Goal: Task Accomplishment & Management: Use online tool/utility

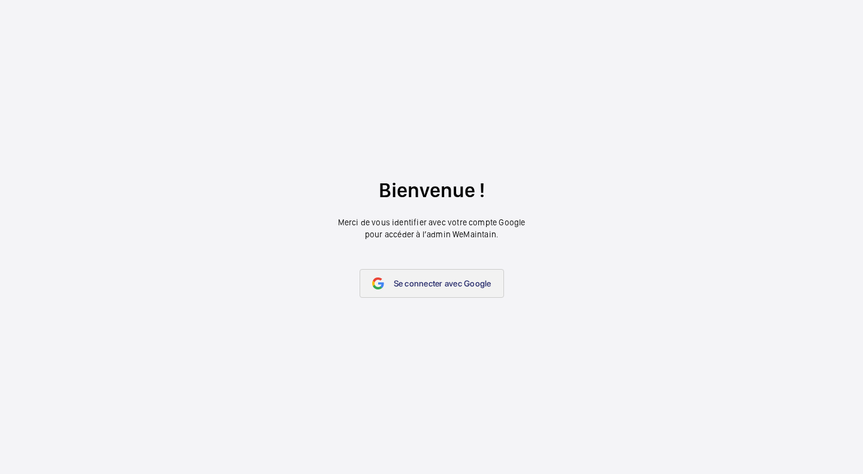
click at [409, 276] on link "Se connecter avec Google" at bounding box center [431, 283] width 144 height 29
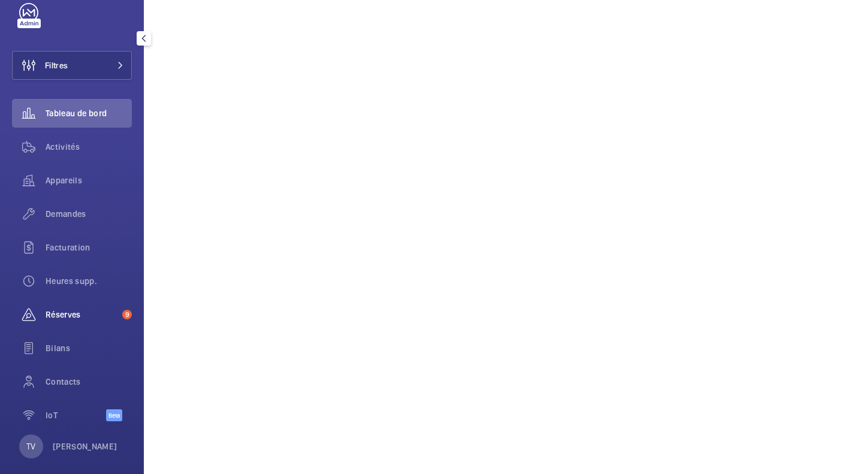
scroll to position [39, 0]
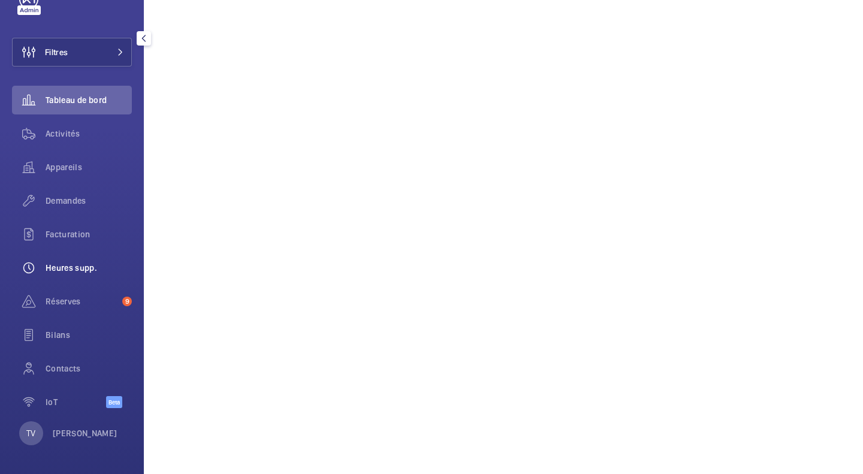
click at [87, 274] on div "Heures supp." at bounding box center [72, 267] width 120 height 29
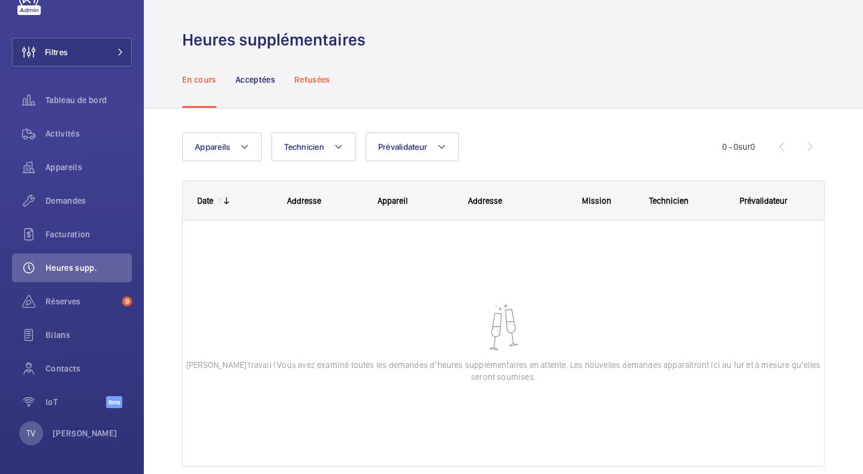
click at [312, 87] on div "Refusées" at bounding box center [312, 79] width 36 height 57
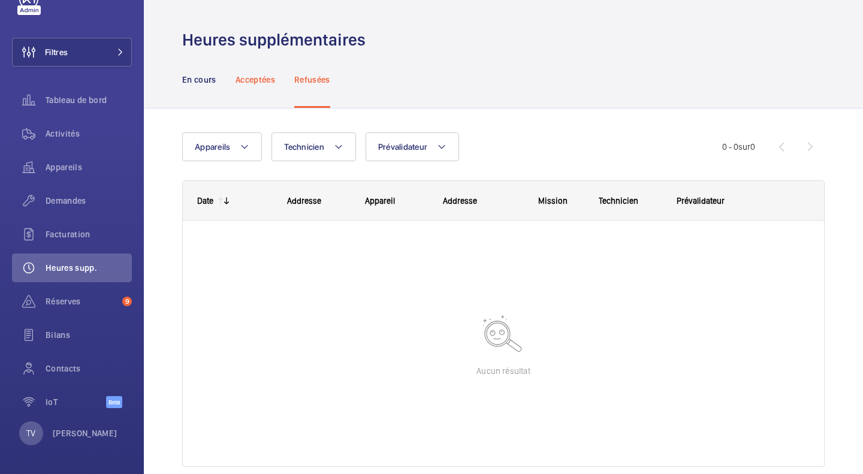
click at [262, 88] on div "Acceptées" at bounding box center [255, 79] width 40 height 57
click at [184, 89] on div "En cours" at bounding box center [199, 79] width 34 height 57
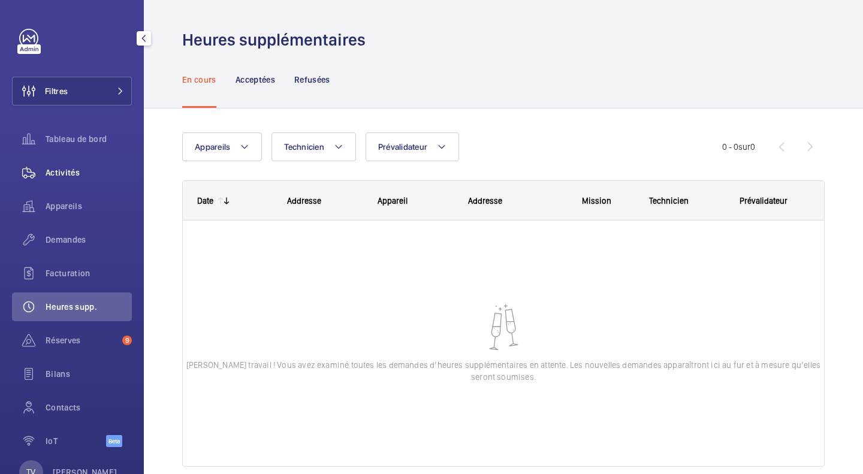
click at [81, 176] on span "Activités" at bounding box center [89, 173] width 86 height 12
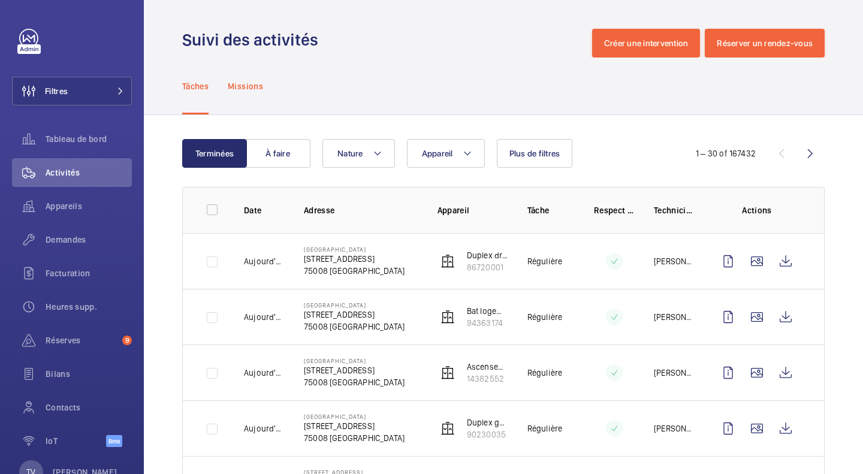
click at [240, 98] on div "Missions" at bounding box center [245, 86] width 35 height 57
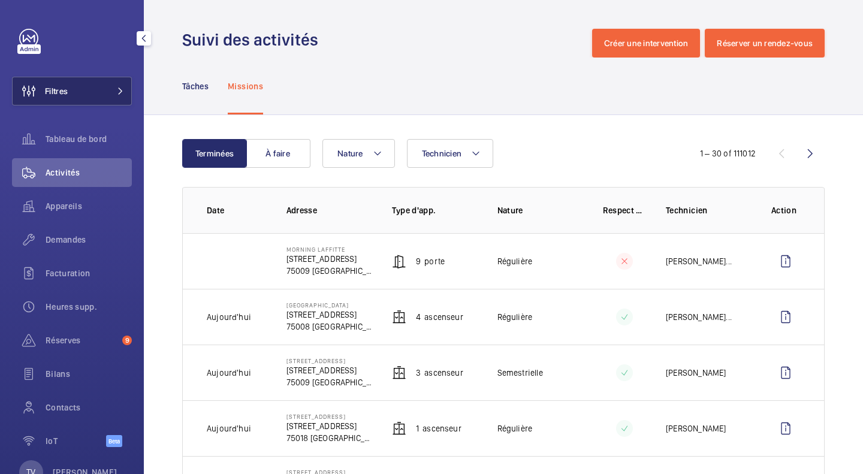
click at [76, 95] on button "Filtres" at bounding box center [72, 91] width 120 height 29
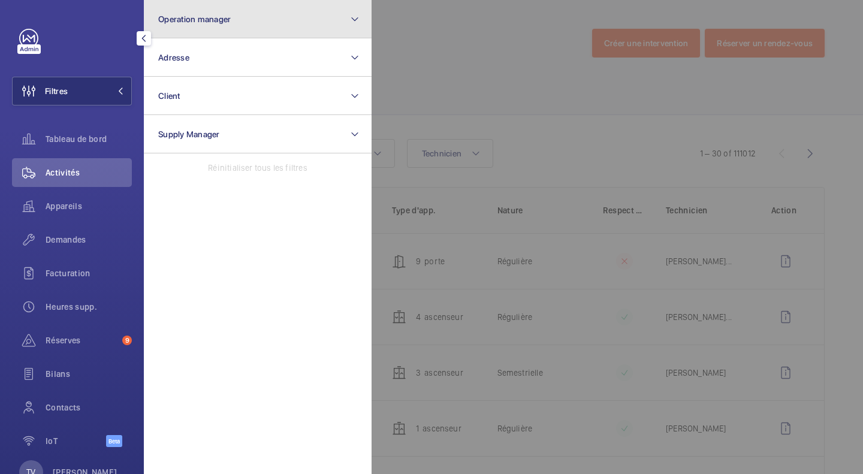
click at [326, 21] on button "Operation manager" at bounding box center [258, 19] width 228 height 38
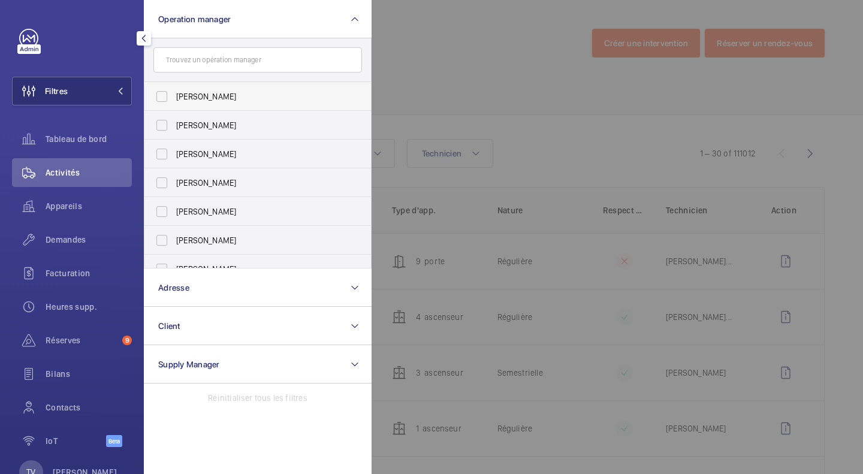
drag, startPoint x: 218, startPoint y: 92, endPoint x: 266, endPoint y: 102, distance: 48.9
click at [216, 92] on span "[PERSON_NAME]" at bounding box center [258, 96] width 165 height 12
click at [171, 93] on input "[PERSON_NAME]" at bounding box center [162, 96] width 24 height 24
checkbox input "true"
click at [582, 70] on div at bounding box center [802, 237] width 863 height 474
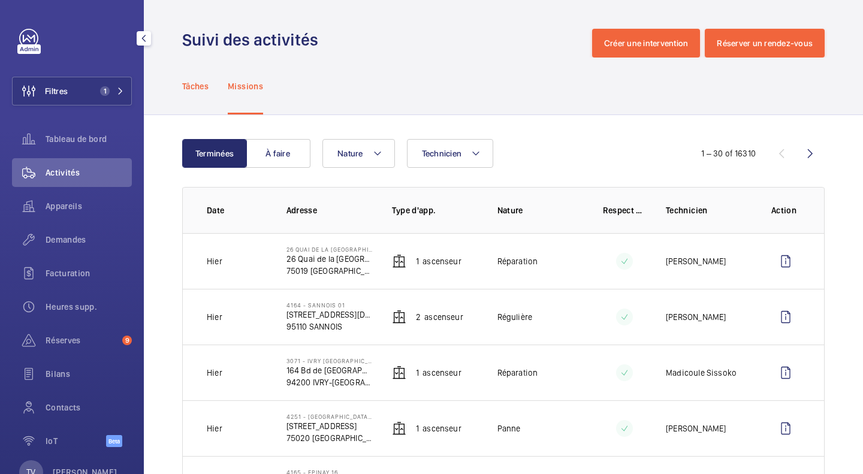
click at [205, 93] on div "Tâches" at bounding box center [195, 86] width 26 height 57
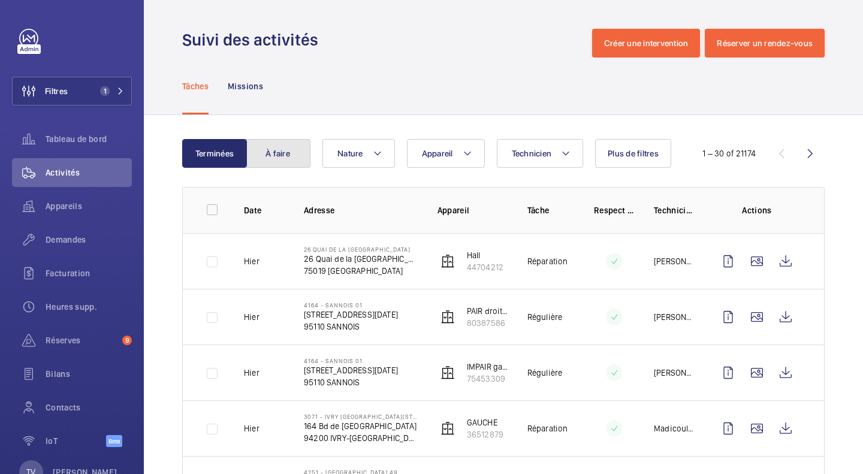
click at [291, 160] on button "À faire" at bounding box center [278, 153] width 65 height 29
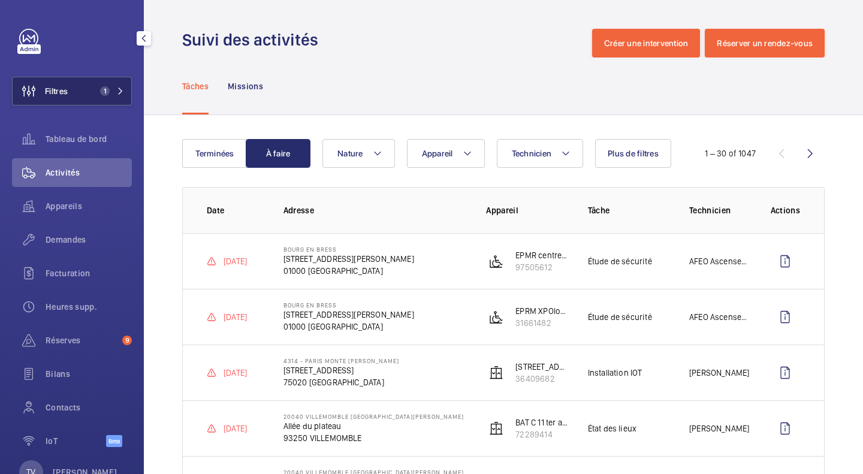
click at [78, 103] on button "Filtres 1" at bounding box center [72, 91] width 120 height 29
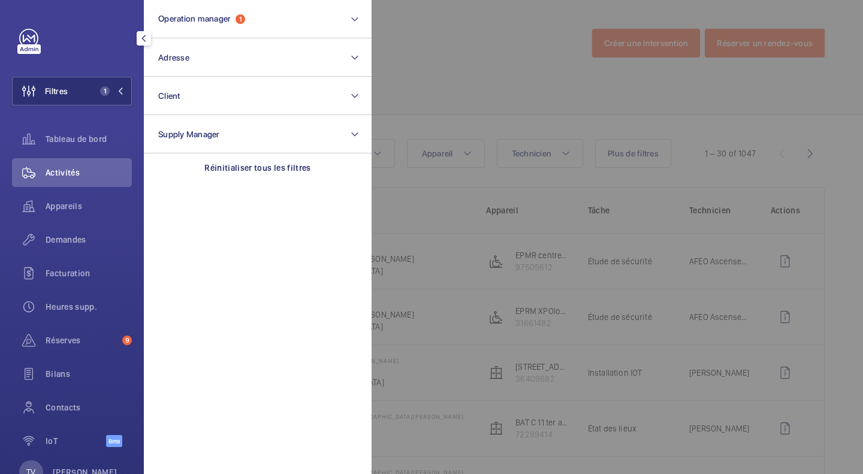
click at [504, 108] on div at bounding box center [802, 237] width 863 height 474
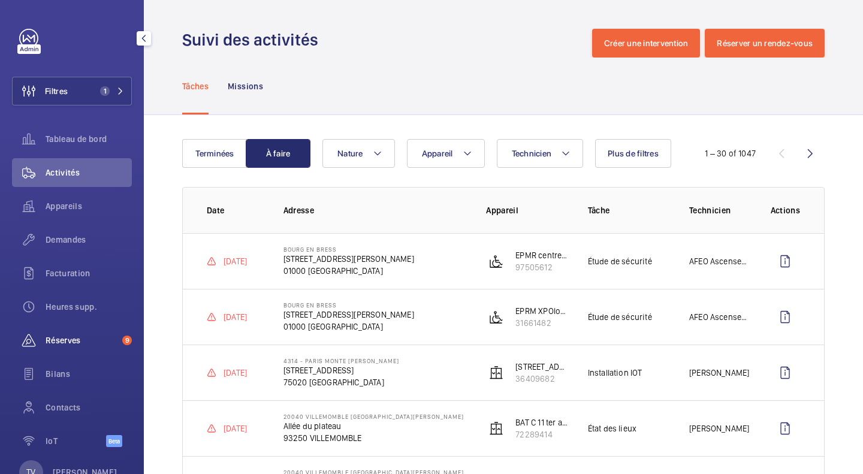
drag, startPoint x: 65, startPoint y: 344, endPoint x: 47, endPoint y: 351, distance: 18.8
click at [64, 344] on span "Réserves" at bounding box center [82, 340] width 72 height 12
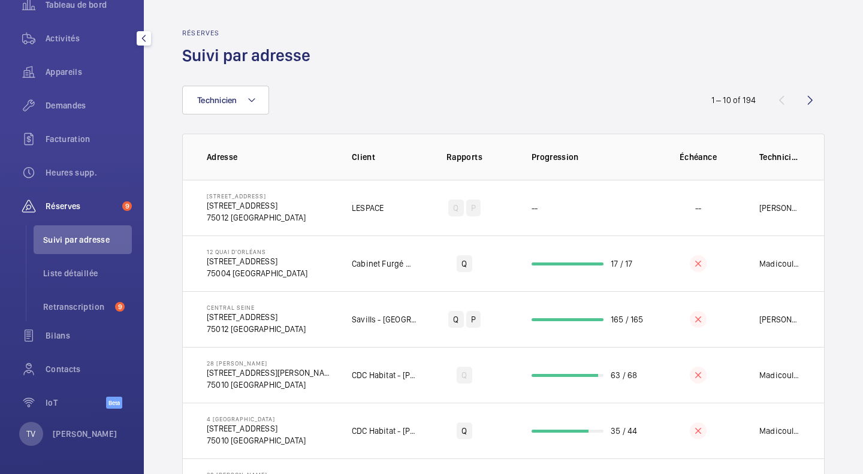
scroll to position [135, 0]
click at [87, 283] on li "Liste détaillée" at bounding box center [83, 272] width 98 height 29
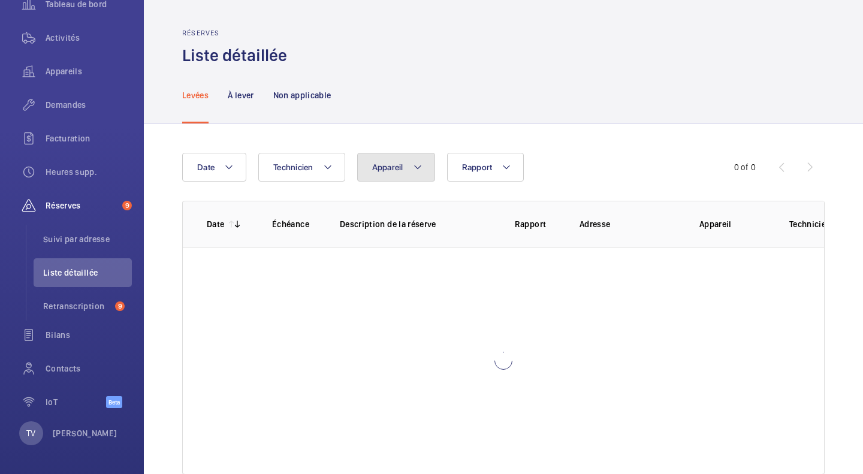
click at [395, 168] on span "Appareil" at bounding box center [387, 167] width 31 height 10
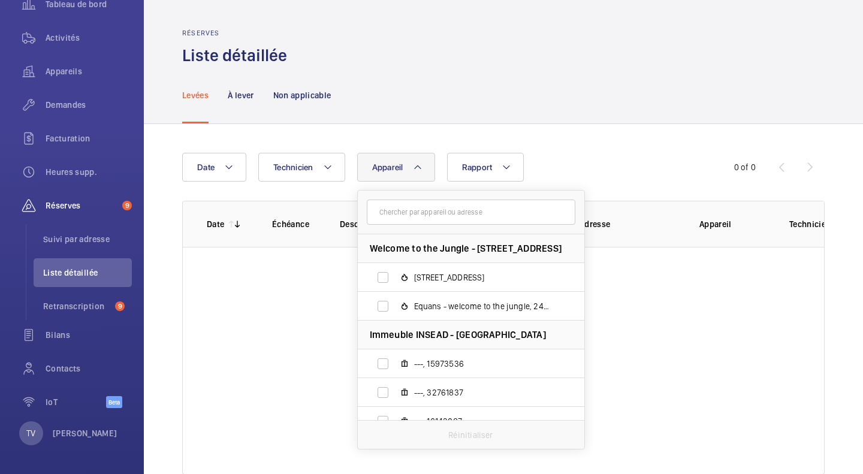
click at [390, 214] on input "text" at bounding box center [471, 211] width 208 height 25
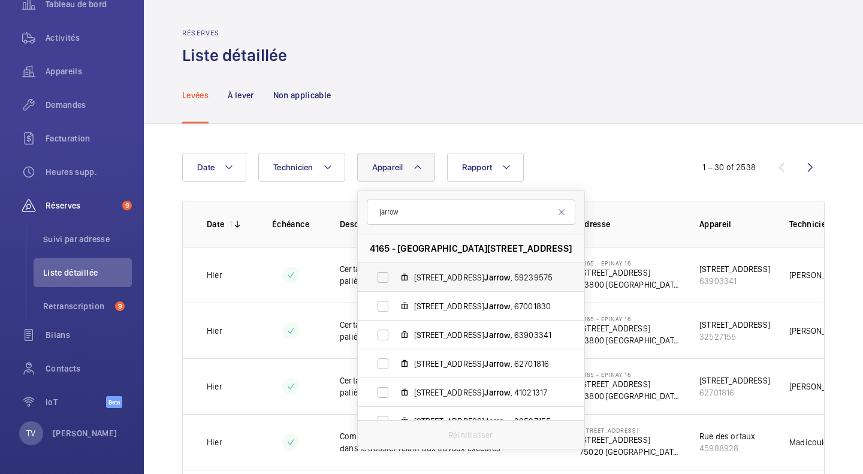
type input "jarrow"
click at [410, 289] on label "[STREET_ADDRESS]" at bounding box center [461, 277] width 207 height 29
click at [395, 289] on input "[STREET_ADDRESS]" at bounding box center [383, 277] width 24 height 24
checkbox input "true"
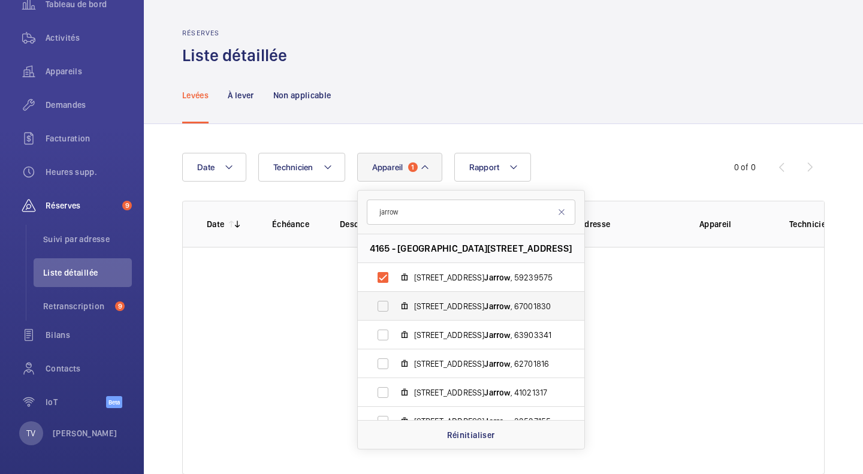
click at [409, 294] on label "[STREET_ADDRESS]" at bounding box center [461, 306] width 207 height 29
click at [395, 294] on input "[STREET_ADDRESS]" at bounding box center [383, 306] width 24 height 24
checkbox input "true"
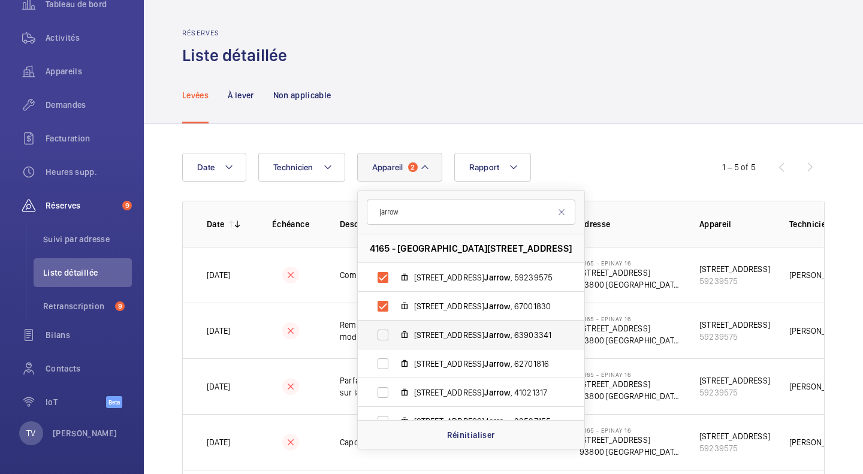
click at [414, 343] on label "[STREET_ADDRESS]" at bounding box center [461, 334] width 207 height 29
click at [395, 343] on input "[STREET_ADDRESS]" at bounding box center [383, 335] width 24 height 24
checkbox input "true"
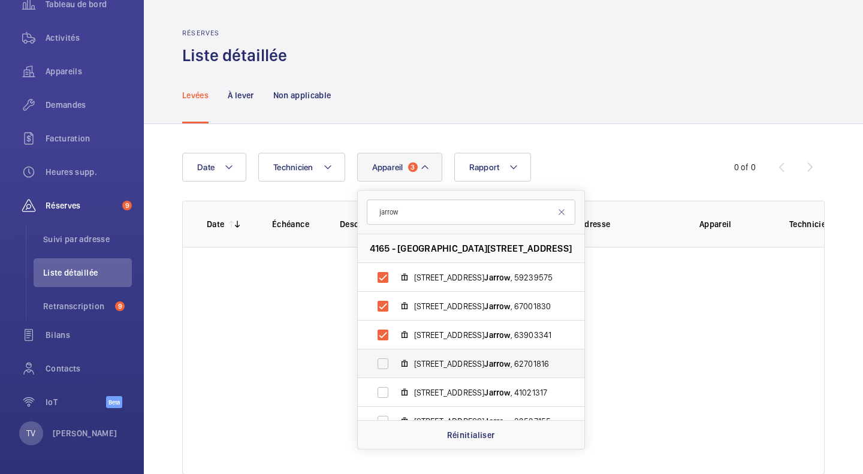
click at [414, 368] on span "[STREET_ADDRESS]" at bounding box center [483, 364] width 139 height 12
click at [395, 368] on input "[STREET_ADDRESS]" at bounding box center [383, 364] width 24 height 24
checkbox input "true"
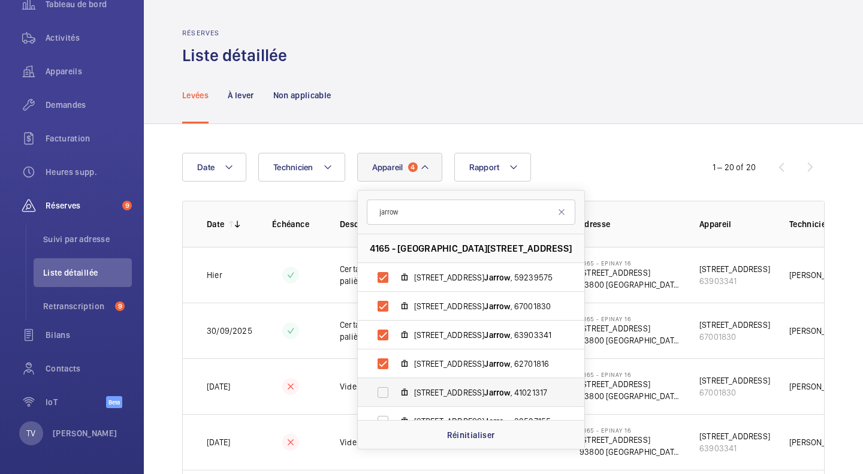
click at [417, 404] on label "[STREET_ADDRESS]" at bounding box center [461, 392] width 207 height 29
click at [395, 404] on input "[STREET_ADDRESS]" at bounding box center [383, 392] width 24 height 24
checkbox input "true"
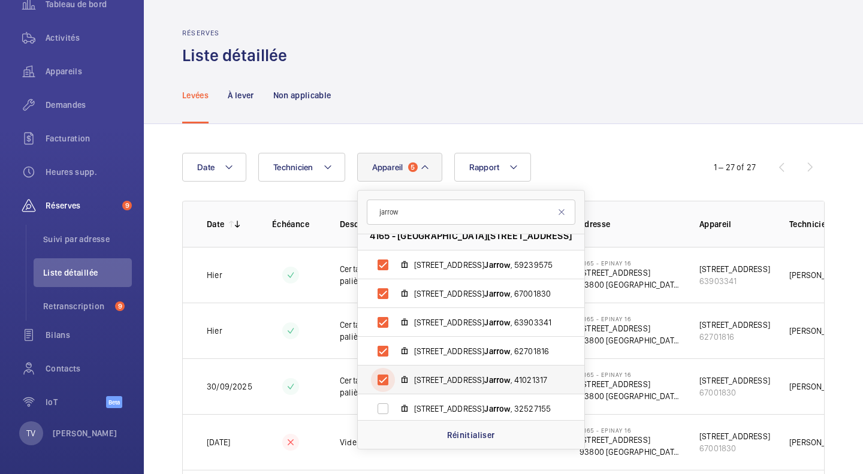
scroll to position [16, 0]
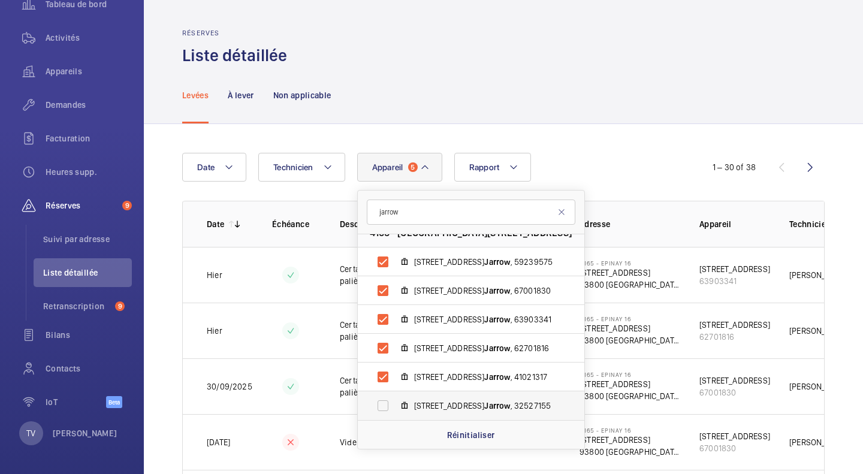
click at [414, 392] on label "[STREET_ADDRESS]" at bounding box center [461, 405] width 207 height 29
click at [395, 394] on input "[STREET_ADDRESS]" at bounding box center [383, 406] width 24 height 24
checkbox input "true"
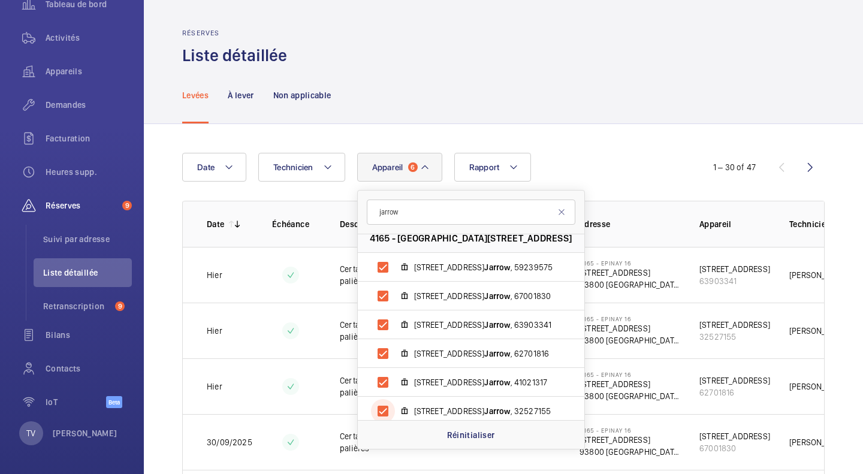
scroll to position [16, 0]
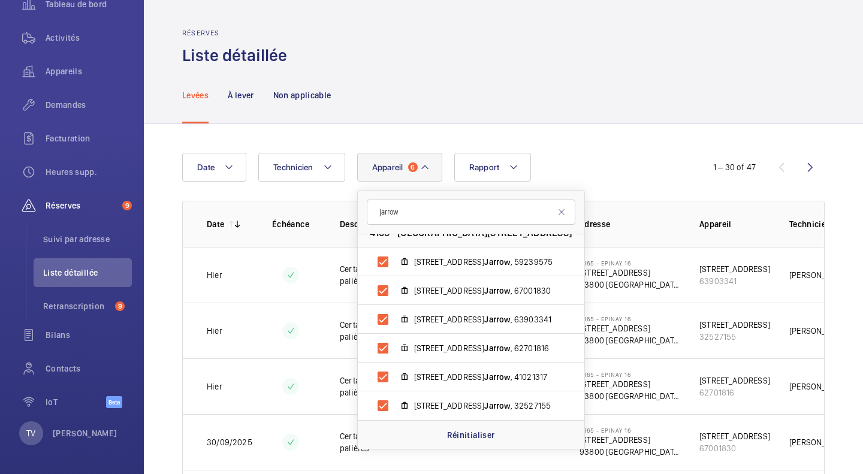
click at [653, 123] on div "Levées À lever Non applicable" at bounding box center [503, 94] width 642 height 57
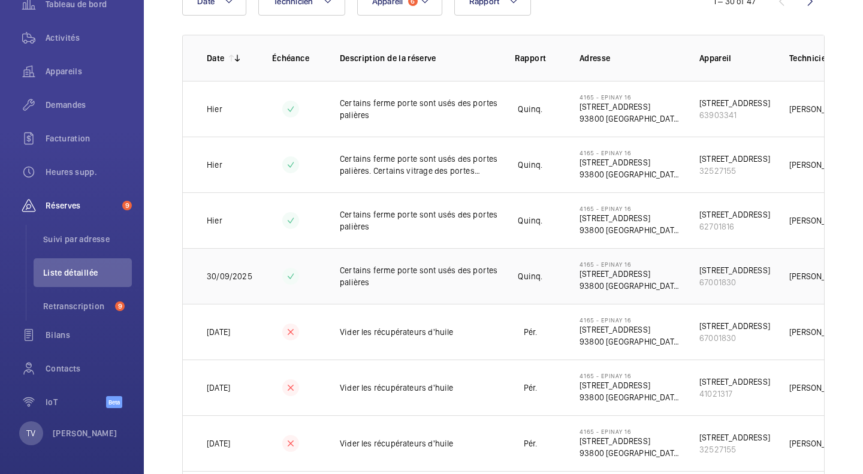
scroll to position [0, 0]
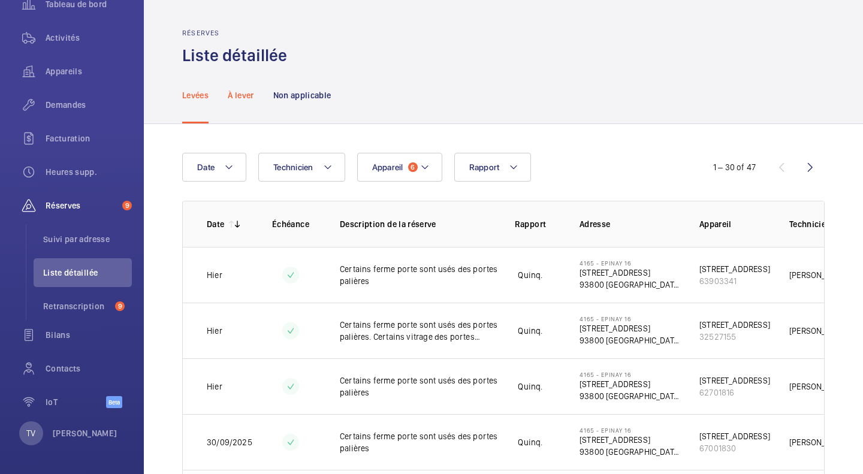
click at [246, 101] on p "À lever" at bounding box center [241, 95] width 26 height 12
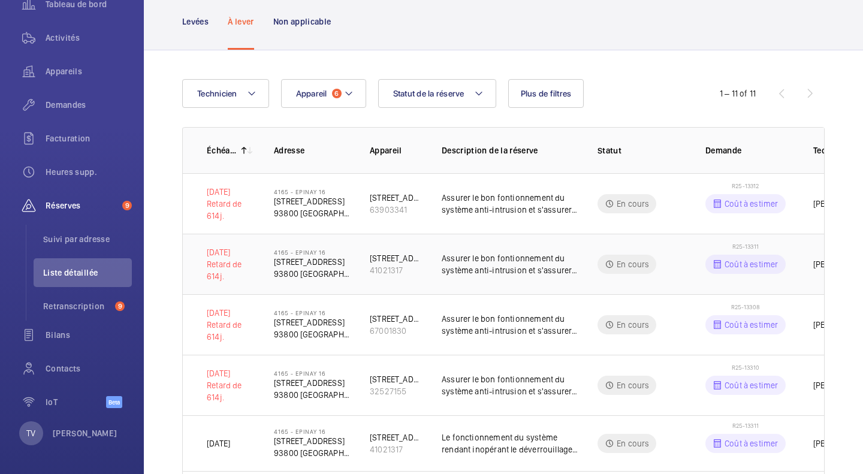
scroll to position [120, 0]
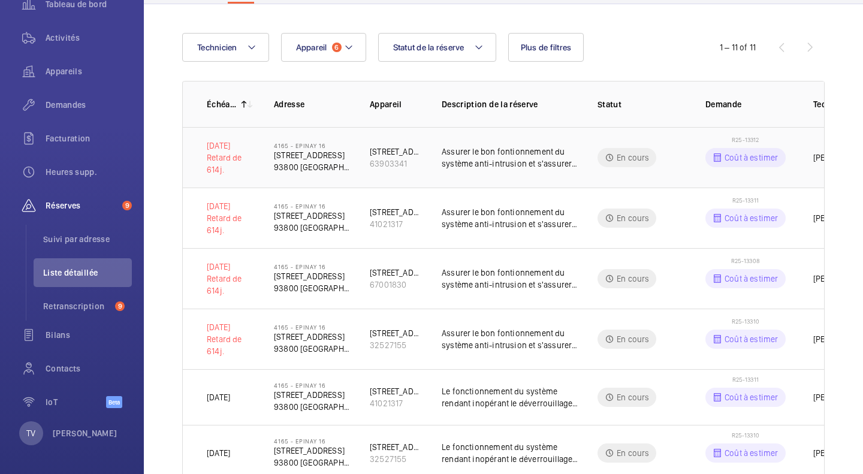
click at [516, 152] on p "Assurer le bon fontionnement du système anti-intrusion et s'assurer du bon code…" at bounding box center [510, 158] width 137 height 24
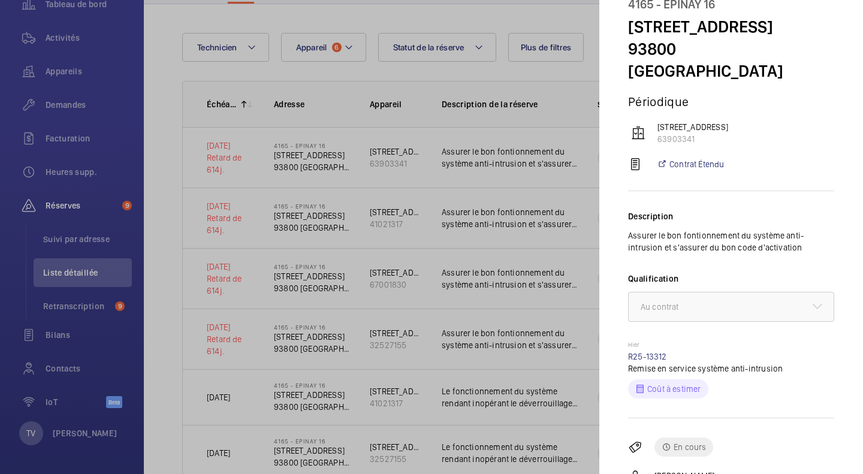
scroll to position [163, 0]
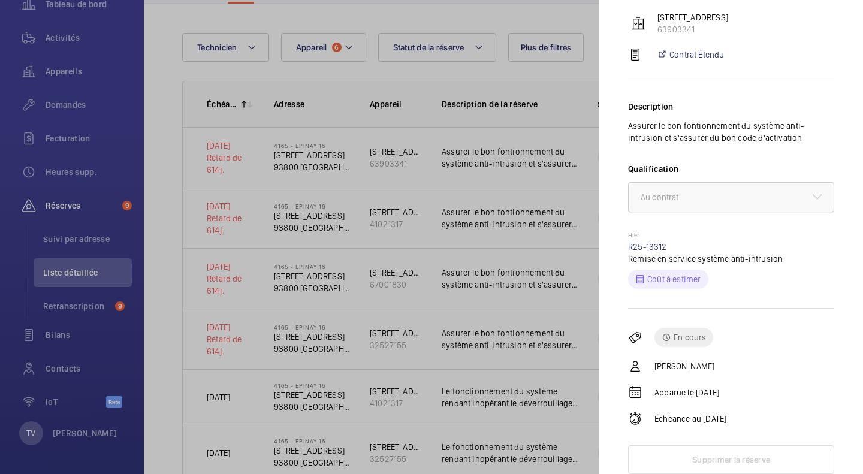
click at [742, 193] on div at bounding box center [730, 197] width 205 height 29
click at [815, 193] on div at bounding box center [730, 197] width 205 height 29
click at [779, 374] on div "En cours [PERSON_NAME] Apparue le [DATE] Échéance au [DATE] Supprimer la réserve" at bounding box center [731, 391] width 206 height 165
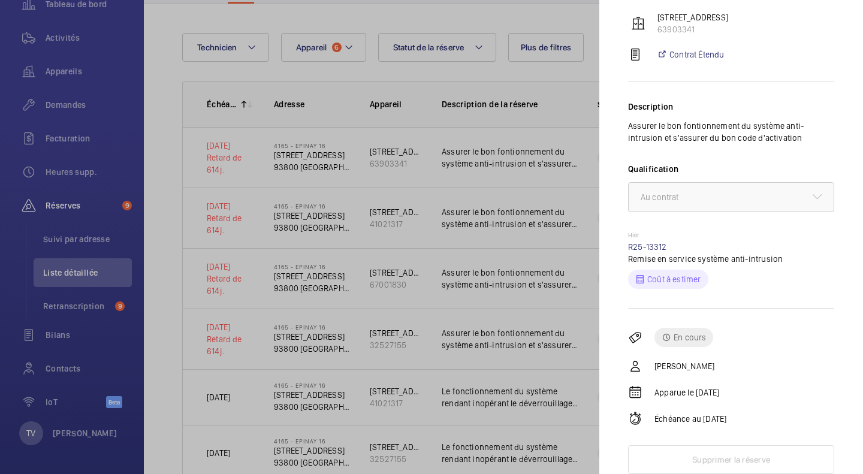
scroll to position [0, 0]
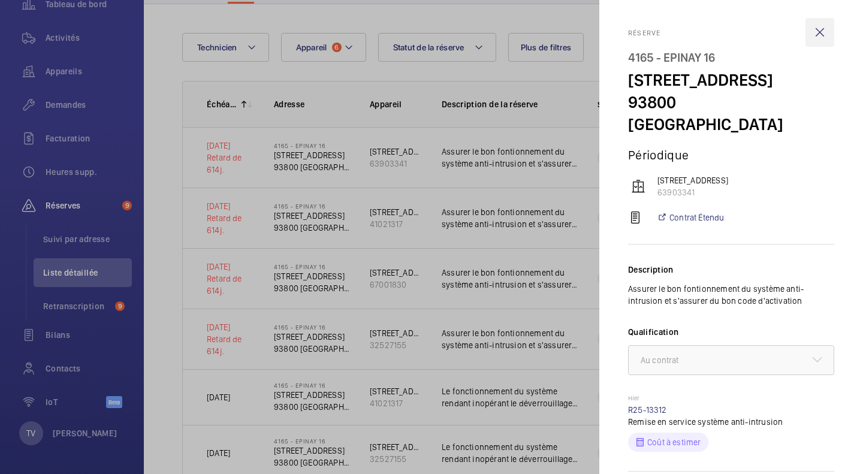
click at [812, 29] on wm-front-icon-button at bounding box center [819, 32] width 29 height 29
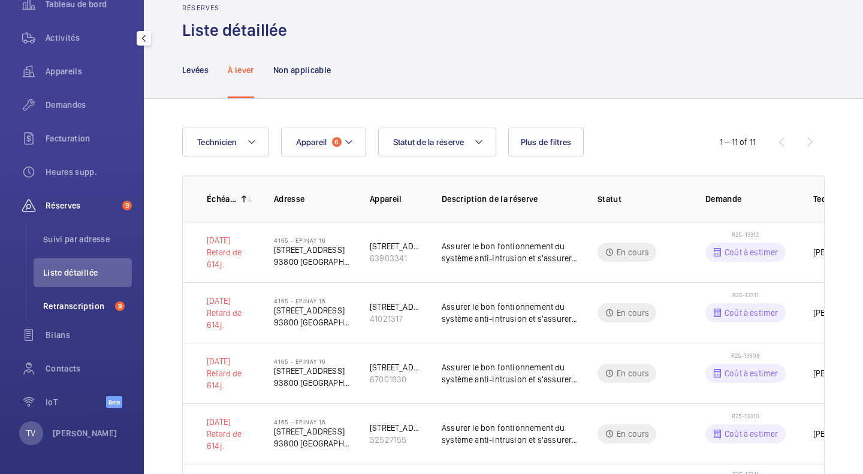
click at [42, 310] on li "Retranscription 9" at bounding box center [83, 306] width 98 height 29
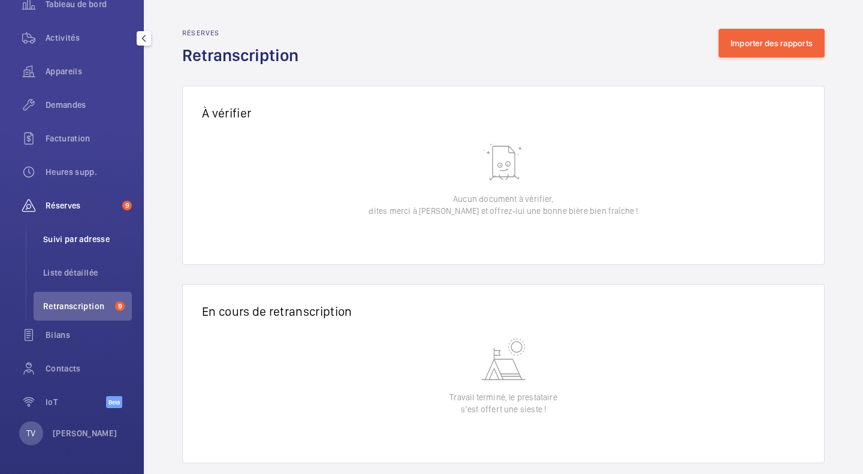
click at [86, 247] on li "Suivi par adresse" at bounding box center [83, 239] width 98 height 29
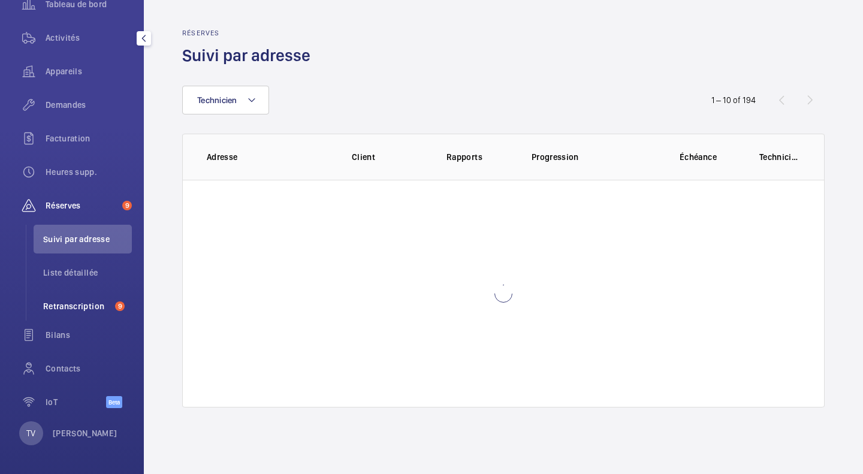
click at [75, 296] on li "Retranscription 9" at bounding box center [83, 306] width 98 height 29
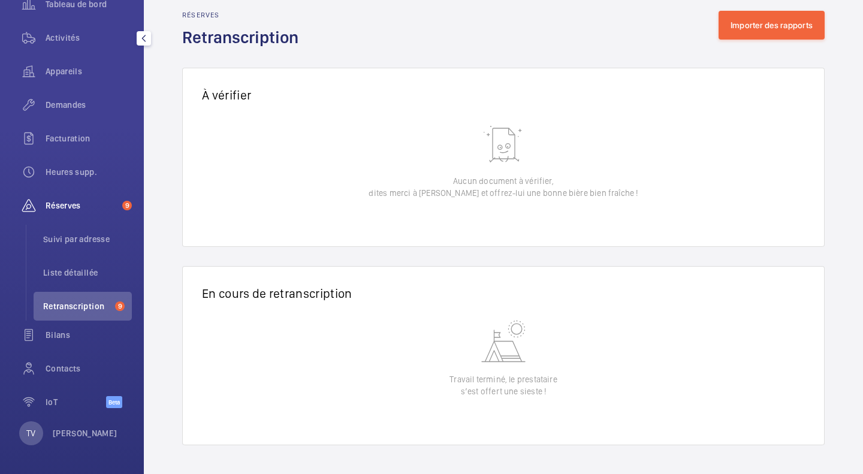
click at [69, 212] on div "Réserves 9" at bounding box center [72, 205] width 120 height 29
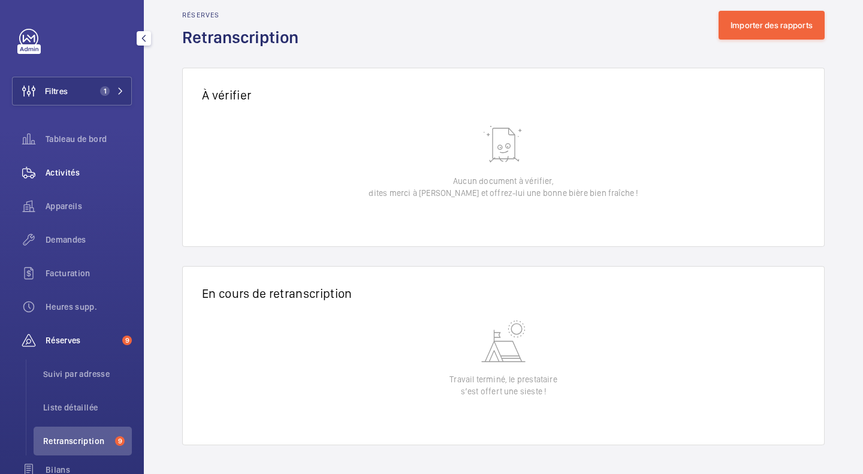
click at [74, 175] on span "Activités" at bounding box center [89, 173] width 86 height 12
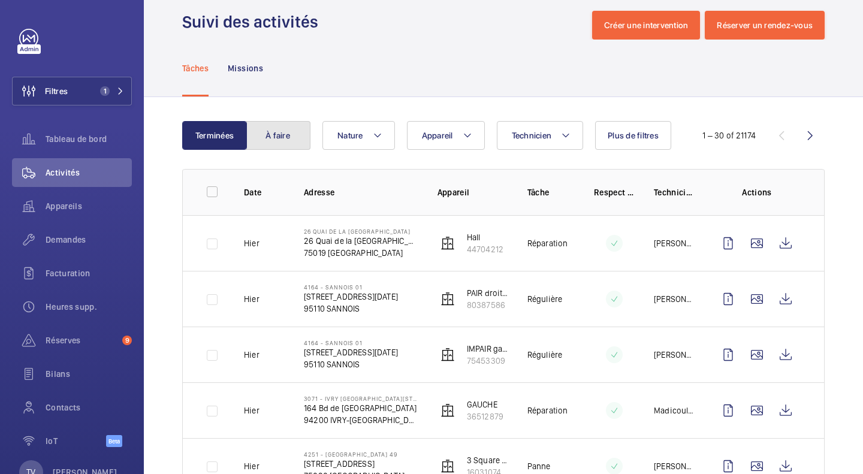
click at [286, 140] on button "À faire" at bounding box center [278, 135] width 65 height 29
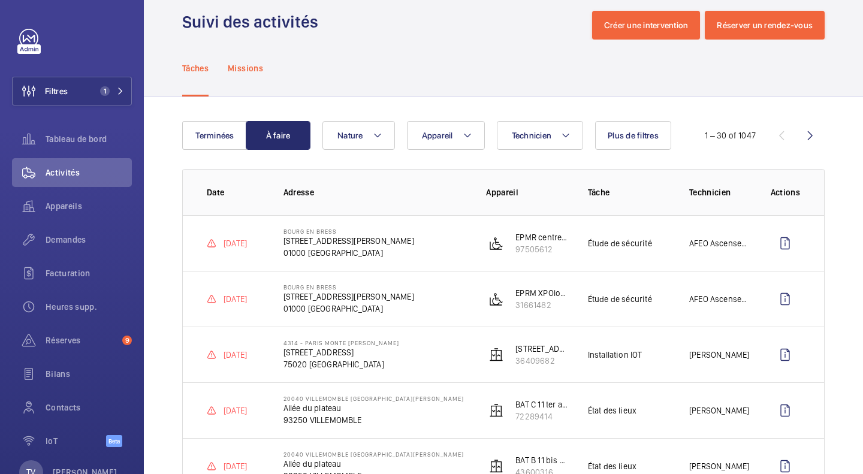
click at [256, 58] on div "Missions" at bounding box center [245, 68] width 35 height 57
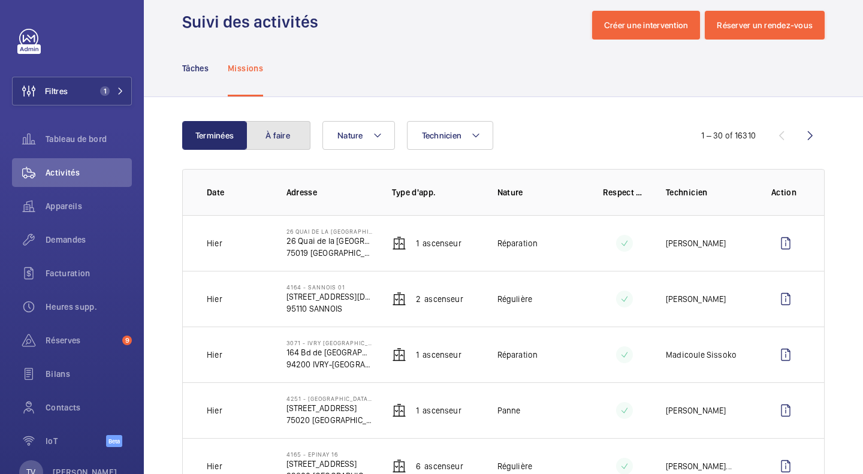
click at [288, 143] on button "À faire" at bounding box center [278, 135] width 65 height 29
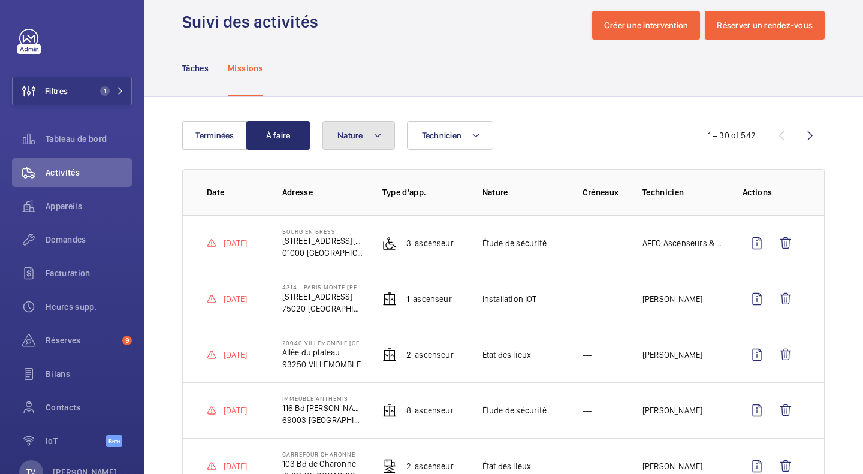
click at [380, 141] on mat-icon at bounding box center [378, 135] width 10 height 14
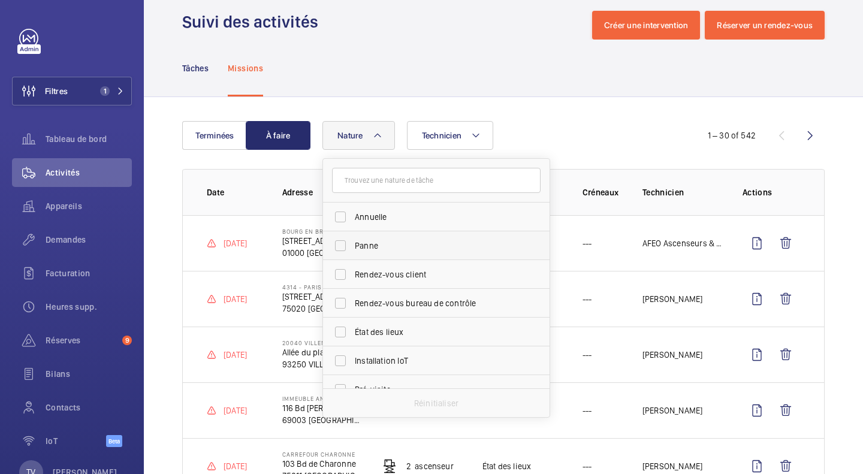
click at [382, 246] on span "Panne" at bounding box center [437, 246] width 165 height 12
click at [352, 246] on input "Panne" at bounding box center [340, 246] width 24 height 24
checkbox input "true"
click at [528, 105] on div "Terminées À faire Technicien Nature 1 Annuelle Panne Rendez-vous client Rendez-…" at bounding box center [503, 421] width 719 height 649
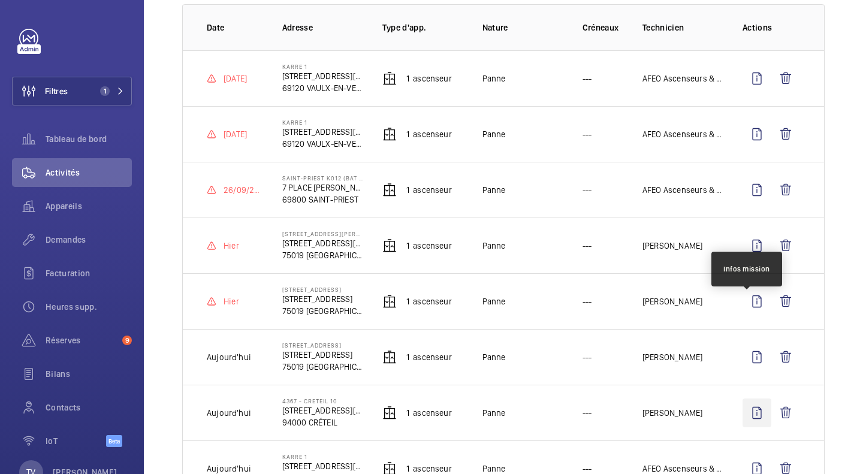
scroll to position [170, 0]
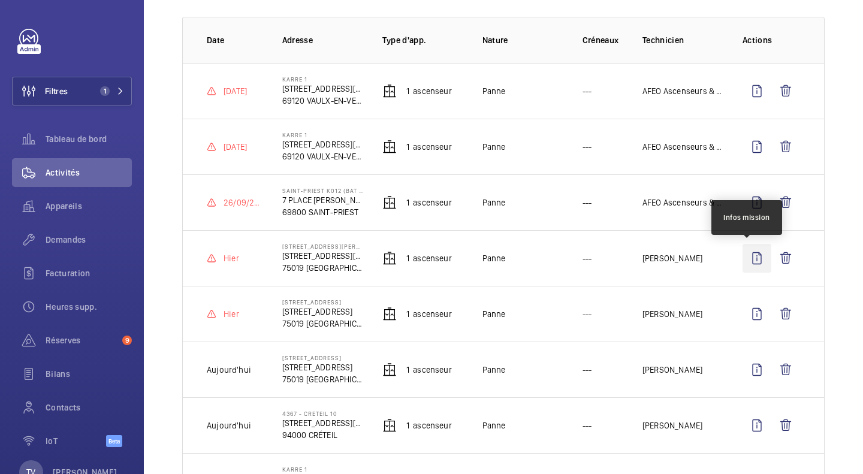
click at [742, 264] on wm-front-icon-button at bounding box center [756, 258] width 29 height 29
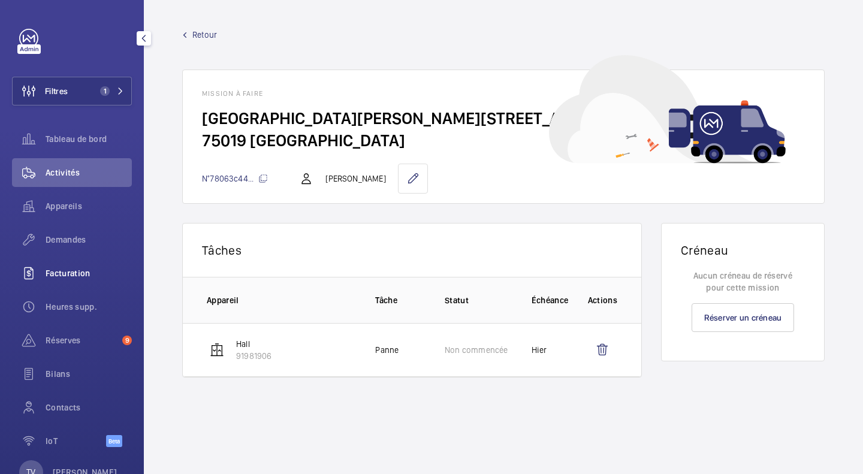
click at [67, 264] on div "Facturation" at bounding box center [72, 273] width 120 height 29
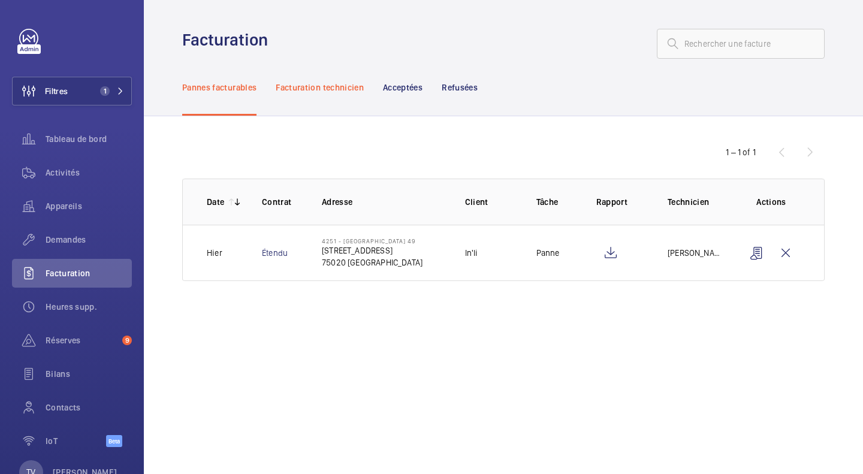
click at [333, 90] on p "Facturation technicien" at bounding box center [320, 87] width 88 height 12
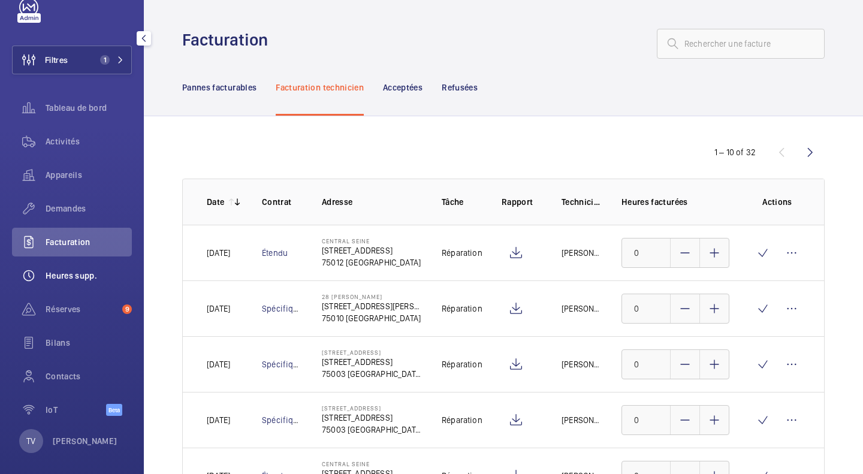
scroll to position [39, 0]
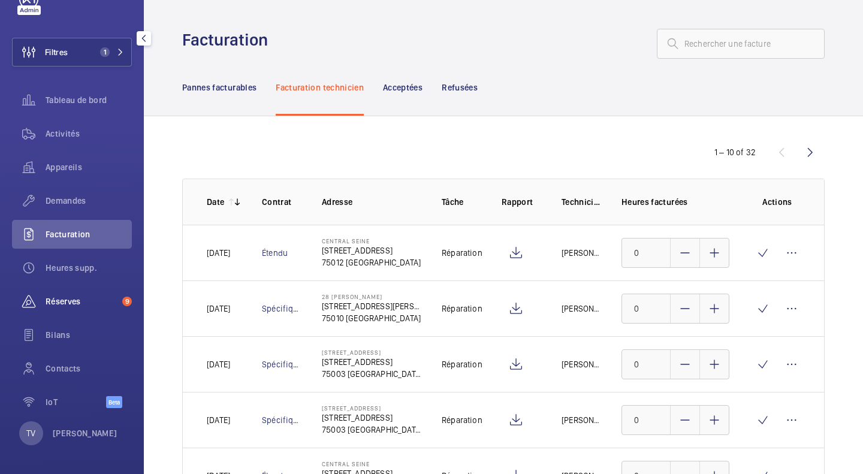
click at [79, 295] on span "Réserves" at bounding box center [82, 301] width 72 height 12
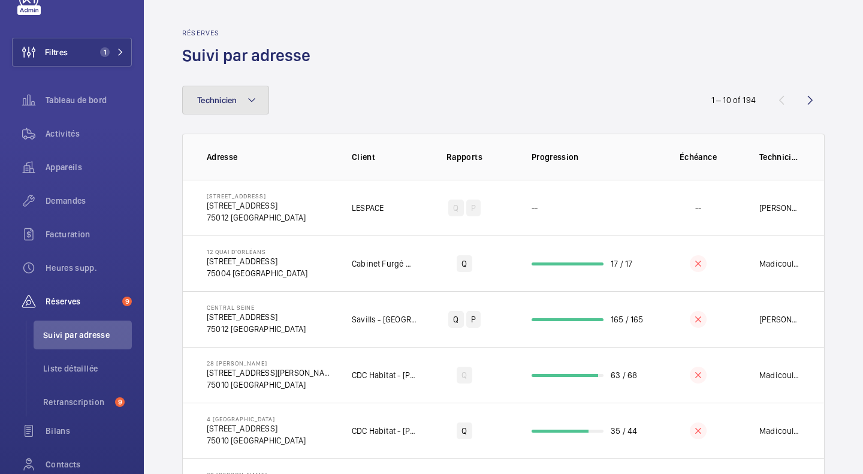
click at [268, 98] on button "Technicien" at bounding box center [225, 100] width 87 height 29
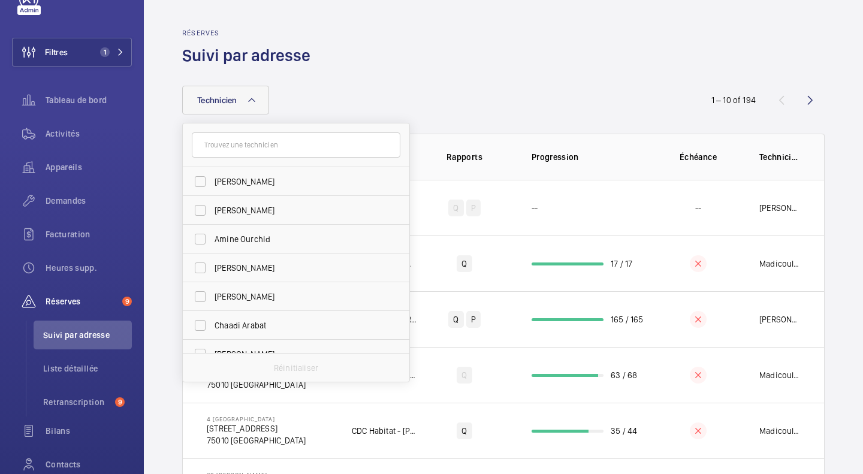
click at [268, 98] on button "Technicien" at bounding box center [225, 100] width 87 height 29
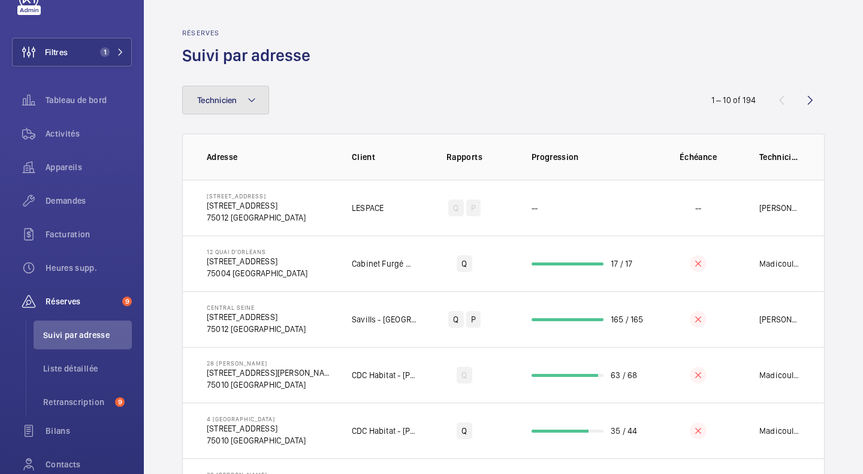
click at [256, 93] on mat-icon at bounding box center [252, 100] width 10 height 14
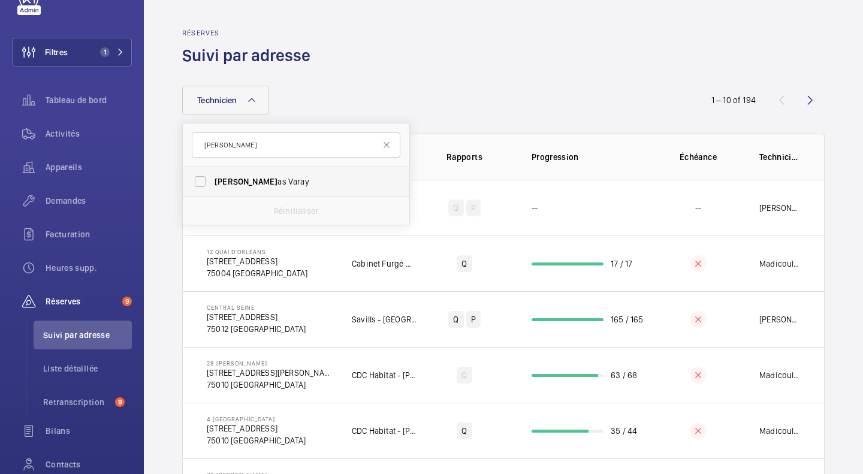
type input "[PERSON_NAME]"
click at [251, 186] on span "[PERSON_NAME] as Varay" at bounding box center [296, 182] width 165 height 12
click at [212, 186] on input "[PERSON_NAME] as Varay" at bounding box center [200, 182] width 24 height 24
checkbox input "true"
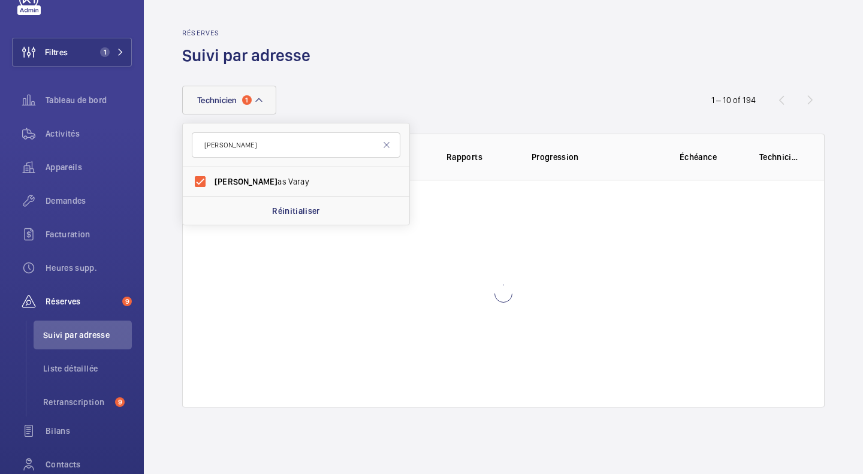
click at [452, 72] on div "Technicien 1 [PERSON_NAME] as Varay Réinitialiser 1 – 10 of 194 Adresse Client …" at bounding box center [503, 236] width 642 height 341
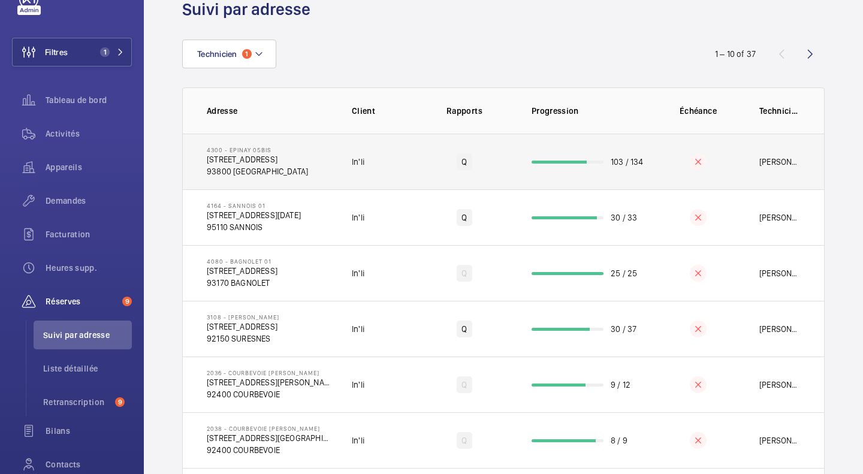
scroll to position [60, 0]
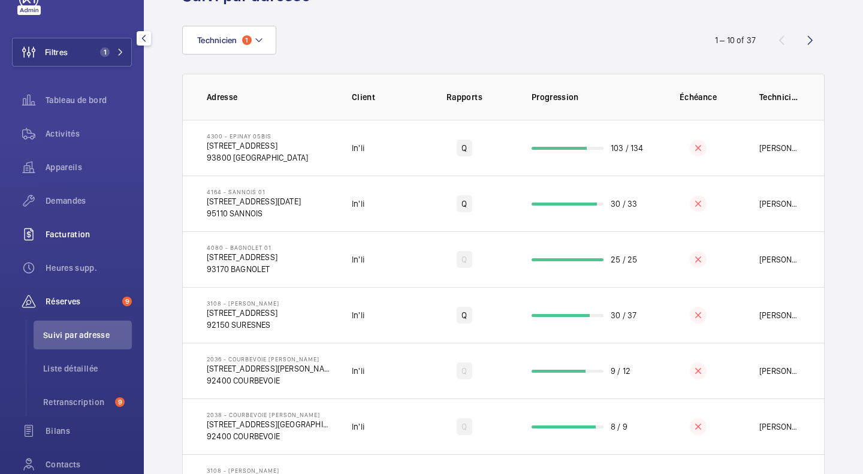
click at [66, 243] on div "Facturation" at bounding box center [72, 234] width 120 height 29
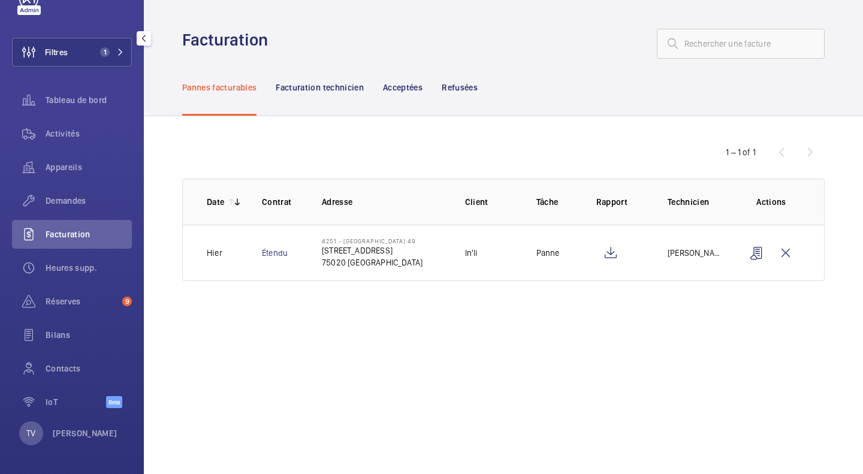
click at [80, 237] on span "Facturation" at bounding box center [89, 234] width 86 height 12
click at [313, 102] on div "Facturation technicien" at bounding box center [320, 87] width 88 height 57
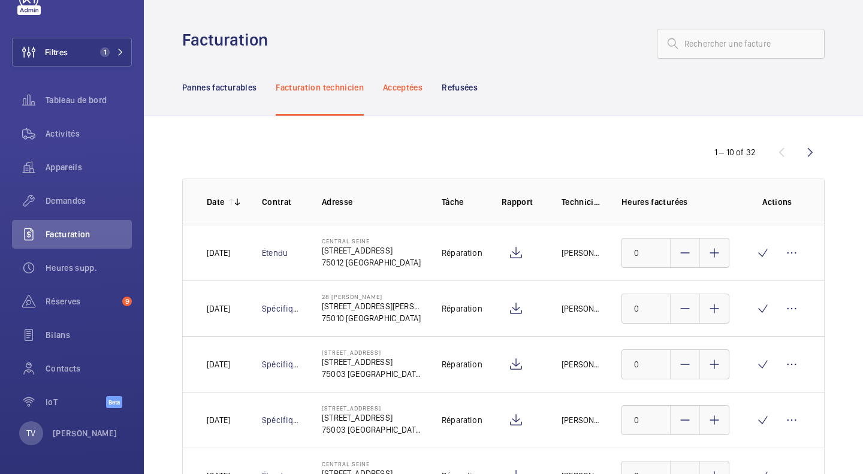
click at [422, 96] on div "Acceptées" at bounding box center [403, 87] width 40 height 57
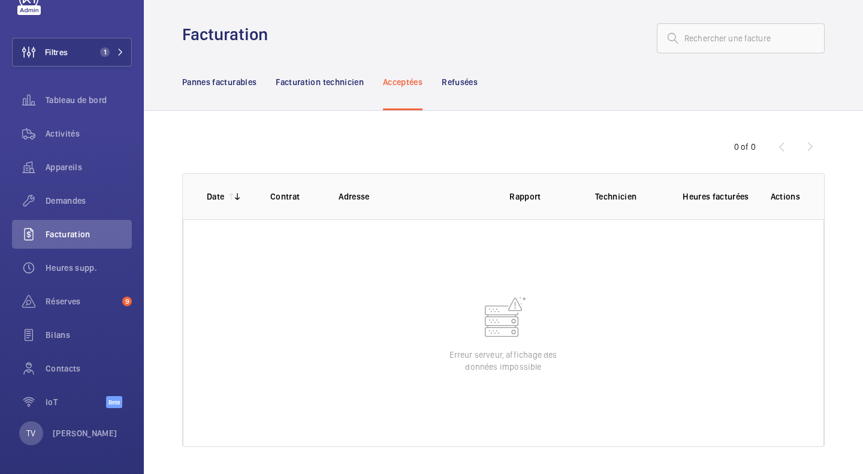
scroll to position [7, 0]
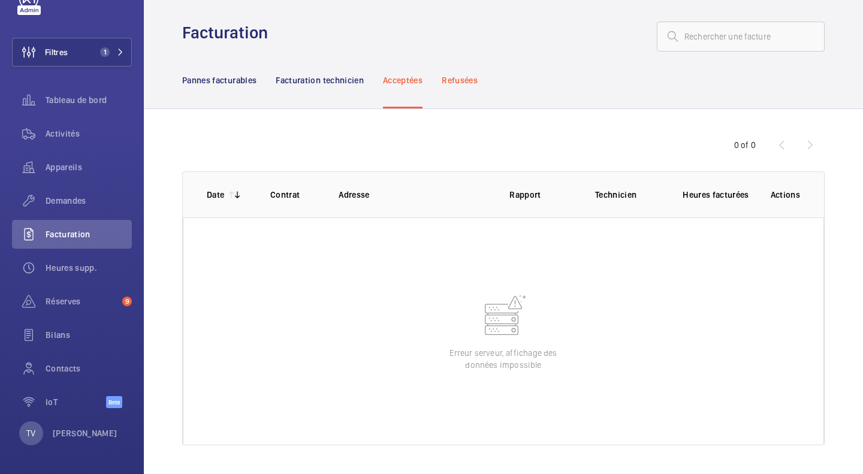
click at [464, 78] on p "Refusées" at bounding box center [460, 80] width 36 height 12
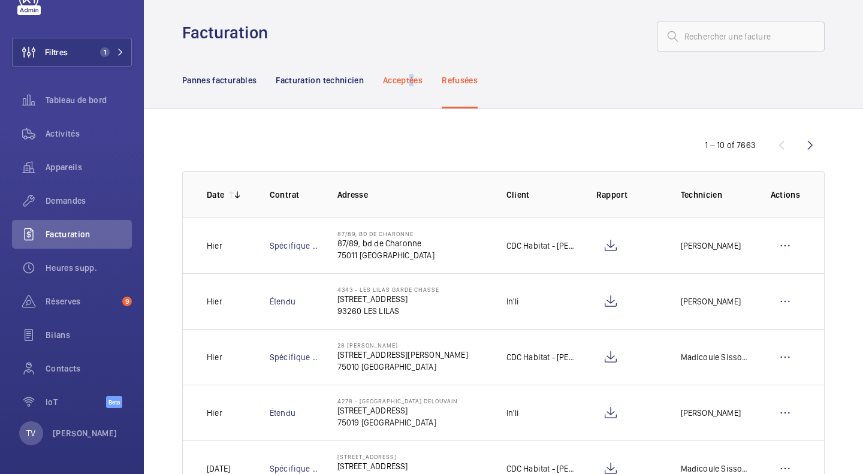
click at [415, 86] on div "Acceptées" at bounding box center [403, 80] width 40 height 57
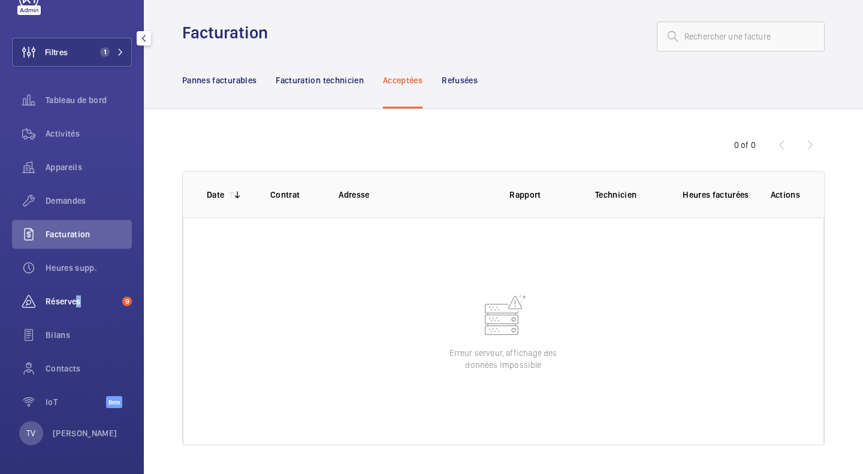
click at [75, 301] on span "Réserves" at bounding box center [82, 301] width 72 height 12
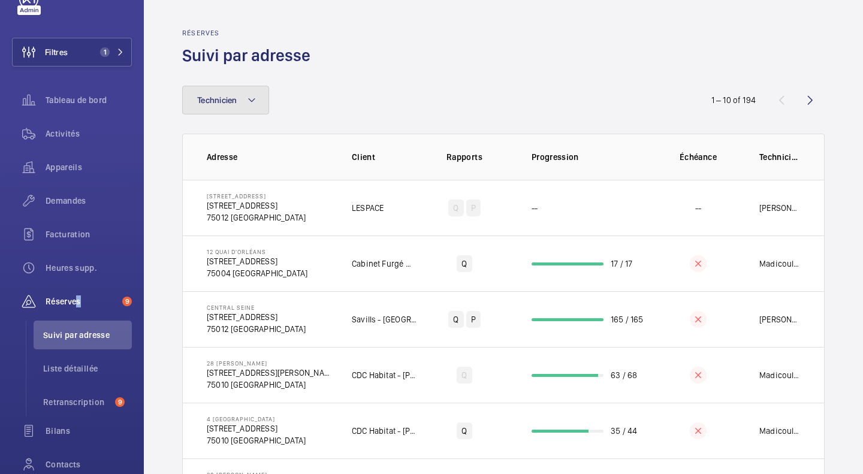
click at [257, 107] on button "Technicien" at bounding box center [225, 100] width 87 height 29
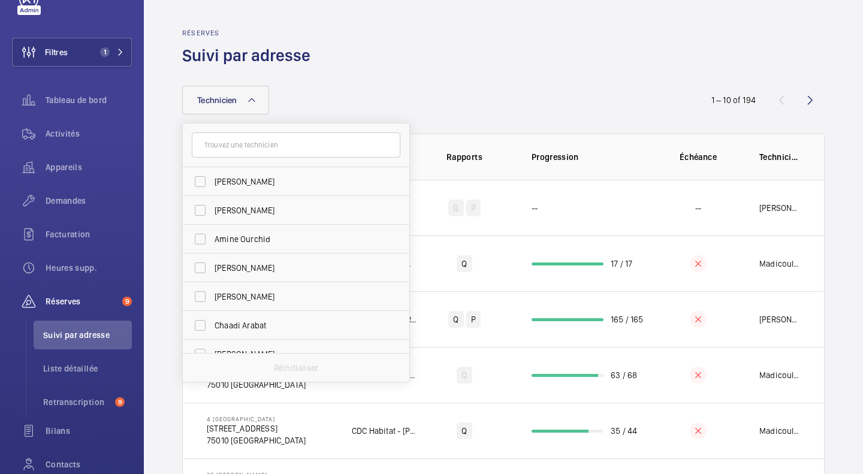
click at [257, 107] on button "Technicien" at bounding box center [225, 100] width 87 height 29
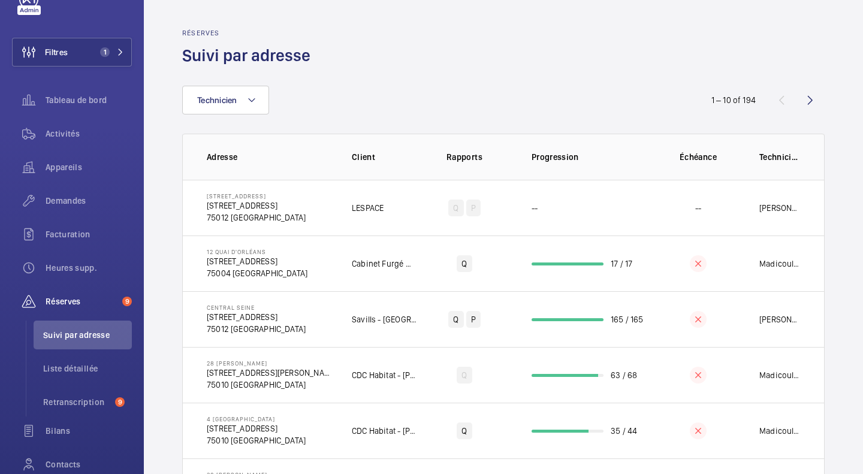
click at [569, 119] on wm-front-table "Technicien 1 – 10 of 194 Adresse Client Rapports Progression Échéance Technicie…" at bounding box center [503, 412] width 642 height 652
click at [96, 367] on span "Liste détaillée" at bounding box center [87, 368] width 89 height 12
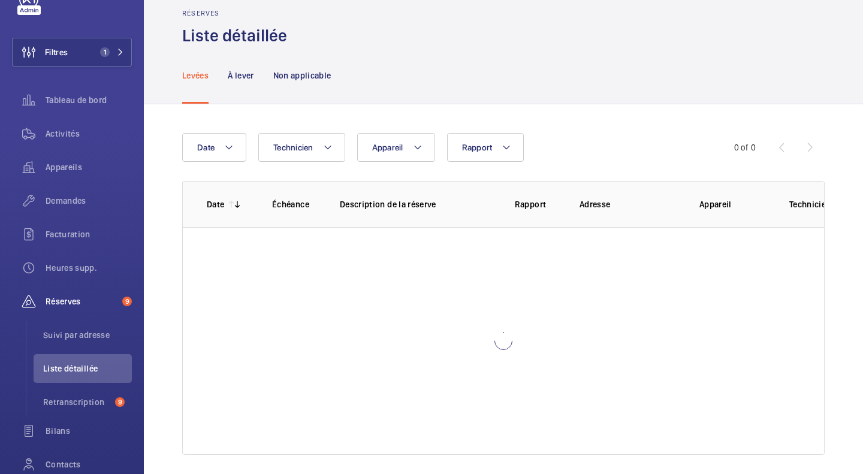
scroll to position [29, 0]
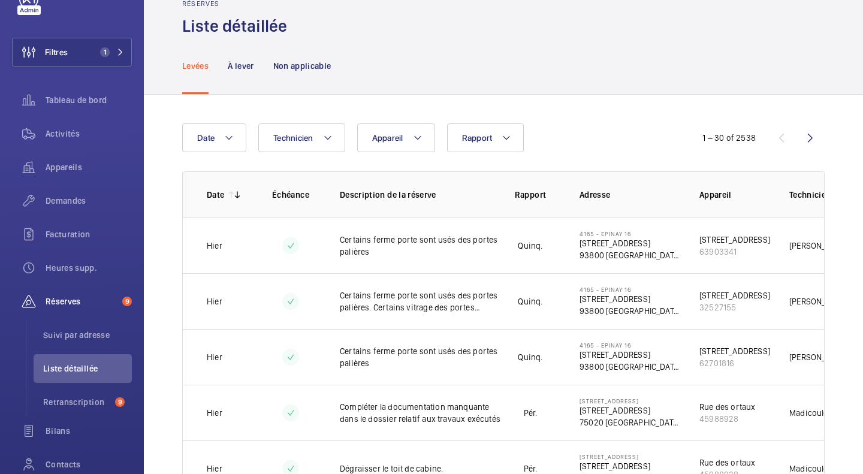
click at [223, 66] on nav "Levées À lever Non applicable" at bounding box center [256, 65] width 149 height 57
click at [233, 75] on div "À lever" at bounding box center [241, 65] width 26 height 57
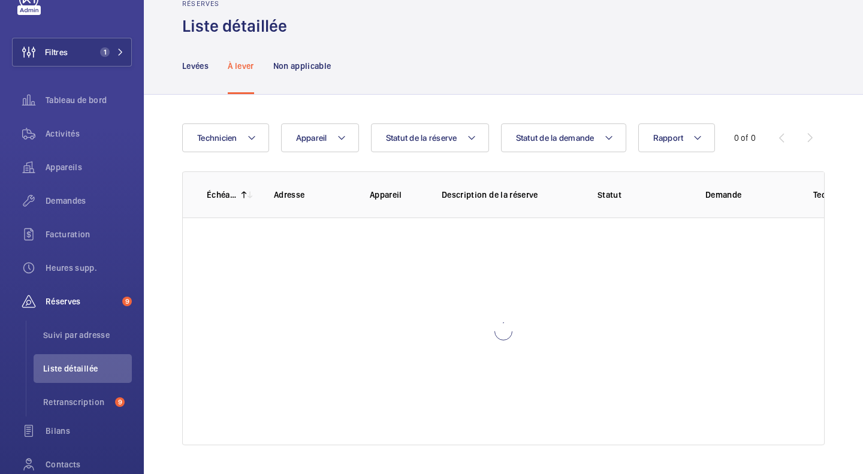
scroll to position [29, 0]
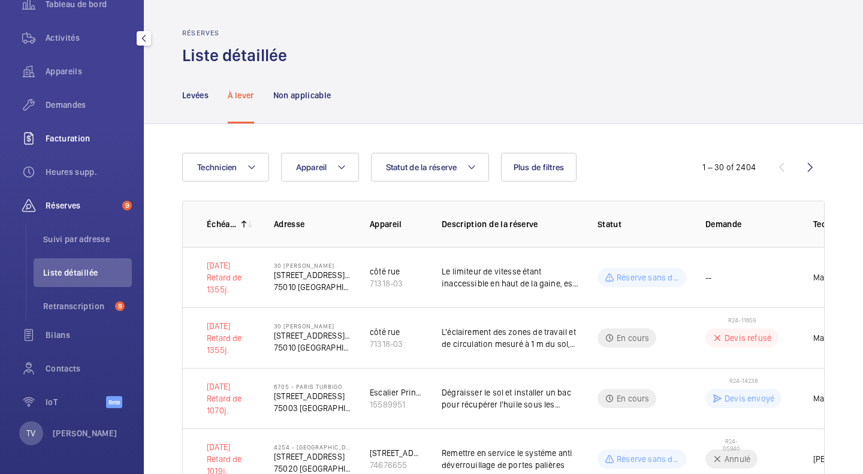
click at [104, 143] on span "Facturation" at bounding box center [89, 138] width 86 height 12
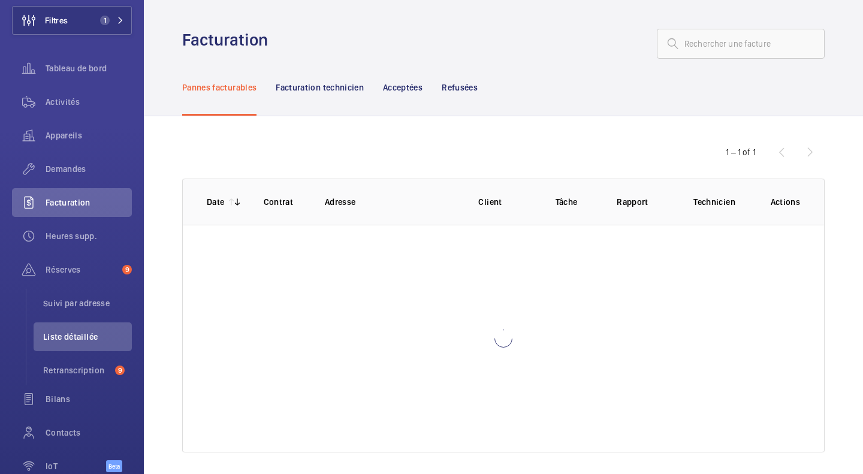
scroll to position [39, 0]
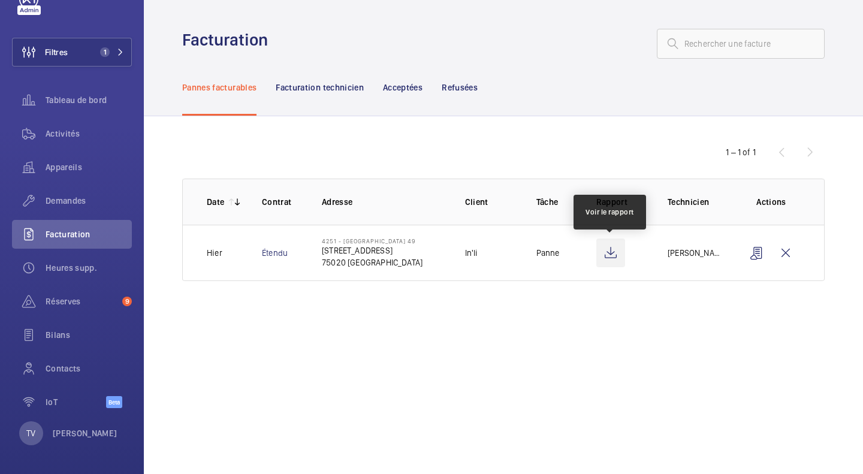
click at [612, 253] on wm-front-icon-button at bounding box center [610, 252] width 29 height 29
click at [267, 73] on nav "Pannes facturables Facturation technicien Acceptées Refusées" at bounding box center [329, 87] width 295 height 57
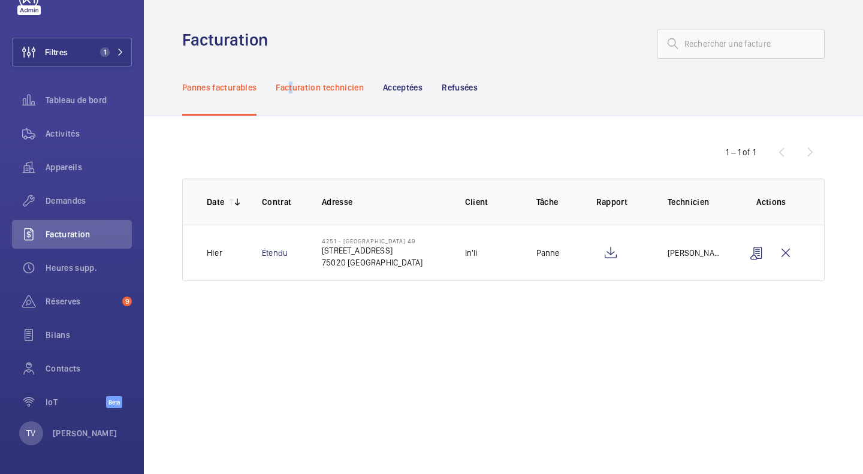
click at [292, 79] on div "Facturation technicien" at bounding box center [320, 87] width 88 height 57
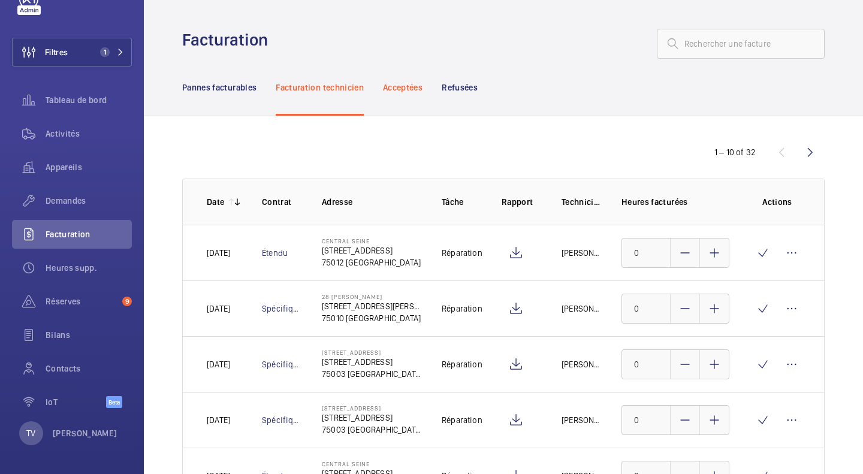
click at [409, 81] on p "Acceptées" at bounding box center [403, 87] width 40 height 12
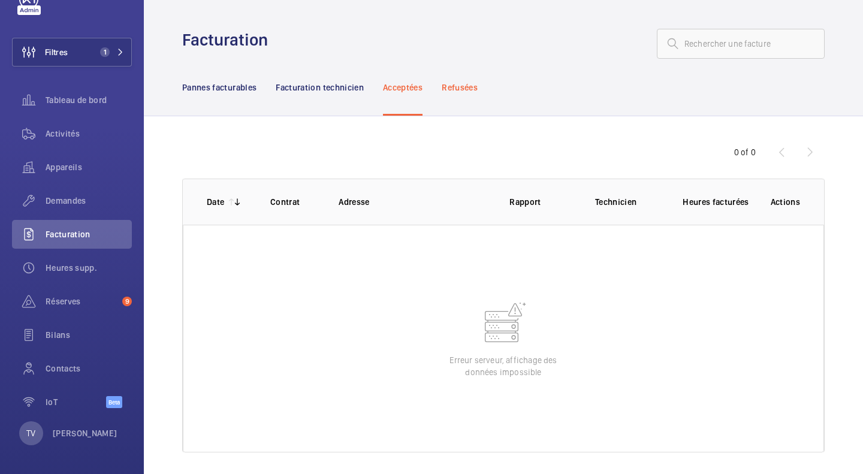
click at [470, 81] on p "Refusées" at bounding box center [460, 87] width 36 height 12
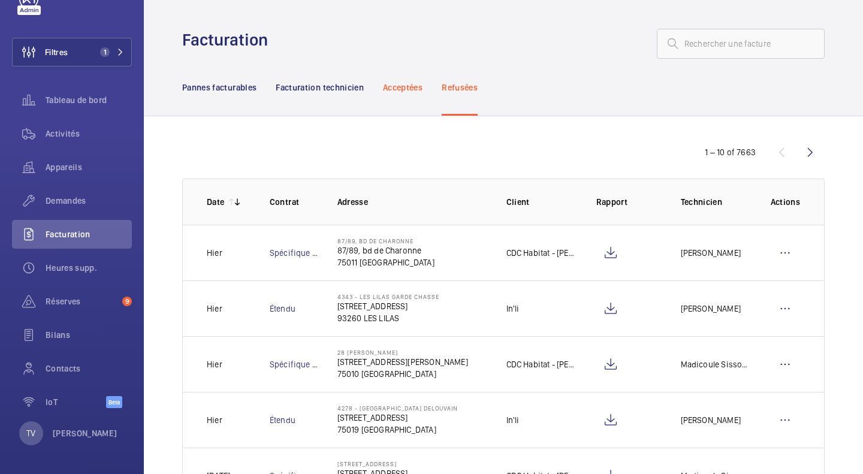
click at [397, 93] on div "Acceptées" at bounding box center [403, 87] width 40 height 57
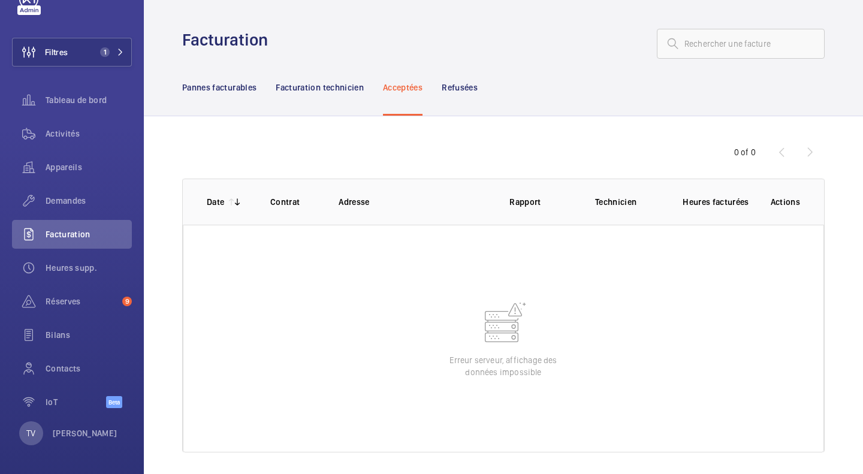
scroll to position [7, 0]
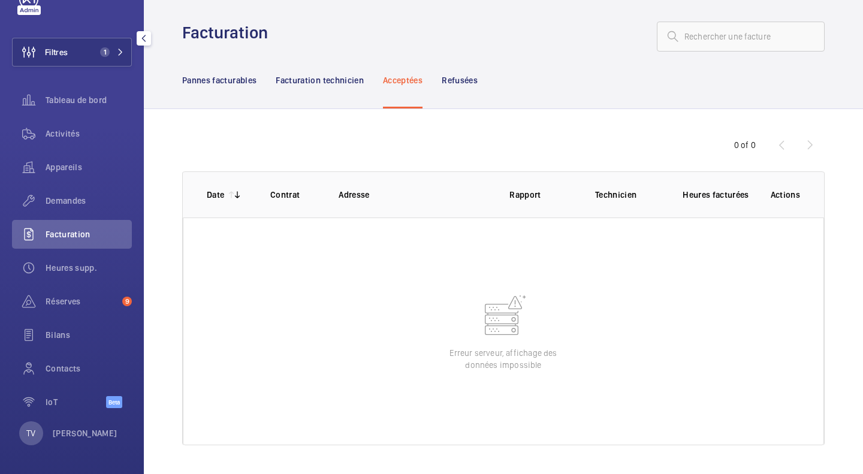
click at [81, 296] on span "Réserves" at bounding box center [82, 301] width 72 height 12
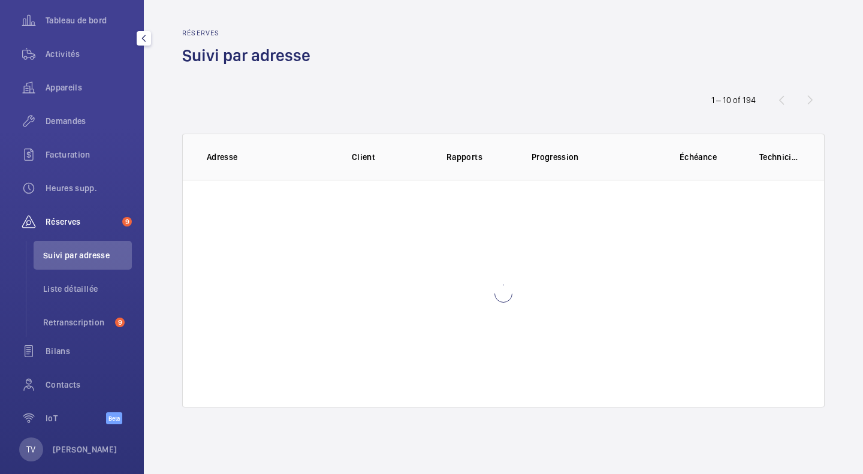
scroll to position [135, 0]
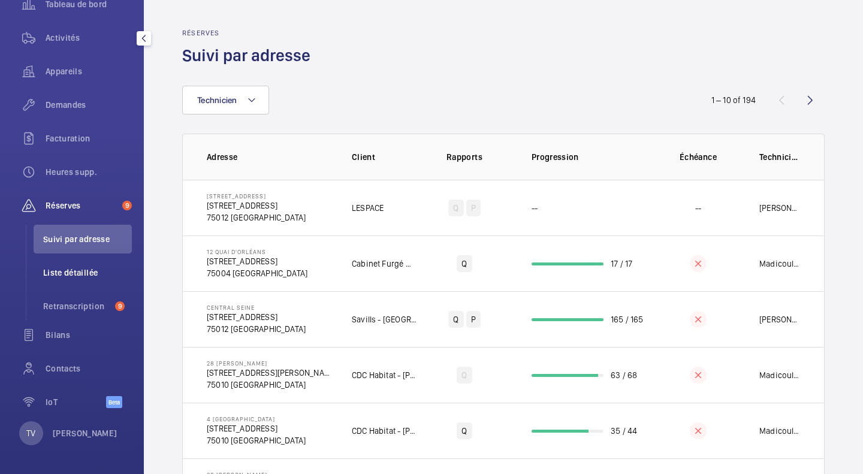
click at [92, 271] on span "Liste détaillée" at bounding box center [87, 273] width 89 height 12
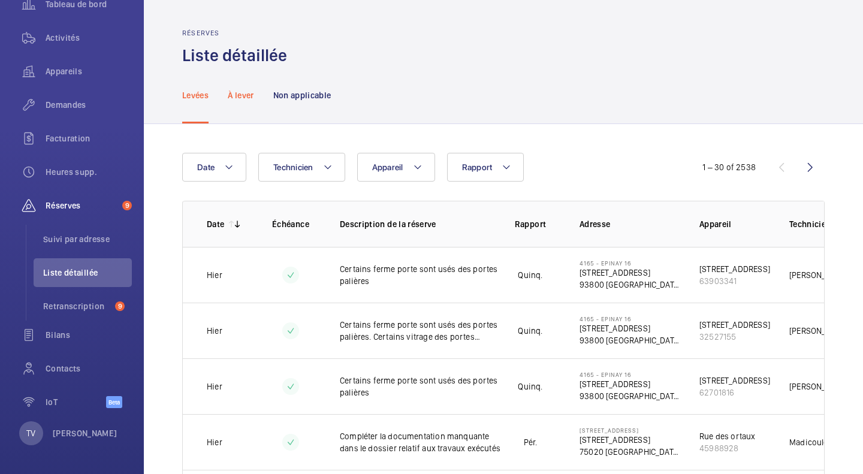
click at [253, 107] on div "À lever" at bounding box center [241, 94] width 26 height 57
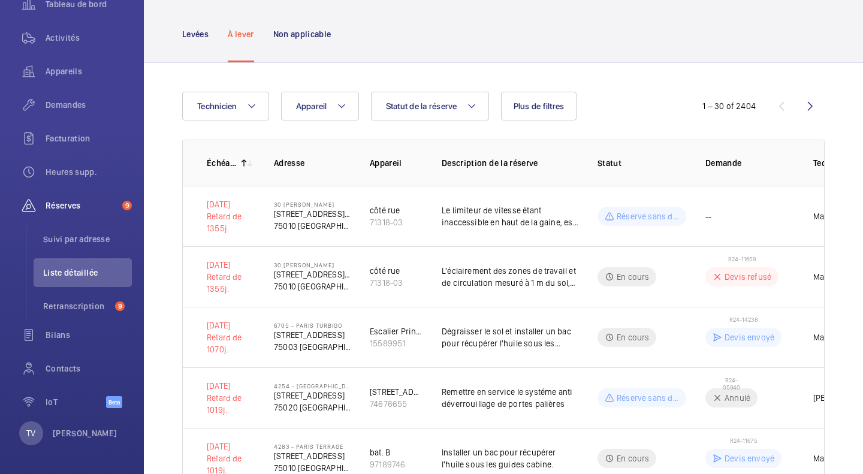
scroll to position [120, 0]
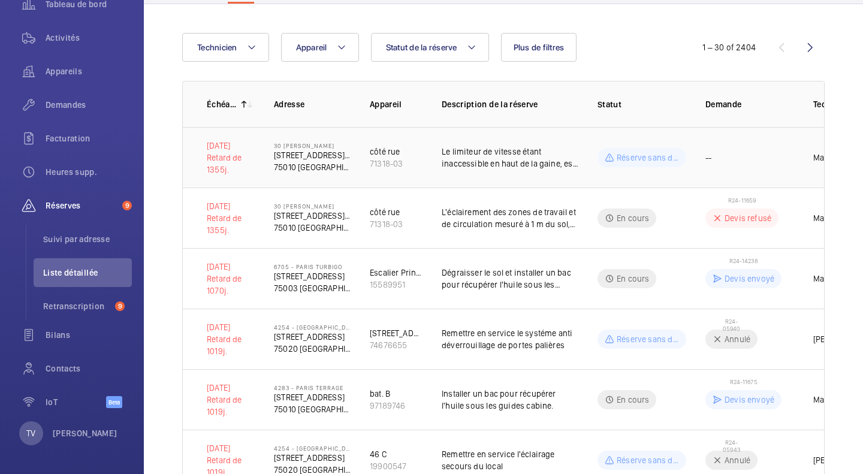
click at [473, 161] on p "Le limiteur de vitesse étant inaccessible en haut de la gaine, est sa télécomma…" at bounding box center [510, 158] width 137 height 24
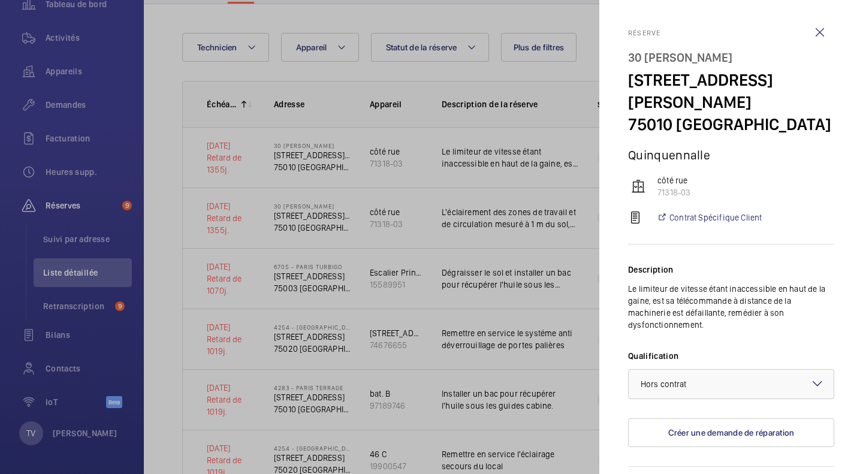
click at [461, 169] on div at bounding box center [431, 237] width 863 height 474
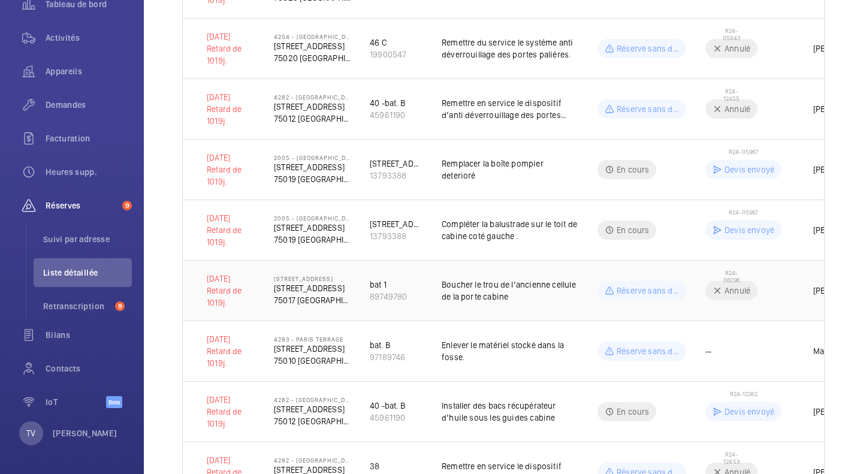
scroll to position [659, 0]
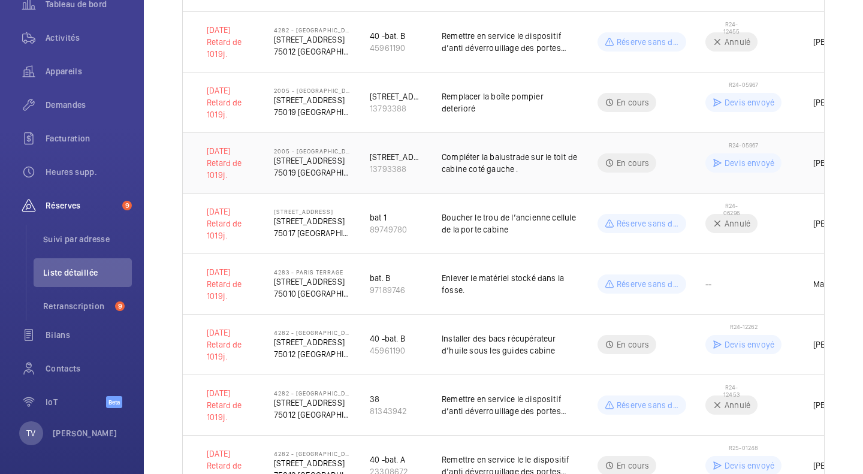
click at [507, 164] on p "Compléter la balustrade sur le toit de cabine coté gauche ." at bounding box center [510, 163] width 137 height 24
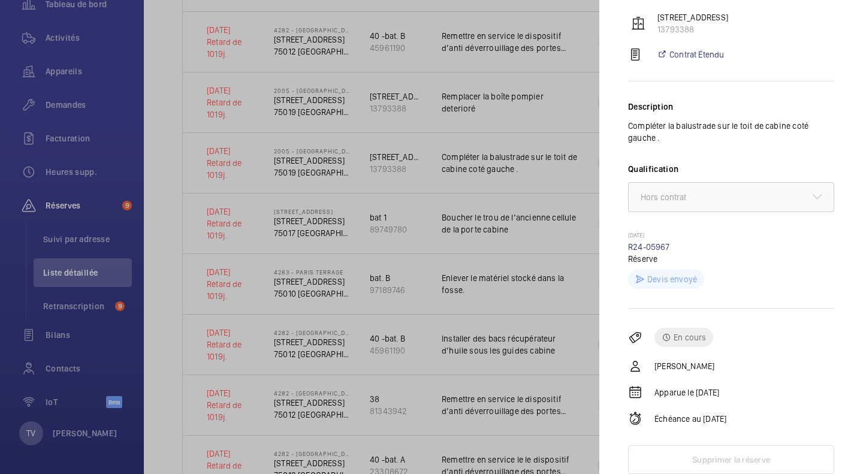
scroll to position [0, 0]
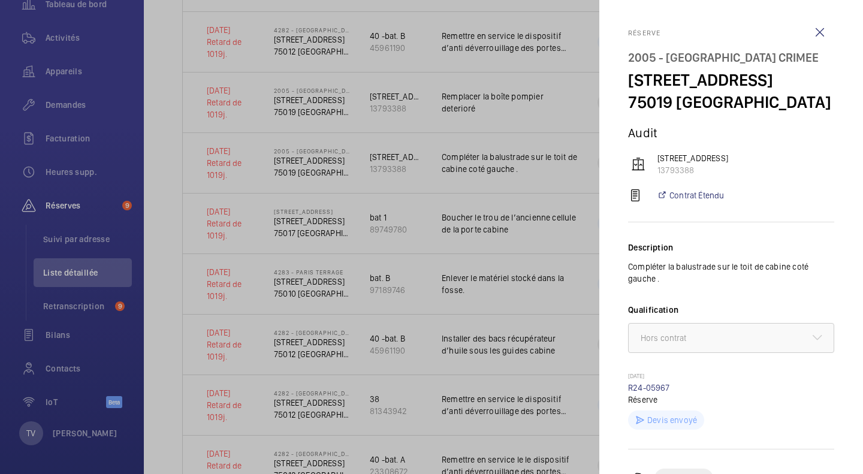
click at [440, 186] on div at bounding box center [431, 237] width 863 height 474
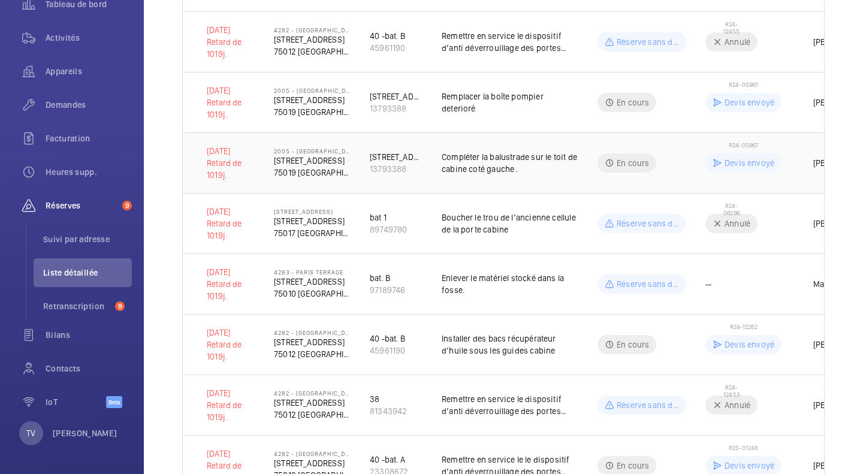
click at [381, 162] on div "[STREET_ADDRESS]" at bounding box center [396, 157] width 53 height 12
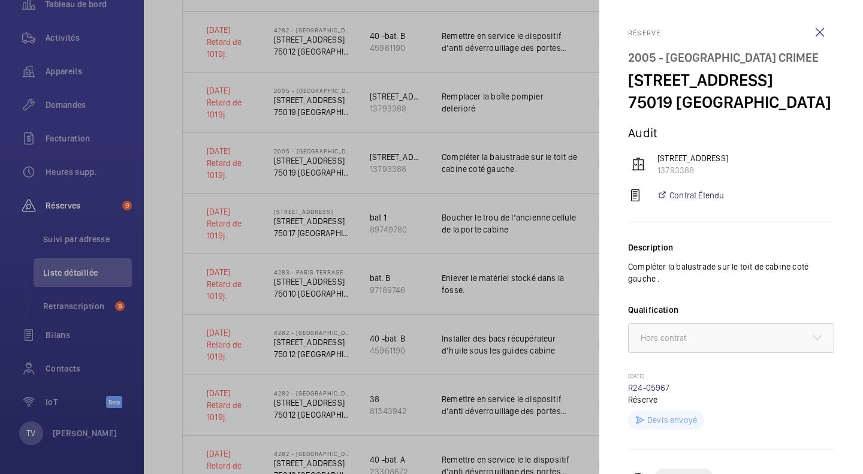
drag, startPoint x: 482, startPoint y: 161, endPoint x: 383, endPoint y: 181, distance: 100.3
click at [480, 164] on div at bounding box center [431, 237] width 863 height 474
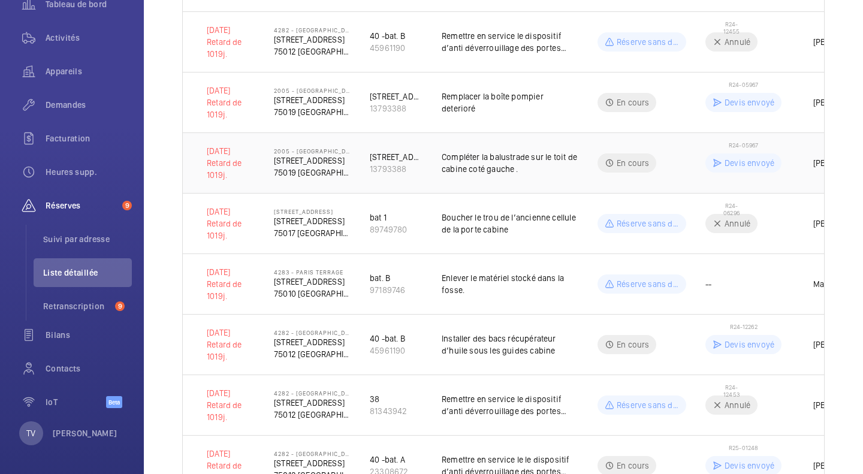
click at [733, 145] on span "R24-05967" at bounding box center [742, 144] width 29 height 7
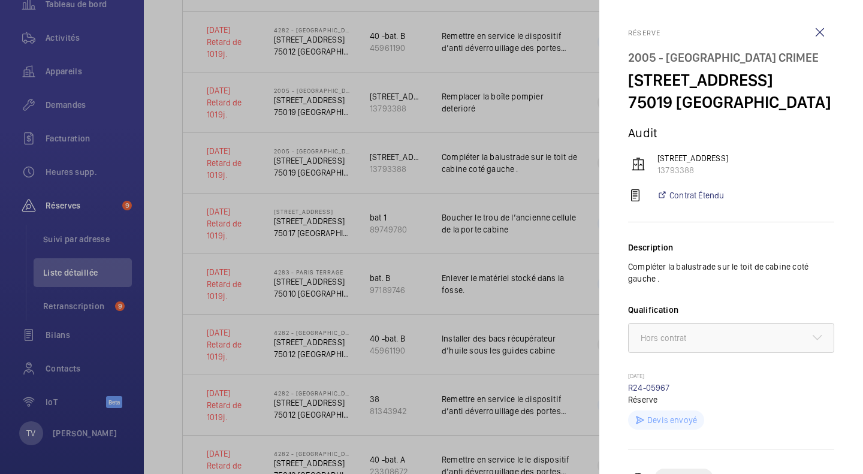
drag, startPoint x: 811, startPoint y: 25, endPoint x: 809, endPoint y: 31, distance: 6.3
click at [809, 25] on wm-front-icon-button at bounding box center [819, 32] width 29 height 29
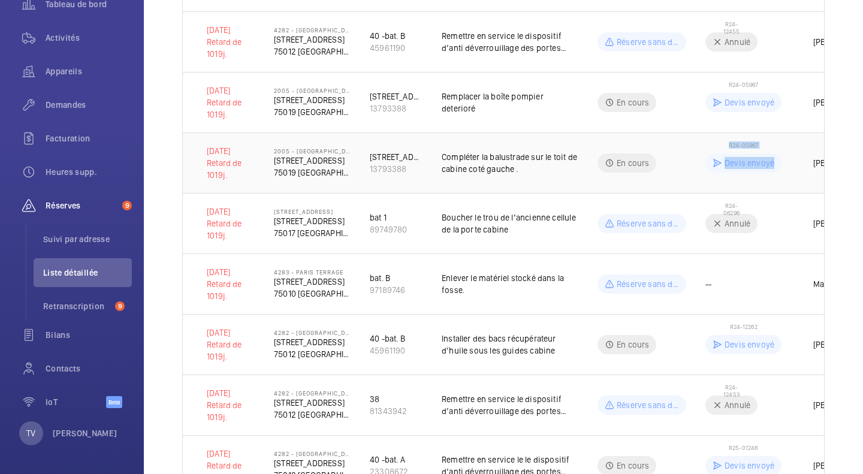
drag, startPoint x: 729, startPoint y: 145, endPoint x: 782, endPoint y: 143, distance: 53.3
click at [782, 143] on td "R24-05967 [PERSON_NAME] envoyé" at bounding box center [740, 162] width 108 height 61
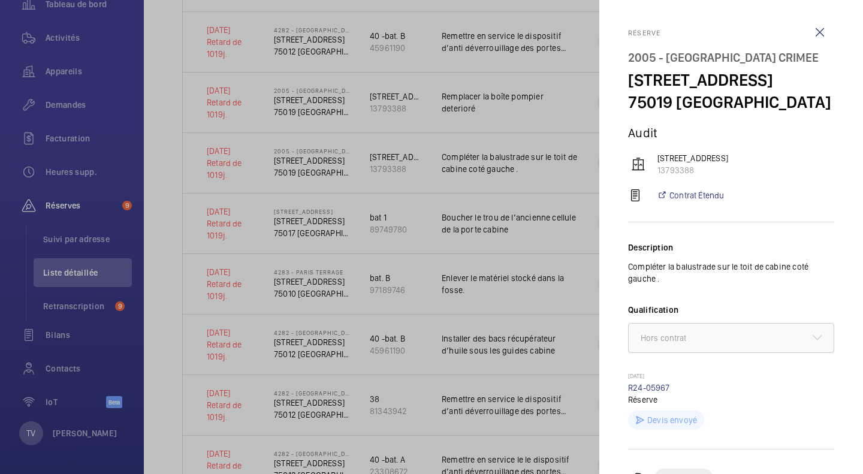
drag, startPoint x: 571, startPoint y: 138, endPoint x: 704, endPoint y: 128, distance: 132.8
click at [574, 135] on div at bounding box center [431, 237] width 863 height 474
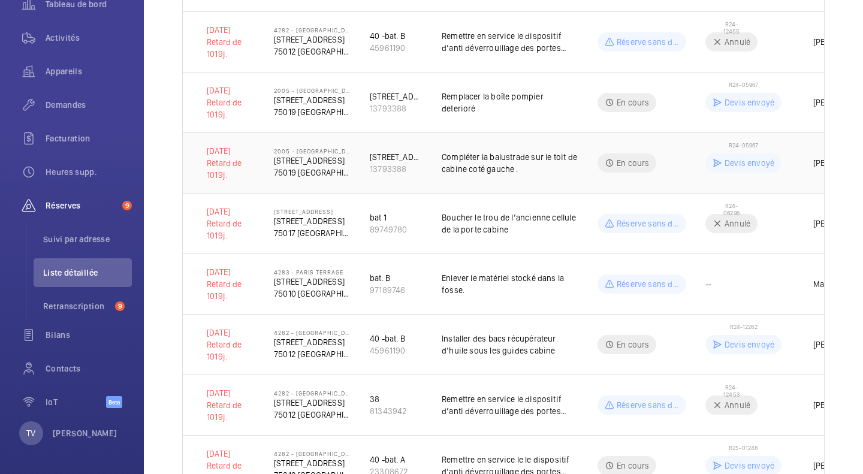
click at [740, 143] on span "R24-05967" at bounding box center [742, 144] width 29 height 7
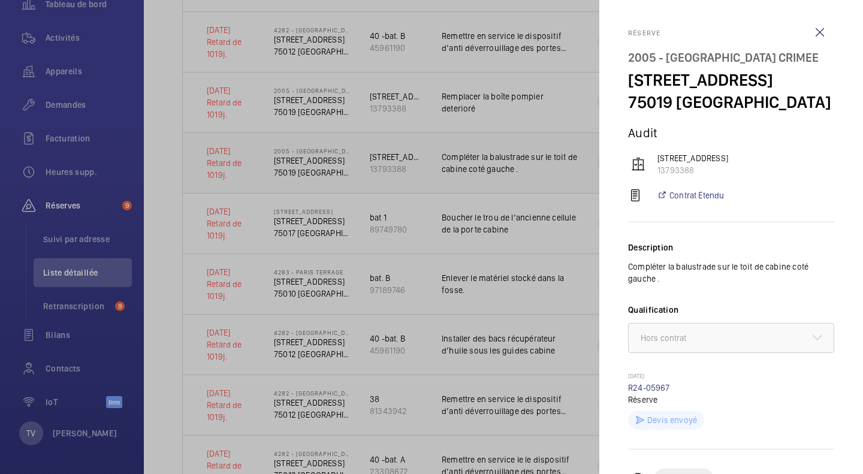
click at [740, 143] on mat-sidenav-container "Filtres 1 Tableau de bord Activités Appareils Demandes Facturation Heures supp.…" at bounding box center [431, 237] width 863 height 474
drag, startPoint x: 389, startPoint y: 187, endPoint x: 804, endPoint y: 141, distance: 417.7
click at [398, 181] on div at bounding box center [431, 237] width 863 height 474
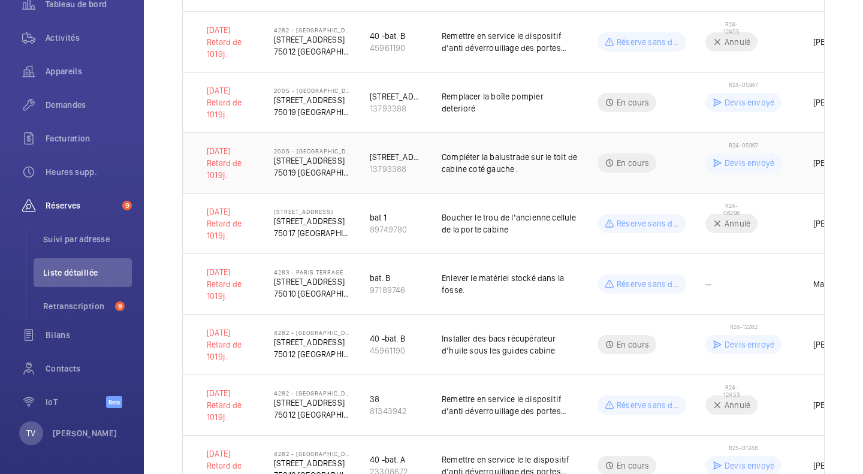
drag, startPoint x: 725, startPoint y: 146, endPoint x: 756, endPoint y: 144, distance: 31.2
click at [756, 144] on td "R24-05967 [PERSON_NAME] envoyé" at bounding box center [740, 162] width 108 height 61
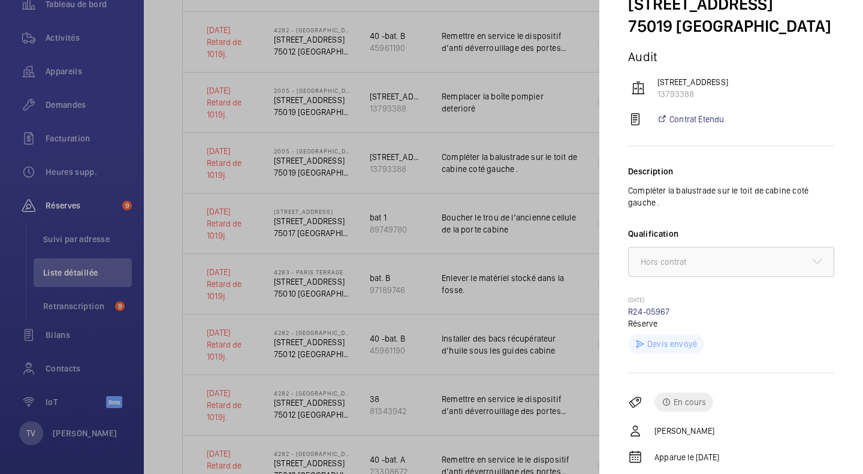
scroll to position [163, 0]
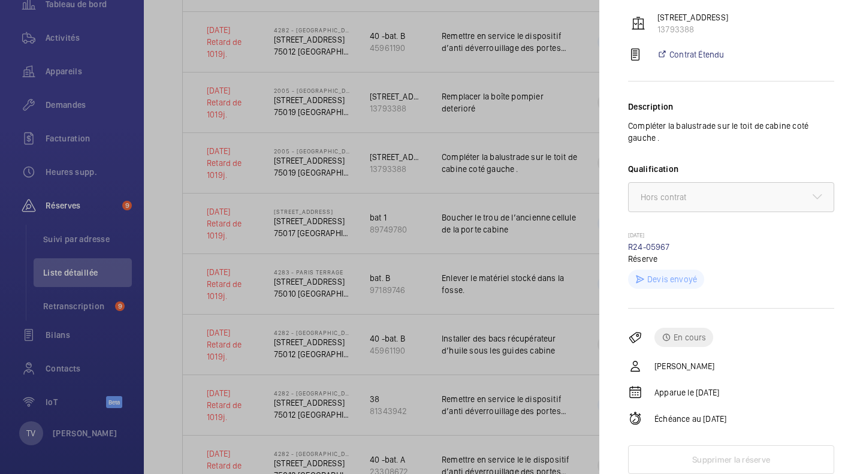
click at [458, 193] on div at bounding box center [431, 237] width 863 height 474
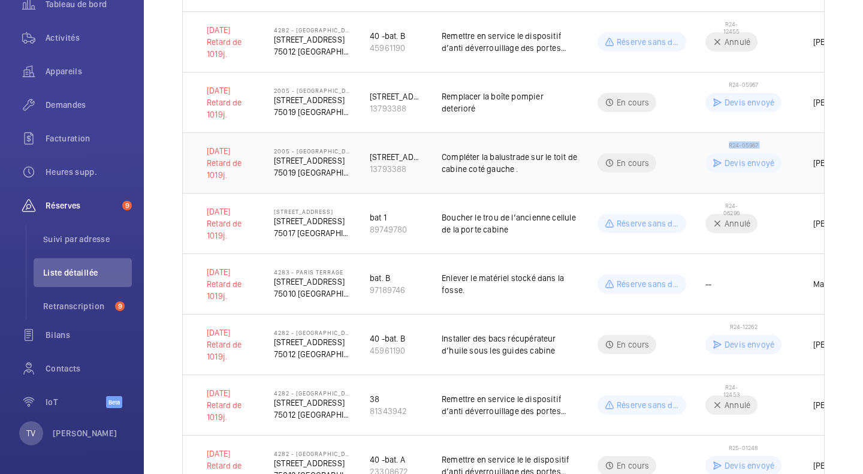
click at [729, 146] on td "R24-05967 [PERSON_NAME] envoyé" at bounding box center [740, 162] width 108 height 61
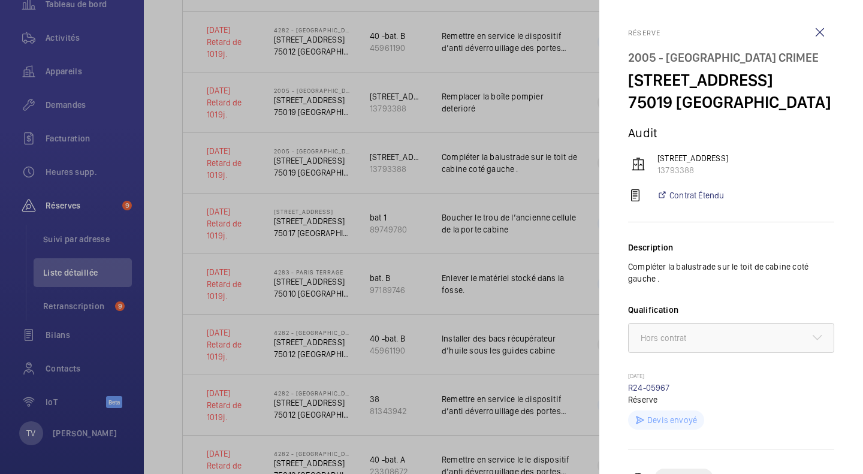
drag, startPoint x: 545, startPoint y: 177, endPoint x: 709, endPoint y: 155, distance: 165.0
click at [550, 176] on div at bounding box center [431, 237] width 863 height 474
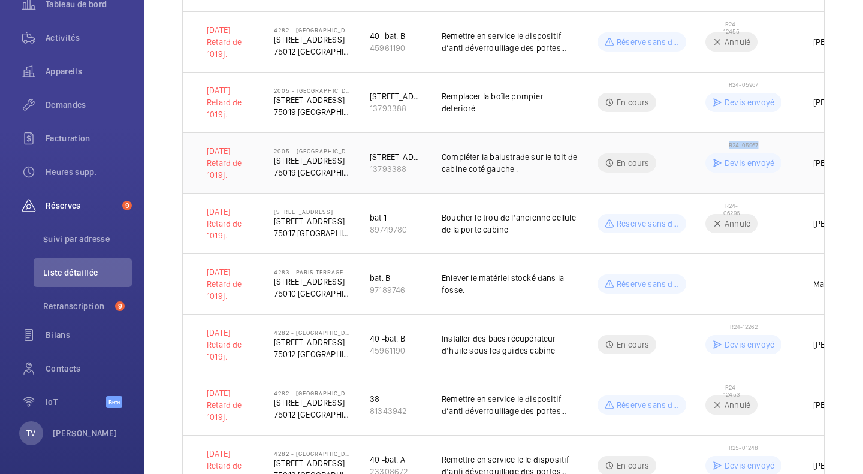
drag, startPoint x: 728, startPoint y: 145, endPoint x: 756, endPoint y: 143, distance: 27.6
click at [756, 143] on span "R24-05967" at bounding box center [742, 144] width 29 height 7
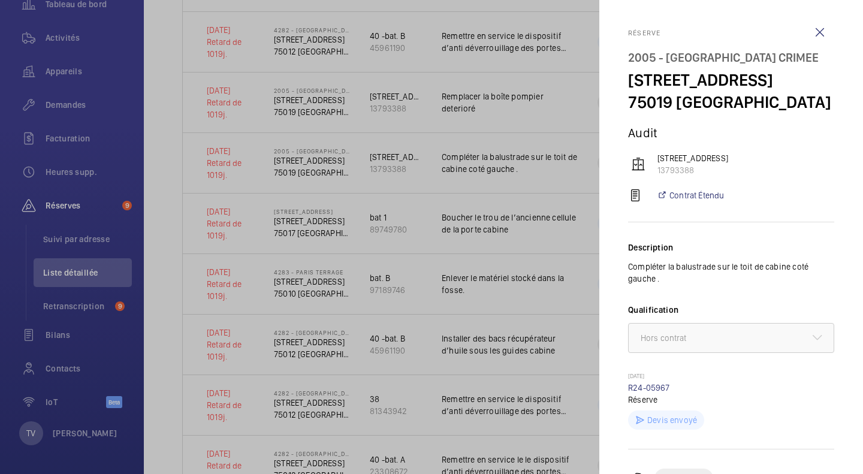
copy span "R24-05967"
drag, startPoint x: 297, startPoint y: 235, endPoint x: 280, endPoint y: 233, distance: 16.9
click at [295, 234] on div at bounding box center [431, 237] width 863 height 474
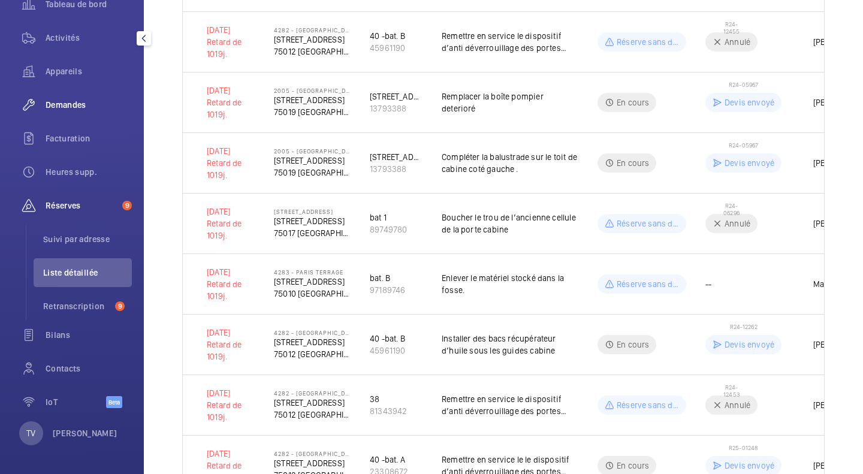
click at [53, 110] on span "Demandes" at bounding box center [89, 105] width 86 height 12
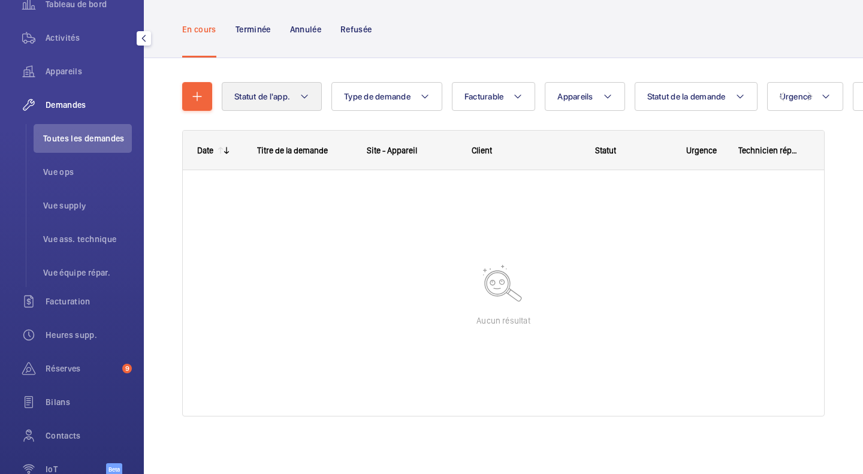
scroll to position [66, 0]
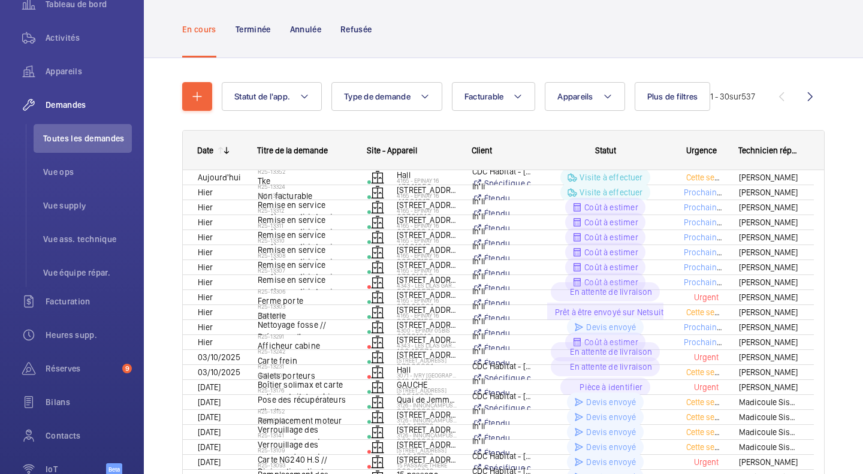
scroll to position [10, 0]
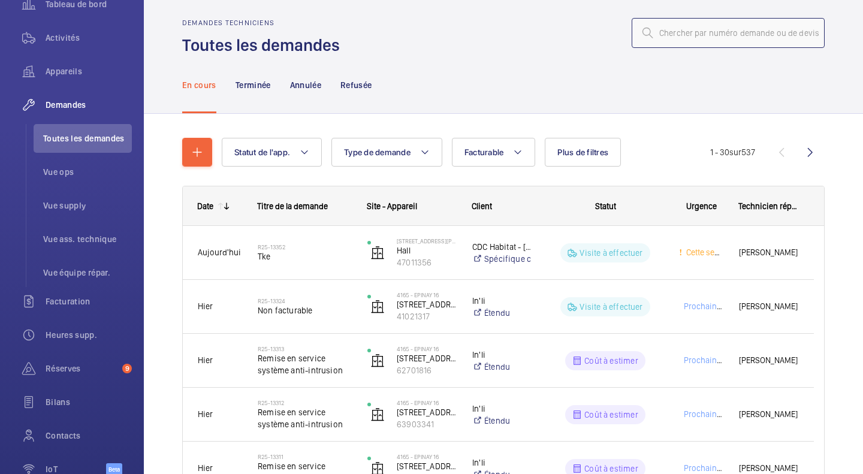
click at [709, 35] on input "text" at bounding box center [727, 33] width 193 height 30
paste input "R24-05967"
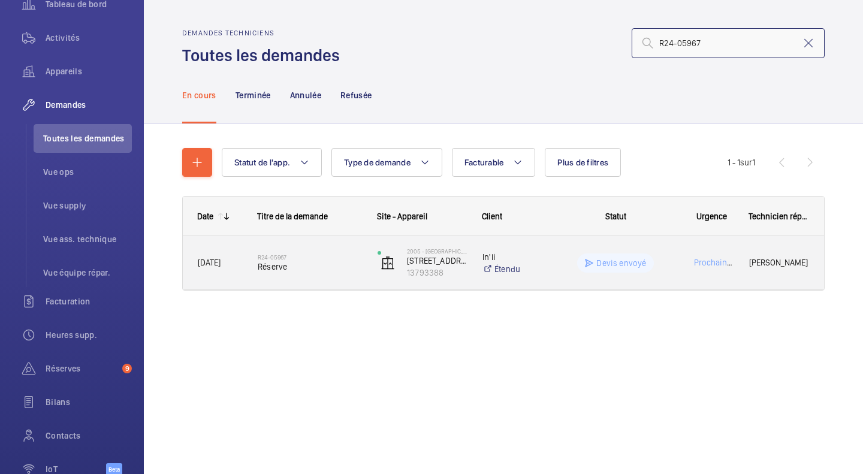
type input "R24-05967"
click at [300, 270] on span "Réserve" at bounding box center [310, 267] width 104 height 12
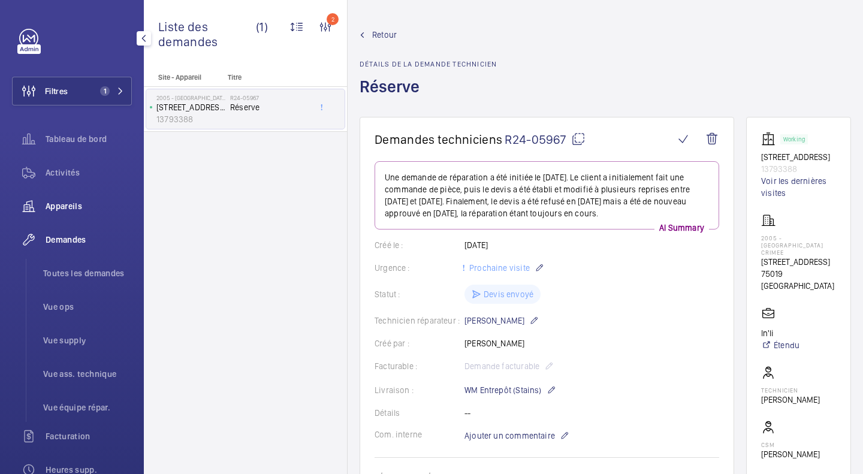
click at [61, 210] on span "Appareils" at bounding box center [89, 206] width 86 height 12
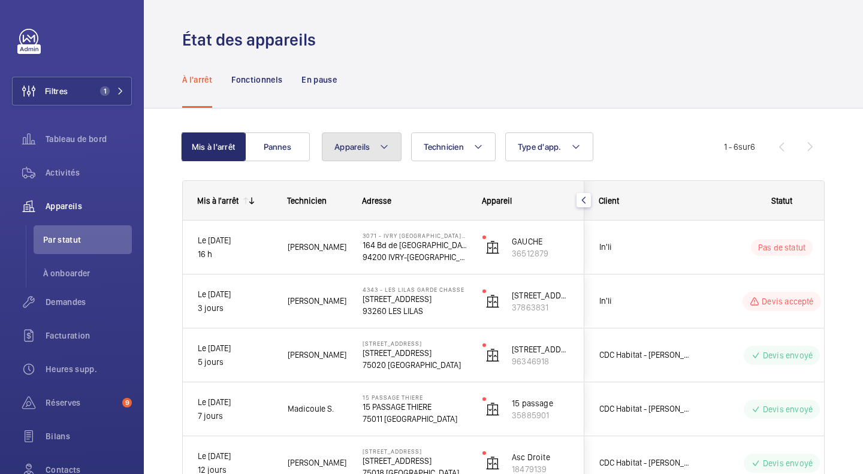
click at [383, 150] on mat-icon at bounding box center [384, 147] width 10 height 14
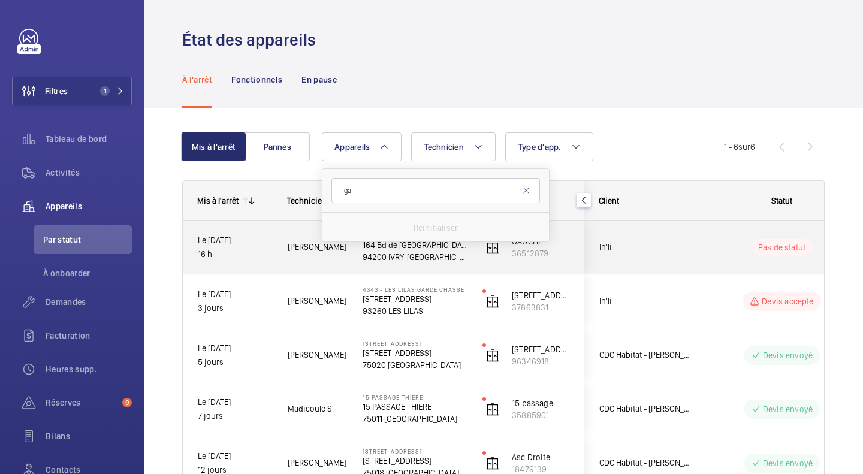
type input "g"
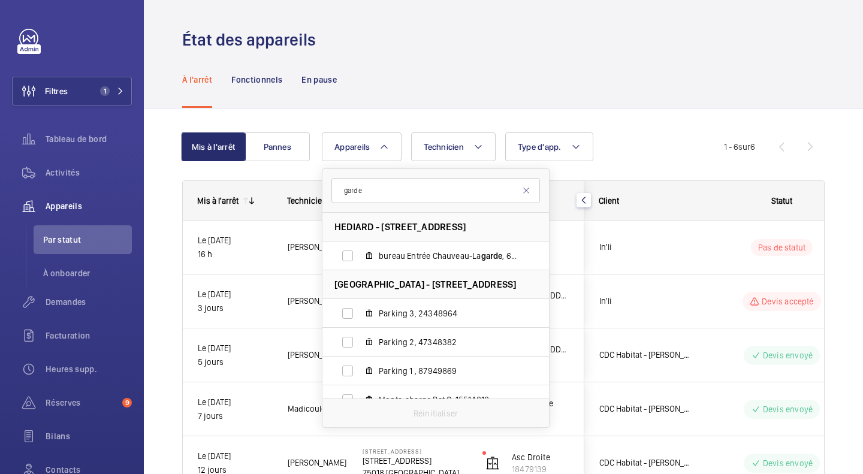
type input "garde"
click at [388, 80] on div "À l'arrêt Fonctionnels En pause" at bounding box center [503, 79] width 642 height 57
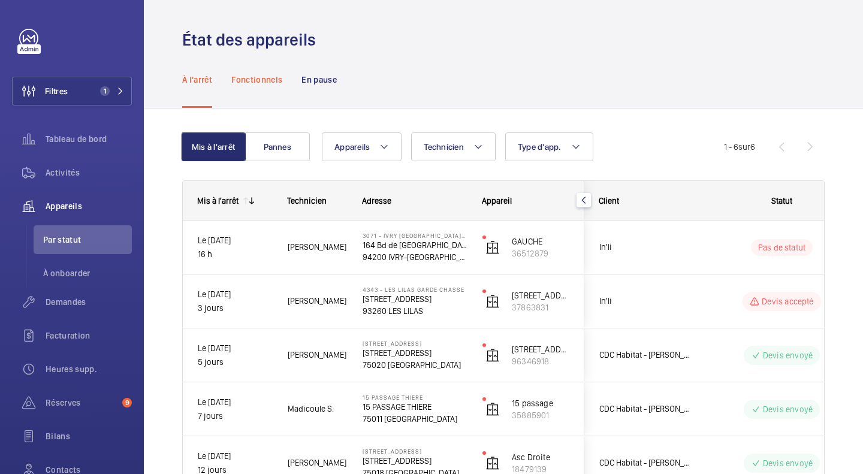
click at [248, 86] on div "Fonctionnels" at bounding box center [256, 79] width 51 height 57
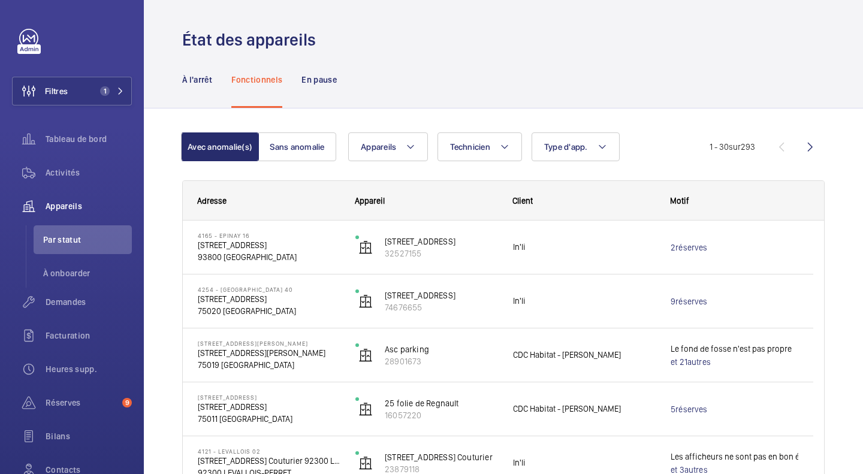
drag, startPoint x: 566, startPoint y: 13, endPoint x: 498, endPoint y: 15, distance: 67.1
click at [566, 13] on wm-front-admin-header "État des appareils" at bounding box center [503, 25] width 719 height 51
click at [87, 338] on span "Facturation" at bounding box center [89, 335] width 86 height 12
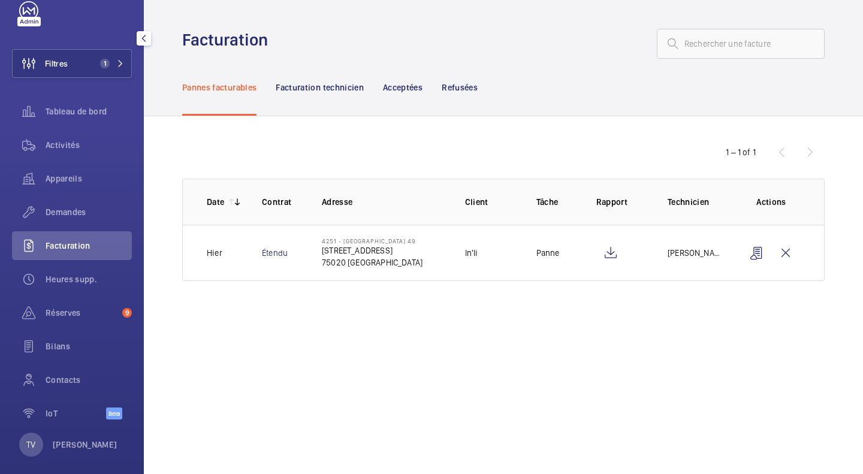
scroll to position [39, 0]
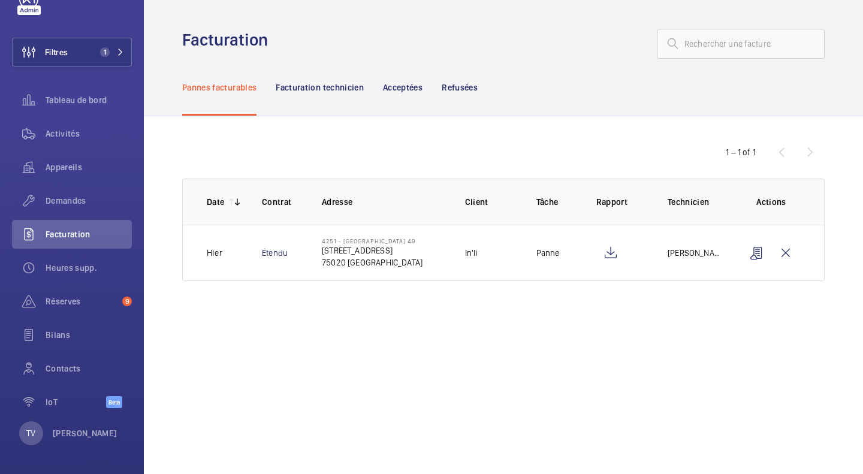
click at [430, 89] on nav "Pannes facturables Facturation technicien Acceptées Refusées" at bounding box center [329, 87] width 295 height 57
click at [428, 89] on nav "Pannes facturables Facturation technicien Acceptées Refusées" at bounding box center [329, 87] width 295 height 57
click at [422, 89] on p "Acceptées" at bounding box center [403, 87] width 40 height 12
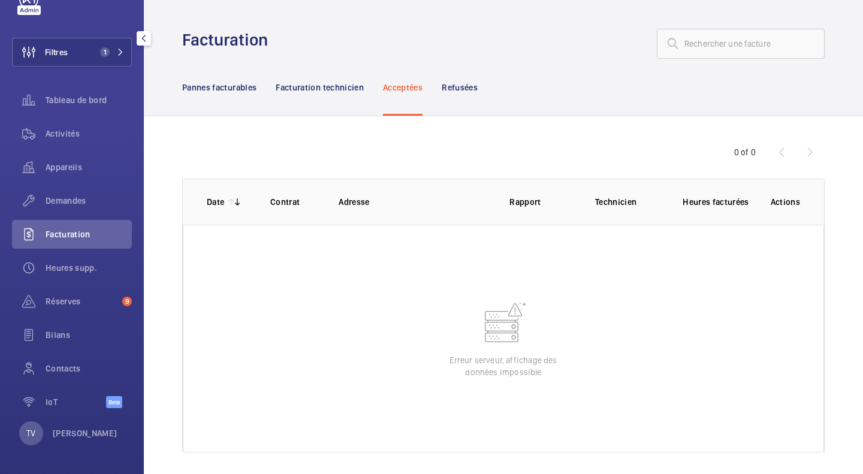
click at [261, 84] on nav "Pannes facturables Facturation technicien Acceptées Refusées" at bounding box center [329, 87] width 295 height 57
click at [95, 159] on div "Appareils" at bounding box center [72, 167] width 120 height 29
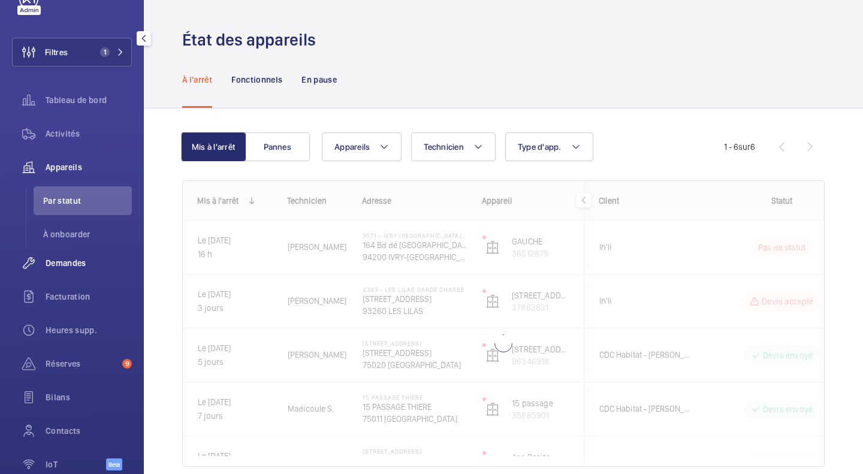
click at [84, 267] on span "Demandes" at bounding box center [89, 263] width 86 height 12
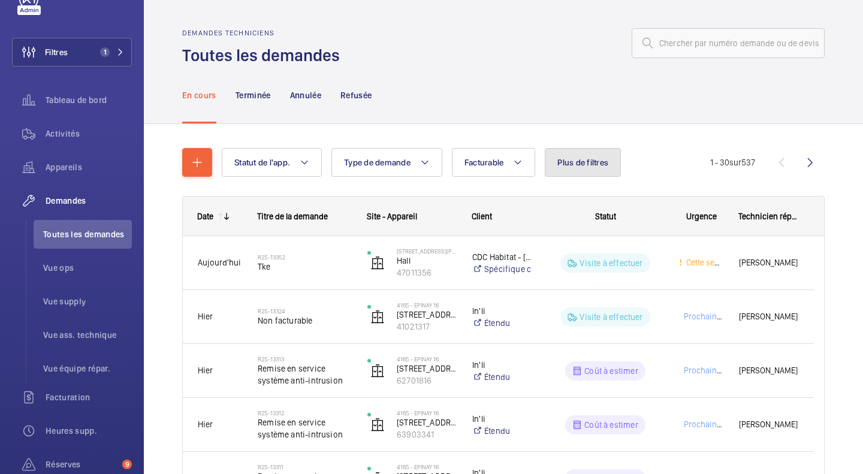
click at [615, 164] on button "Plus de filtres" at bounding box center [583, 162] width 76 height 29
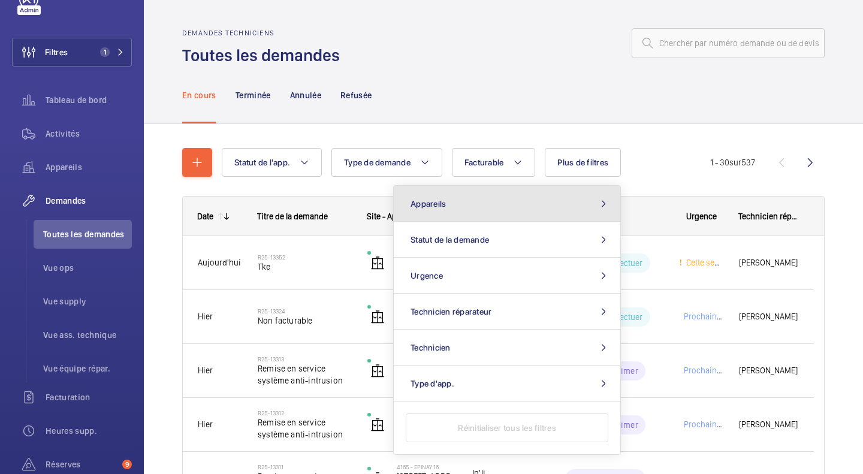
click at [525, 196] on button "Appareils" at bounding box center [507, 204] width 226 height 36
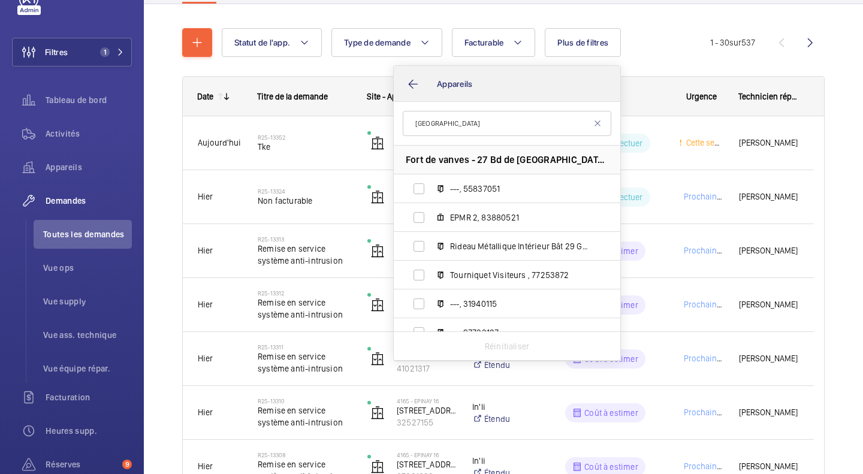
type input "[GEOGRAPHIC_DATA]"
click at [412, 84] on button "Appareils" at bounding box center [507, 84] width 226 height 36
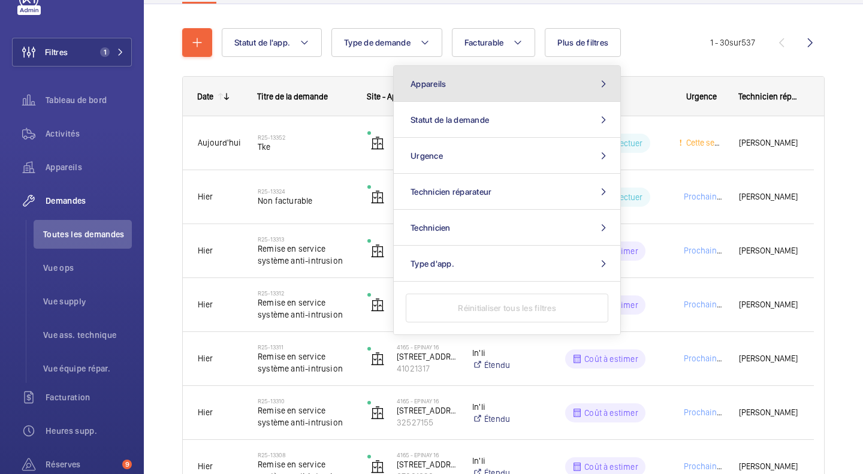
click at [506, 80] on button "Appareils" at bounding box center [507, 84] width 226 height 36
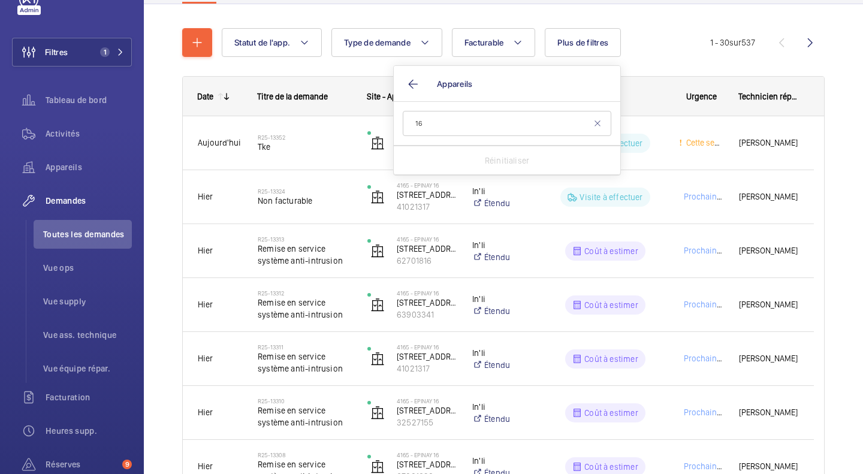
type input "1"
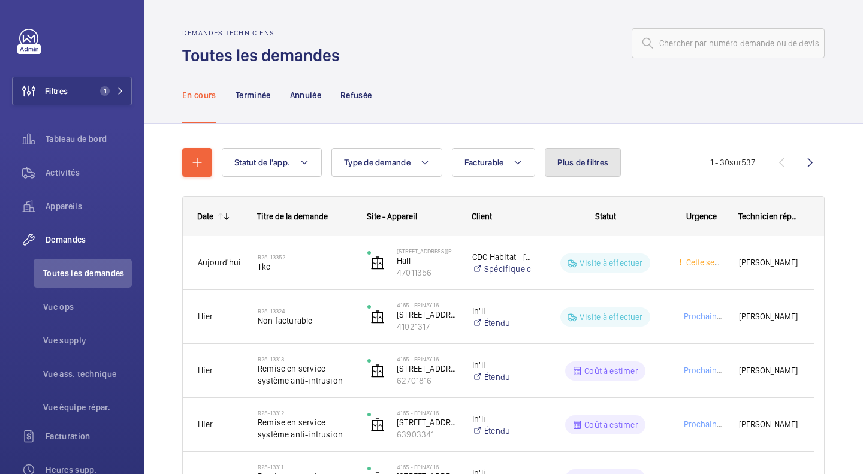
click at [565, 165] on span "Plus de filtres" at bounding box center [582, 163] width 51 height 10
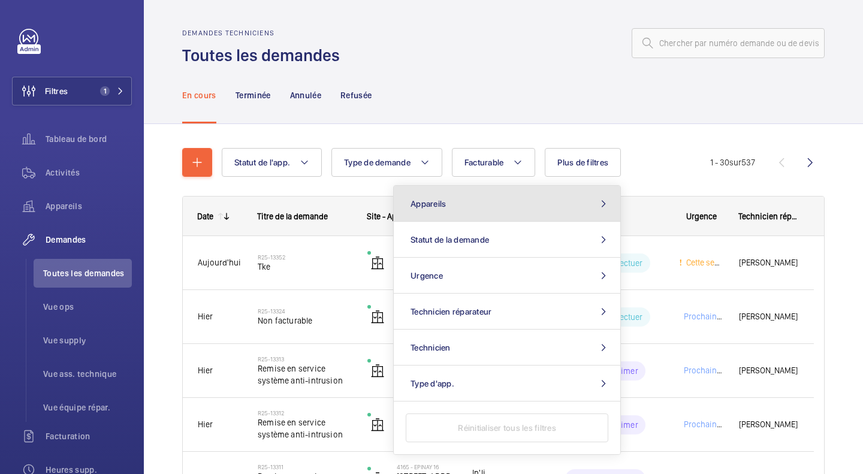
click at [482, 203] on button "Appareils" at bounding box center [507, 204] width 226 height 36
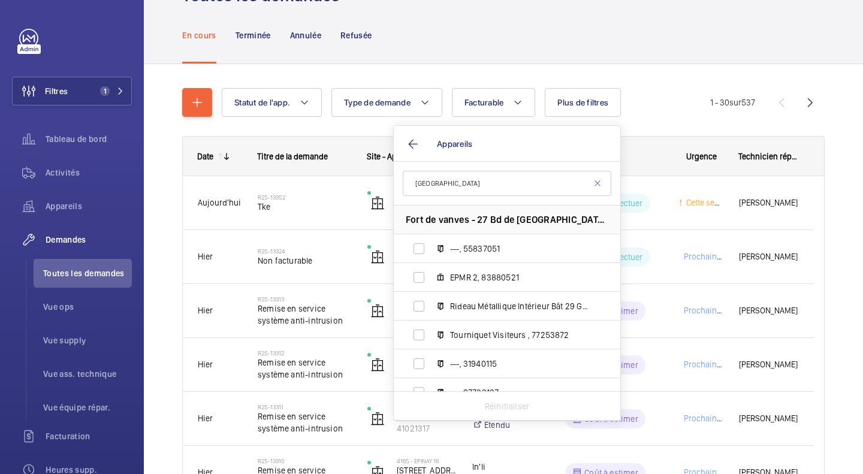
click at [488, 186] on input "[GEOGRAPHIC_DATA]" at bounding box center [507, 183] width 208 height 25
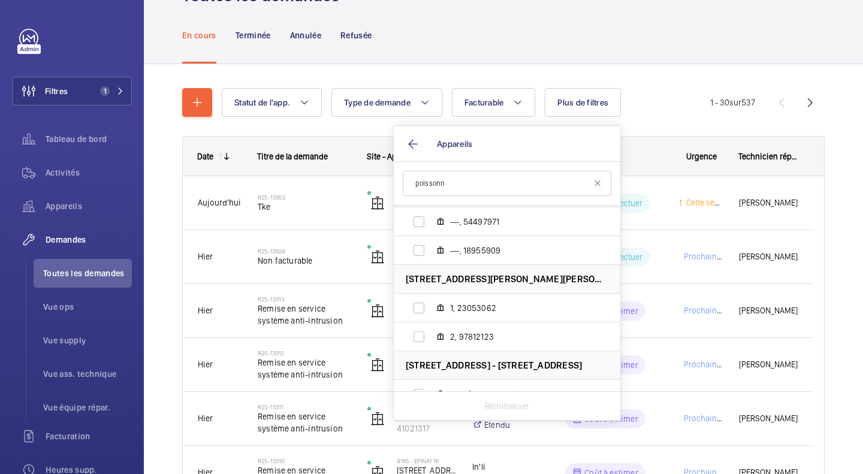
scroll to position [1223, 0]
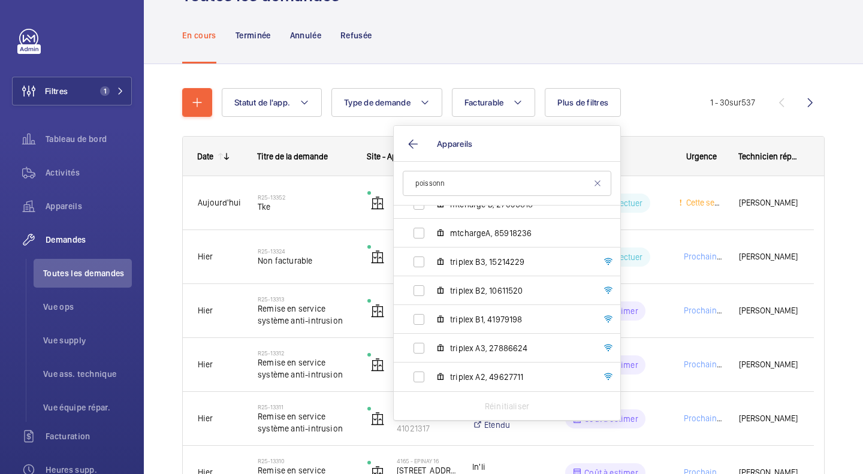
type input "poissonn"
click at [528, 30] on div "En cours Terminée Annulée Refusée" at bounding box center [503, 35] width 642 height 57
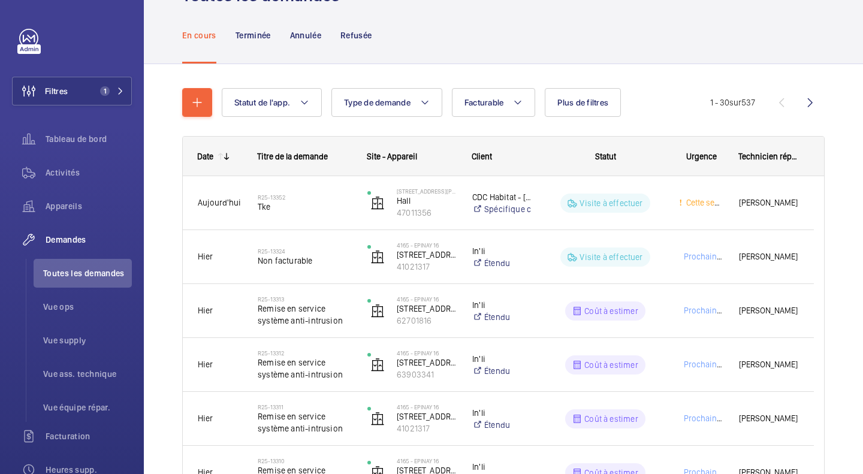
scroll to position [0, 0]
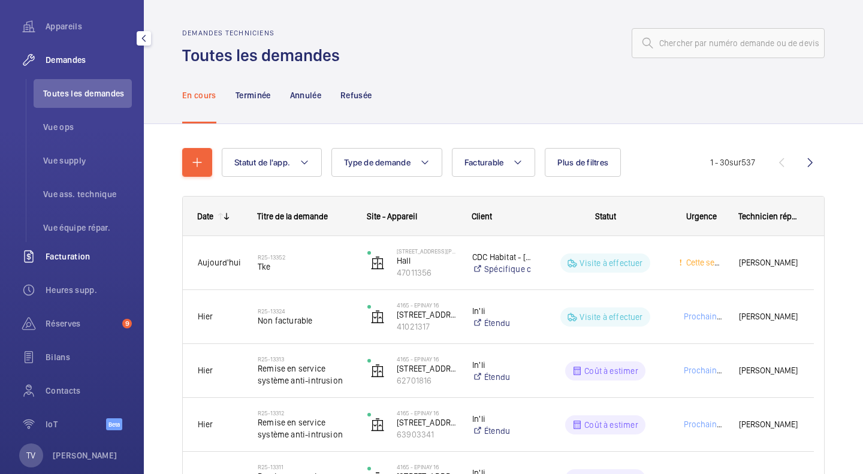
click at [79, 251] on span "Facturation" at bounding box center [89, 256] width 86 height 12
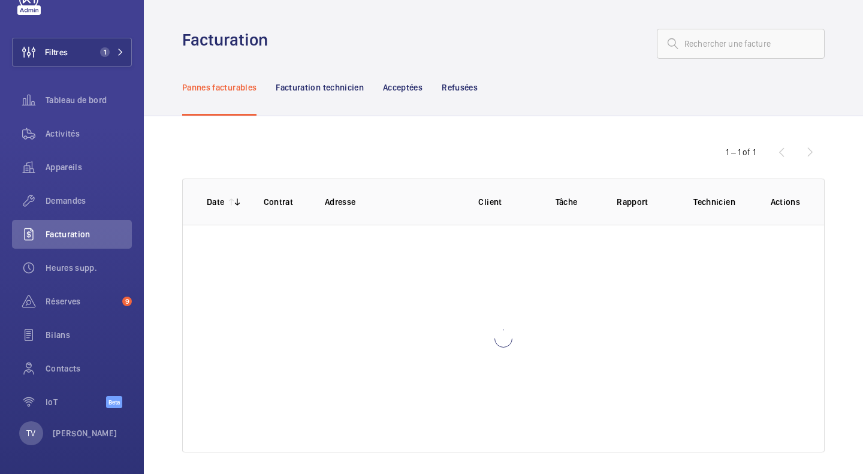
scroll to position [39, 0]
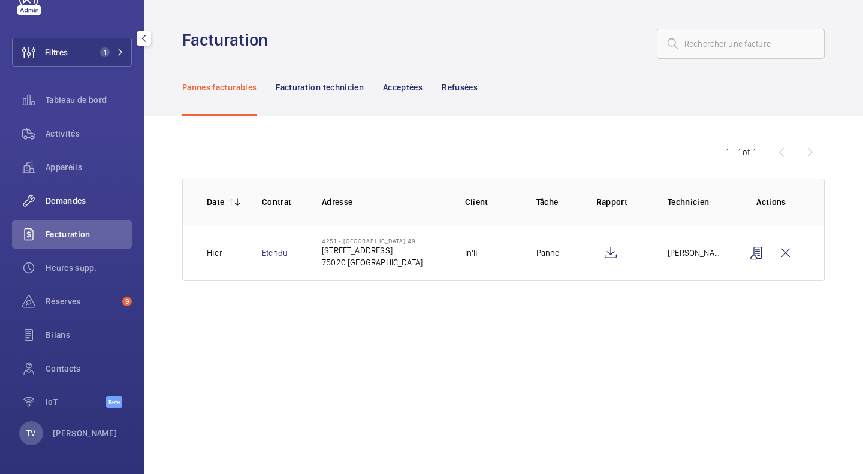
click at [73, 196] on span "Demandes" at bounding box center [89, 201] width 86 height 12
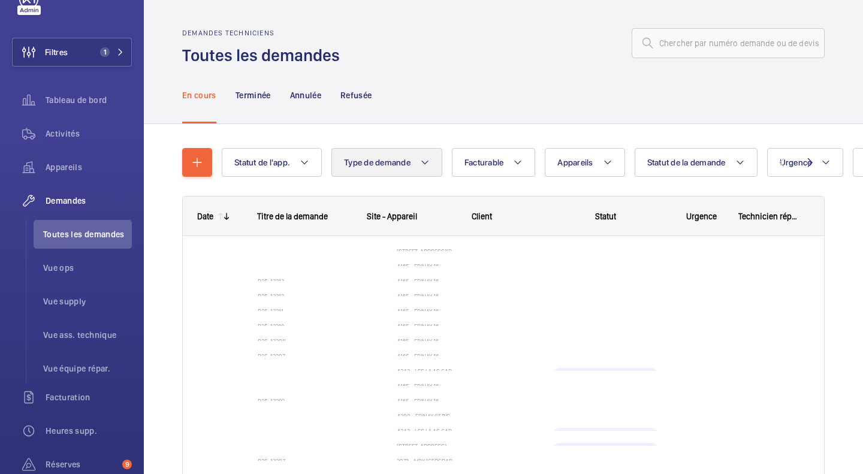
scroll to position [180, 0]
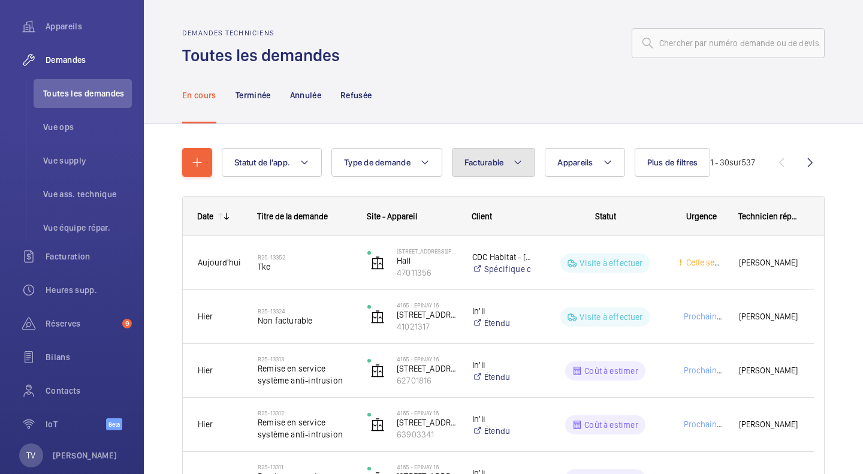
click at [502, 167] on span "Facturable" at bounding box center [484, 163] width 40 height 10
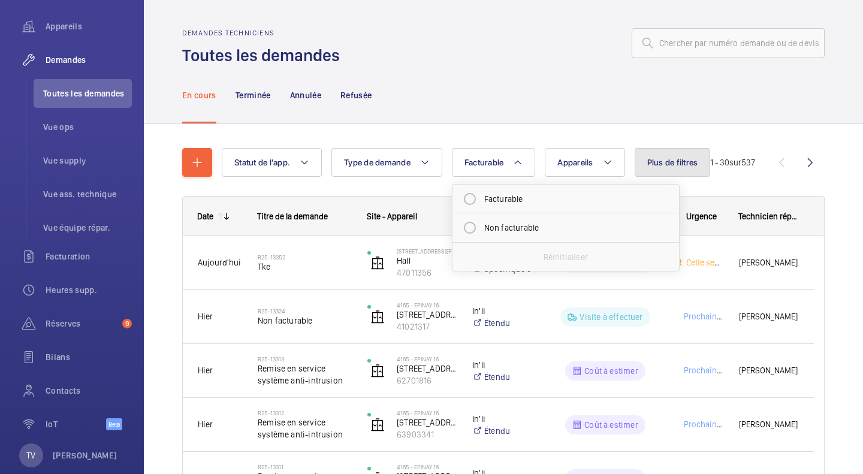
click at [678, 162] on span "Plus de filtres" at bounding box center [672, 163] width 51 height 10
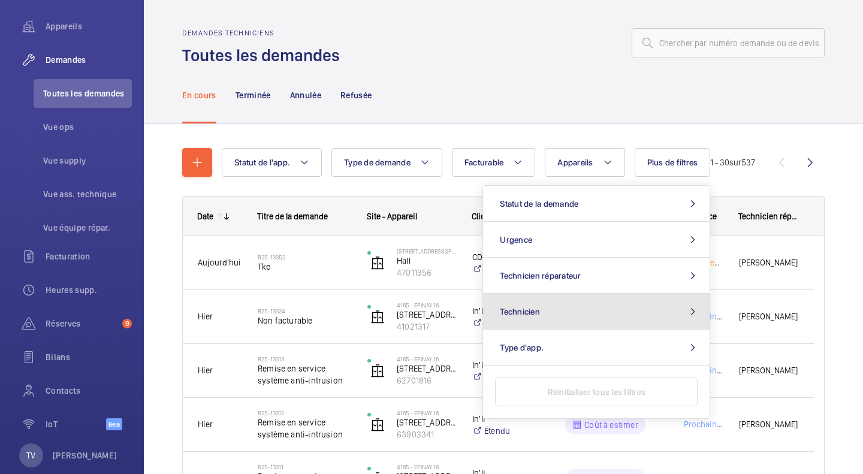
click at [579, 305] on button "Technicien" at bounding box center [596, 312] width 226 height 36
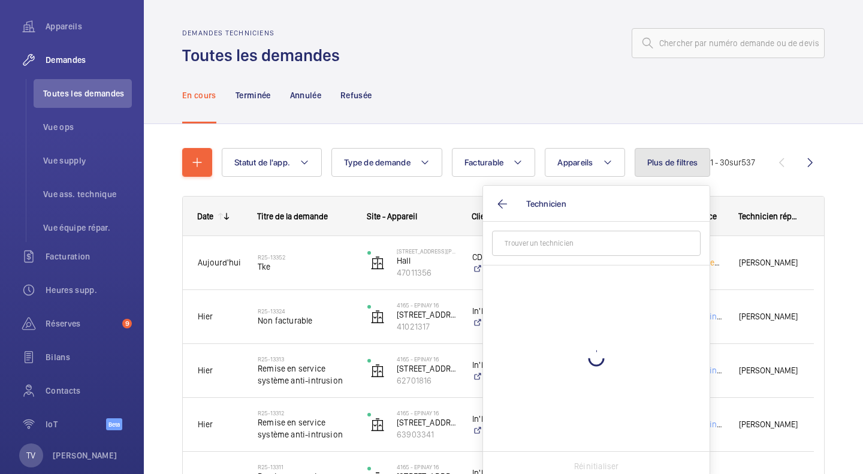
click at [685, 170] on button "Plus de filtres" at bounding box center [672, 162] width 76 height 29
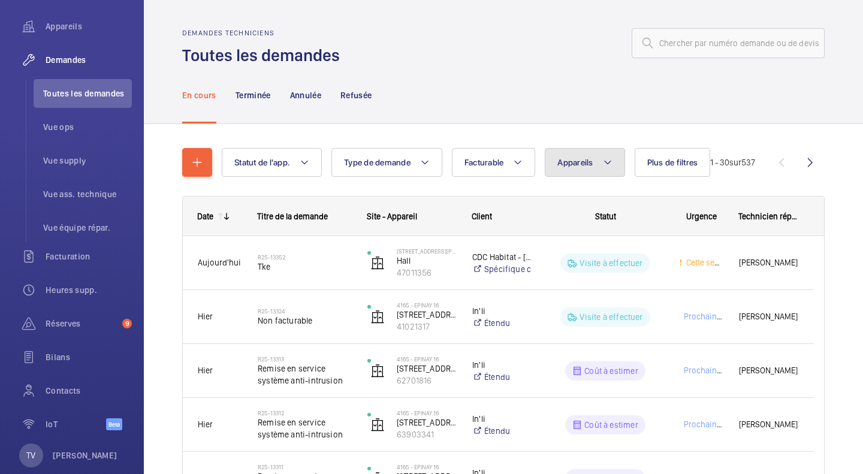
click at [589, 164] on span "Appareils" at bounding box center [574, 163] width 35 height 10
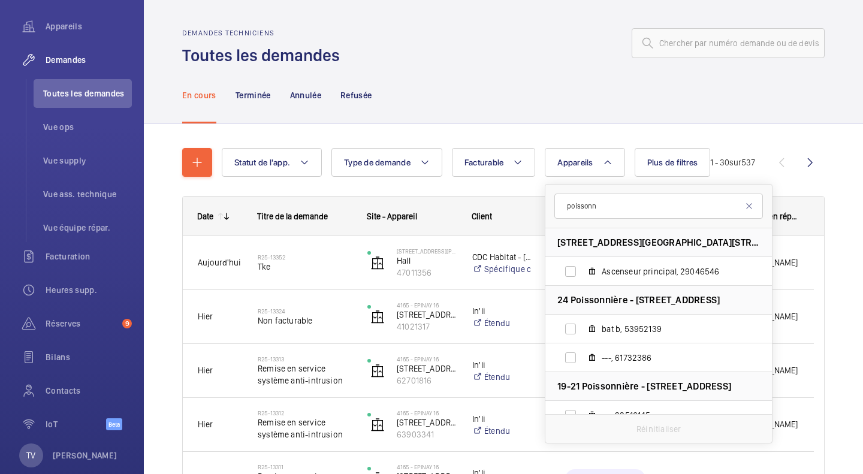
type input "poissonn"
click at [497, 55] on div at bounding box center [585, 43] width 477 height 29
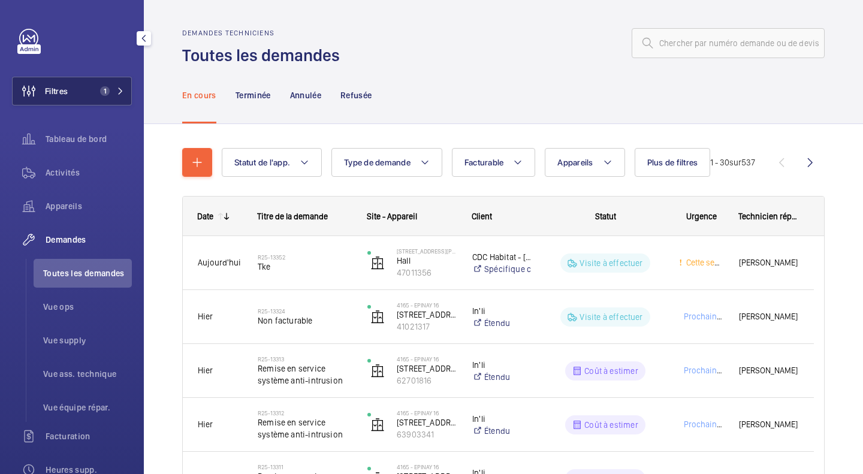
click at [95, 90] on span "1" at bounding box center [102, 91] width 14 height 10
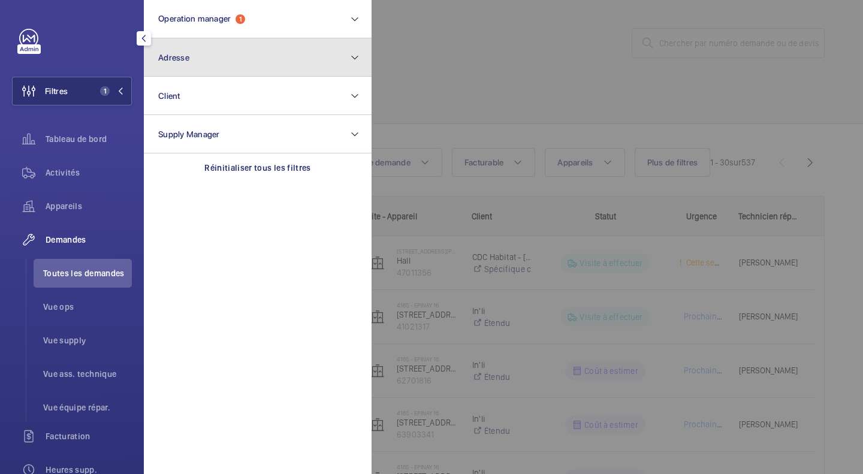
click at [183, 45] on button "Adresse" at bounding box center [258, 57] width 228 height 38
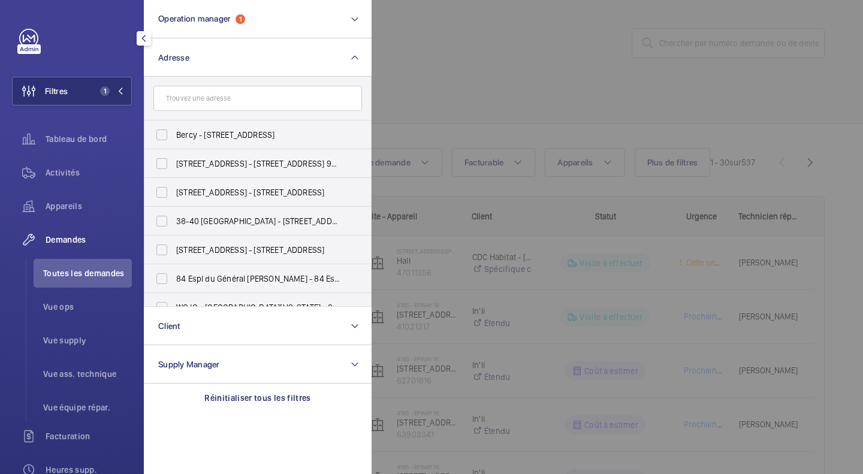
click at [240, 98] on input "text" at bounding box center [257, 98] width 208 height 25
type input "stalingr"
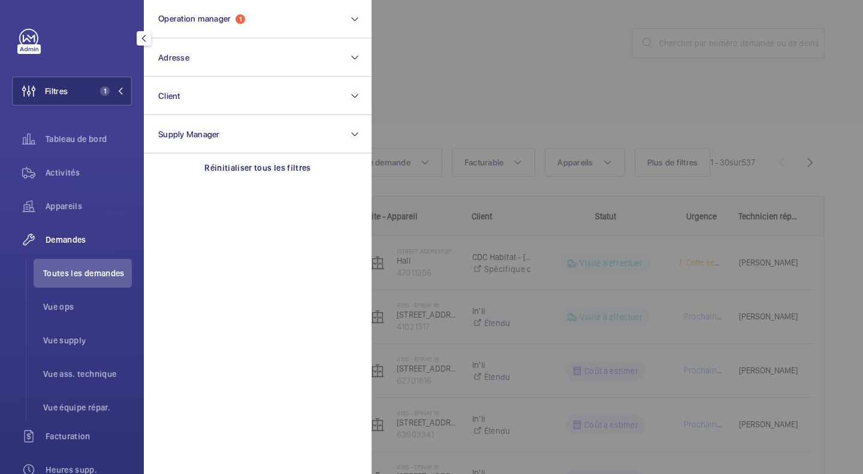
click at [844, 108] on div at bounding box center [802, 237] width 863 height 474
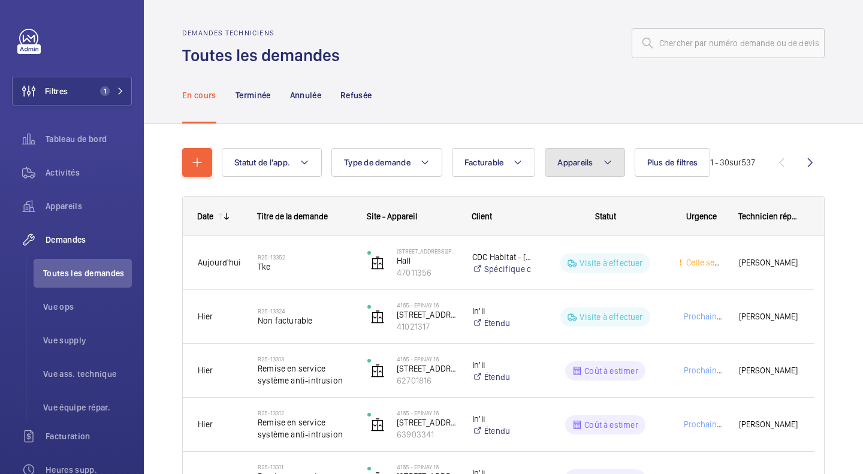
click at [581, 161] on span "Appareils" at bounding box center [574, 163] width 35 height 10
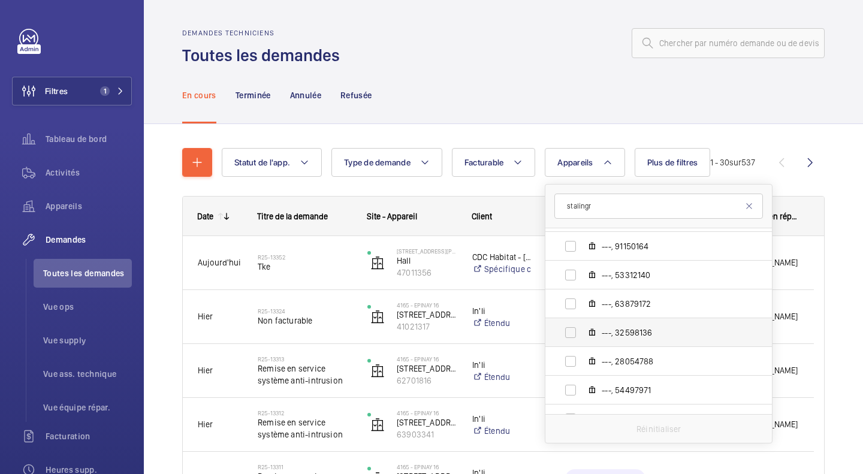
scroll to position [734, 0]
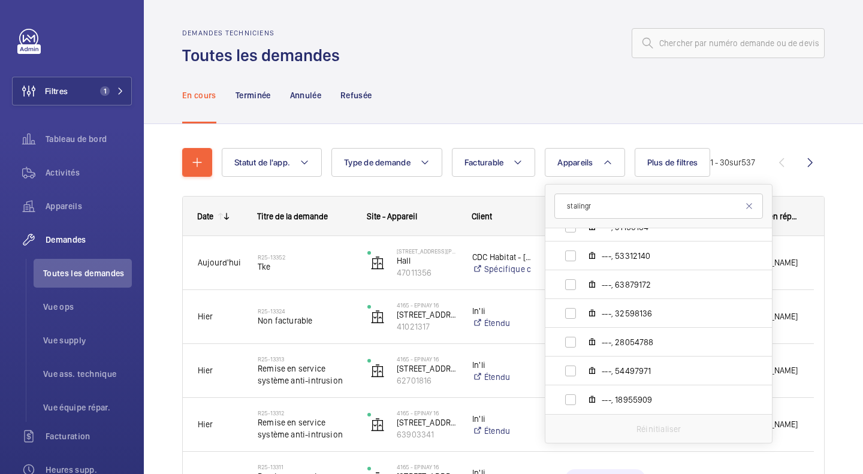
type input "stalingr"
drag, startPoint x: 516, startPoint y: 60, endPoint x: 317, endPoint y: 83, distance: 200.2
click at [504, 65] on div "Demandes techniciens Toutes les demandes" at bounding box center [503, 48] width 642 height 38
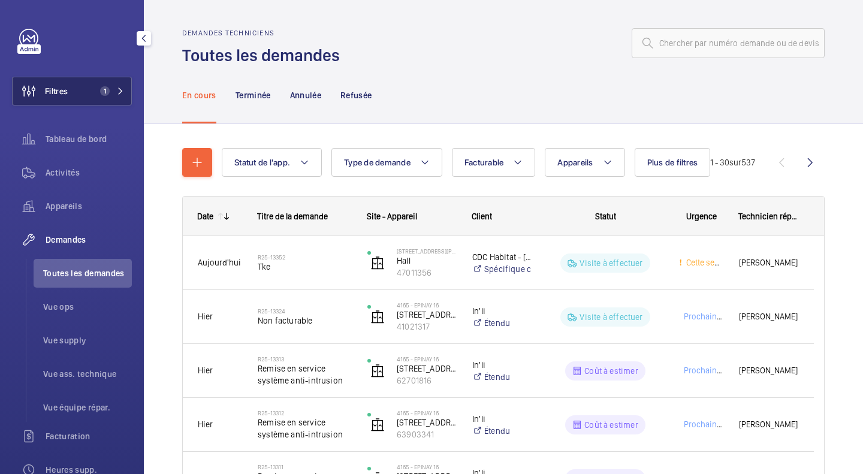
click at [117, 92] on mat-icon at bounding box center [120, 90] width 7 height 7
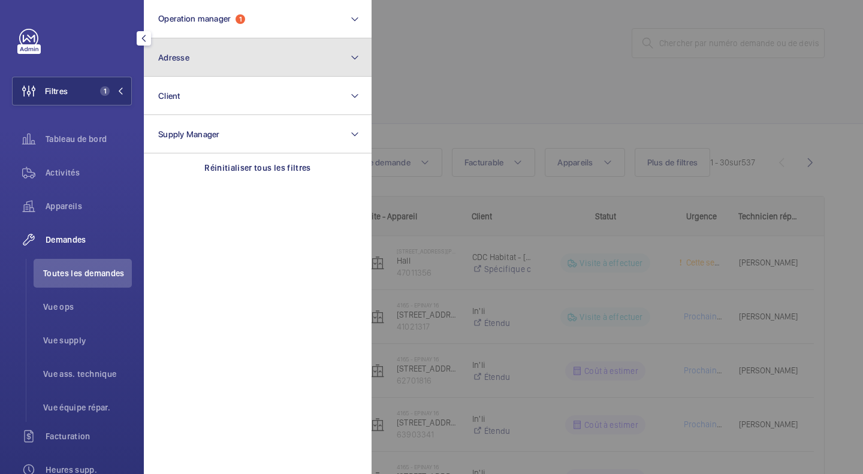
click at [219, 52] on button "Adresse" at bounding box center [258, 57] width 228 height 38
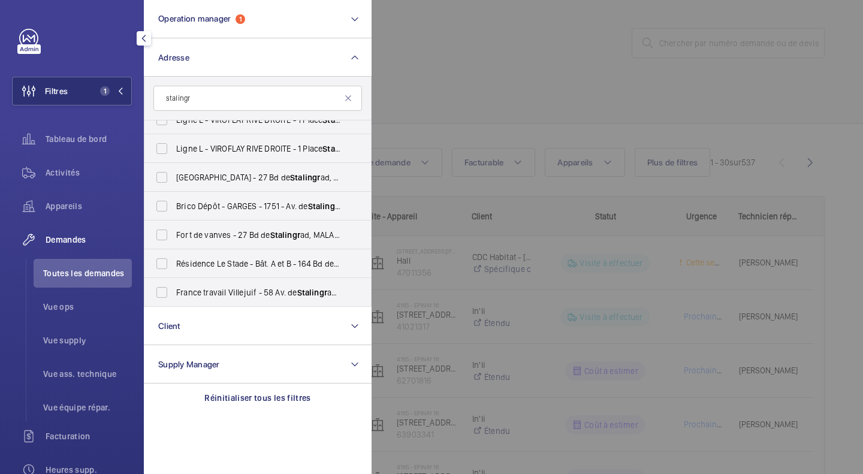
scroll to position [246, 0]
type input "stalingr"
click at [524, 72] on div at bounding box center [802, 237] width 863 height 474
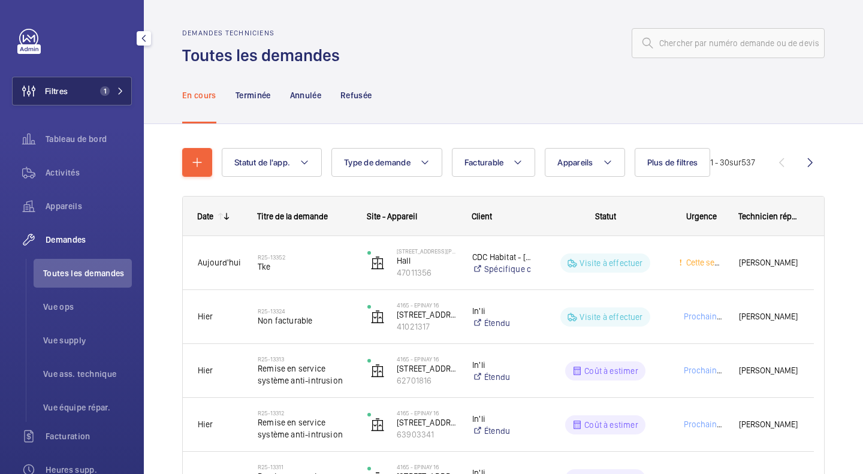
click at [104, 99] on button "Filtres 1" at bounding box center [72, 91] width 120 height 29
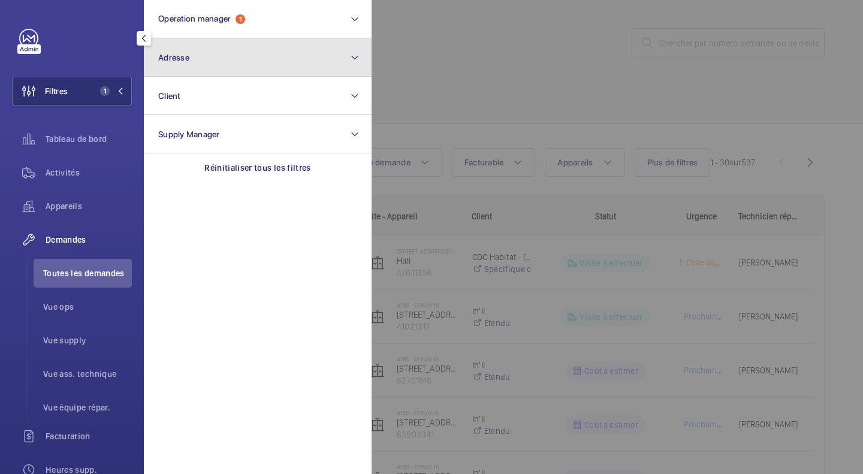
click at [294, 55] on button "Adresse" at bounding box center [258, 57] width 228 height 38
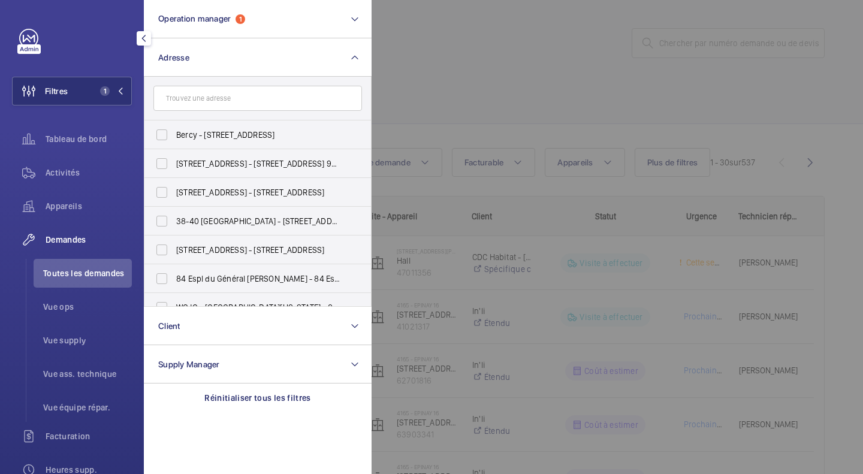
click at [244, 99] on input "text" at bounding box center [257, 98] width 208 height 25
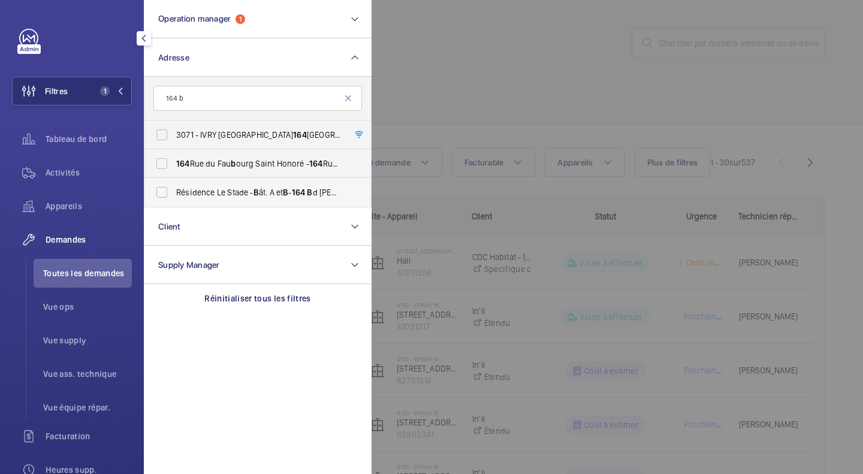
type input "164 b"
click at [313, 193] on span "Résidence Le Stade - B ât. A et B - 164 B d [PERSON_NAME][GEOGRAPHIC_DATA][GEOG…" at bounding box center [258, 192] width 165 height 12
click at [174, 193] on input "Résidence Le Stade - B ât. A et B - 164 B d [PERSON_NAME][GEOGRAPHIC_DATA][GEOG…" at bounding box center [162, 192] width 24 height 24
checkbox input "true"
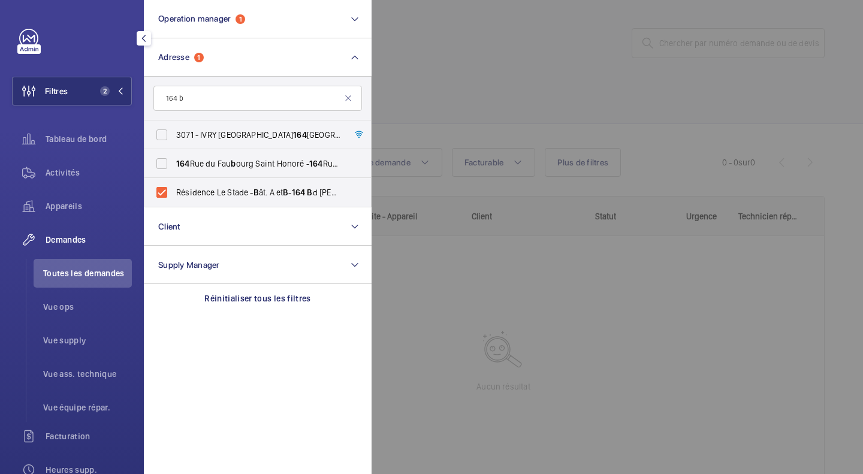
click at [464, 78] on div at bounding box center [802, 237] width 863 height 474
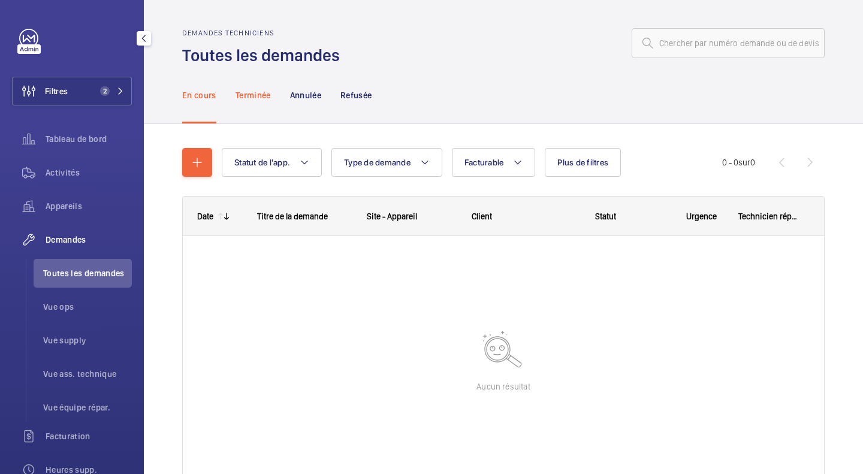
click at [250, 96] on p "Terminée" at bounding box center [252, 95] width 35 height 12
click at [210, 96] on p "En cours" at bounding box center [199, 95] width 34 height 12
click at [88, 107] on div "Filtres 2 Tableau de bord Activités Appareils Demandes Toutes les demandes Vue …" at bounding box center [72, 326] width 120 height 594
click at [98, 98] on button "Filtres 2" at bounding box center [72, 91] width 120 height 29
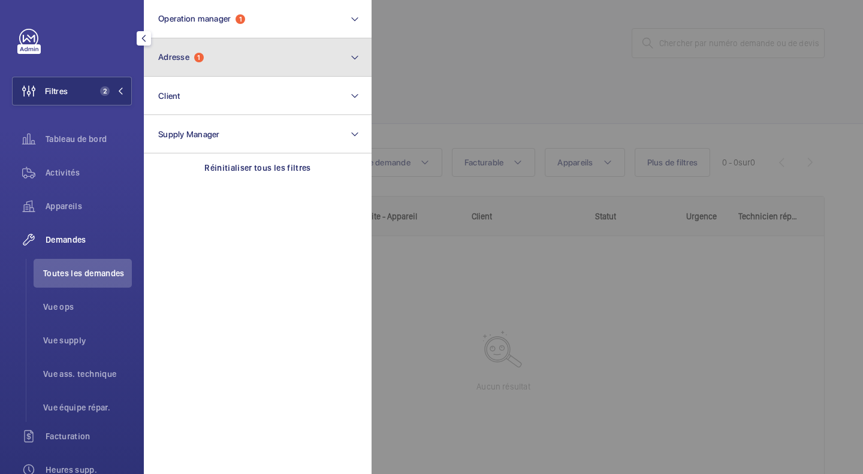
click at [291, 62] on button "Adresse 1" at bounding box center [258, 57] width 228 height 38
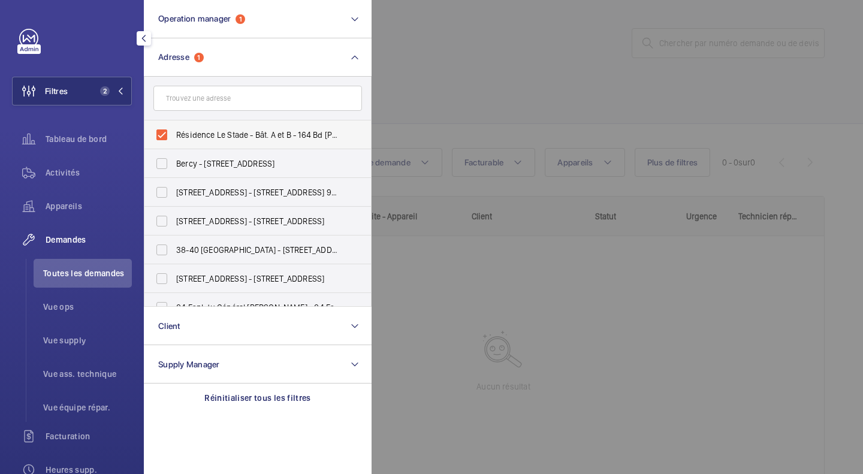
click at [328, 136] on span "Résidence Le Stade - Bât. A et B - 164 Bd [PERSON_NAME][GEOGRAPHIC_DATA]-SUR-SE…" at bounding box center [258, 135] width 165 height 12
click at [174, 136] on input "Résidence Le Stade - Bât. A et B - 164 Bd [PERSON_NAME][GEOGRAPHIC_DATA]-SUR-SE…" at bounding box center [162, 135] width 24 height 24
click at [328, 136] on span "Résidence Le Stade - Bât. A et B - 164 Bd [PERSON_NAME][GEOGRAPHIC_DATA]-SUR-SE…" at bounding box center [258, 135] width 165 height 12
click at [174, 136] on input "Résidence Le Stade - Bât. A et B - 164 Bd [PERSON_NAME][GEOGRAPHIC_DATA]-SUR-SE…" at bounding box center [162, 135] width 24 height 24
click at [311, 135] on span "Résidence Le Stade - Bât. A et B - 164 Bd [PERSON_NAME][GEOGRAPHIC_DATA]-SUR-SE…" at bounding box center [258, 135] width 165 height 12
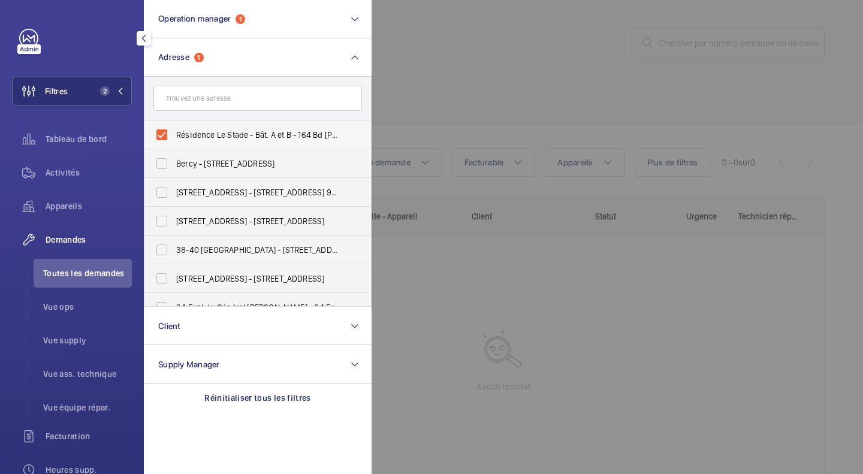
click at [174, 135] on input "Résidence Le Stade - Bât. A et B - 164 Bd [PERSON_NAME][GEOGRAPHIC_DATA]-SUR-SE…" at bounding box center [162, 135] width 24 height 24
click at [311, 135] on span "Résidence Le Stade - Bât. A et B - 164 Bd [PERSON_NAME][GEOGRAPHIC_DATA]-SUR-SE…" at bounding box center [258, 135] width 165 height 12
click at [174, 135] on input "Résidence Le Stade - Bât. A et B - 164 Bd [PERSON_NAME][GEOGRAPHIC_DATA]-SUR-SE…" at bounding box center [162, 135] width 24 height 24
checkbox input "true"
click at [440, 86] on div at bounding box center [802, 237] width 863 height 474
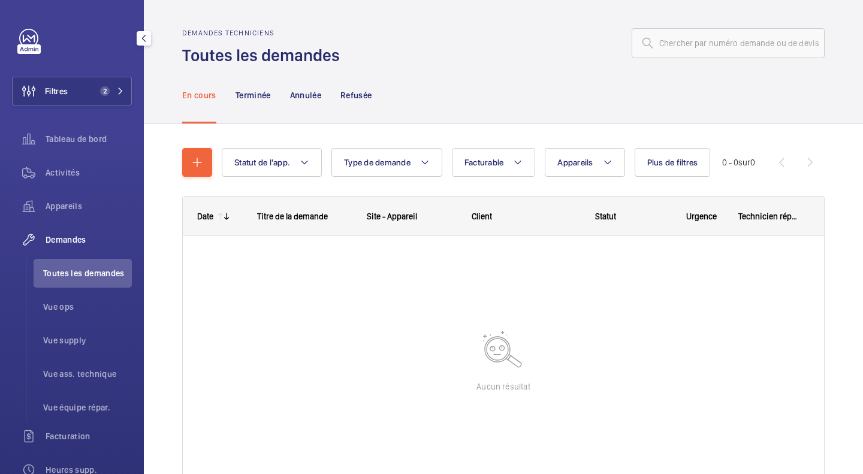
click at [222, 105] on nav "En cours Terminée Annulée Refusée" at bounding box center [277, 94] width 190 height 57
click at [238, 101] on p "Terminée" at bounding box center [252, 95] width 35 height 12
click at [315, 101] on p "Annulée" at bounding box center [305, 95] width 31 height 12
click at [356, 101] on p "Refusée" at bounding box center [355, 95] width 31 height 12
click at [213, 97] on p "En cours" at bounding box center [199, 95] width 34 height 12
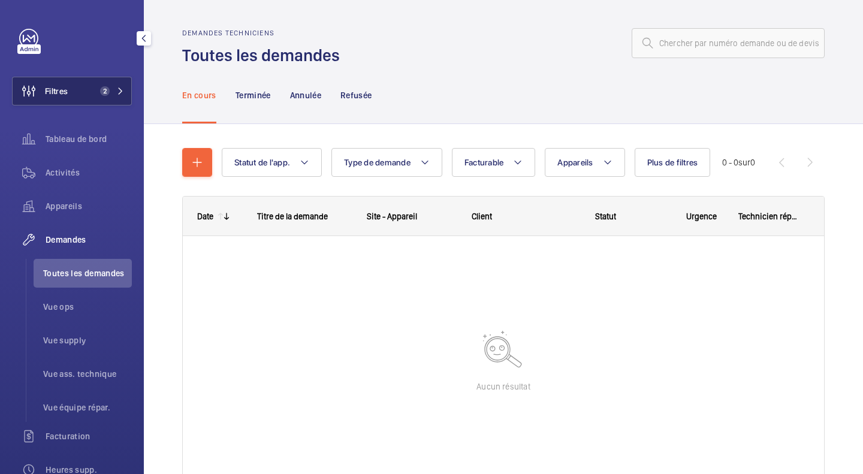
click at [95, 93] on span "2" at bounding box center [102, 91] width 14 height 10
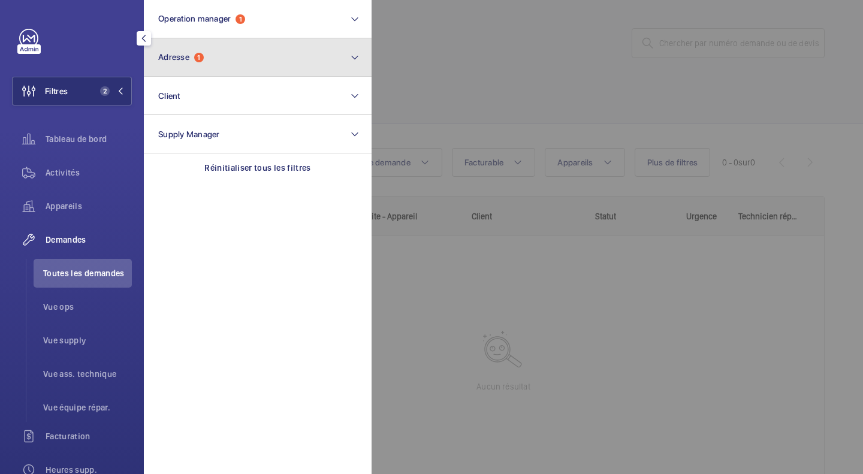
click at [255, 60] on button "Adresse 1" at bounding box center [258, 57] width 228 height 38
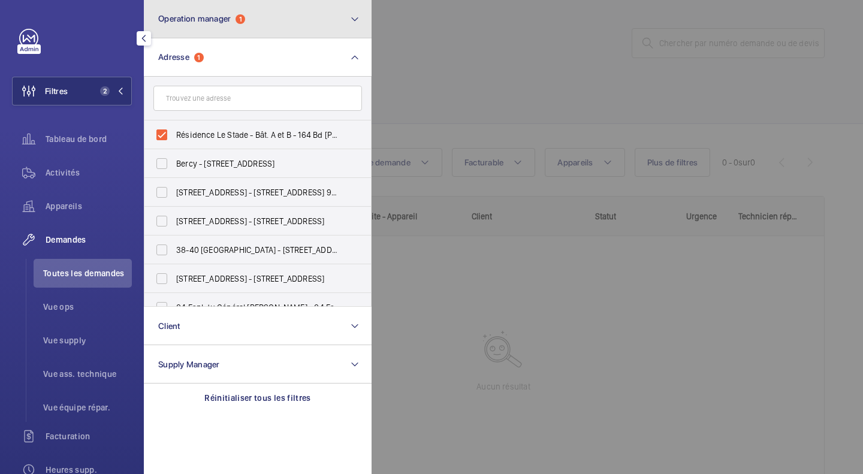
click at [245, 16] on span "1" at bounding box center [240, 19] width 10 height 10
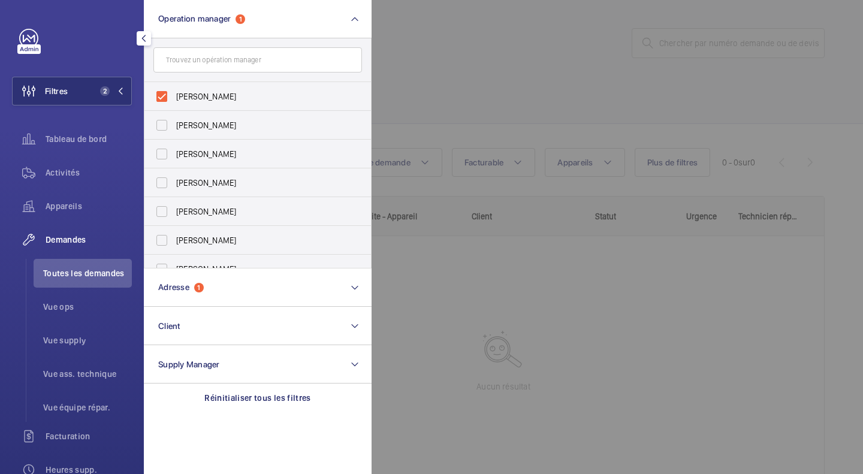
click at [476, 75] on div at bounding box center [802, 237] width 863 height 474
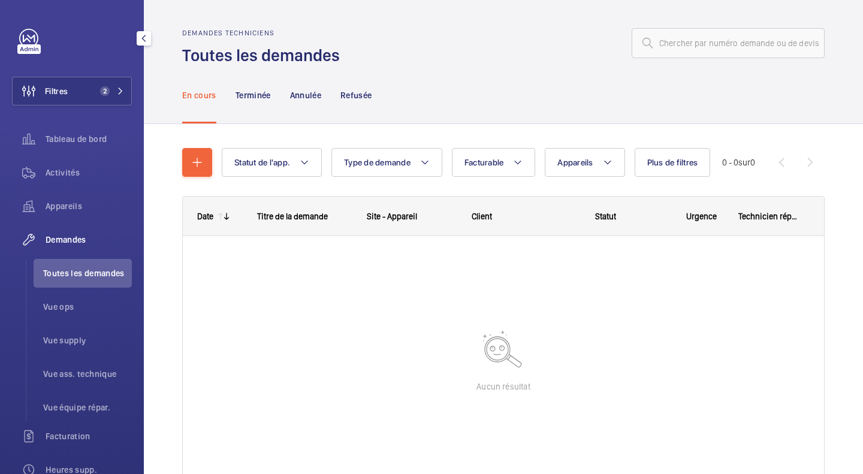
drag, startPoint x: 76, startPoint y: 279, endPoint x: 530, endPoint y: 203, distance: 460.4
click at [75, 278] on li "Toutes les demandes" at bounding box center [83, 273] width 98 height 29
click at [610, 171] on button "Appareils" at bounding box center [585, 162] width 80 height 29
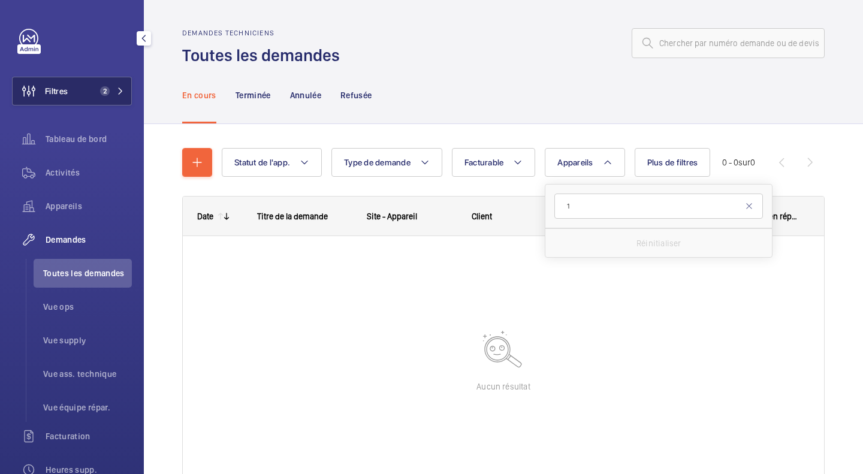
type input "1"
click at [83, 90] on button "Filtres 2" at bounding box center [72, 91] width 120 height 29
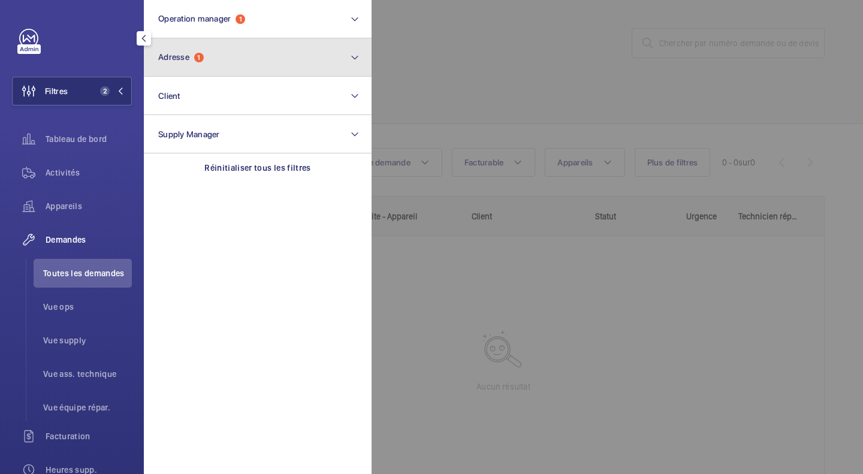
click at [228, 61] on button "Adresse 1" at bounding box center [258, 57] width 228 height 38
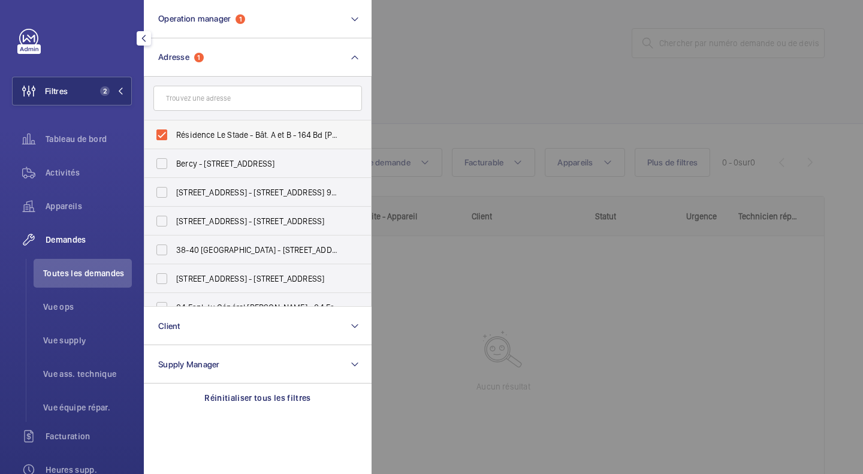
drag, startPoint x: 192, startPoint y: 138, endPoint x: 347, endPoint y: 129, distance: 154.8
click at [193, 138] on span "Résidence Le Stade - Bât. A et B - 164 Bd [PERSON_NAME][GEOGRAPHIC_DATA]-SUR-SE…" at bounding box center [258, 135] width 165 height 12
click at [174, 138] on input "Résidence Le Stade - Bât. A et B - 164 Bd [PERSON_NAME][GEOGRAPHIC_DATA]-SUR-SE…" at bounding box center [162, 135] width 24 height 24
checkbox input "false"
click at [648, 71] on div at bounding box center [802, 237] width 863 height 474
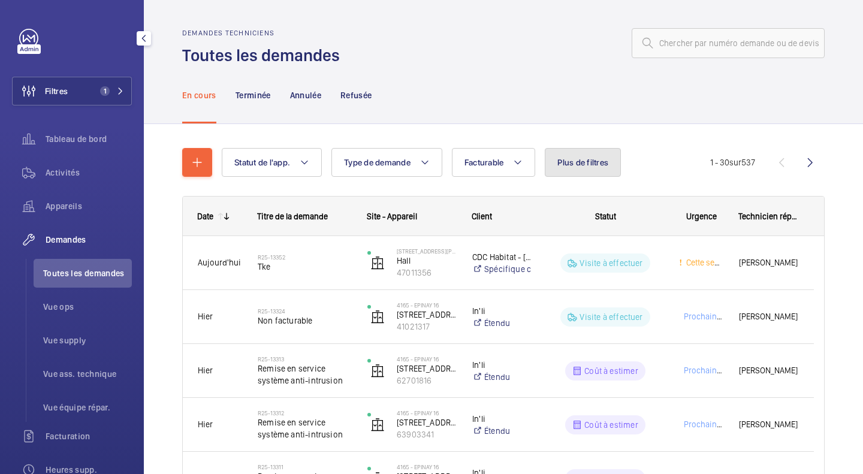
click at [591, 164] on span "Plus de filtres" at bounding box center [582, 163] width 51 height 10
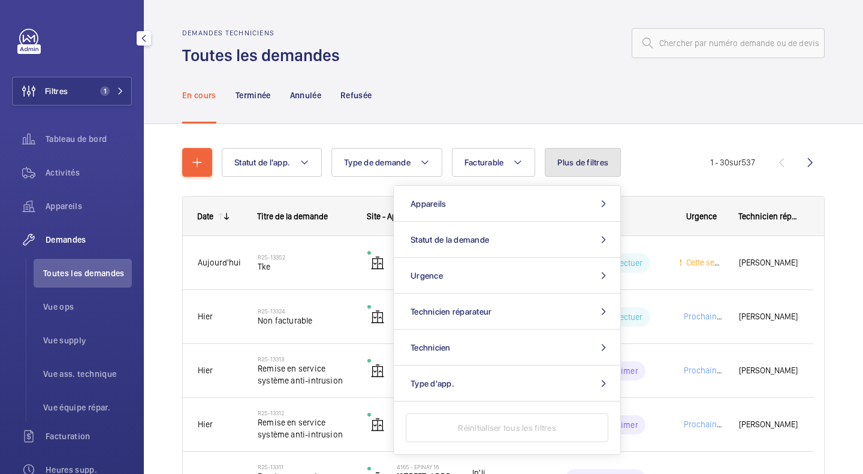
click at [586, 165] on span "Plus de filtres" at bounding box center [582, 163] width 51 height 10
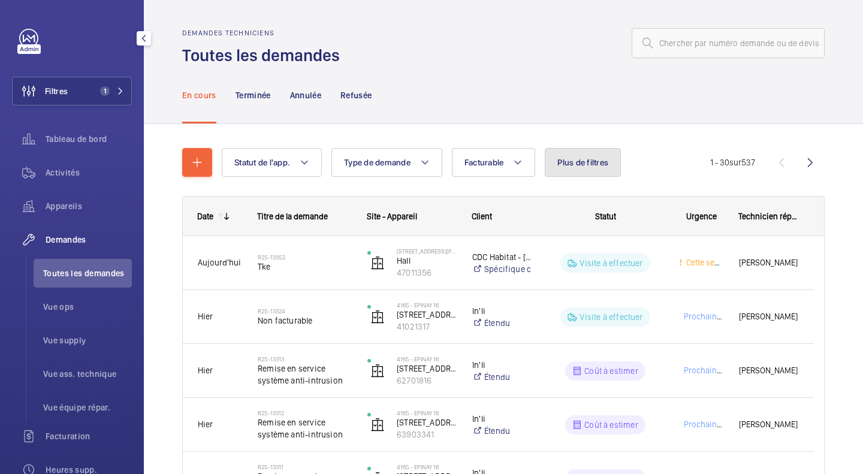
click at [589, 163] on span "Plus de filtres" at bounding box center [582, 163] width 51 height 10
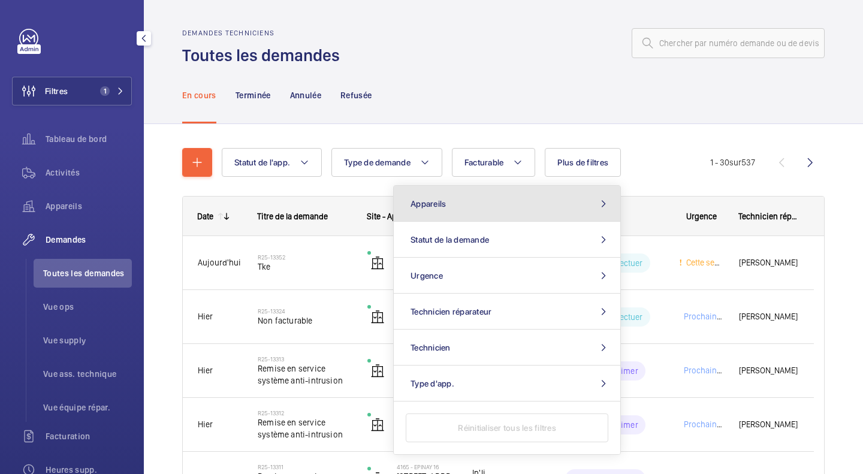
click at [516, 211] on button "Appareils" at bounding box center [507, 204] width 226 height 36
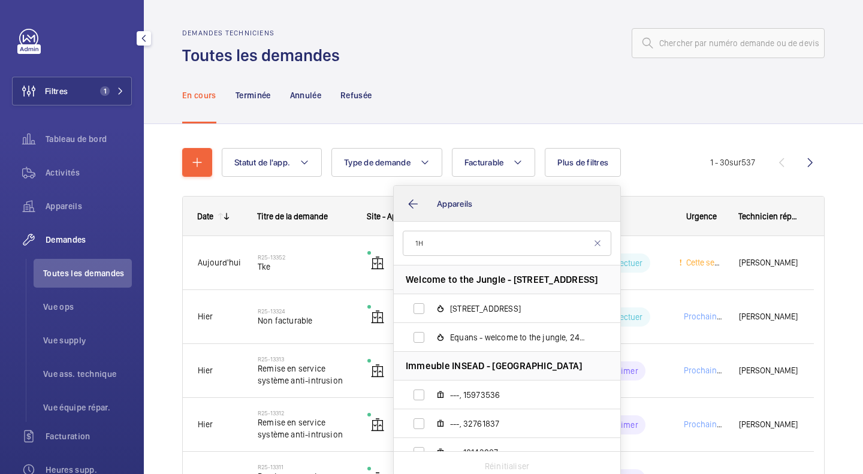
type input "1HP"
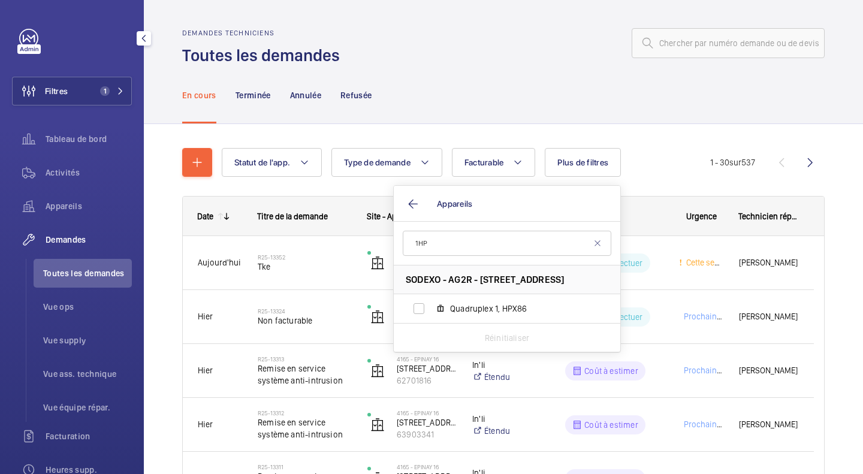
drag, startPoint x: 548, startPoint y: 63, endPoint x: 405, endPoint y: 83, distance: 144.5
click at [548, 63] on div "Demandes techniciens Toutes les demandes" at bounding box center [503, 48] width 642 height 38
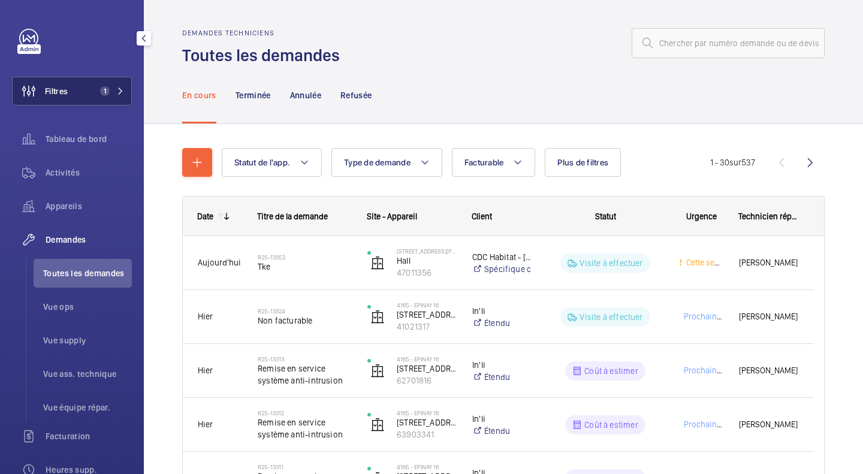
click at [75, 83] on button "Filtres 1" at bounding box center [72, 91] width 120 height 29
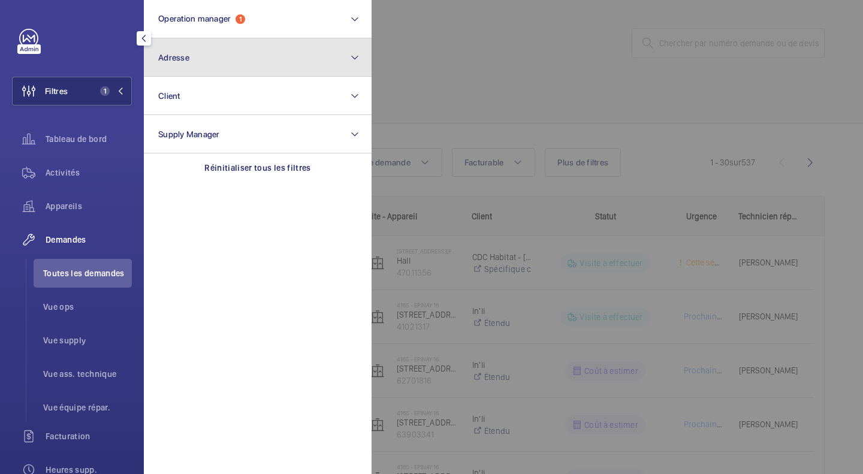
click at [205, 57] on button "Adresse" at bounding box center [258, 57] width 228 height 38
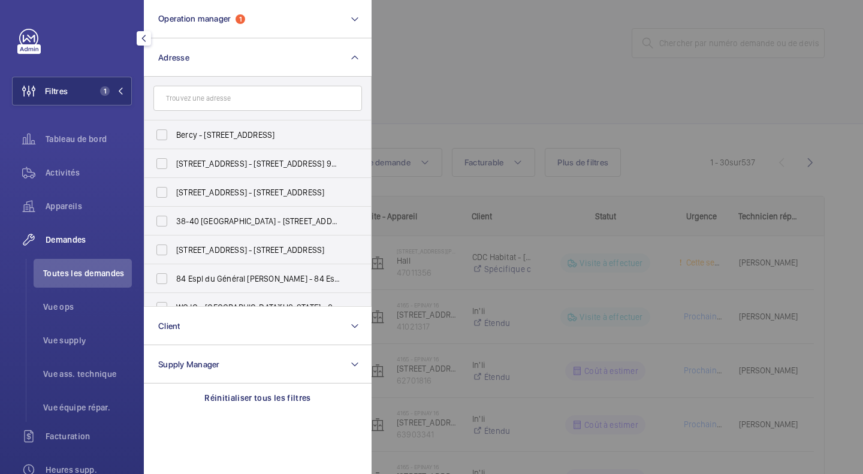
click at [206, 98] on input "text" at bounding box center [257, 98] width 208 height 25
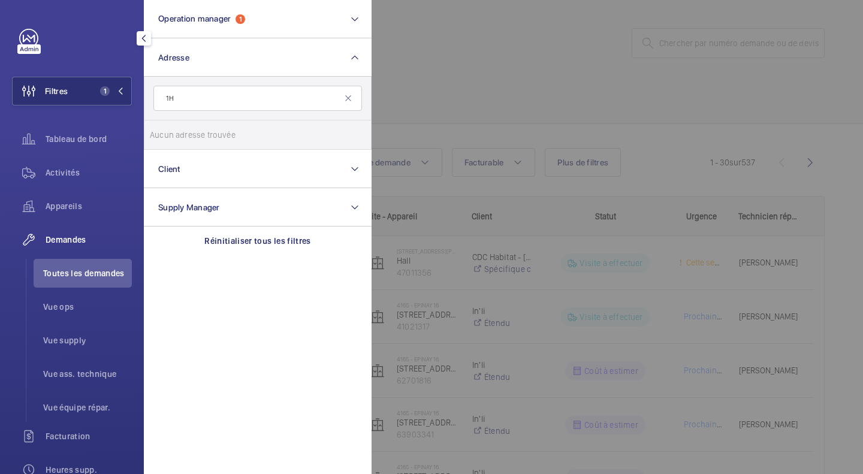
type input "1"
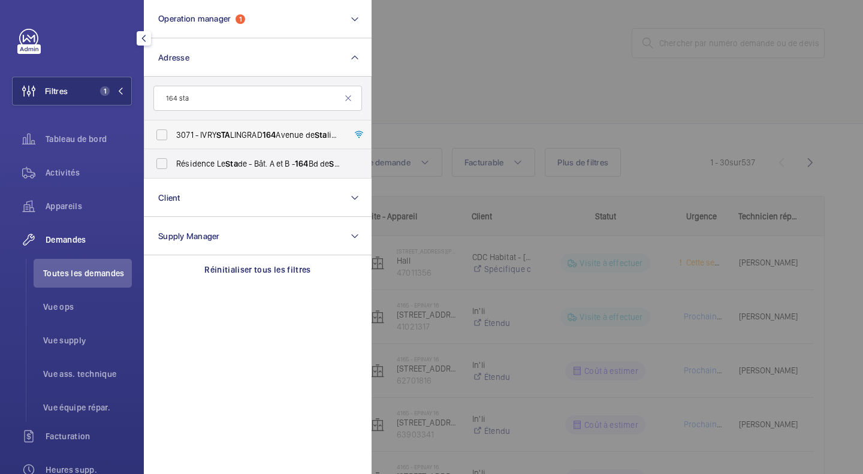
type input "164 sta"
click at [285, 139] on span "3071 - IVRY STA LINGRAD [STREET_ADDRESS][GEOGRAPHIC_DATA] - [STREET_ADDRESS]" at bounding box center [258, 135] width 165 height 12
click at [174, 139] on input "3071 - IVRY STA LINGRAD [STREET_ADDRESS][GEOGRAPHIC_DATA] - [STREET_ADDRESS]" at bounding box center [162, 135] width 24 height 24
checkbox input "true"
drag, startPoint x: 560, startPoint y: 72, endPoint x: 571, endPoint y: 61, distance: 15.7
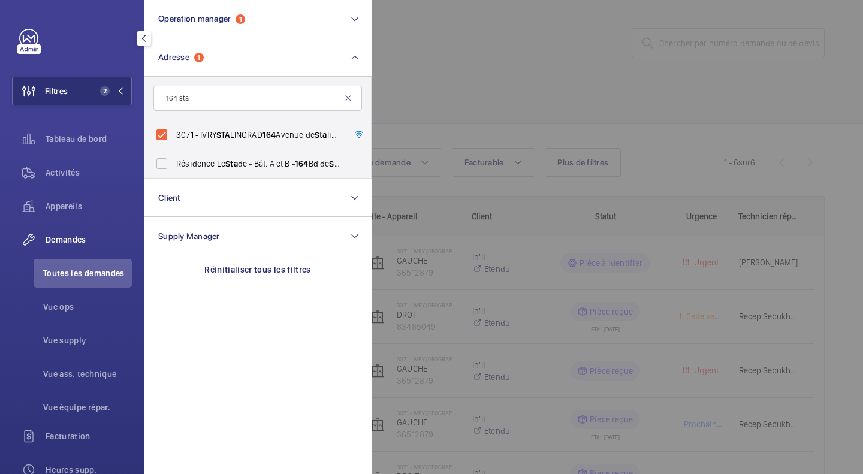
click at [569, 64] on div at bounding box center [802, 237] width 863 height 474
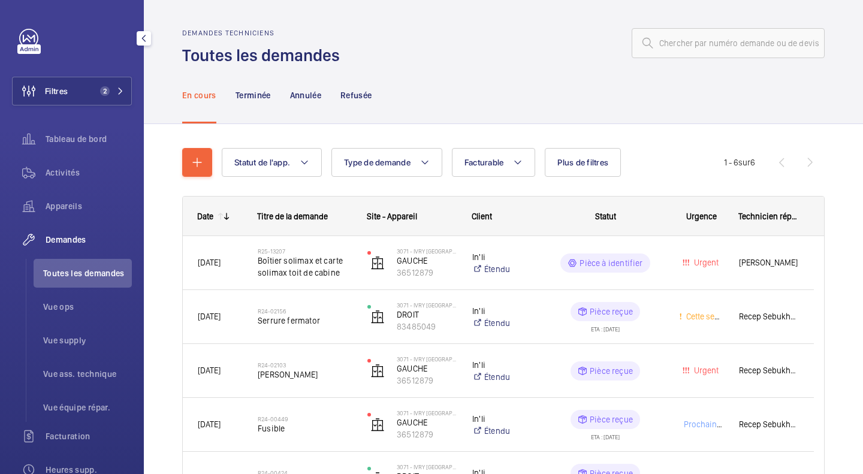
scroll to position [120, 0]
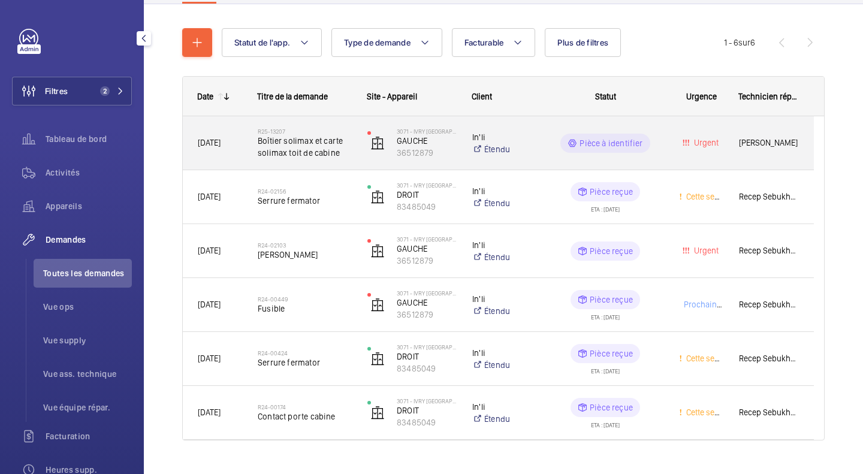
click at [314, 154] on span "Boîtier solimax et carte solimax toit de cabine" at bounding box center [305, 147] width 94 height 24
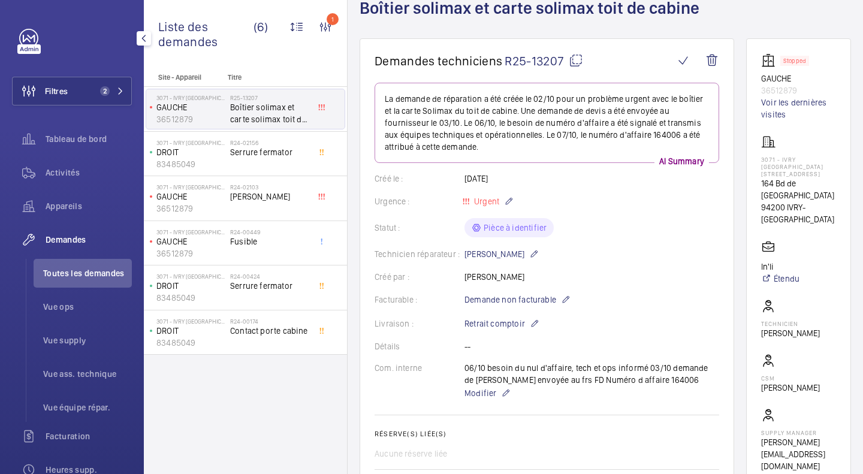
scroll to position [138, 0]
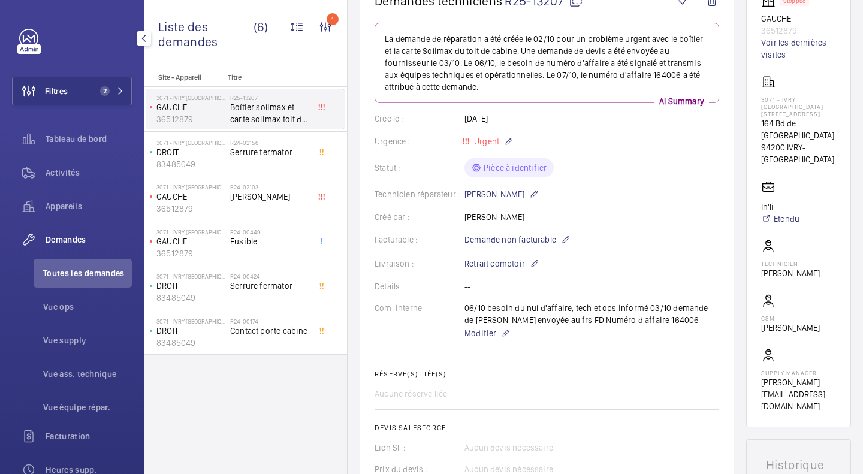
click at [631, 244] on div "Facturable : Demande non facturable" at bounding box center [546, 239] width 344 height 14
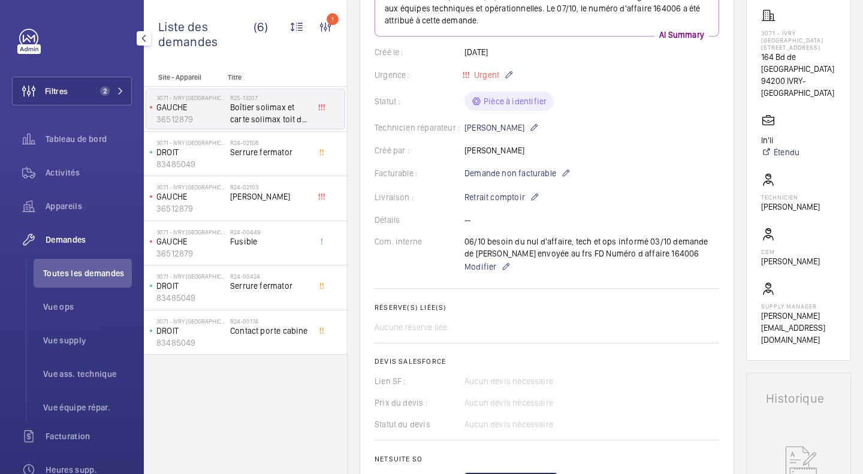
scroll to position [0, 0]
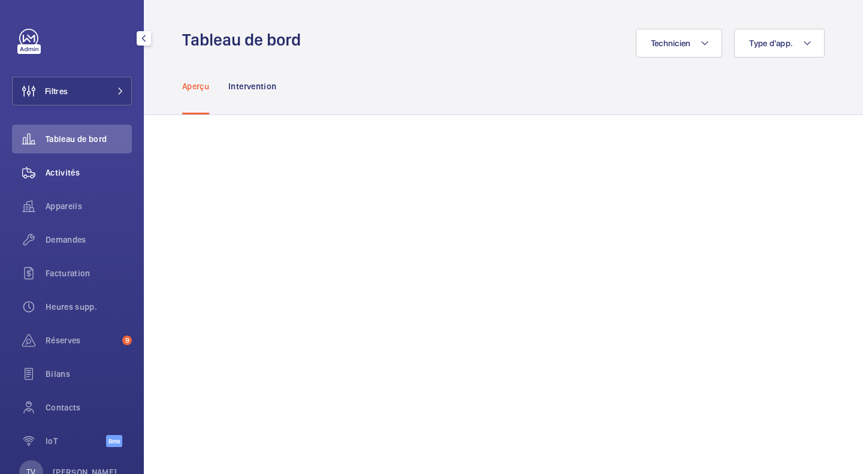
click at [72, 176] on span "Activités" at bounding box center [89, 173] width 86 height 12
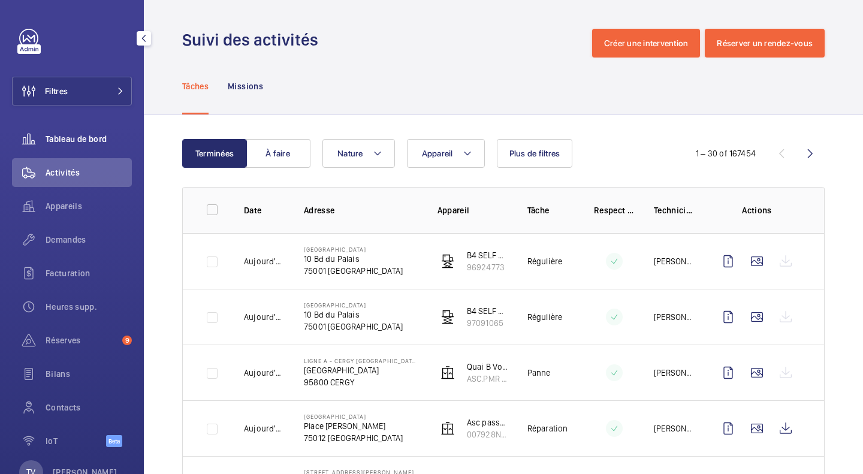
click at [93, 143] on span "Tableau de bord" at bounding box center [89, 139] width 86 height 12
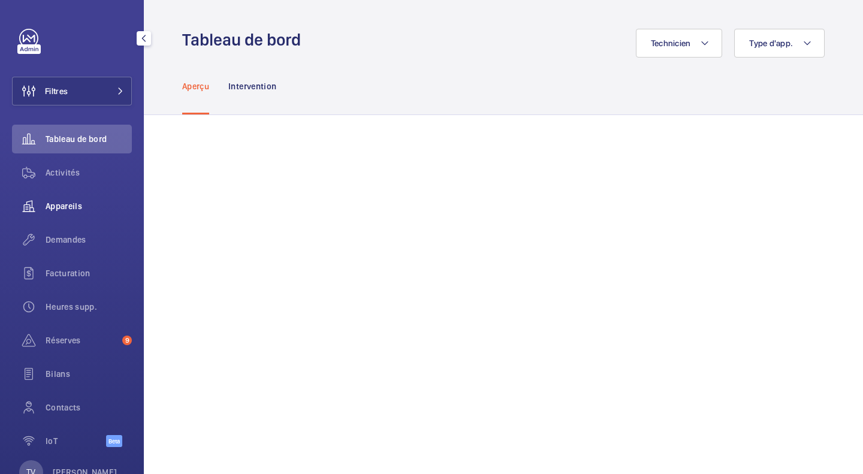
click at [73, 200] on div "Appareils" at bounding box center [72, 206] width 120 height 29
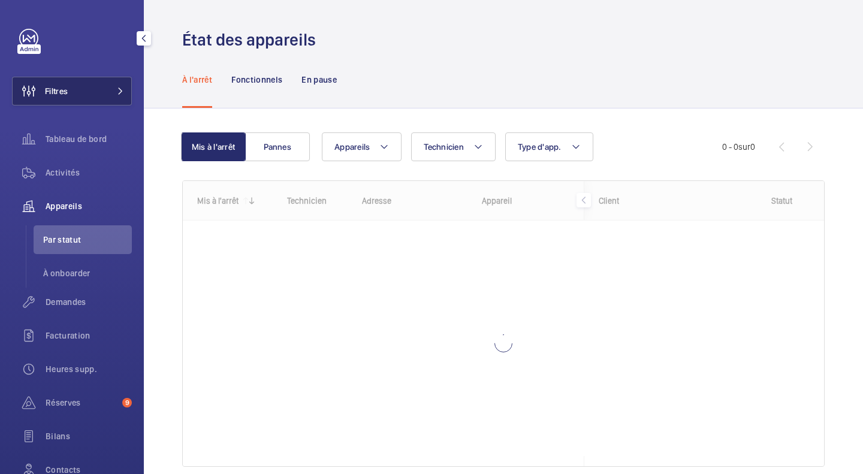
click at [118, 95] on button "Filtres" at bounding box center [72, 91] width 120 height 29
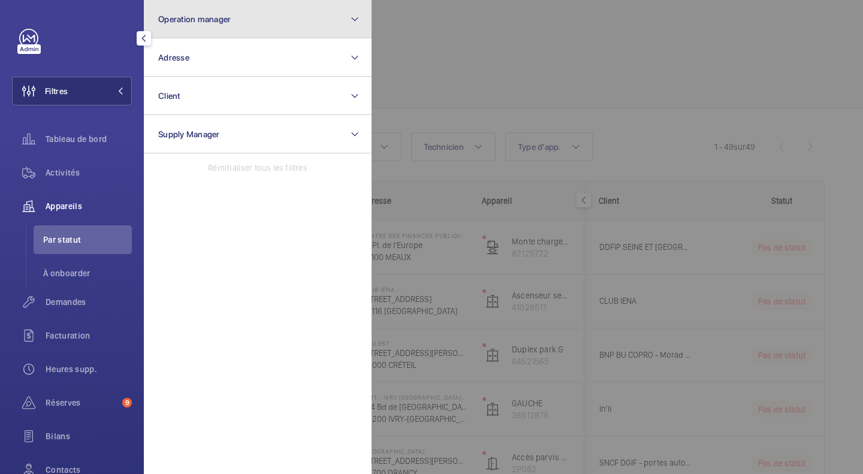
click at [225, 7] on button "Operation manager" at bounding box center [258, 19] width 228 height 38
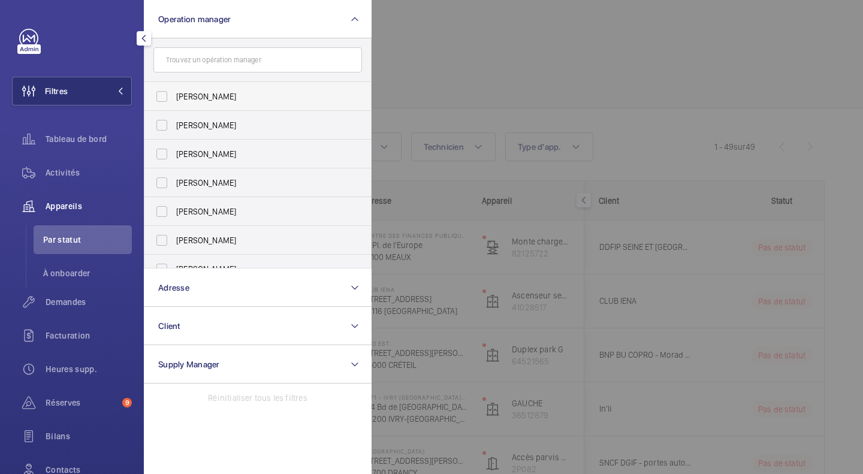
click at [193, 95] on span "[PERSON_NAME]" at bounding box center [258, 96] width 165 height 12
click at [174, 95] on input "[PERSON_NAME]" at bounding box center [162, 96] width 24 height 24
checkbox input "true"
click at [513, 72] on div at bounding box center [802, 237] width 863 height 474
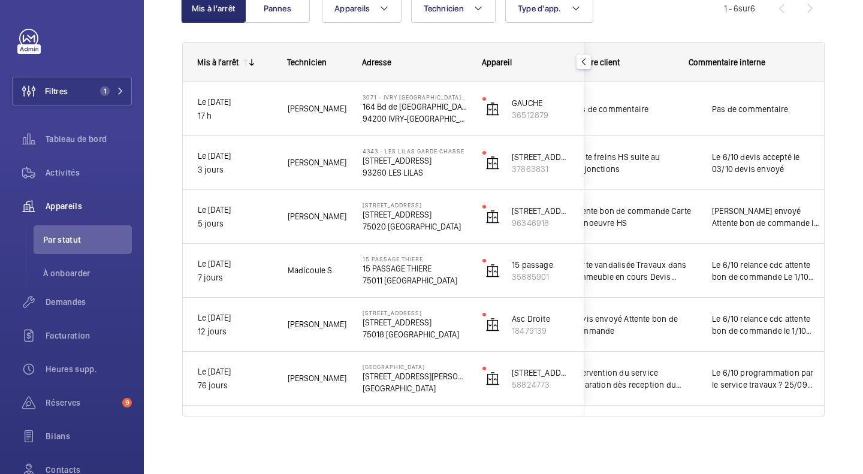
scroll to position [0, 322]
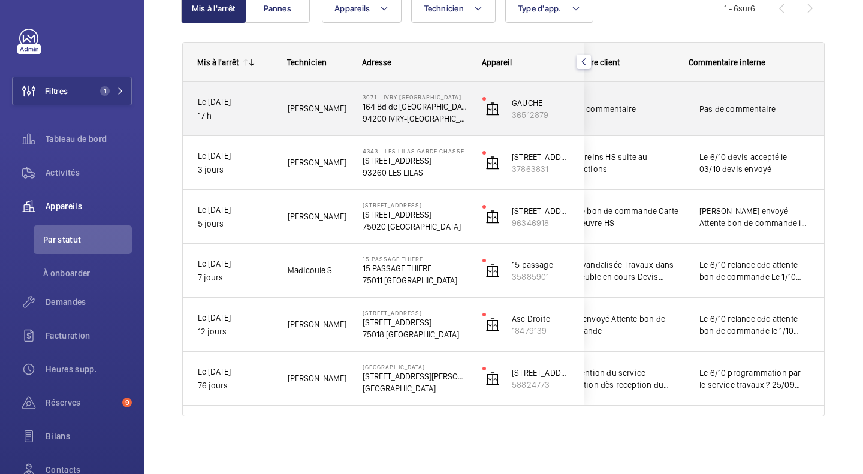
click at [704, 107] on span "Pas de commentaire" at bounding box center [754, 109] width 110 height 12
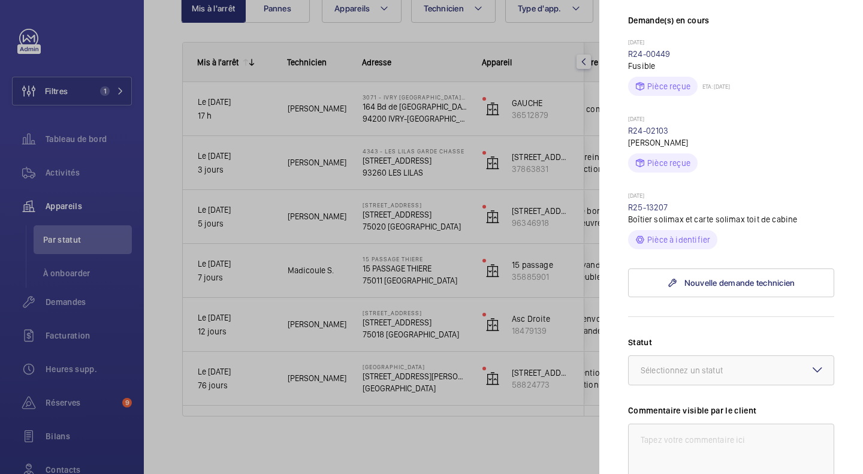
scroll to position [599, 0]
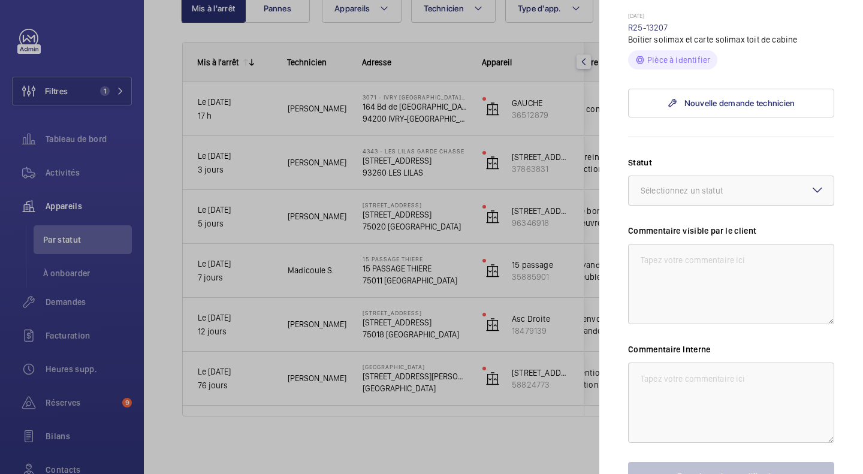
click at [707, 185] on div "Sélectionnez un statut" at bounding box center [696, 191] width 112 height 12
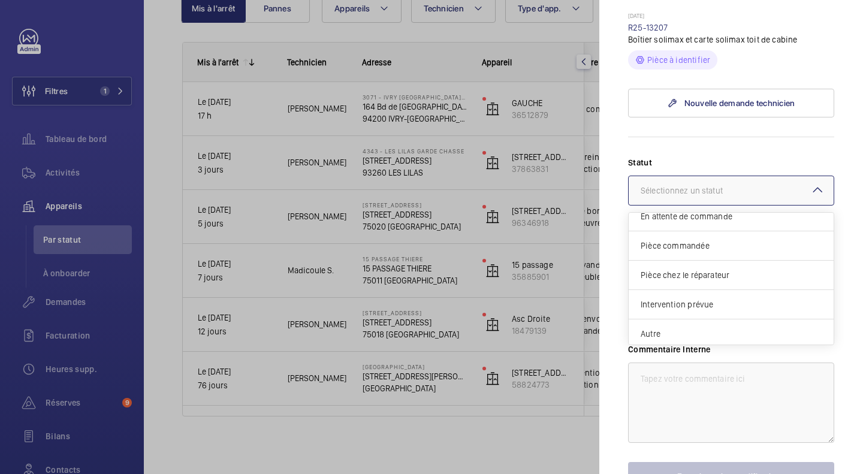
scroll to position [102, 0]
click at [706, 295] on span "Intervention prévue" at bounding box center [730, 301] width 181 height 12
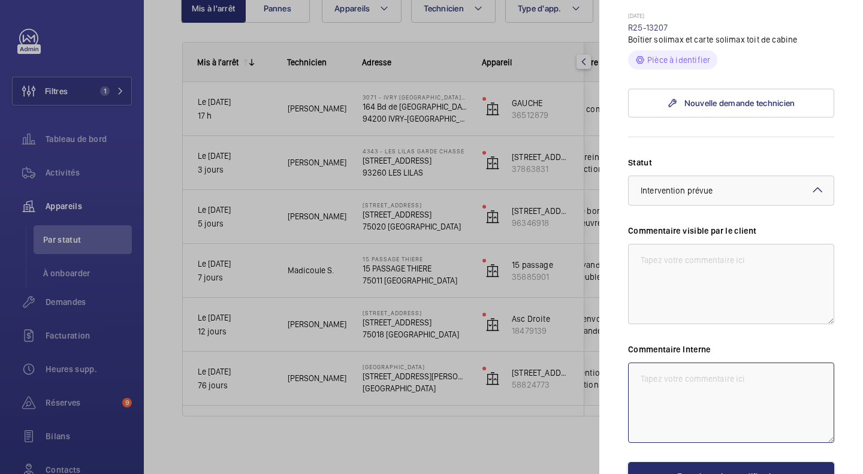
drag, startPoint x: 727, startPoint y: 352, endPoint x: 807, endPoint y: 342, distance: 80.8
click at [730, 362] on textarea at bounding box center [731, 402] width 206 height 80
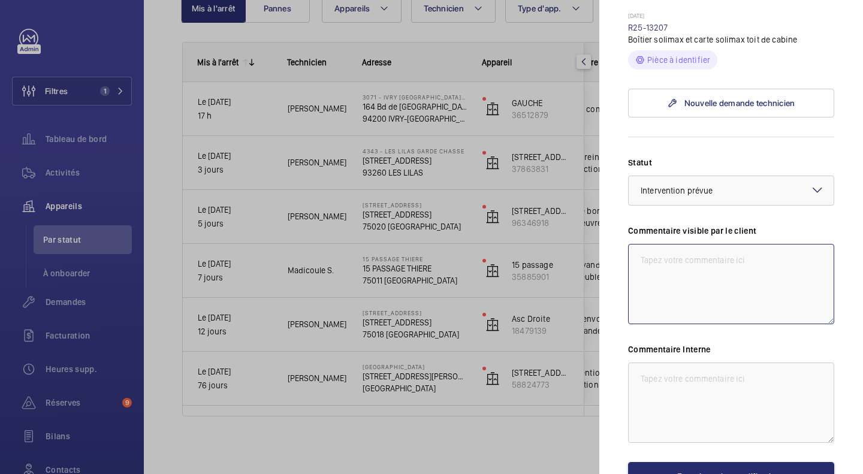
click at [764, 256] on textarea at bounding box center [731, 284] width 206 height 80
click at [695, 263] on textarea at bounding box center [731, 284] width 206 height 80
click at [491, 245] on mat-sidenav-container "Filtres 1 Tableau de bord Activités Appareils Par statut À onboarder Demandes F…" at bounding box center [431, 237] width 863 height 474
click at [654, 244] on textarea "02/10 Passage d'un expert technique" at bounding box center [731, 284] width 206 height 80
drag, startPoint x: 675, startPoint y: 233, endPoint x: 631, endPoint y: 248, distance: 45.7
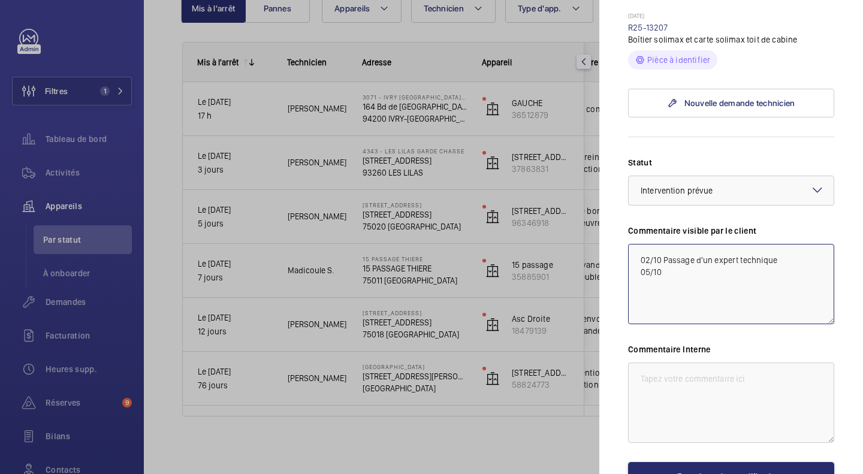
click at [631, 249] on textarea "02/10 Passage d'un expert technique 05/10" at bounding box center [731, 284] width 206 height 80
click at [688, 244] on textarea "02/10 Passage d'un expert technique 05/10" at bounding box center [731, 284] width 206 height 80
drag, startPoint x: 688, startPoint y: 229, endPoint x: 680, endPoint y: 232, distance: 8.9
click at [680, 244] on textarea "02/10 Passage d'un expert technique 05/10" at bounding box center [731, 284] width 206 height 80
click at [650, 244] on textarea "02/10 Passage d'un expert technique 05/10" at bounding box center [731, 284] width 206 height 80
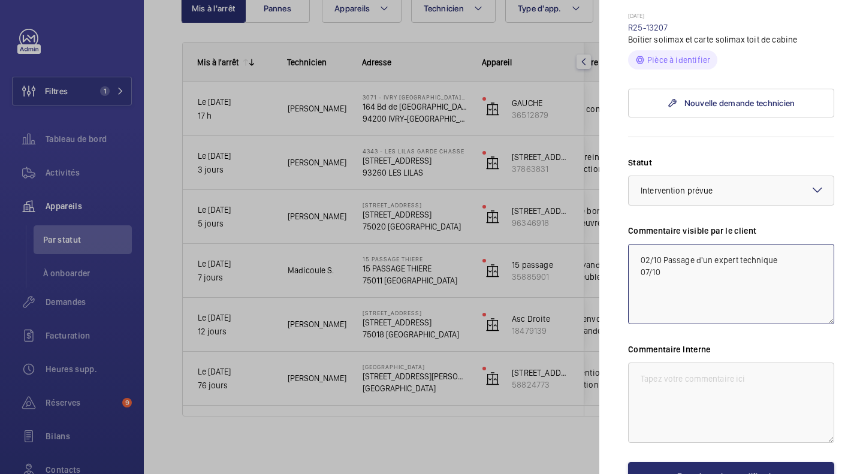
click at [708, 244] on textarea "02/10 Passage d'un expert technique 07/10" at bounding box center [731, 284] width 206 height 80
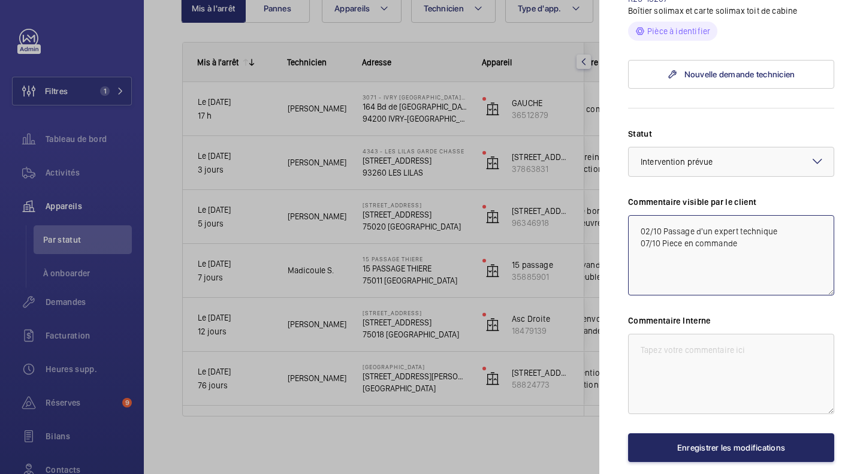
scroll to position [639, 0]
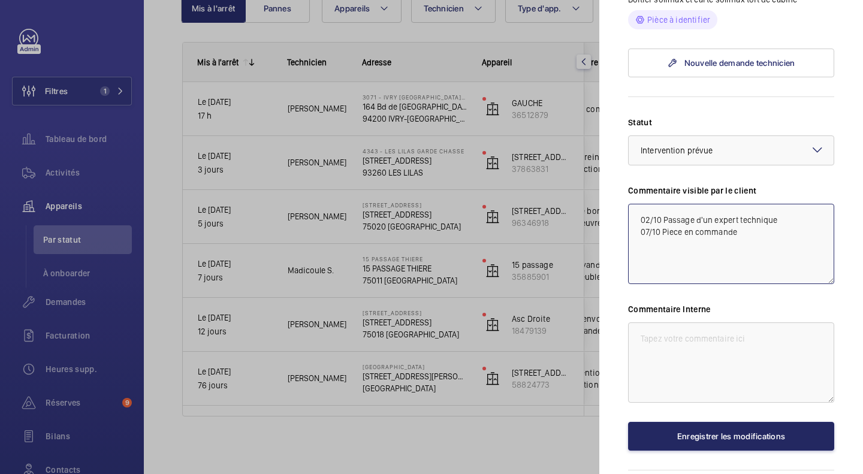
type textarea "02/10 Passage d'un expert technique 07/10 Piece en commande"
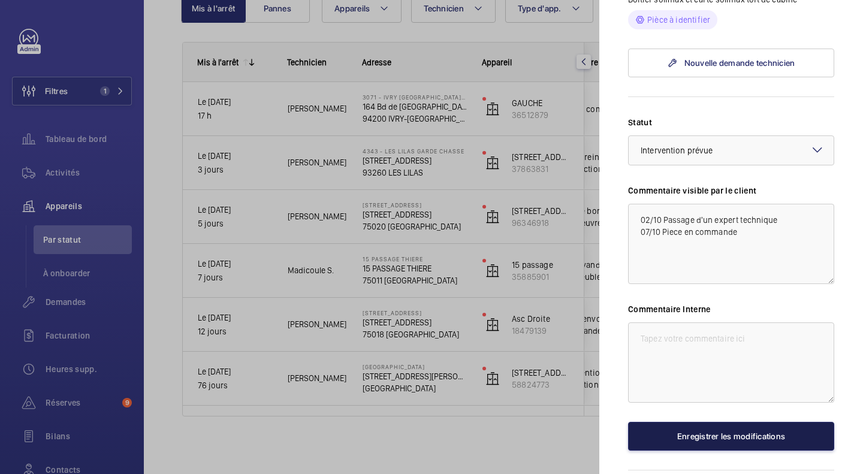
click at [774, 422] on button "Enregistrer les modifications" at bounding box center [731, 436] width 206 height 29
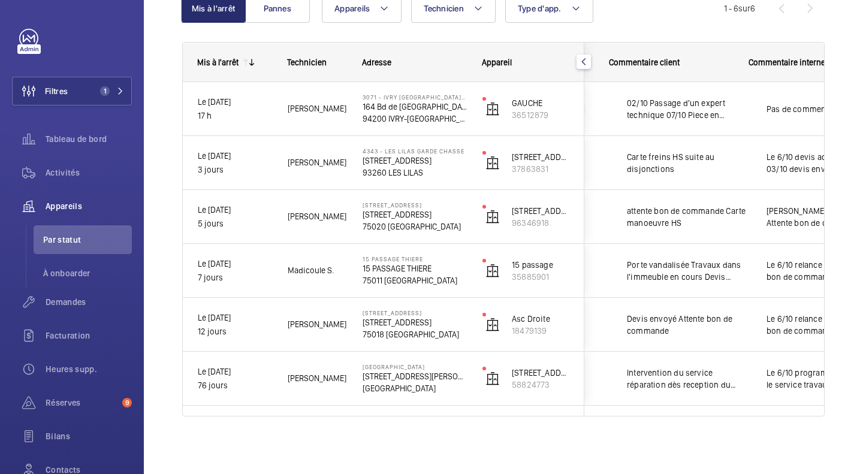
scroll to position [0, 0]
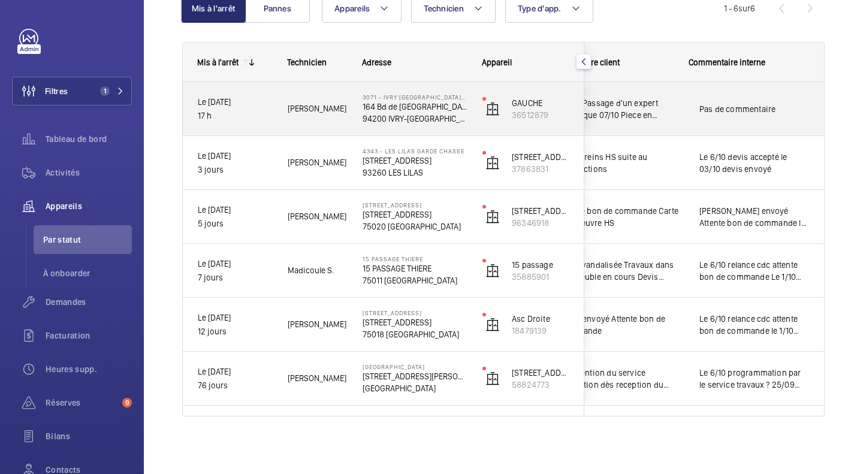
click at [745, 103] on span "Pas de commentaire" at bounding box center [754, 109] width 110 height 12
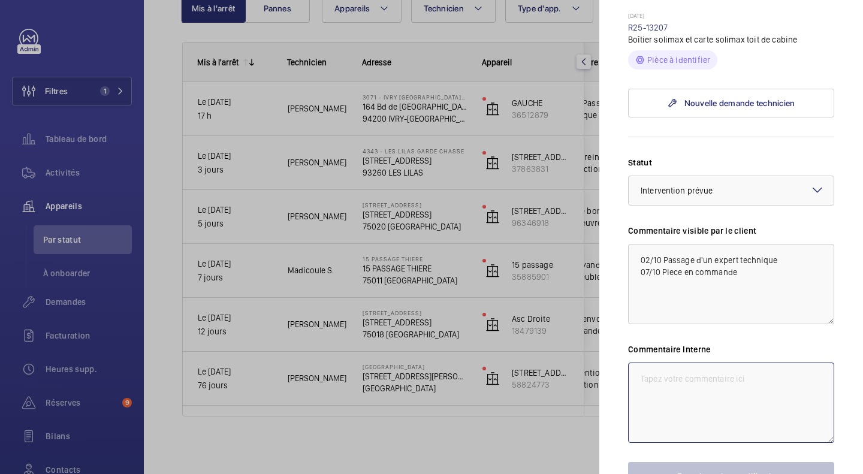
click at [698, 362] on textarea at bounding box center [731, 402] width 206 height 80
click at [639, 362] on textarea "Piece en commande" at bounding box center [731, 402] width 206 height 80
type textarea "07/10 Piece en commande"
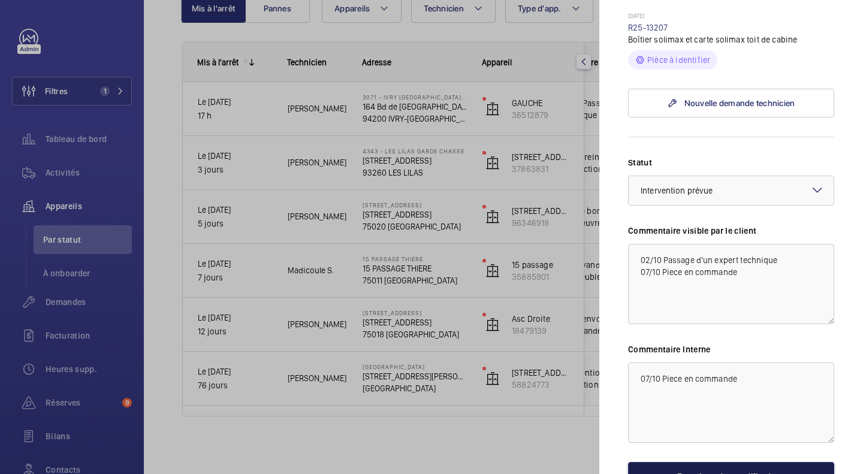
click at [725, 462] on button "Enregistrer les modifications" at bounding box center [731, 476] width 206 height 29
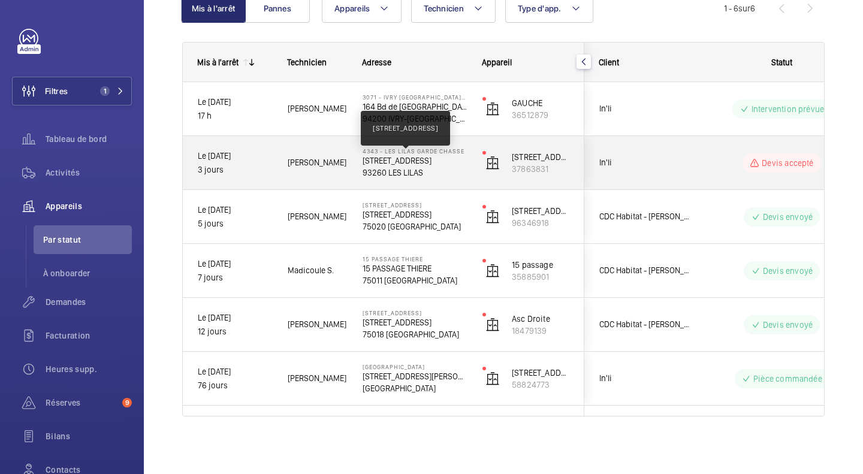
click at [400, 162] on p "[STREET_ADDRESS]" at bounding box center [414, 161] width 104 height 12
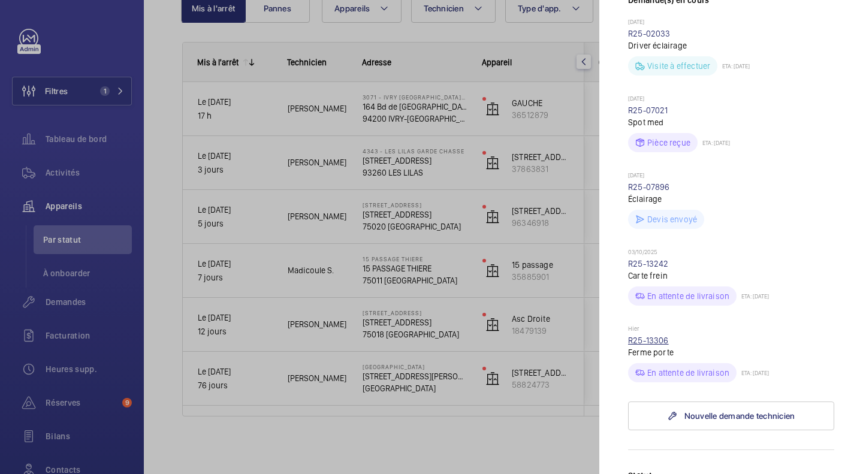
click at [634, 345] on link "R25-13306" at bounding box center [648, 340] width 41 height 10
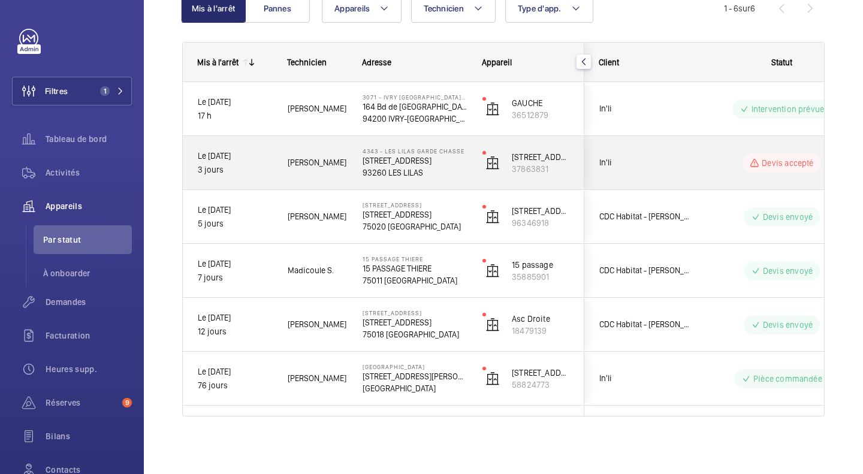
click at [662, 152] on div "In'li" at bounding box center [638, 163] width 107 height 38
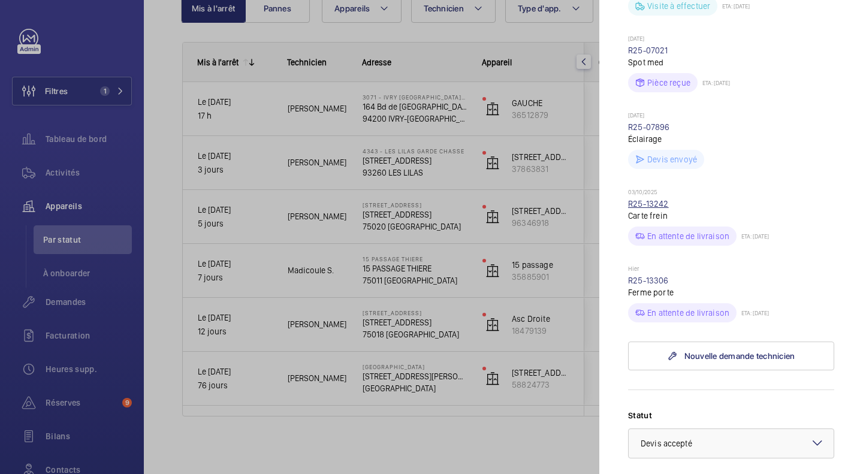
click at [657, 208] on link "R25-13242" at bounding box center [648, 204] width 41 height 10
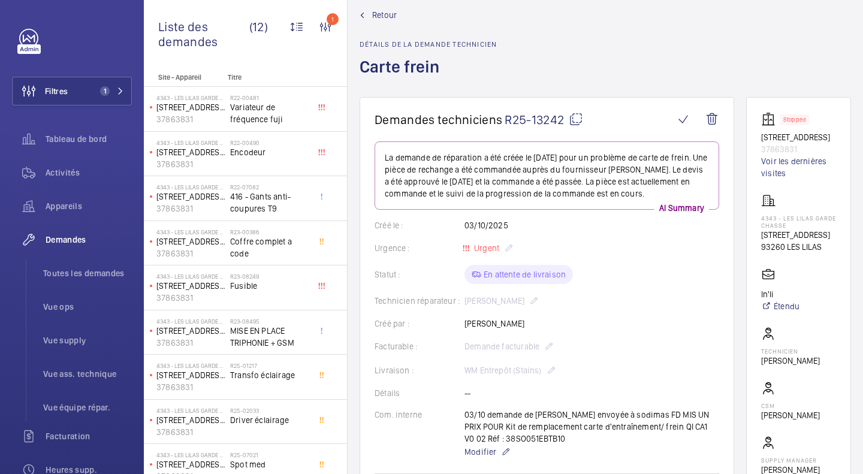
click at [667, 75] on div "Retour Détails de la demande technicien Carte frein" at bounding box center [604, 53] width 491 height 88
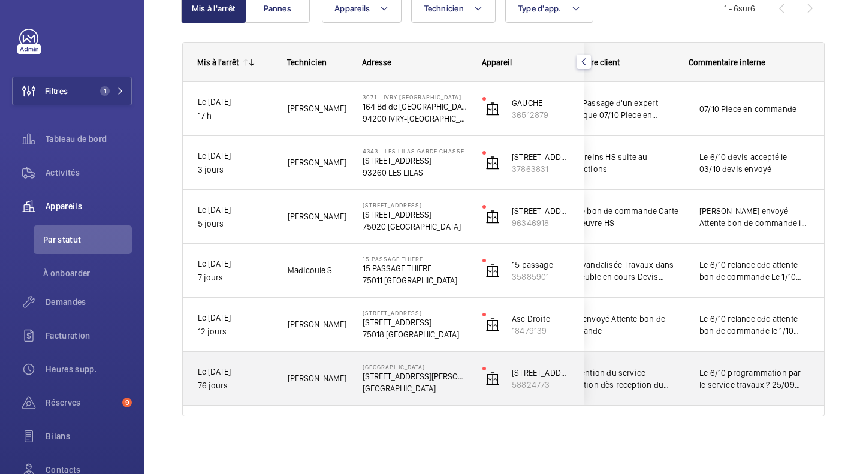
click at [737, 386] on span "Le 6/10 programmation par le service travaux ? 25/09 délai pour le [DATE] Prolo…" at bounding box center [754, 379] width 110 height 24
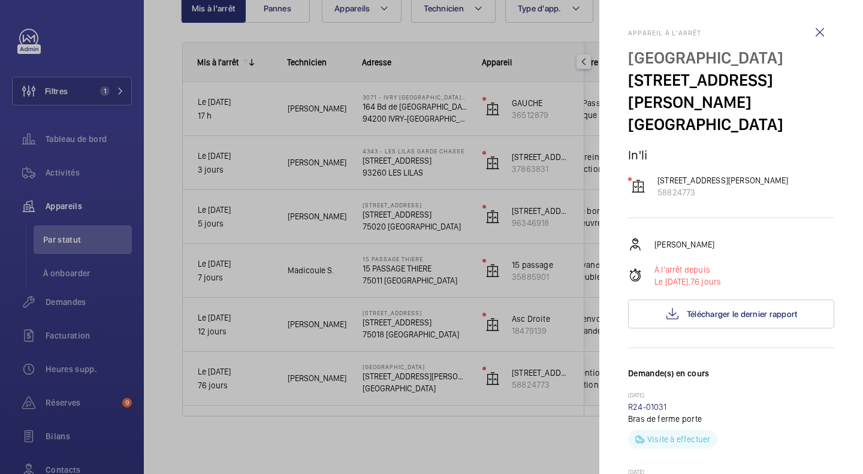
click at [588, 131] on div at bounding box center [431, 237] width 863 height 474
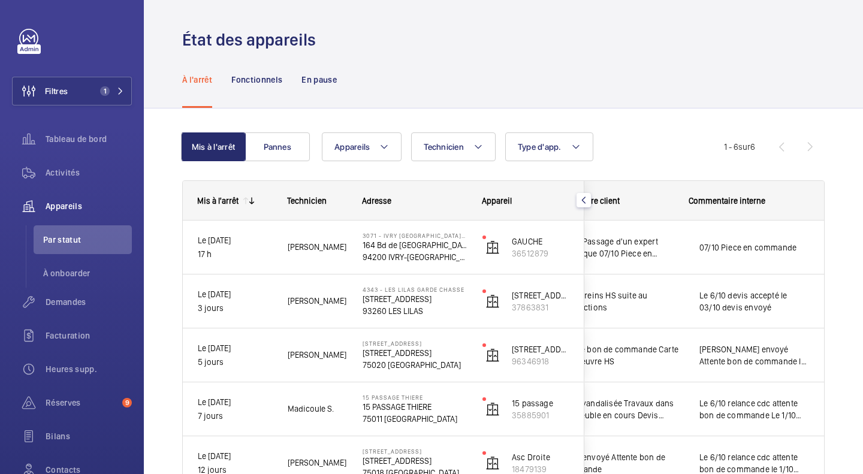
drag, startPoint x: 601, startPoint y: 11, endPoint x: 552, endPoint y: 2, distance: 50.4
click at [599, 11] on wm-front-admin-header "État des appareils" at bounding box center [503, 25] width 719 height 51
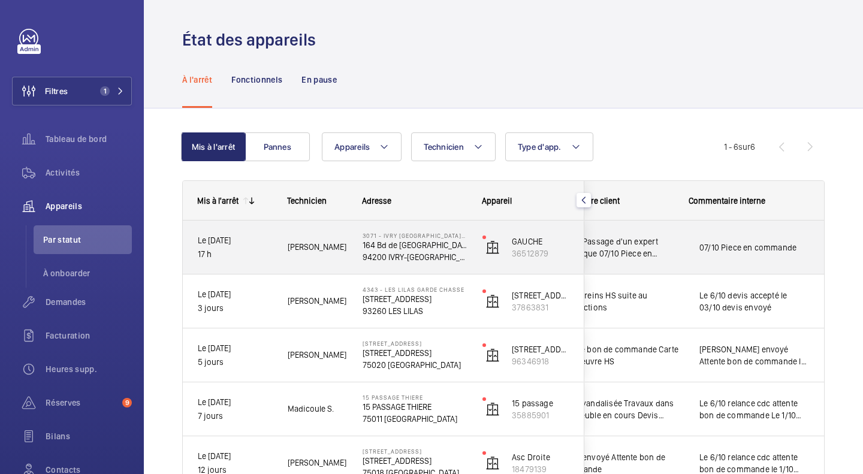
click at [613, 253] on span "02/10 Passage d'un expert technique 07/10 Piece en commande" at bounding box center [622, 247] width 124 height 24
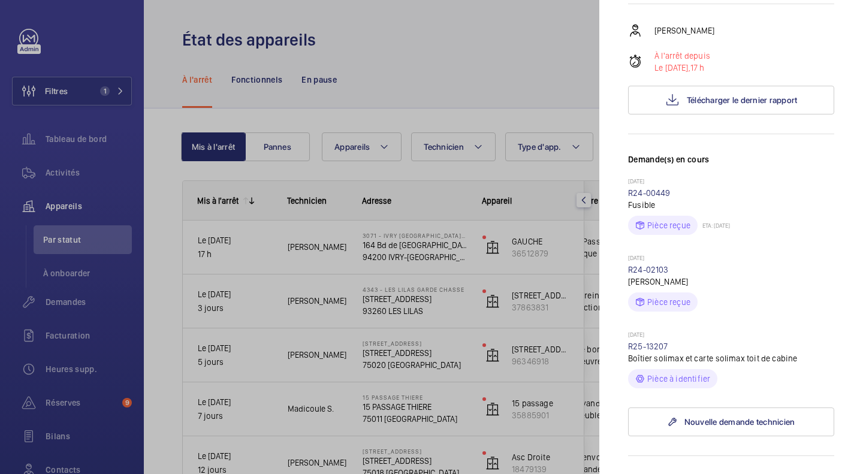
scroll to position [300, 0]
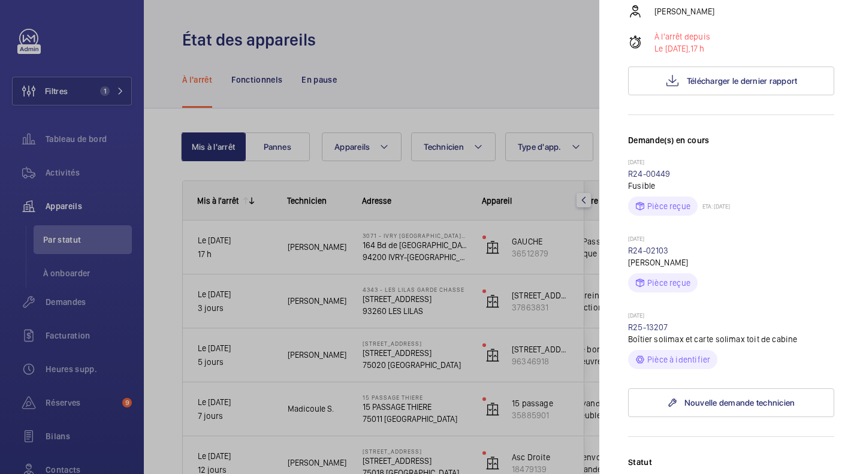
click at [534, 76] on div at bounding box center [431, 237] width 863 height 474
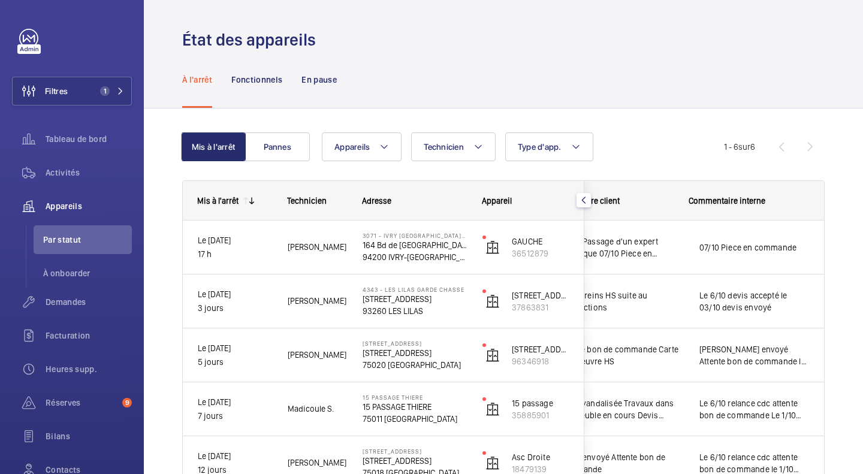
scroll to position [0, 0]
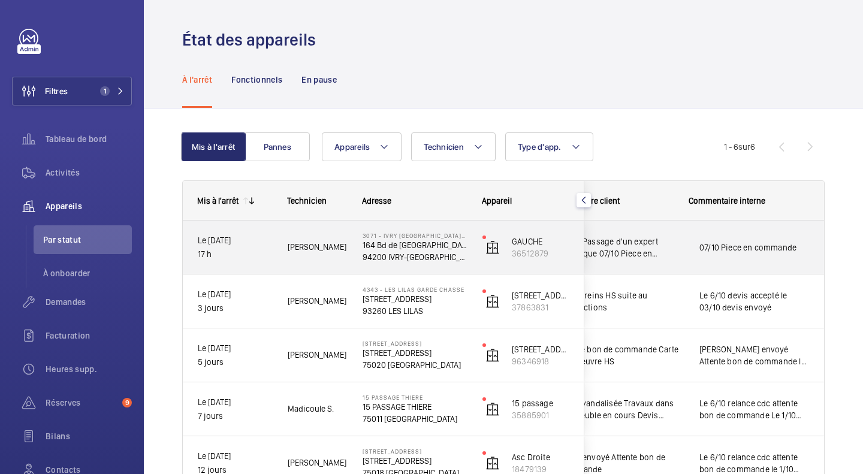
click at [667, 248] on span "02/10 Passage d'un expert technique 07/10 Piece en commande" at bounding box center [622, 247] width 124 height 24
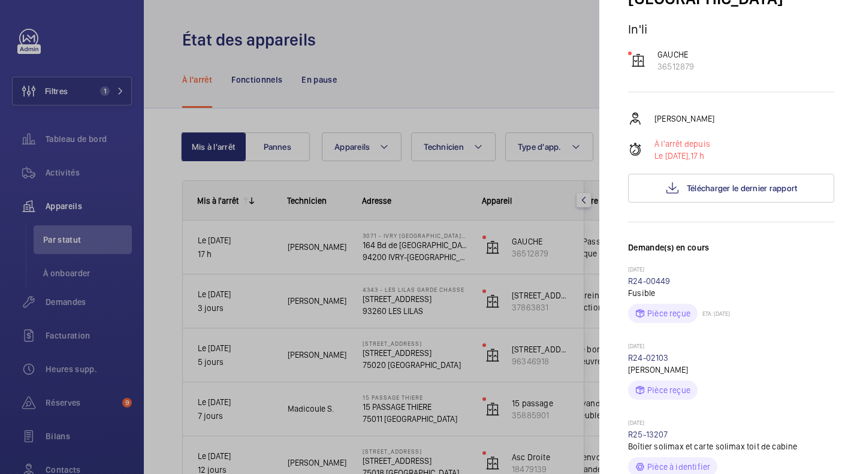
scroll to position [300, 0]
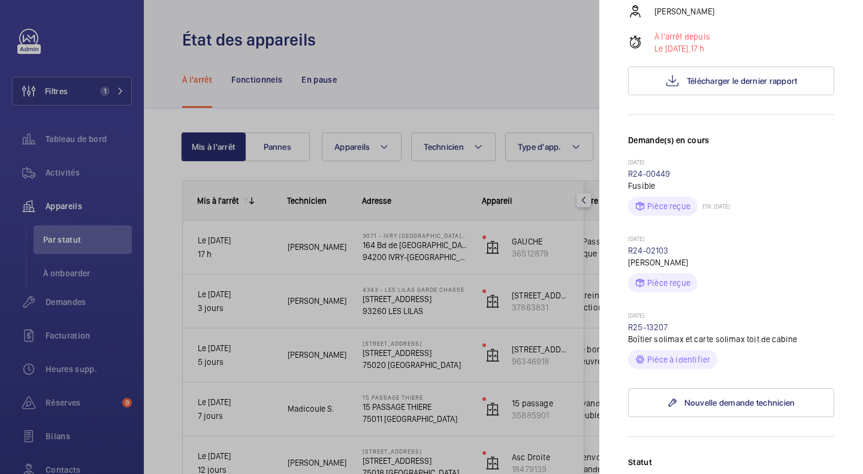
click at [537, 195] on div at bounding box center [431, 237] width 863 height 474
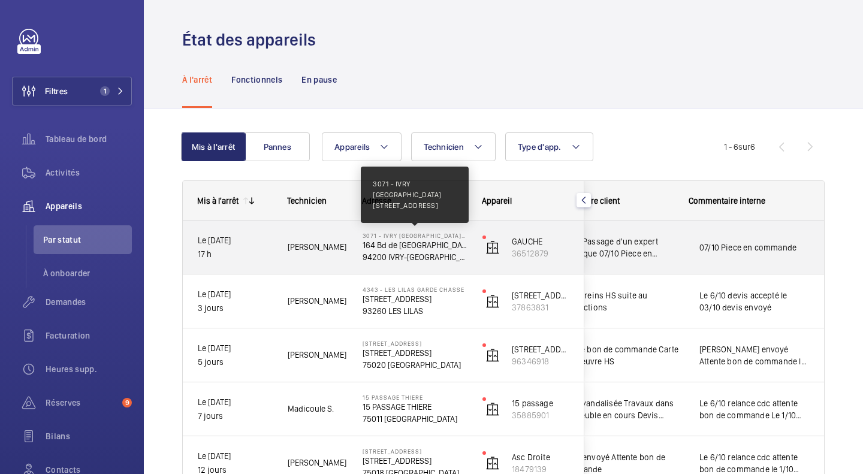
click at [406, 236] on p "3071 - IVRY [GEOGRAPHIC_DATA][STREET_ADDRESS]" at bounding box center [414, 235] width 104 height 7
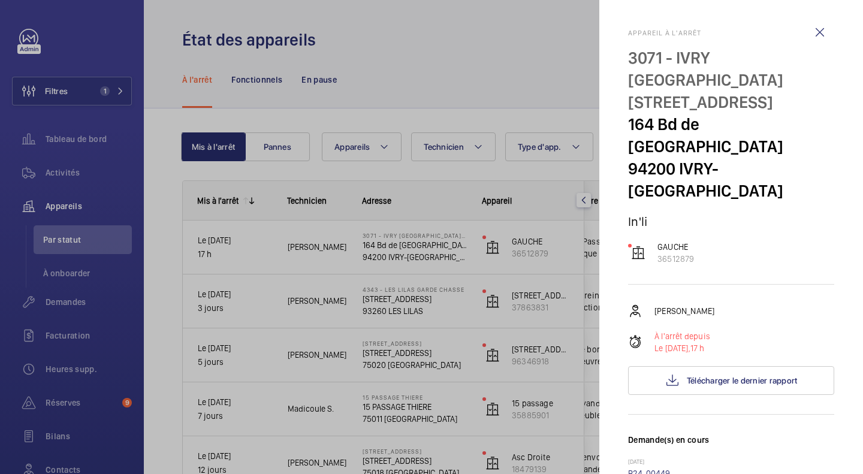
click at [464, 82] on div at bounding box center [431, 237] width 863 height 474
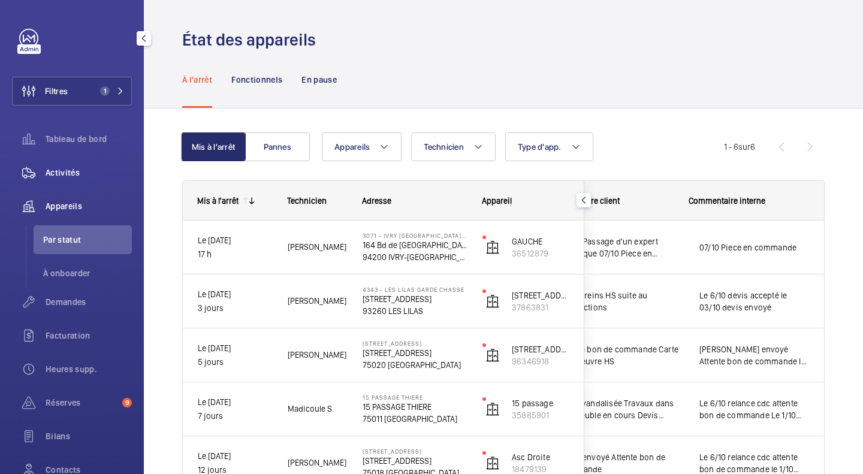
click at [89, 169] on span "Activités" at bounding box center [89, 173] width 86 height 12
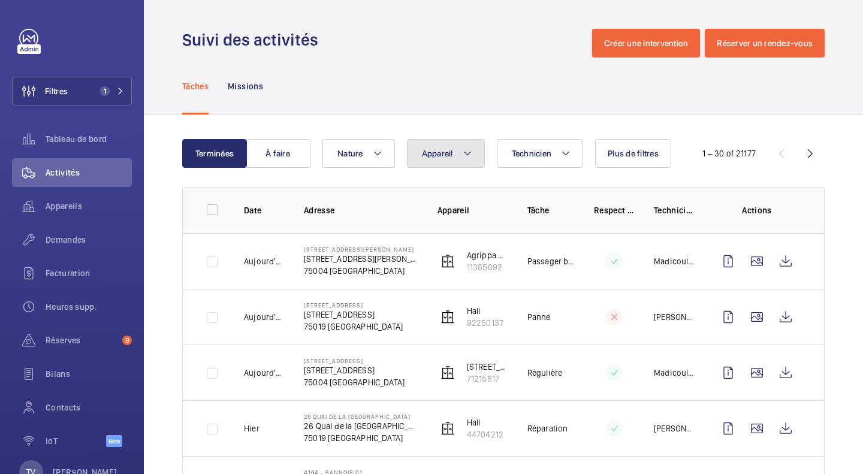
click at [451, 155] on span "Appareil" at bounding box center [437, 154] width 31 height 10
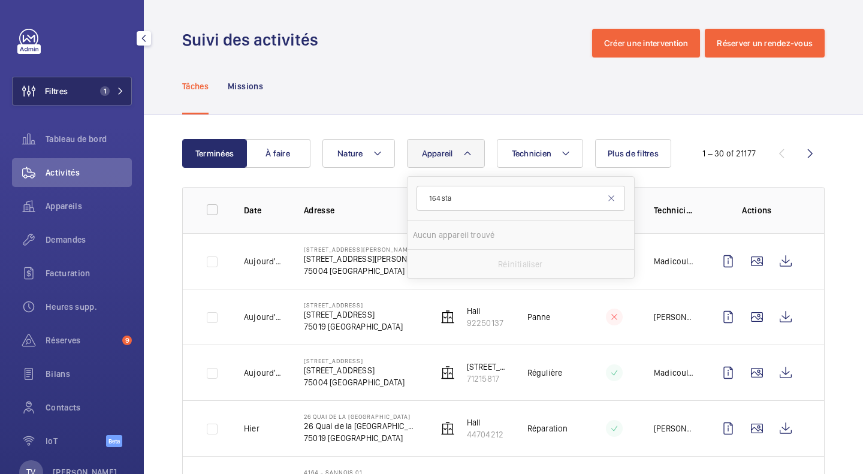
type input "164 sta"
click at [96, 88] on span "1" at bounding box center [102, 91] width 14 height 10
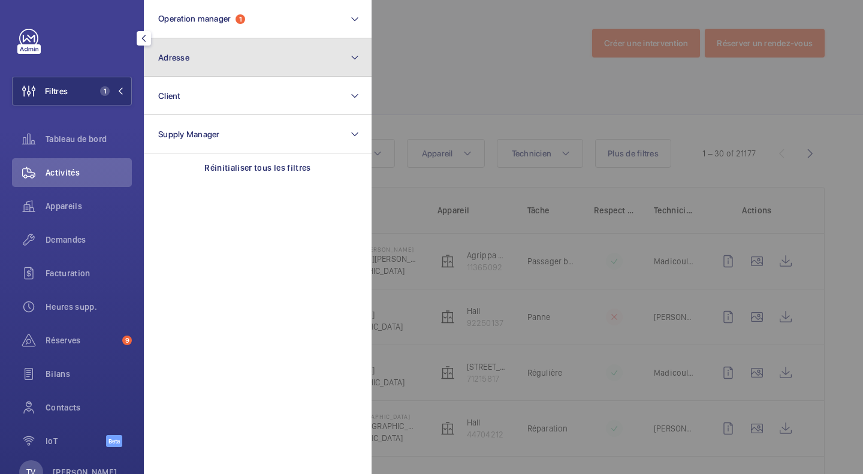
click at [293, 65] on button "Adresse" at bounding box center [258, 57] width 228 height 38
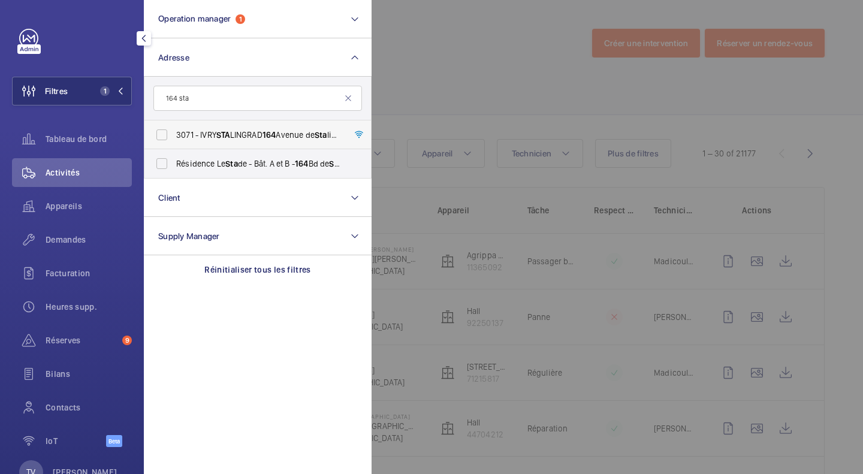
type input "164 sta"
click at [292, 132] on span "3071 - IVRY STA LINGRAD [STREET_ADDRESS][GEOGRAPHIC_DATA] - [STREET_ADDRESS]" at bounding box center [258, 135] width 165 height 12
click at [174, 132] on input "3071 - IVRY STA LINGRAD [STREET_ADDRESS][GEOGRAPHIC_DATA] - [STREET_ADDRESS]" at bounding box center [162, 135] width 24 height 24
checkbox input "true"
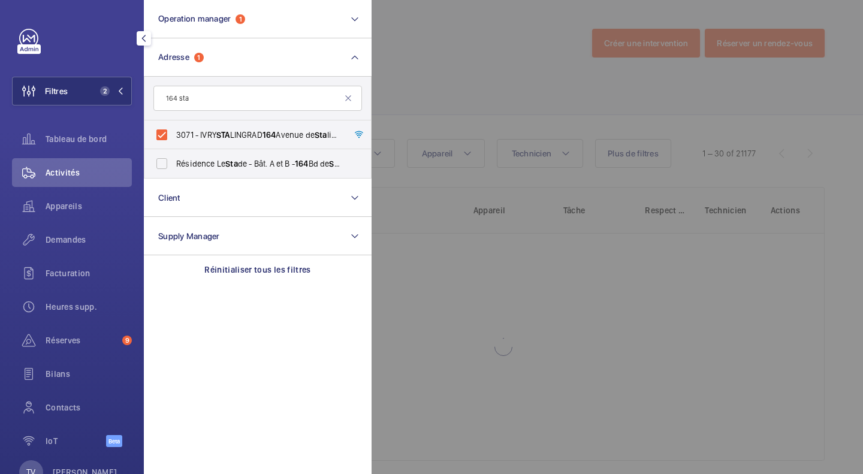
click at [431, 72] on div at bounding box center [802, 237] width 863 height 474
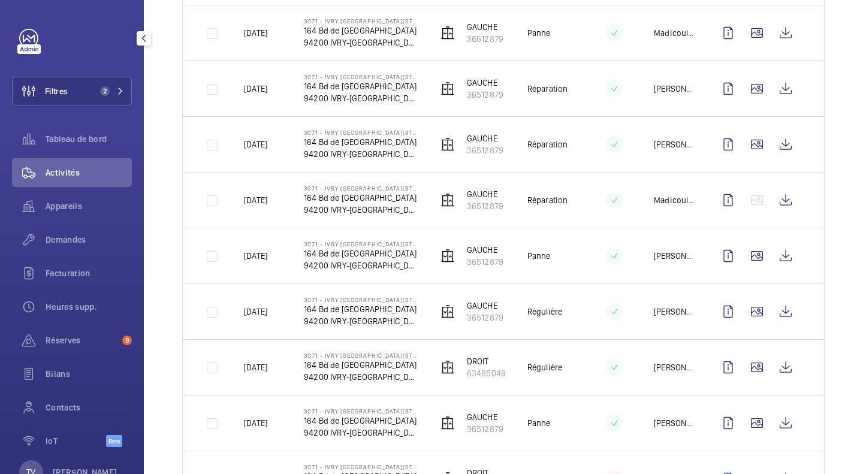
scroll to position [300, 0]
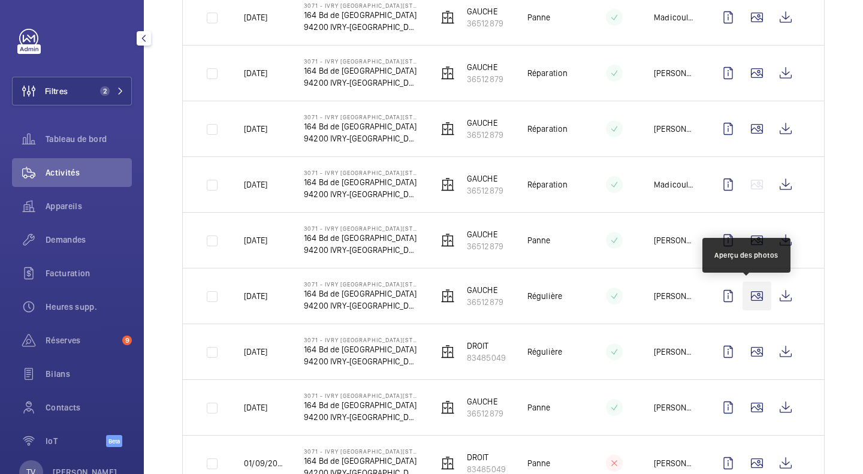
click at [754, 296] on wm-front-icon-button at bounding box center [756, 296] width 29 height 29
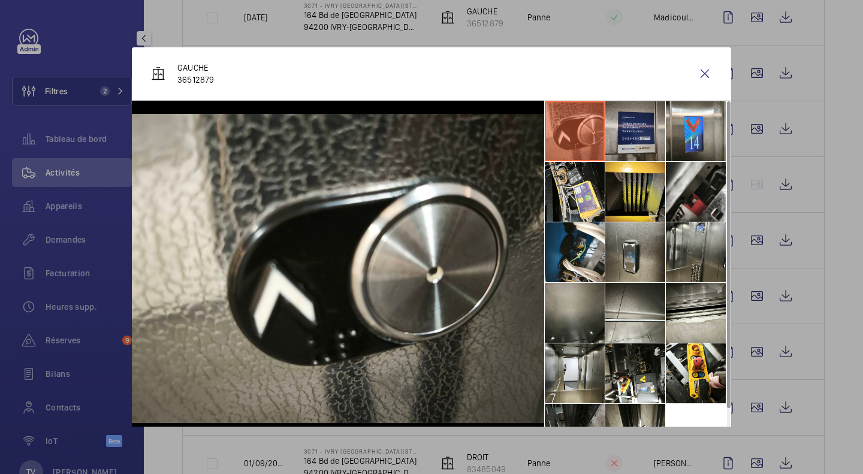
click at [651, 138] on li at bounding box center [635, 131] width 60 height 60
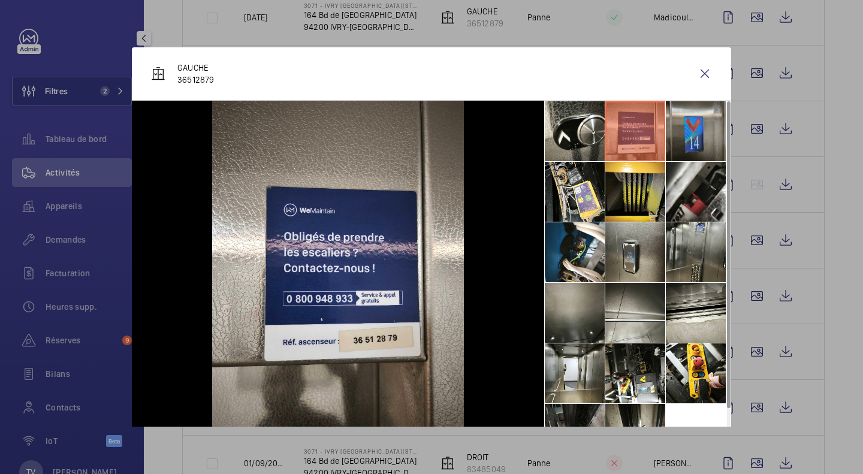
click at [699, 129] on li at bounding box center [696, 131] width 60 height 60
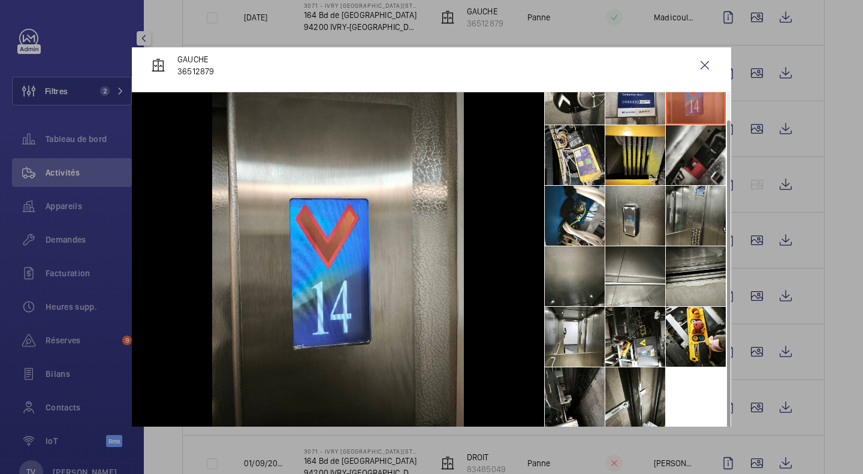
scroll to position [10, 0]
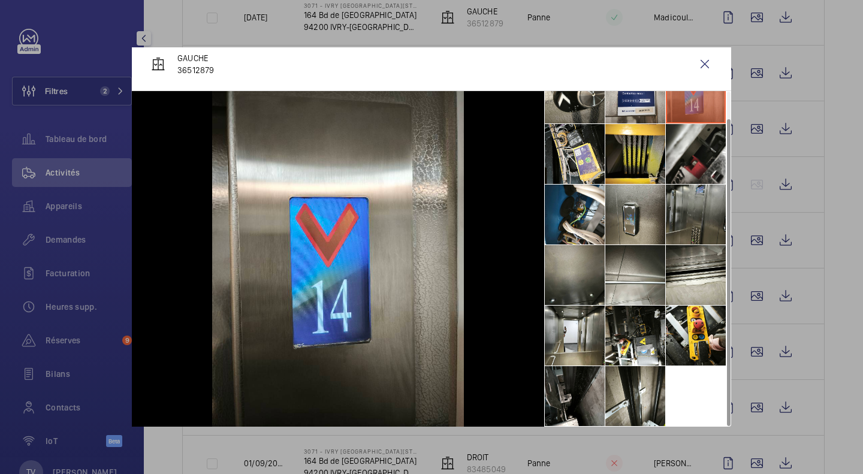
click at [673, 201] on li at bounding box center [696, 215] width 60 height 60
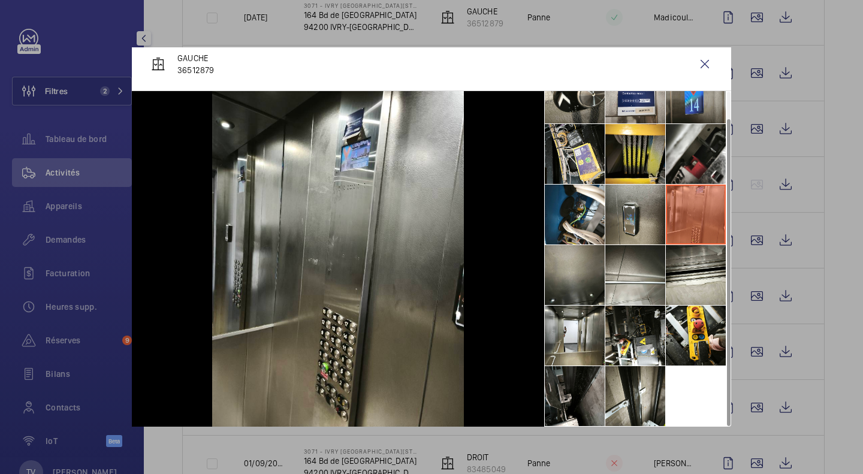
click at [827, 273] on div at bounding box center [431, 237] width 863 height 474
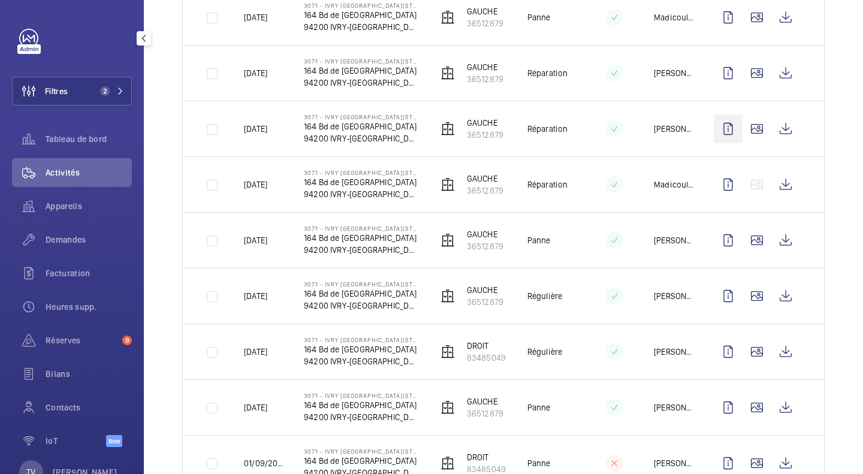
scroll to position [240, 0]
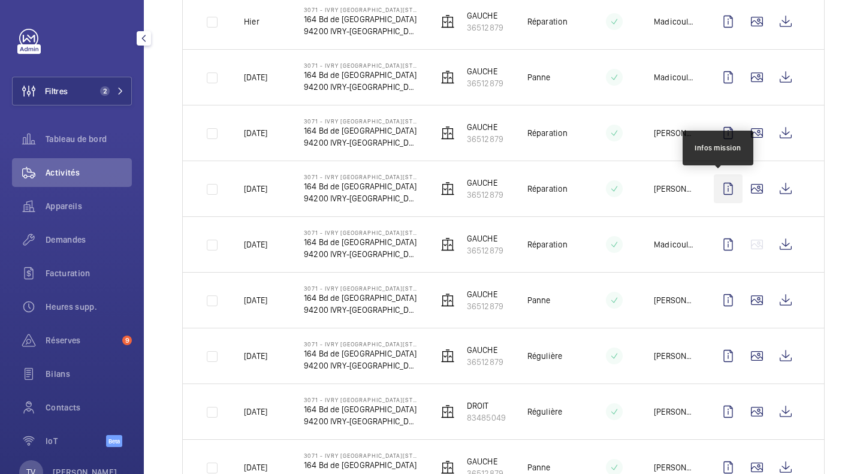
click at [720, 194] on wm-front-icon-button at bounding box center [727, 188] width 29 height 29
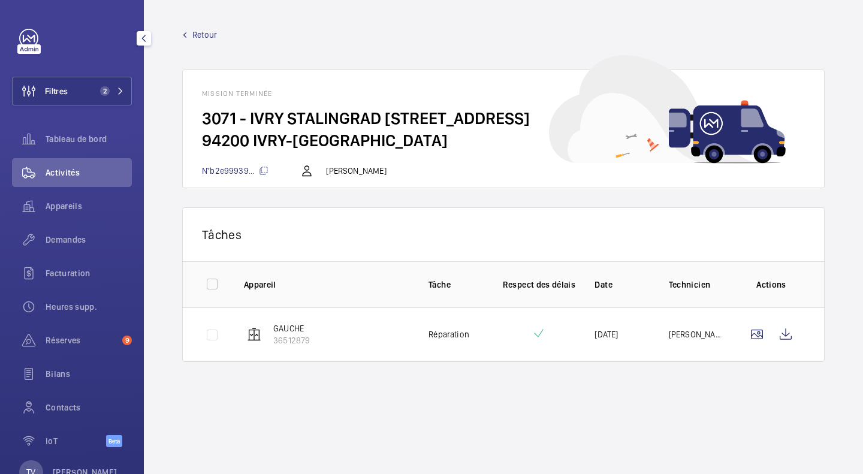
click at [823, 228] on wm-front-card-header "Tâches" at bounding box center [503, 234] width 641 height 53
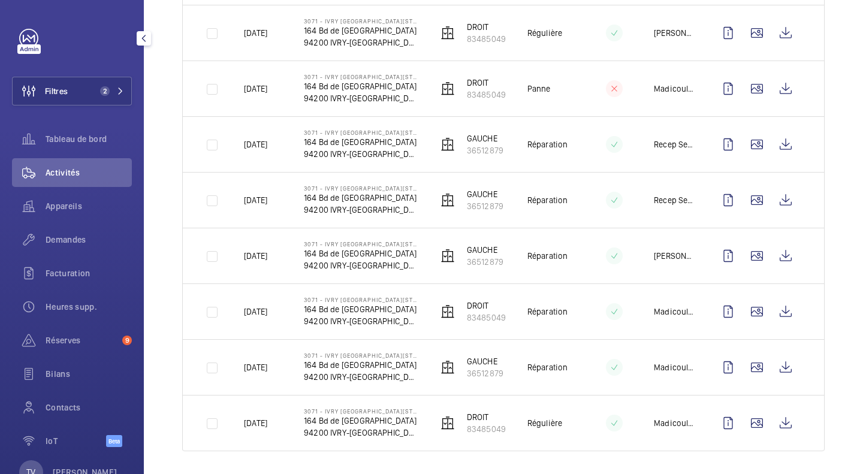
scroll to position [1460, 0]
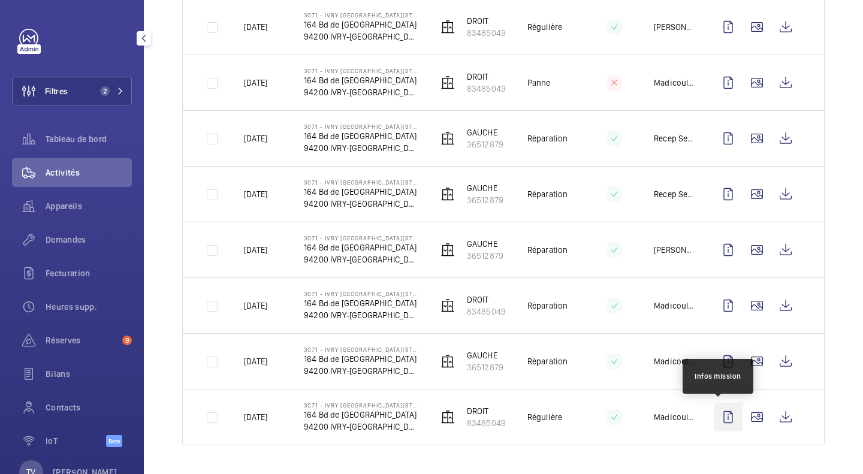
click at [716, 418] on wm-front-icon-button at bounding box center [727, 417] width 29 height 29
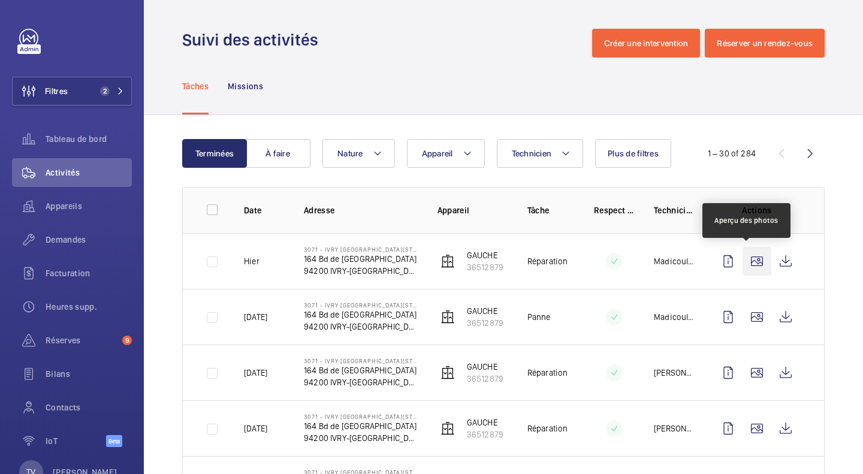
click at [742, 259] on wm-front-icon-button at bounding box center [756, 261] width 29 height 29
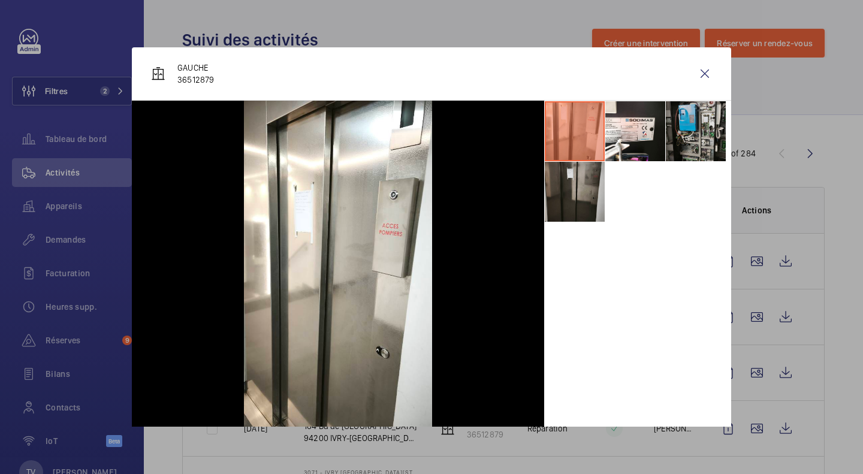
click at [692, 137] on li at bounding box center [696, 131] width 60 height 60
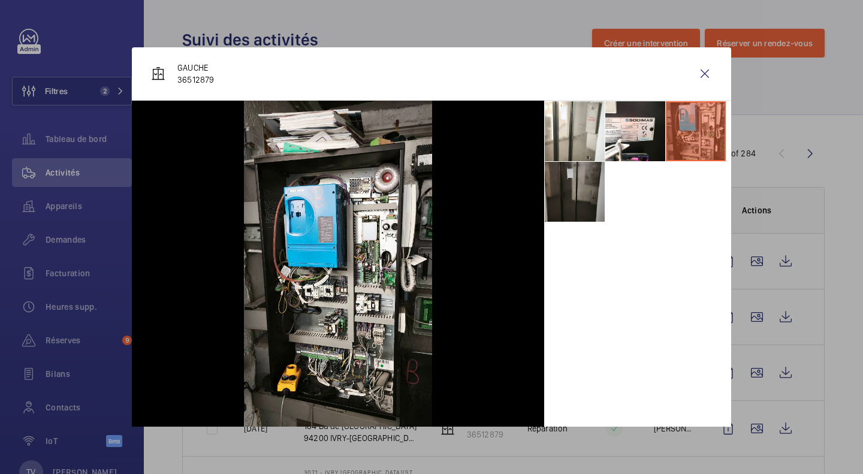
click at [567, 192] on li at bounding box center [575, 192] width 60 height 60
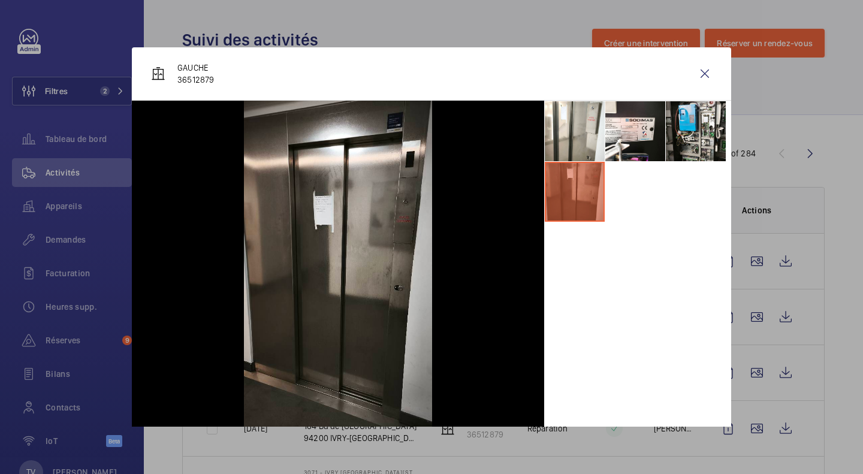
click at [808, 199] on div at bounding box center [431, 237] width 863 height 474
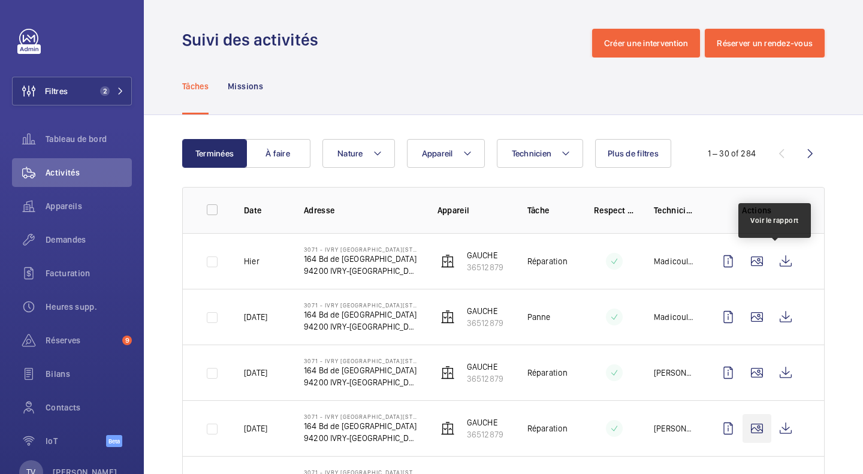
click at [742, 414] on wm-front-icon-button at bounding box center [756, 428] width 29 height 29
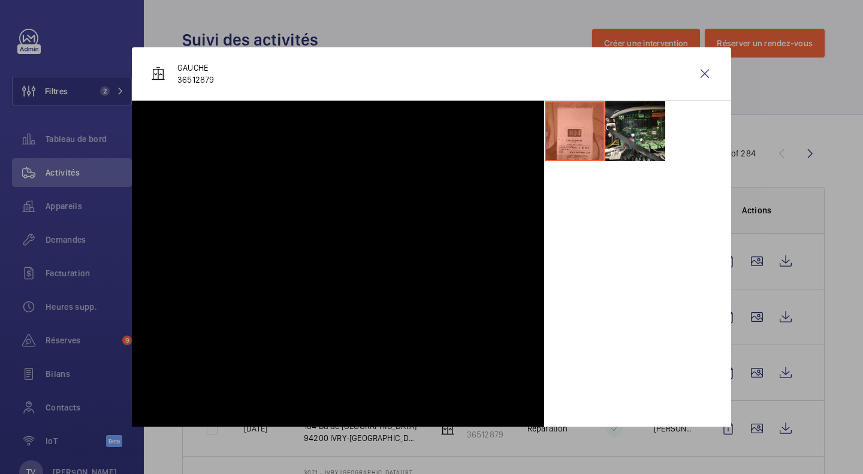
scroll to position [120, 0]
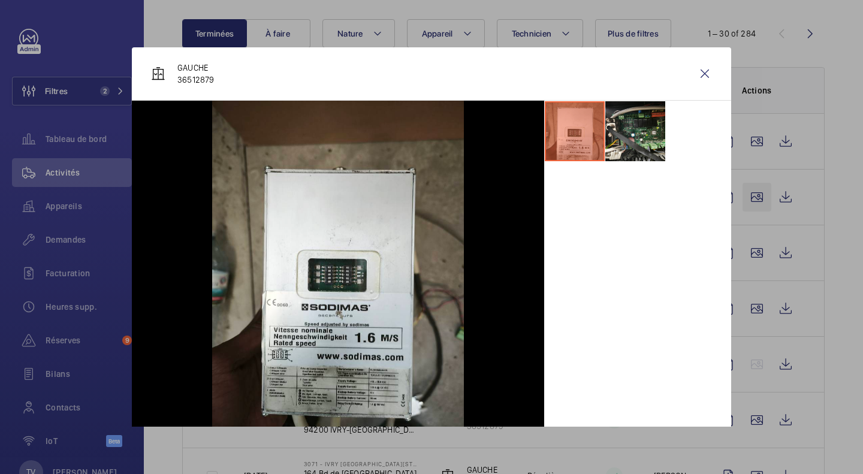
drag, startPoint x: 836, startPoint y: 190, endPoint x: 746, endPoint y: 202, distance: 90.1
click at [832, 192] on div at bounding box center [431, 237] width 863 height 474
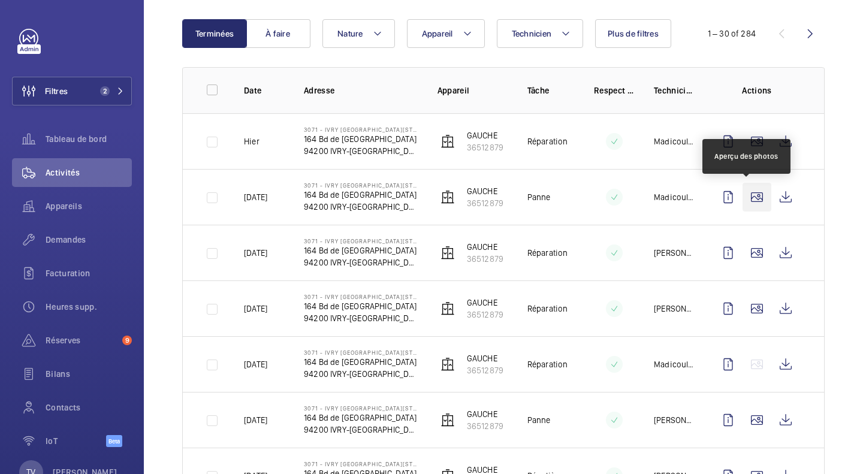
click at [745, 199] on wm-front-icon-button at bounding box center [756, 197] width 29 height 29
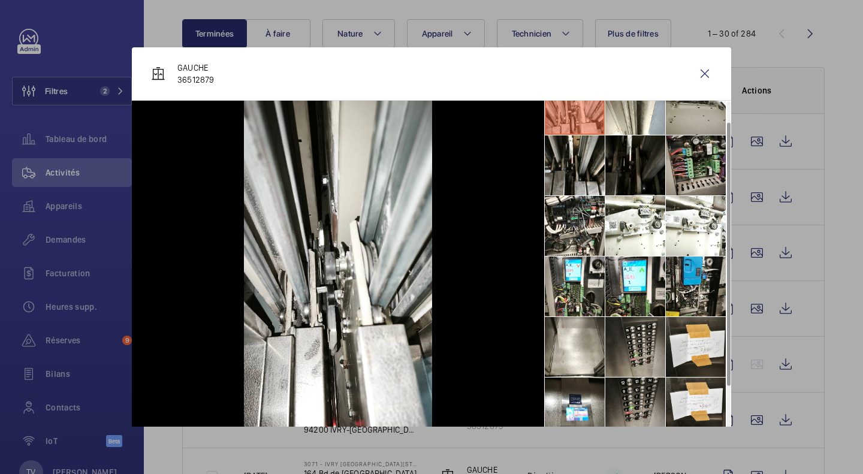
scroll to position [0, 0]
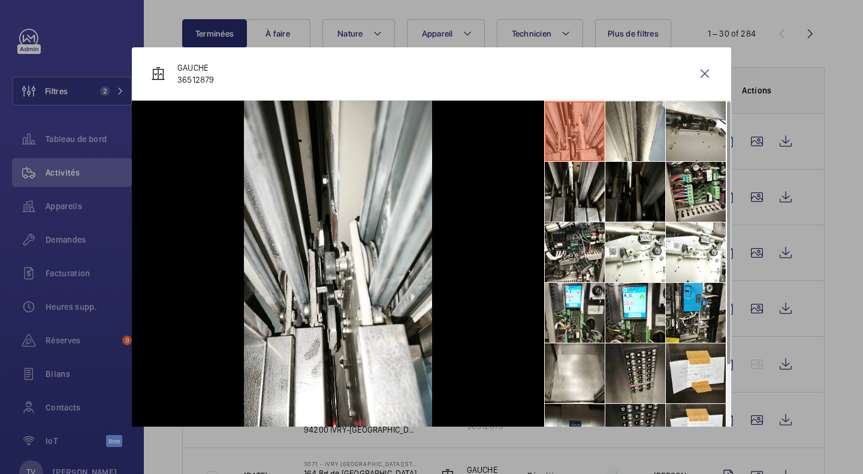
drag, startPoint x: 823, startPoint y: 195, endPoint x: 817, endPoint y: 200, distance: 7.7
click at [821, 196] on div at bounding box center [431, 237] width 863 height 474
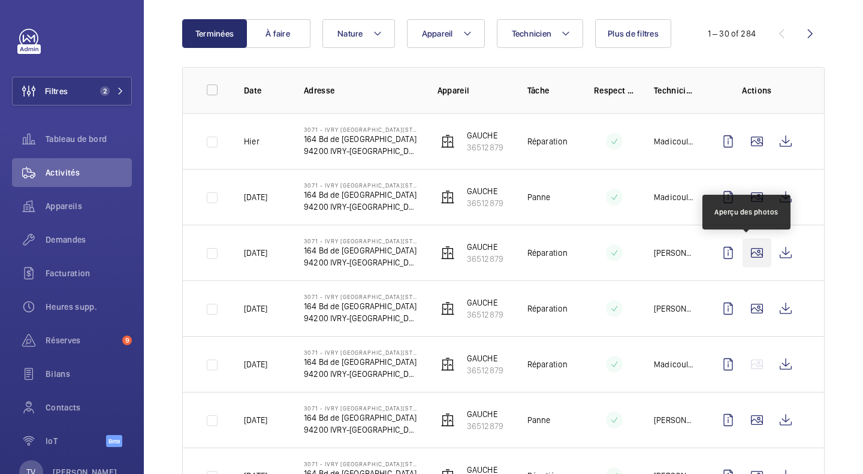
click at [748, 249] on wm-front-icon-button at bounding box center [756, 252] width 29 height 29
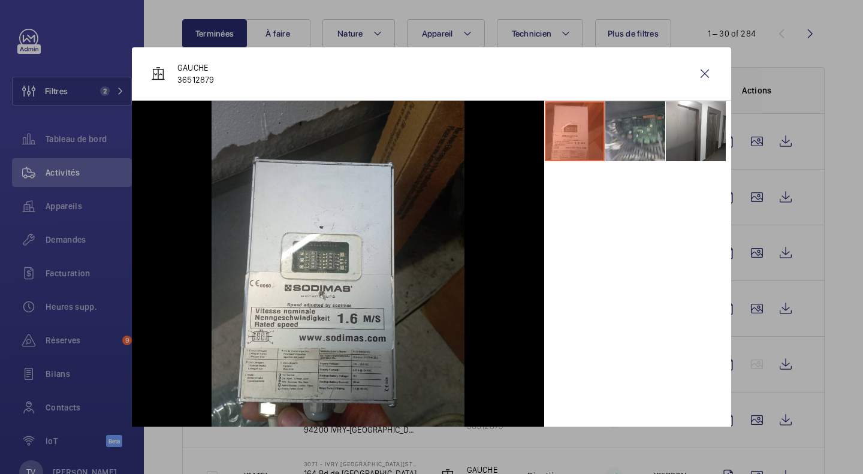
click at [647, 127] on li at bounding box center [635, 131] width 60 height 60
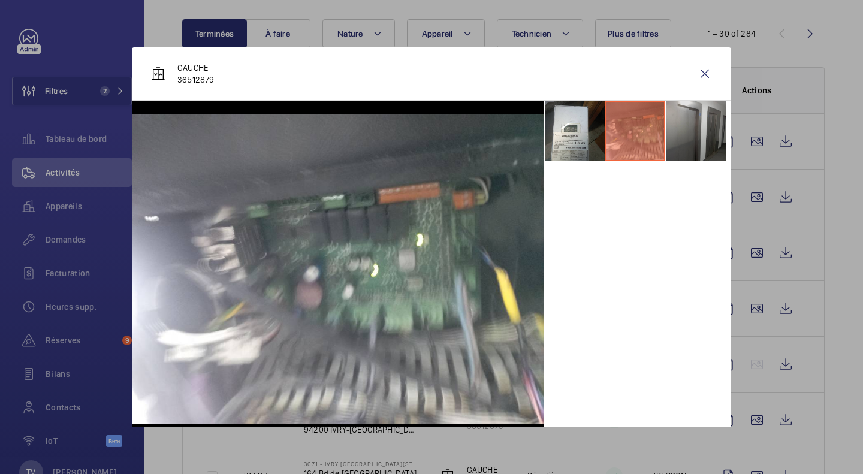
click at [691, 132] on li at bounding box center [696, 131] width 60 height 60
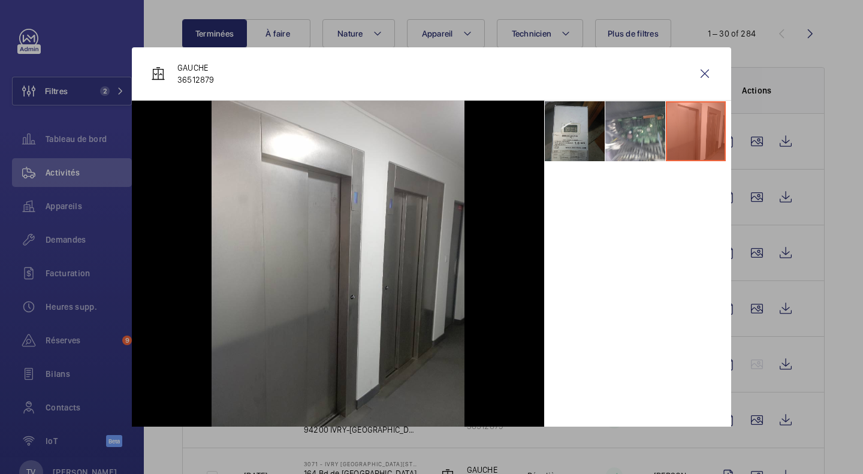
click at [571, 129] on li at bounding box center [575, 131] width 60 height 60
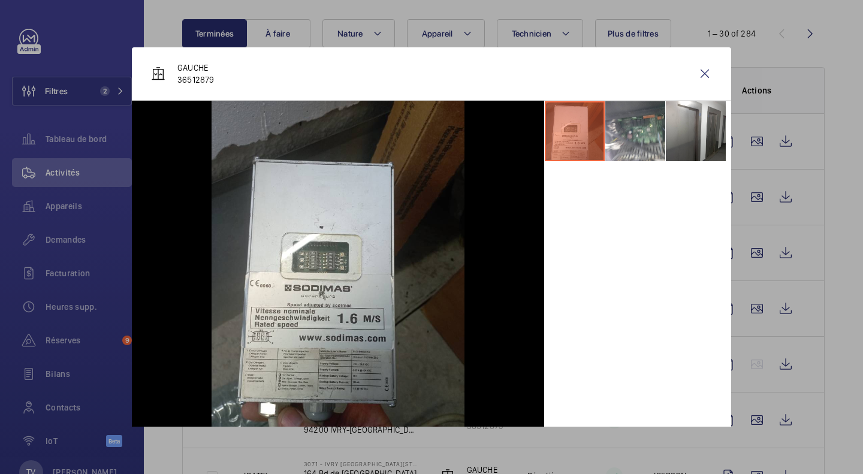
click at [831, 189] on div at bounding box center [431, 237] width 863 height 474
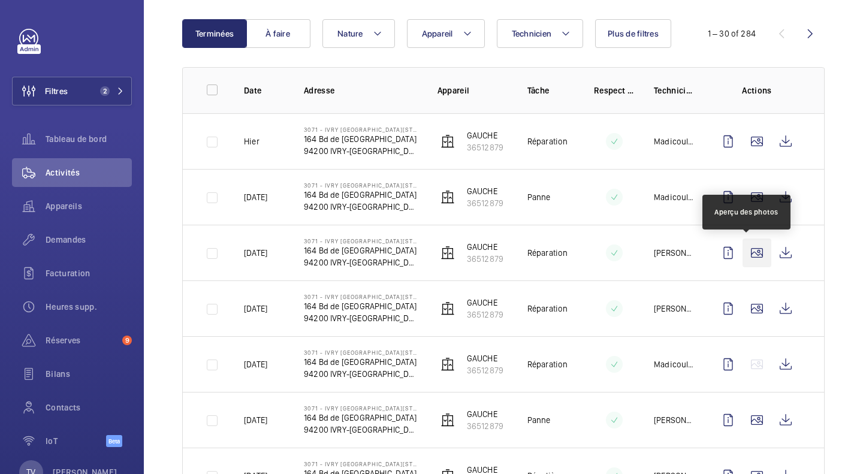
click at [742, 252] on wm-front-icon-button at bounding box center [756, 252] width 29 height 29
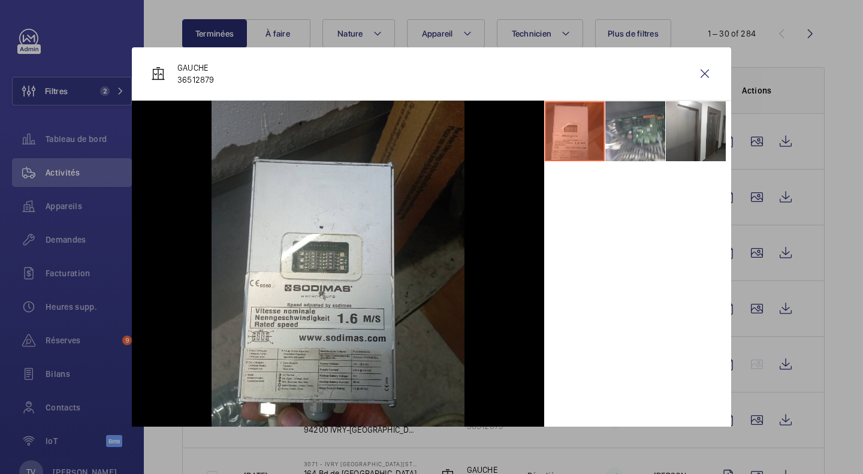
click at [855, 243] on div at bounding box center [431, 237] width 863 height 474
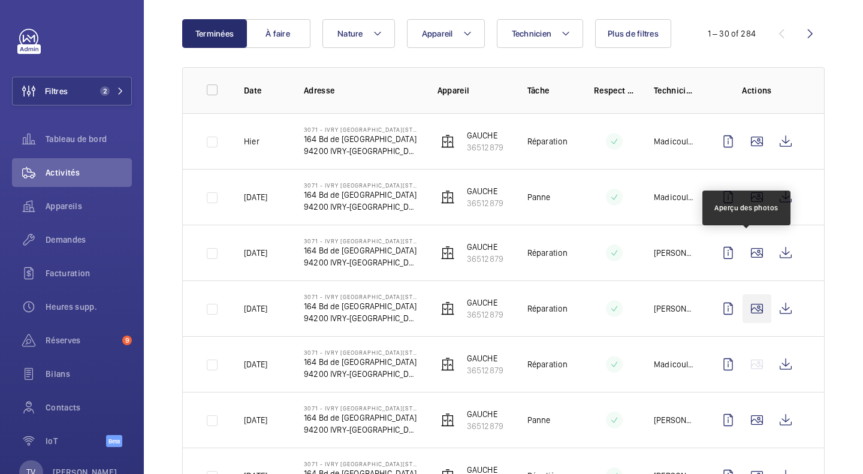
scroll to position [180, 0]
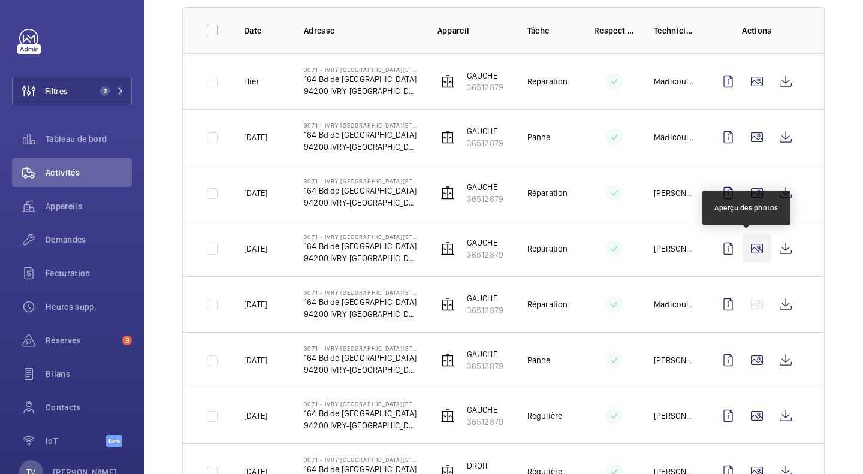
click at [744, 247] on wm-front-icon-button at bounding box center [756, 248] width 29 height 29
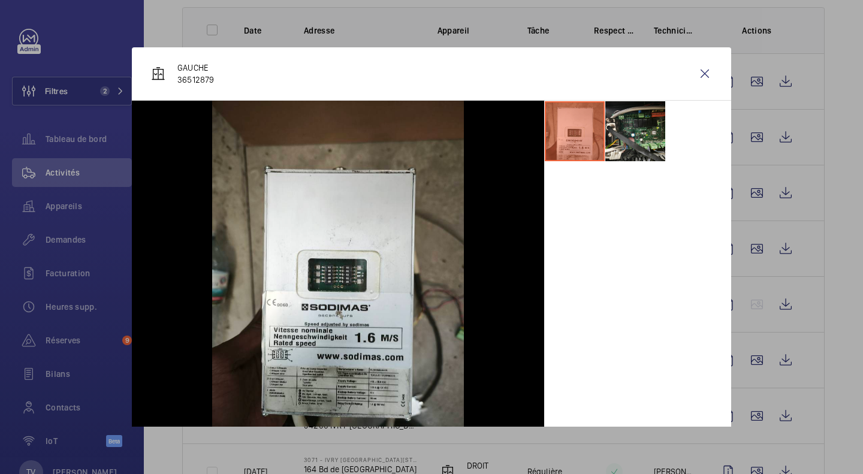
click at [818, 288] on div at bounding box center [431, 237] width 863 height 474
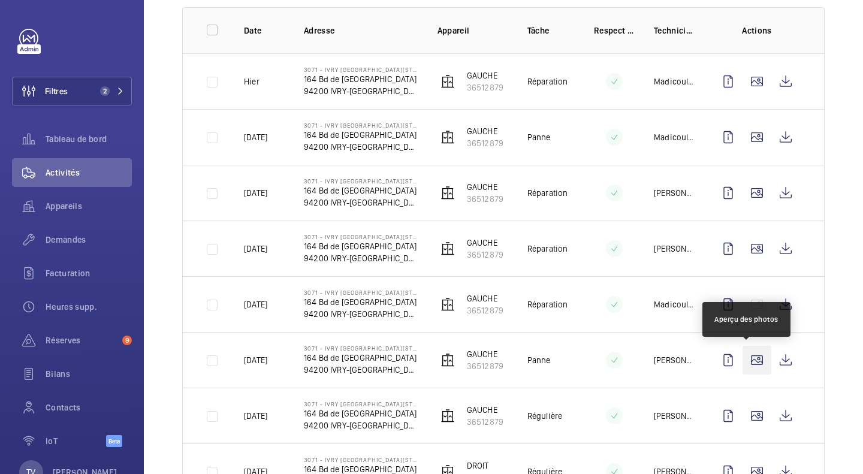
click at [745, 358] on wm-front-icon-button at bounding box center [756, 360] width 29 height 29
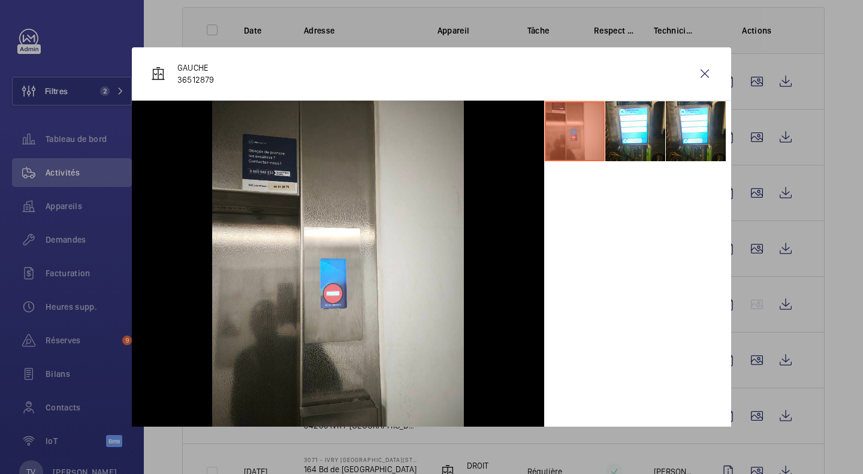
click at [825, 292] on div at bounding box center [431, 237] width 863 height 474
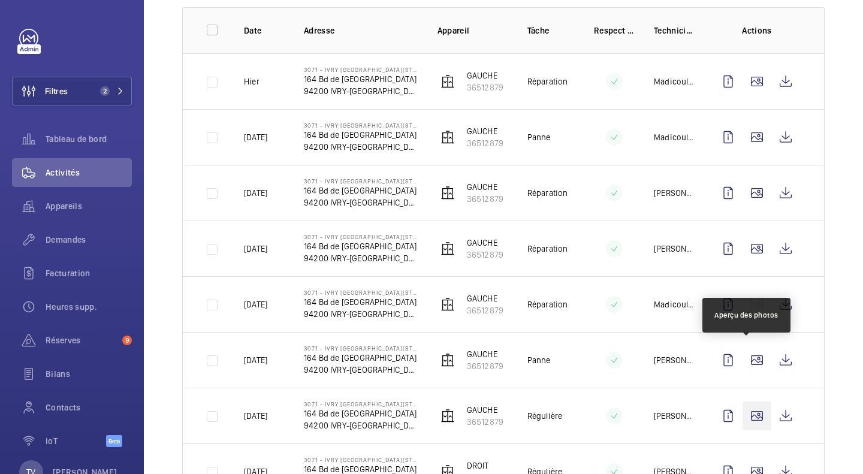
scroll to position [300, 0]
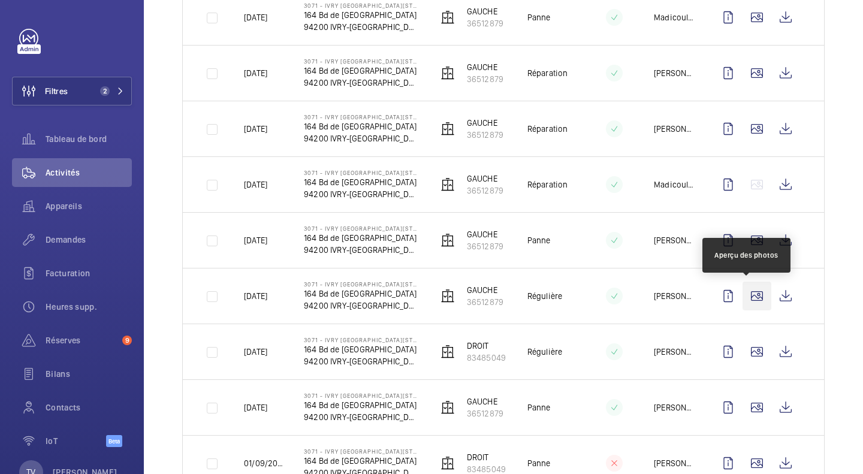
click at [743, 295] on wm-front-icon-button at bounding box center [756, 296] width 29 height 29
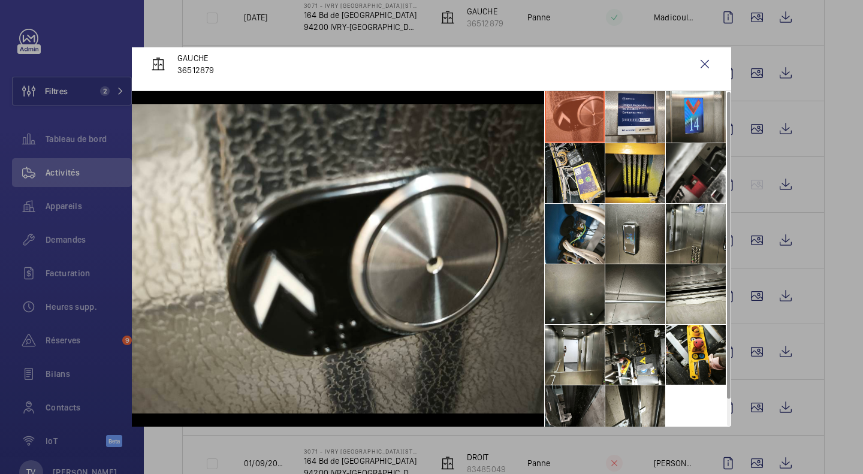
scroll to position [0, 0]
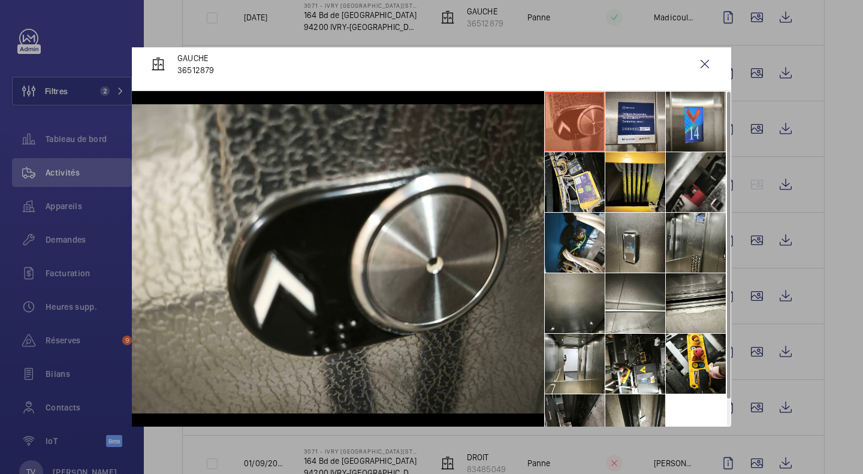
click at [831, 250] on div at bounding box center [431, 237] width 863 height 474
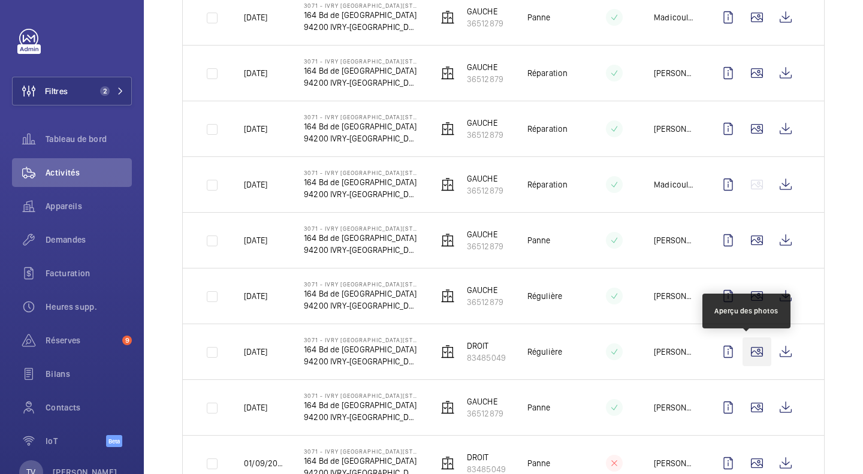
click at [747, 347] on wm-front-icon-button at bounding box center [756, 351] width 29 height 29
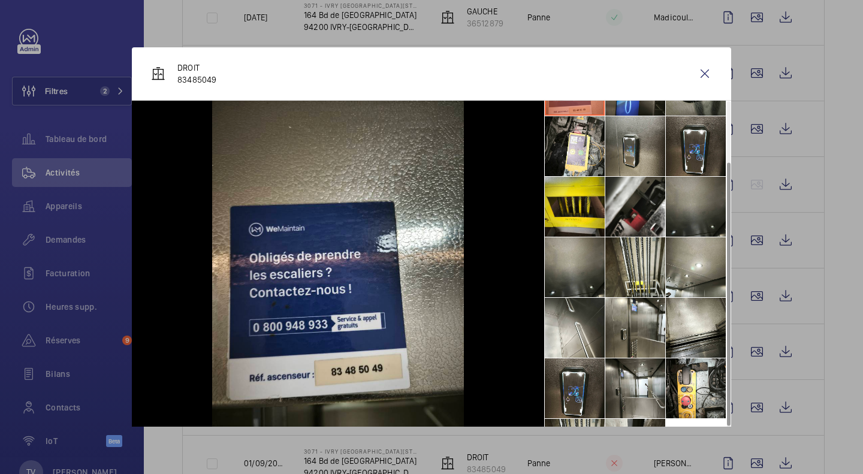
scroll to position [89, 0]
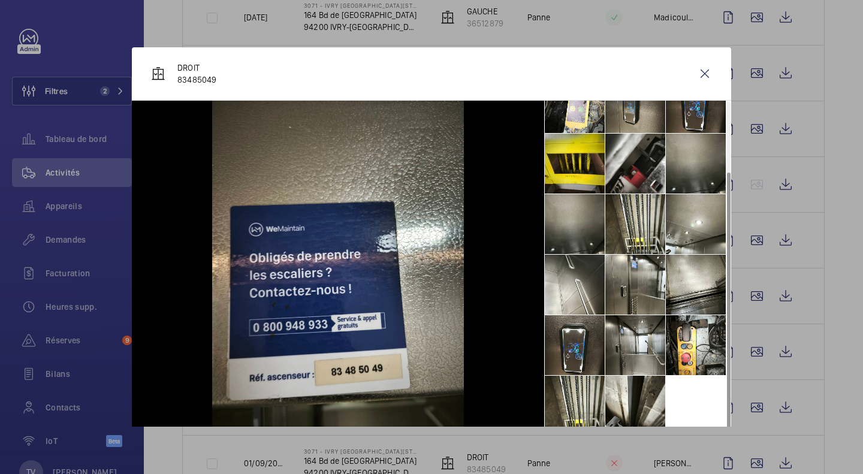
click at [843, 280] on div at bounding box center [431, 237] width 863 height 474
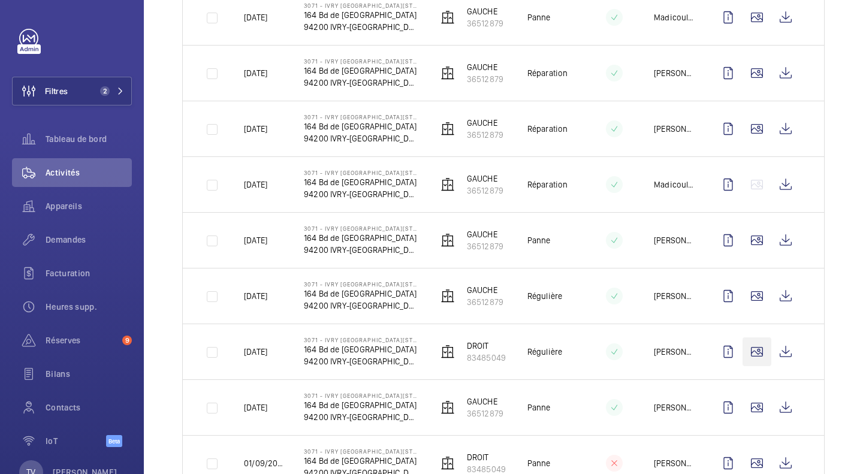
click at [752, 393] on wm-front-icon-button at bounding box center [756, 407] width 29 height 29
click at [749, 279] on div at bounding box center [431, 237] width 863 height 474
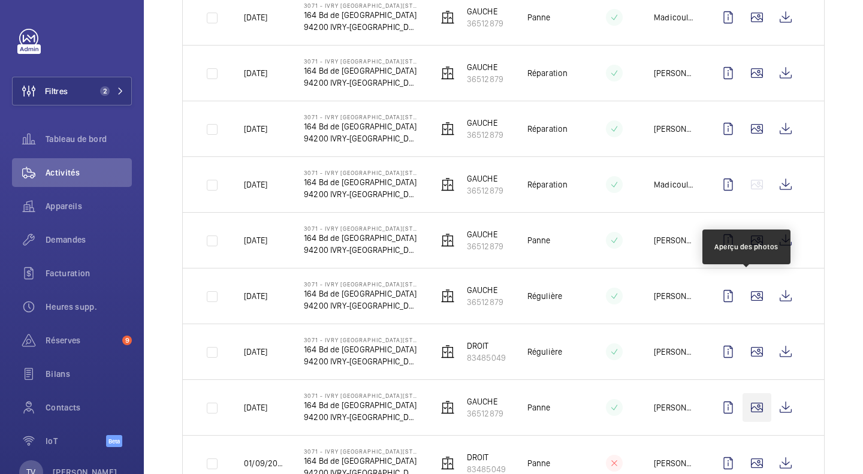
scroll to position [419, 0]
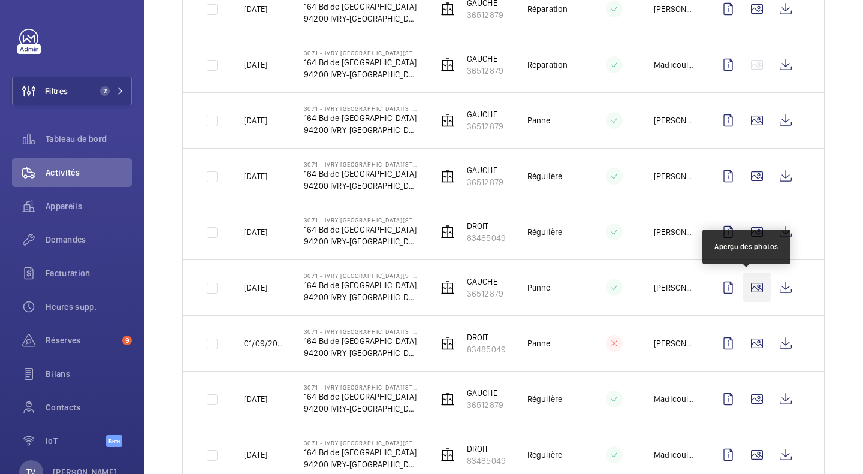
click at [752, 288] on wm-front-icon-button at bounding box center [756, 287] width 29 height 29
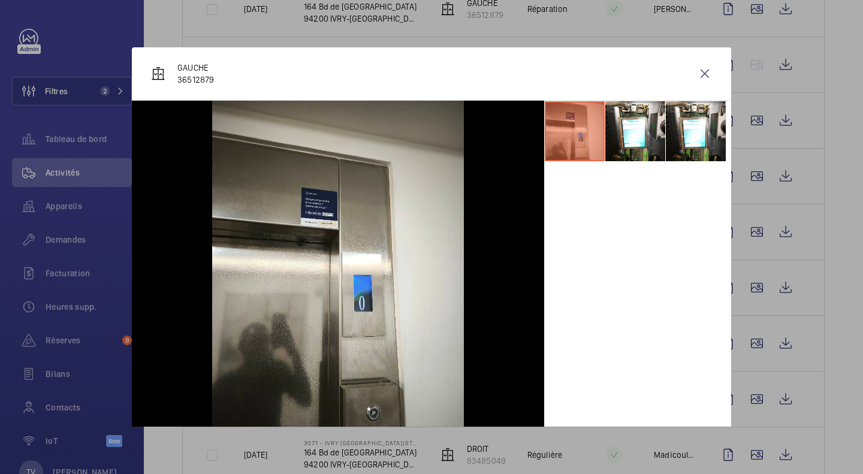
click at [819, 333] on div at bounding box center [431, 237] width 863 height 474
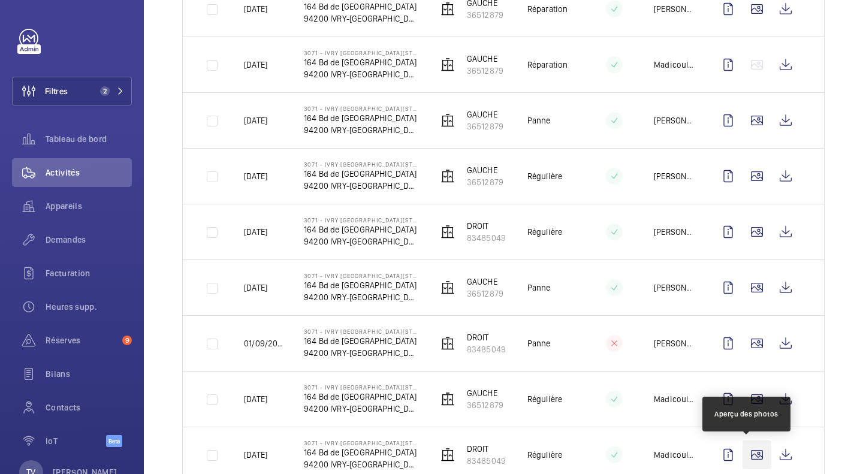
click at [748, 455] on wm-front-icon-button at bounding box center [756, 454] width 29 height 29
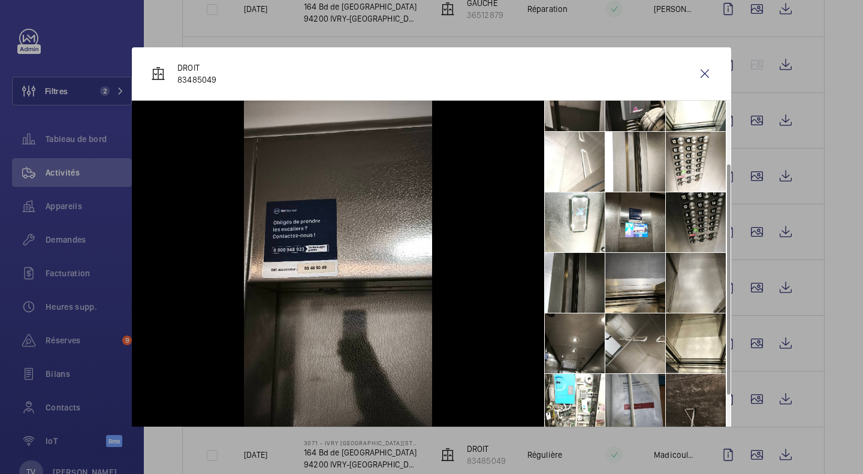
scroll to position [149, 0]
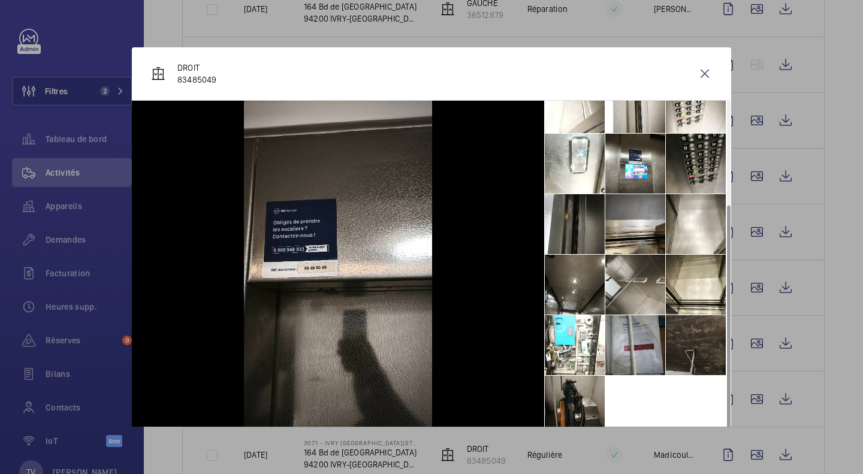
click at [697, 349] on li at bounding box center [696, 345] width 60 height 60
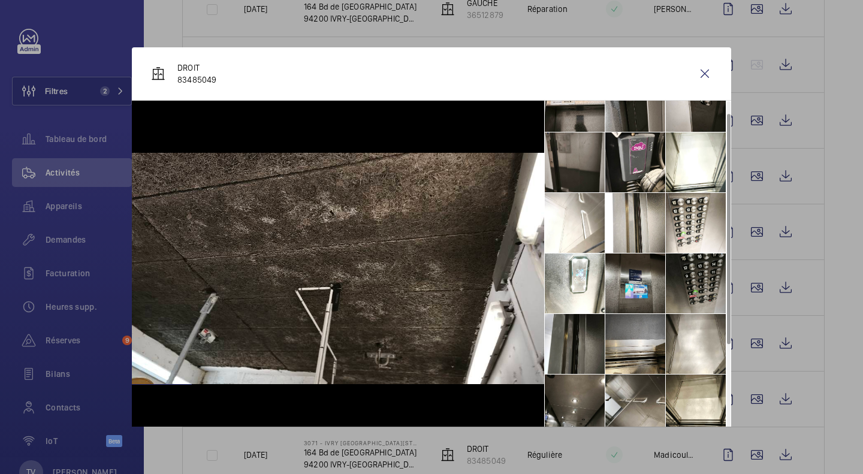
scroll to position [0, 0]
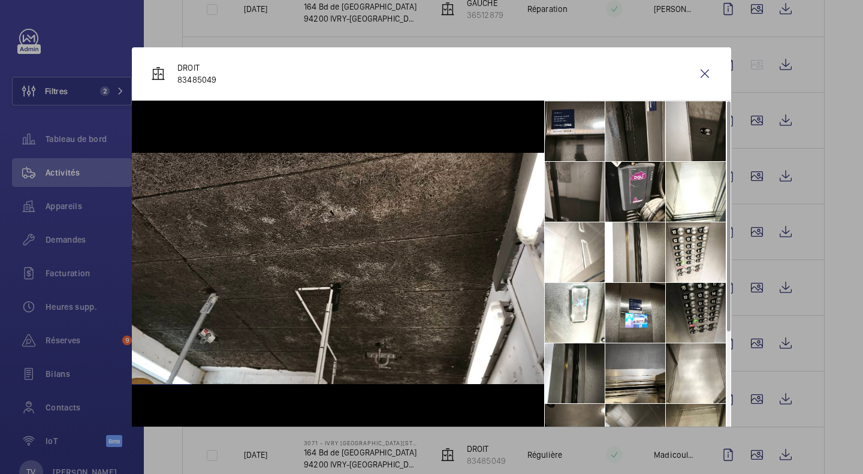
click at [817, 312] on div at bounding box center [431, 237] width 863 height 474
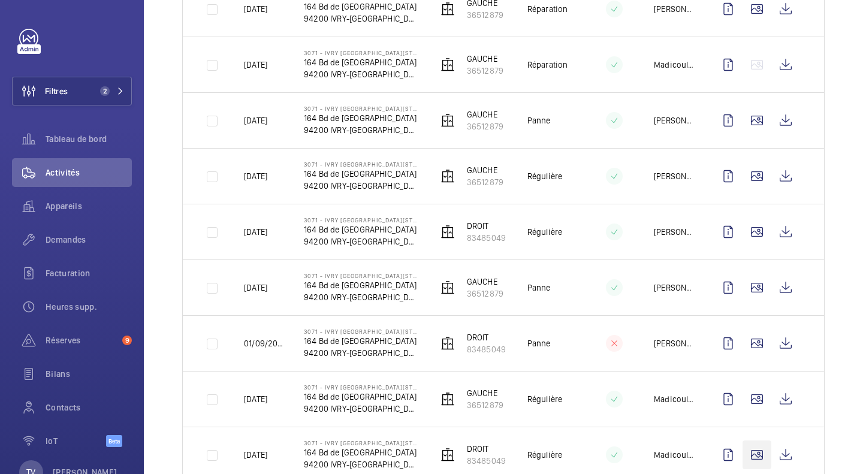
click at [748, 440] on wm-front-icon-button at bounding box center [756, 454] width 29 height 29
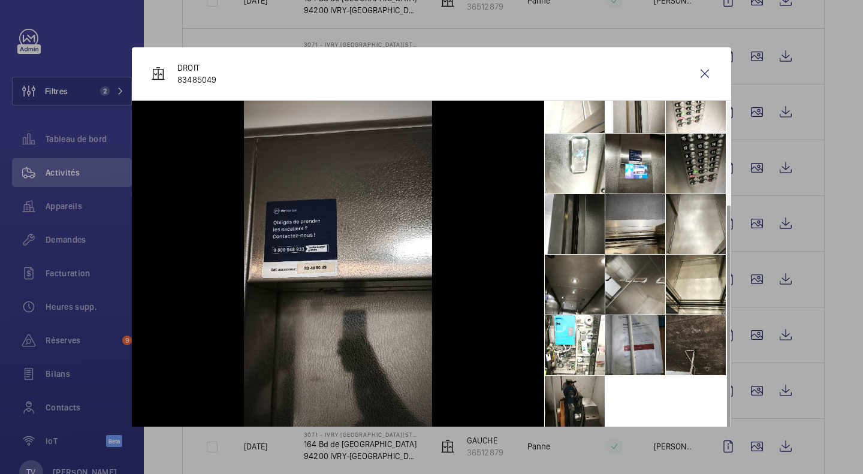
click at [827, 401] on div at bounding box center [431, 237] width 863 height 474
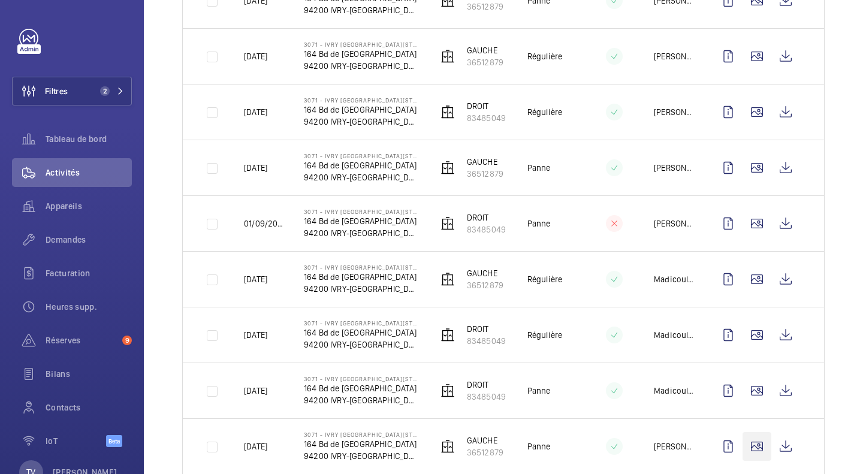
scroll to position [659, 0]
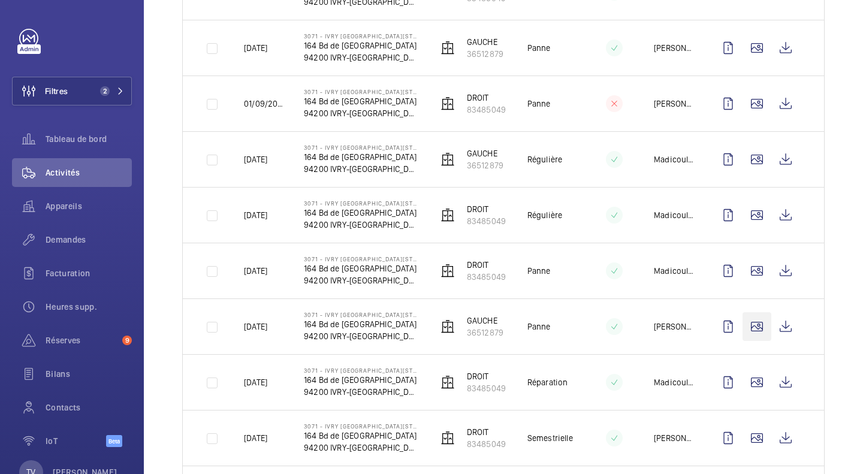
click at [748, 327] on wm-front-icon-button at bounding box center [756, 326] width 29 height 29
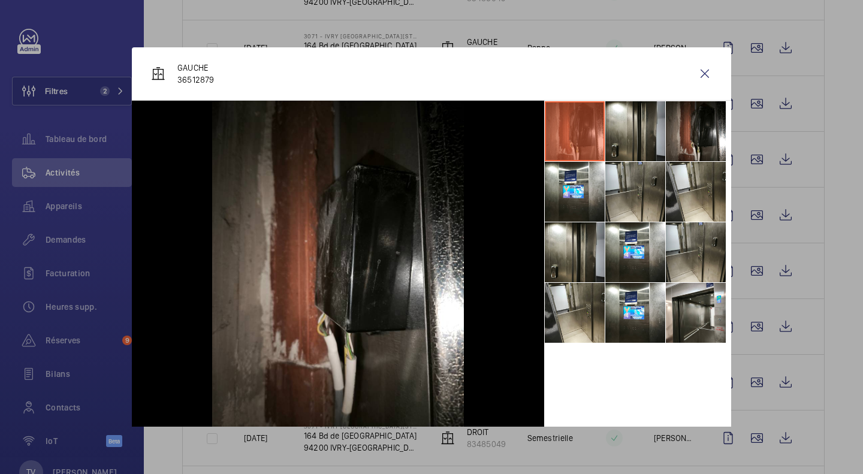
click at [820, 348] on div at bounding box center [431, 237] width 863 height 474
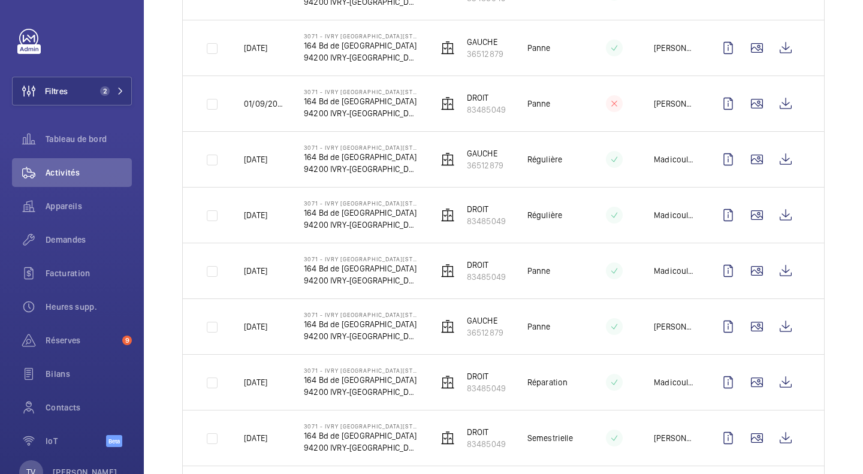
scroll to position [779, 0]
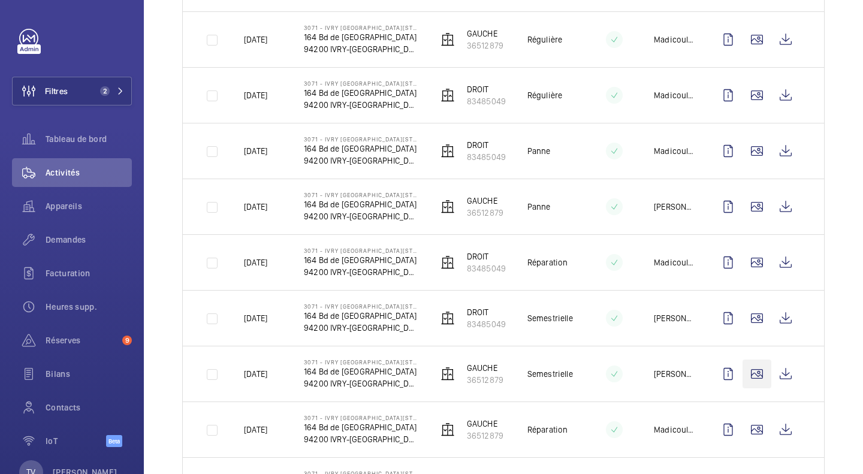
click at [749, 374] on wm-front-icon-button at bounding box center [756, 373] width 29 height 29
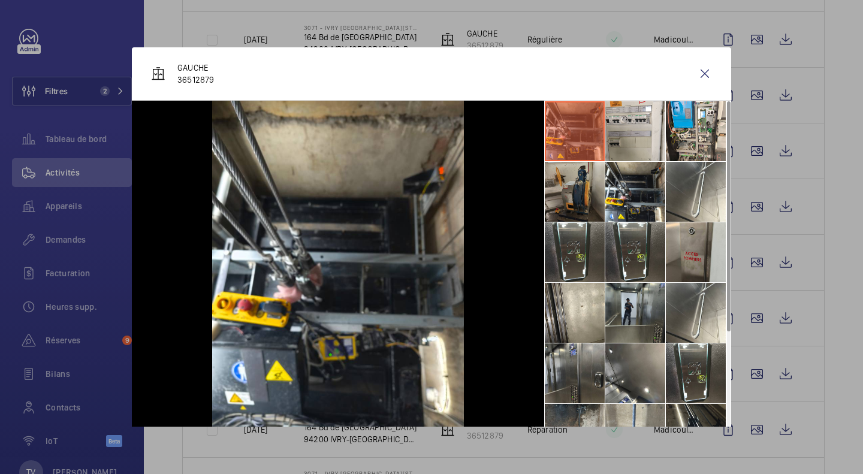
click at [640, 304] on li at bounding box center [635, 313] width 60 height 60
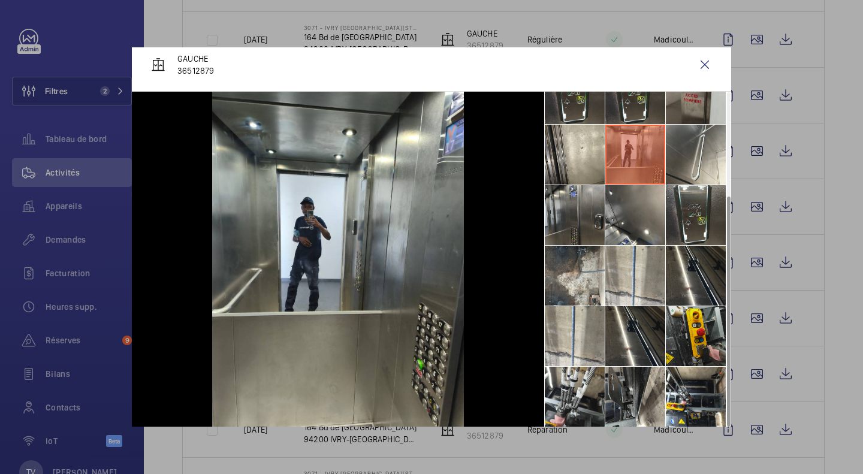
scroll to position [10, 0]
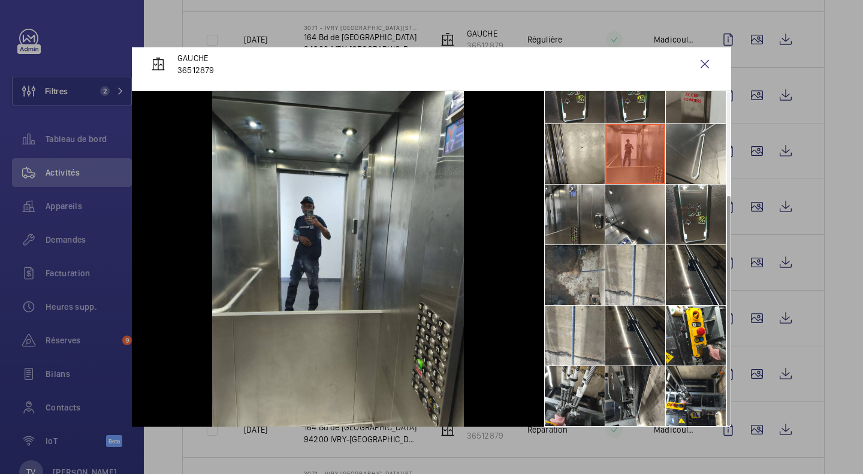
click at [577, 283] on li at bounding box center [575, 275] width 60 height 60
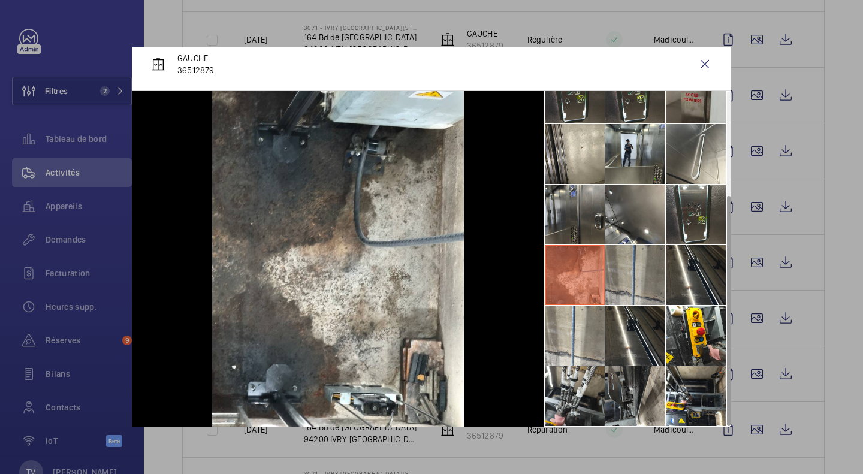
click at [622, 282] on li at bounding box center [635, 275] width 60 height 60
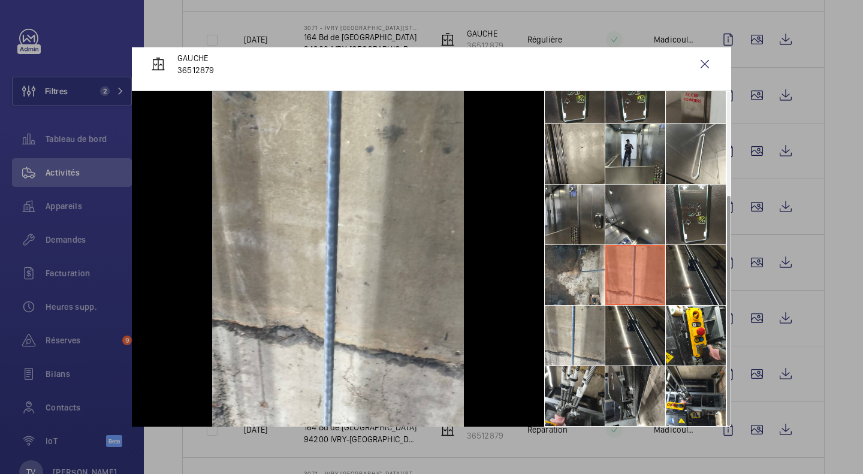
drag, startPoint x: 829, startPoint y: 328, endPoint x: 816, endPoint y: 331, distance: 13.5
click at [826, 329] on div at bounding box center [431, 237] width 863 height 474
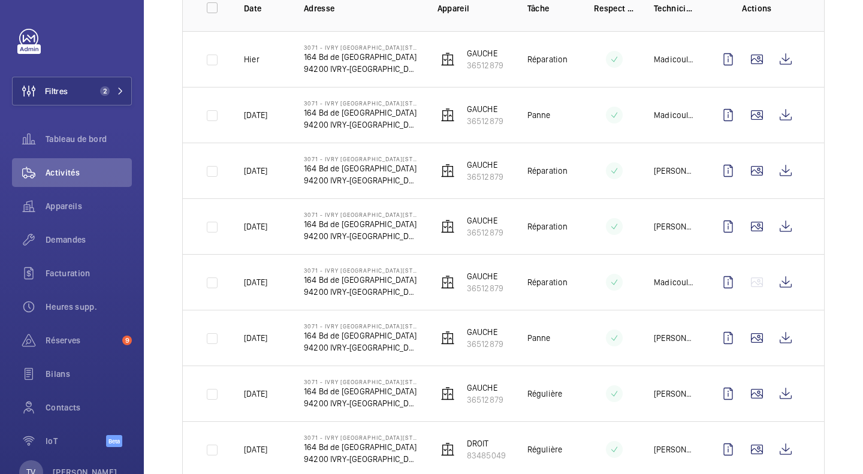
scroll to position [0, 0]
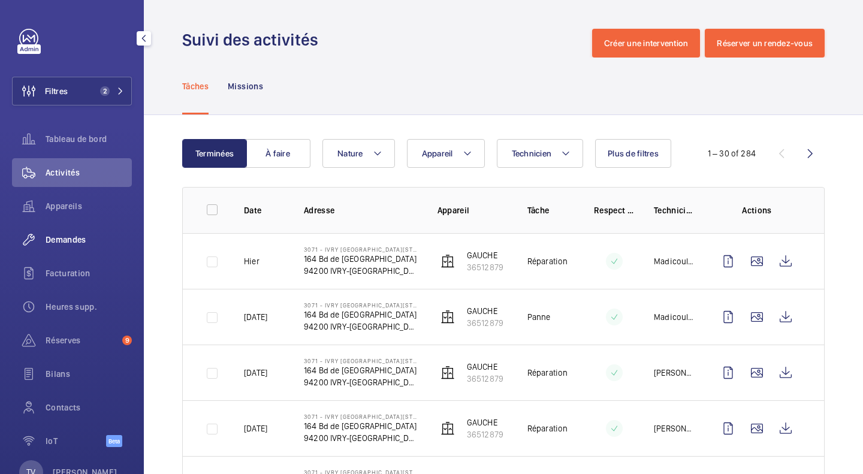
click at [82, 237] on span "Demandes" at bounding box center [89, 240] width 86 height 12
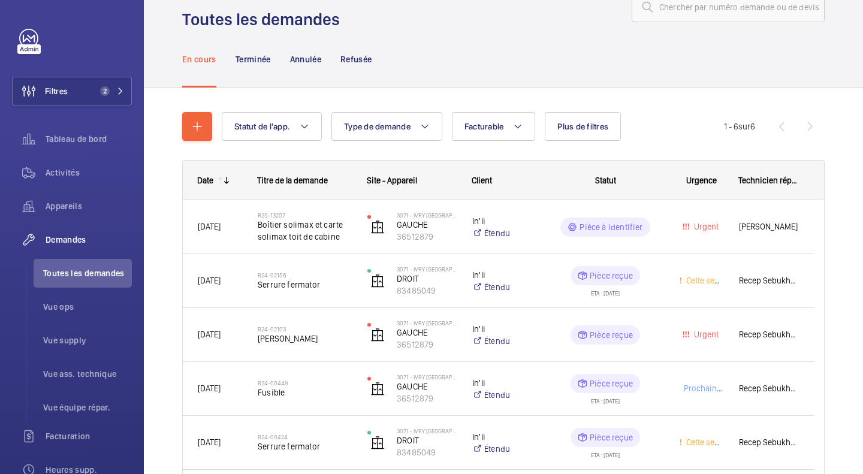
scroll to position [60, 0]
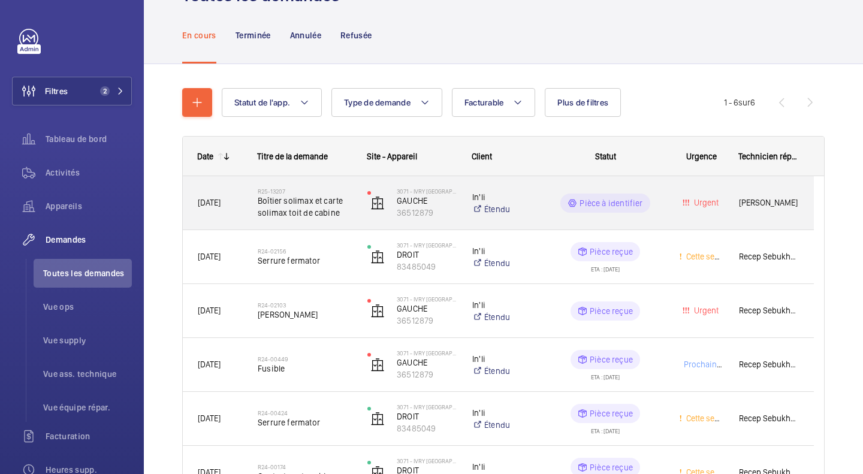
click at [512, 215] on div "In'li Étendu" at bounding box center [495, 203] width 74 height 48
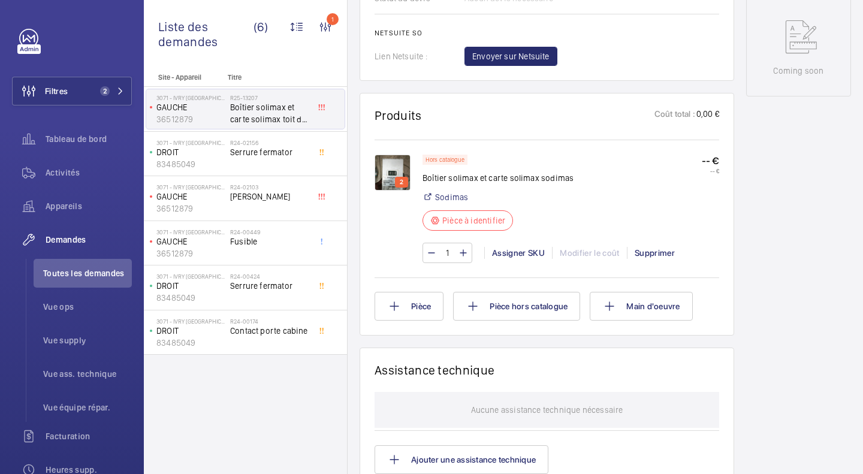
scroll to position [618, 0]
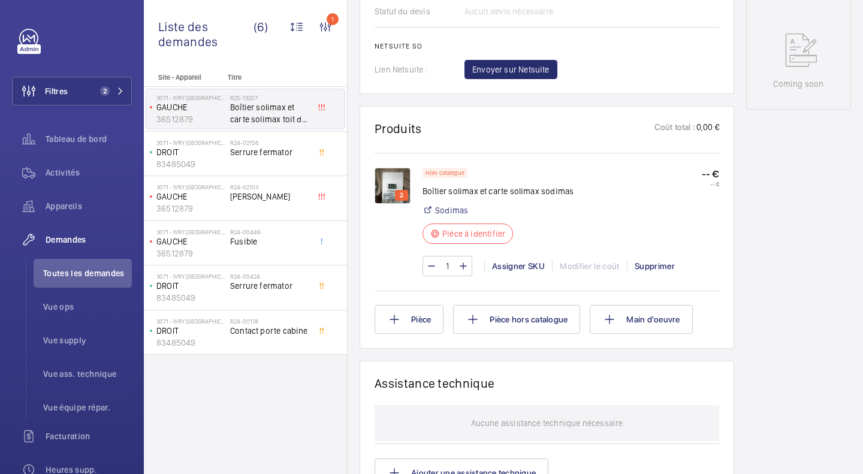
click at [392, 185] on img at bounding box center [392, 186] width 36 height 36
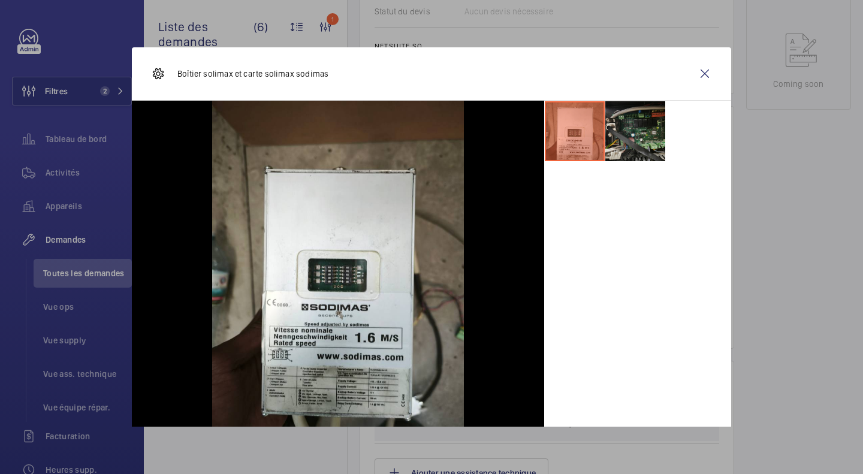
click at [612, 141] on li at bounding box center [635, 131] width 60 height 60
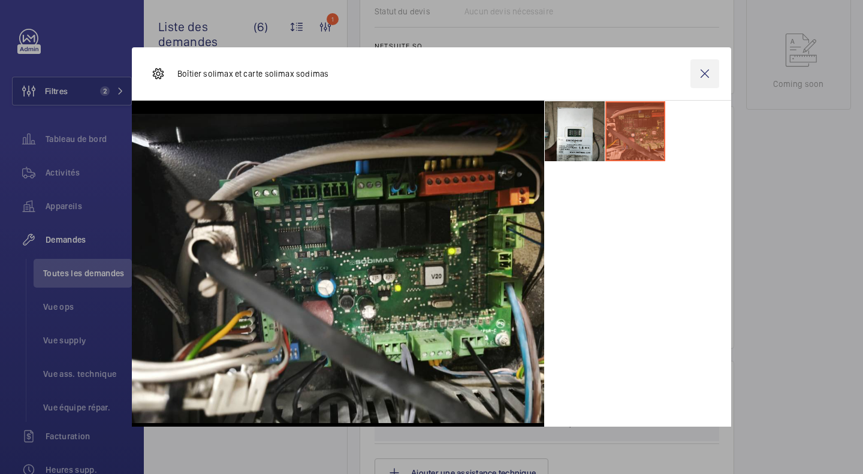
click at [704, 68] on wm-front-icon-button at bounding box center [704, 73] width 29 height 29
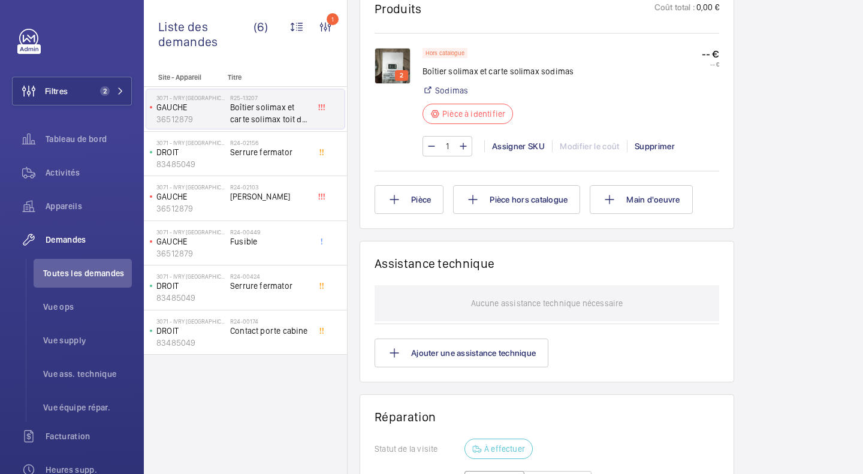
scroll to position [558, 0]
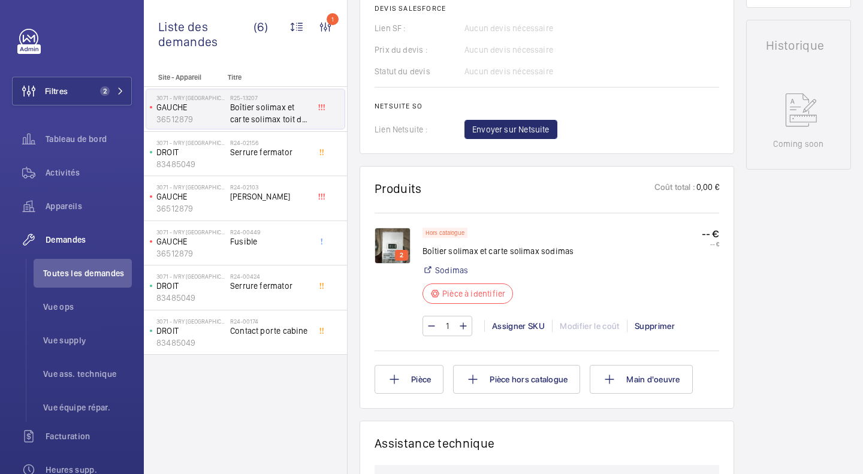
drag, startPoint x: 601, startPoint y: 274, endPoint x: 421, endPoint y: 272, distance: 180.9
click at [601, 274] on div "Hors catalogue Boîtier solimax et carte solimax sodimas Sodimas Pièce à identif…" at bounding box center [570, 269] width 297 height 83
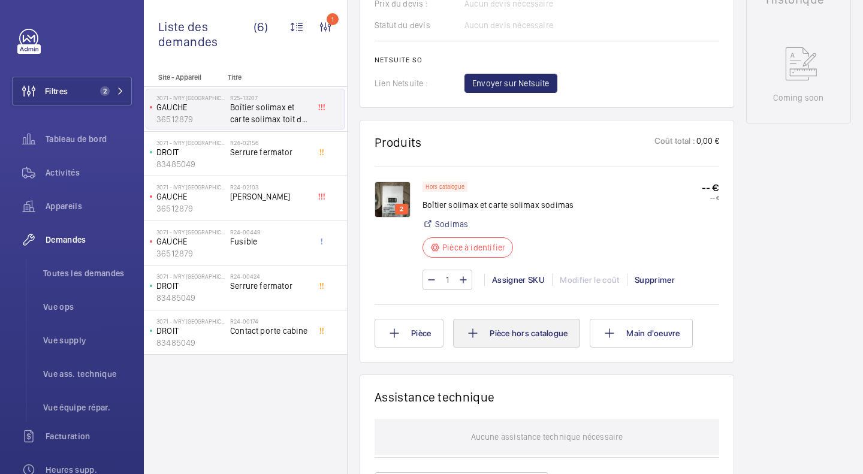
scroll to position [618, 0]
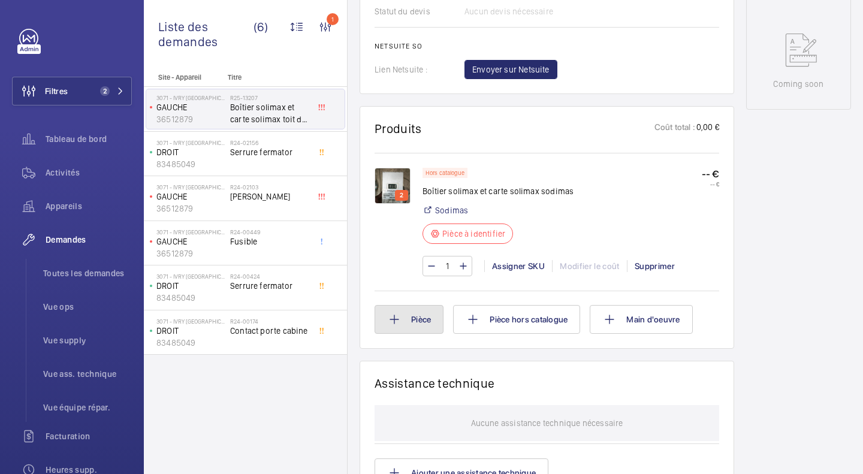
click at [432, 317] on button "Pièce" at bounding box center [408, 319] width 69 height 29
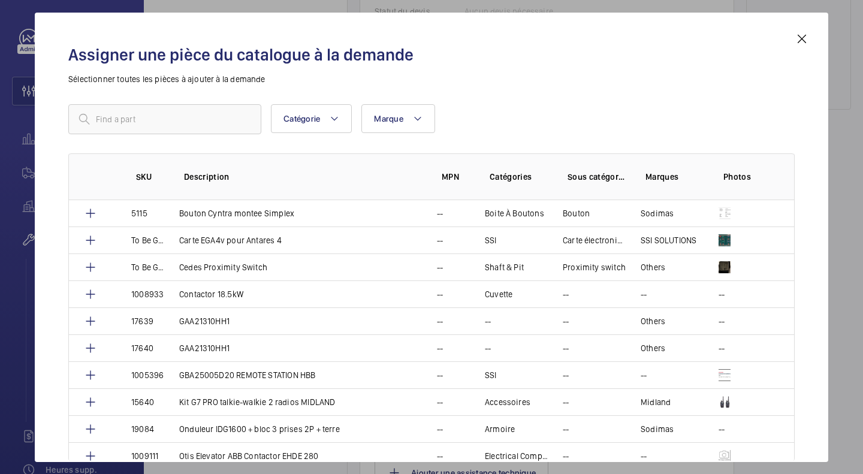
click at [804, 38] on mat-icon at bounding box center [801, 39] width 14 height 14
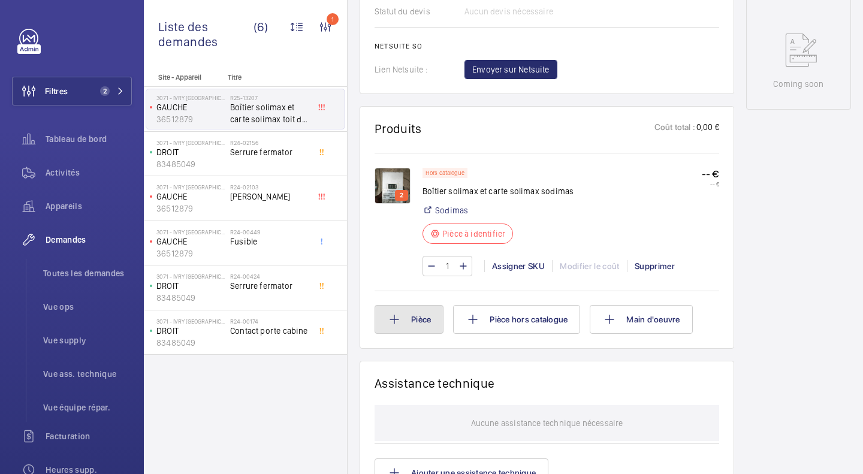
click at [419, 319] on button "Pièce" at bounding box center [408, 319] width 69 height 29
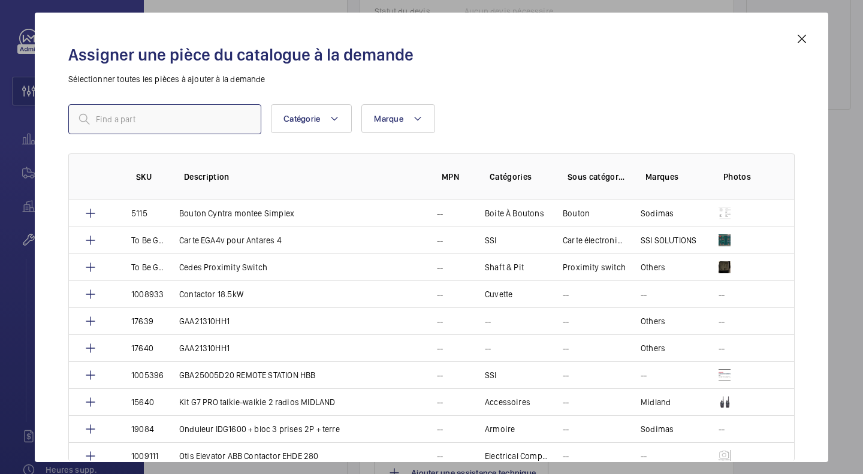
click at [141, 116] on input "text" at bounding box center [164, 119] width 193 height 30
click at [801, 43] on mat-icon at bounding box center [801, 39] width 14 height 14
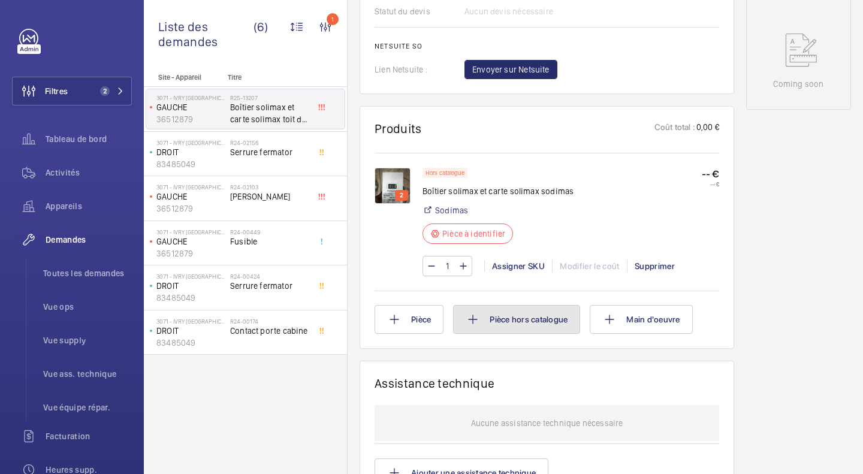
click at [570, 313] on button "Pièce hors catalogue" at bounding box center [516, 319] width 127 height 29
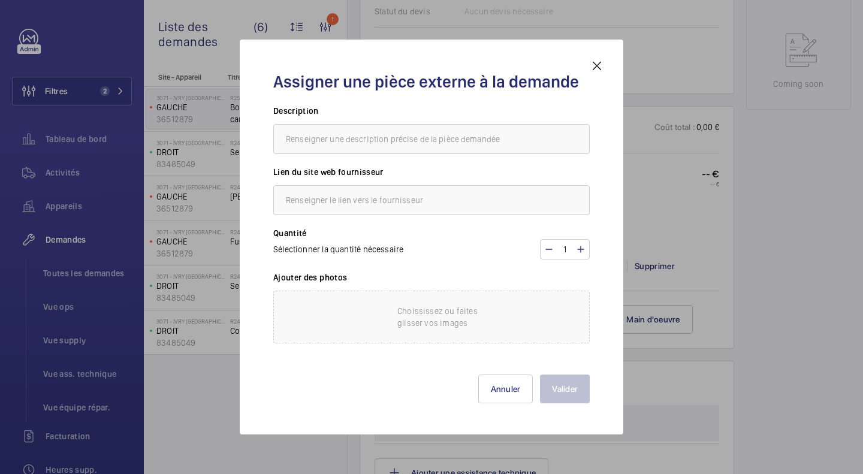
click at [597, 65] on mat-icon at bounding box center [596, 66] width 14 height 14
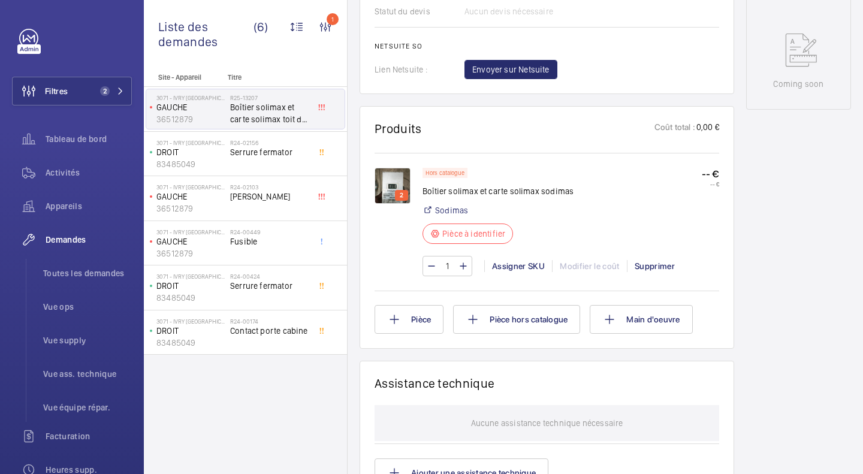
click at [803, 224] on div "Stopped GAUCHE 36512879 Voir les dernières visites 3071 - IVRY STALINGRAD 164 A…" at bounding box center [798, 146] width 105 height 1294
click at [590, 229] on div "Hors catalogue Boîtier solimax et carte solimax sodimas Sodimas Pièce à identif…" at bounding box center [570, 209] width 297 height 83
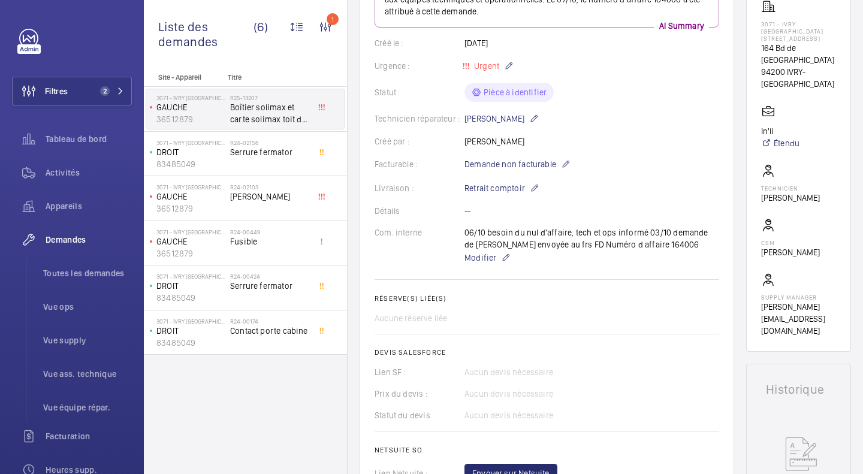
scroll to position [60, 0]
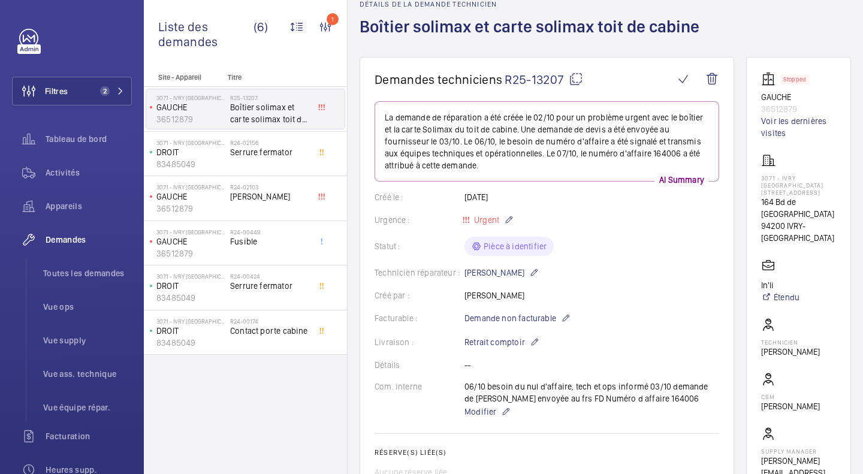
click at [576, 77] on mat-icon at bounding box center [576, 79] width 14 height 14
click at [606, 240] on div "Statut : Pièce à identifier" at bounding box center [546, 246] width 344 height 19
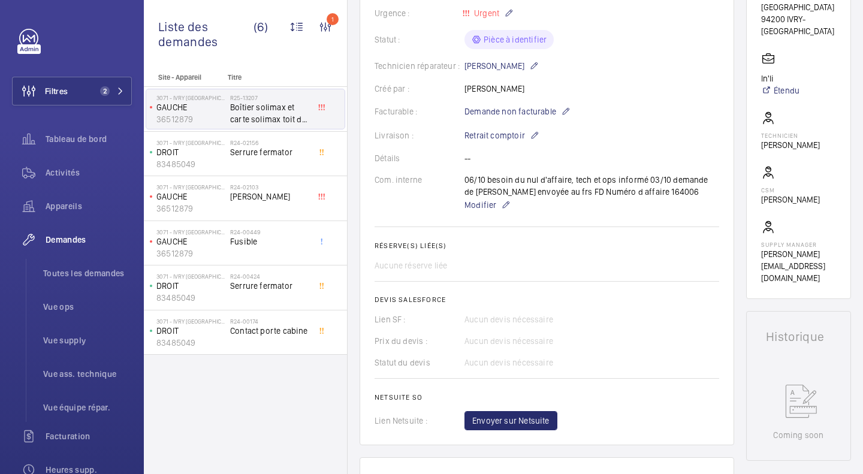
scroll to position [240, 0]
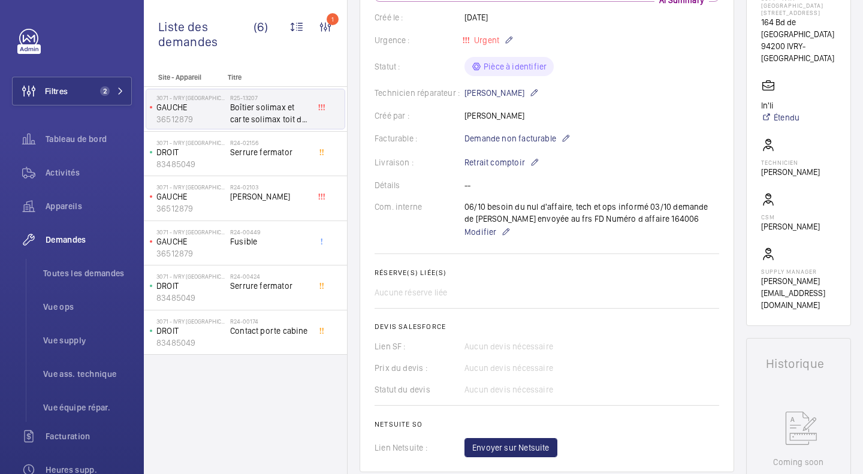
click at [659, 328] on h2 "Devis Salesforce" at bounding box center [546, 326] width 344 height 8
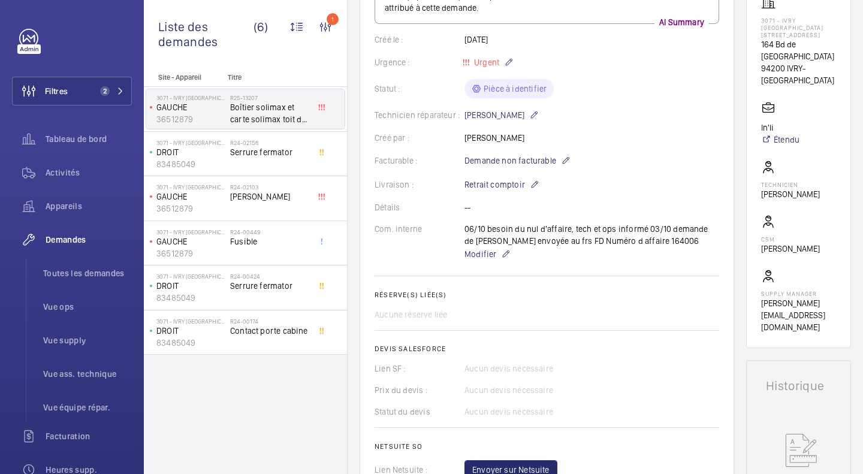
scroll to position [120, 0]
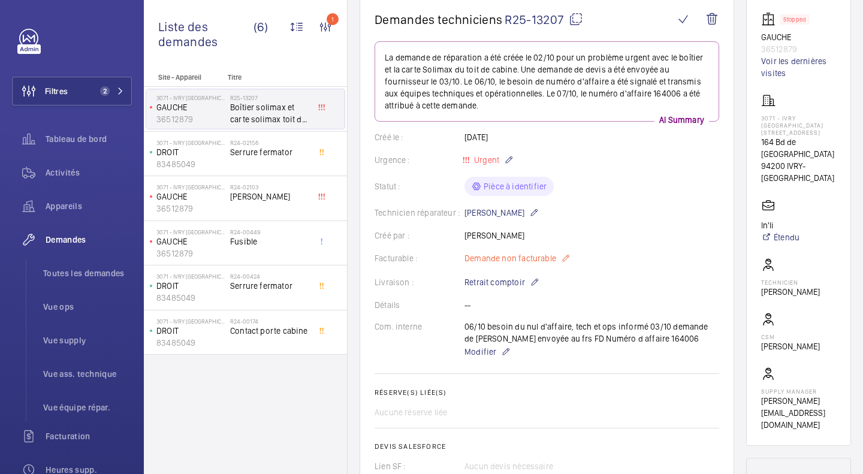
click at [563, 259] on mat-icon at bounding box center [566, 258] width 10 height 14
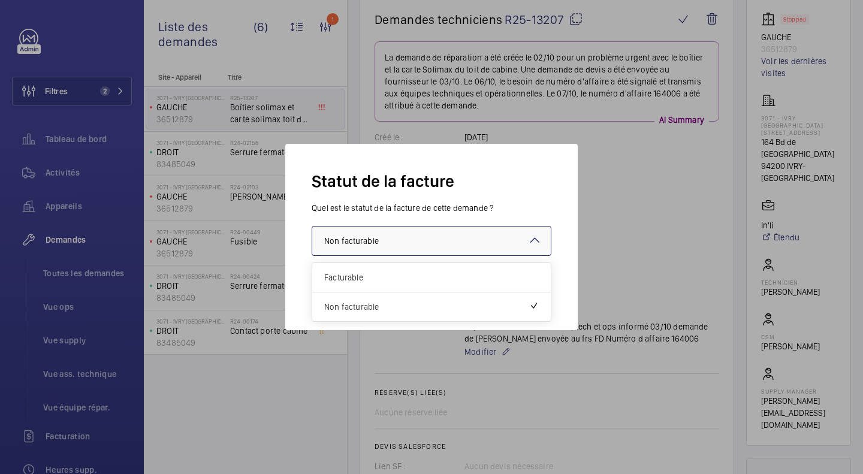
click at [518, 239] on div at bounding box center [431, 240] width 238 height 29
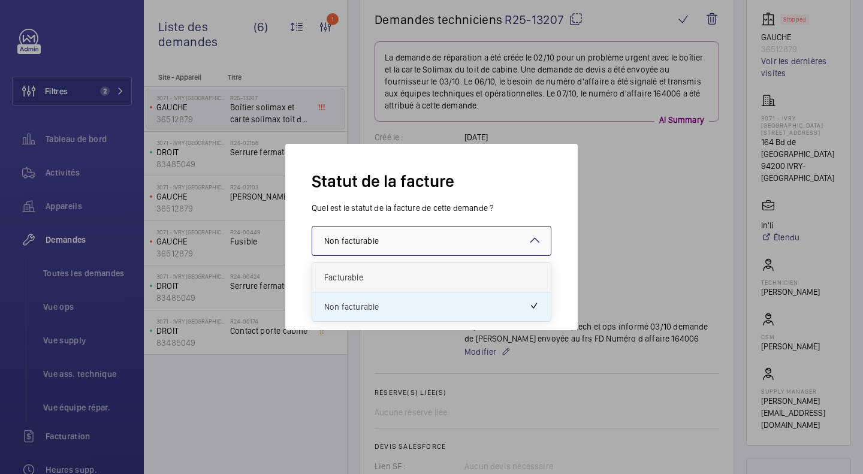
click at [386, 273] on span "Facturable" at bounding box center [431, 277] width 214 height 12
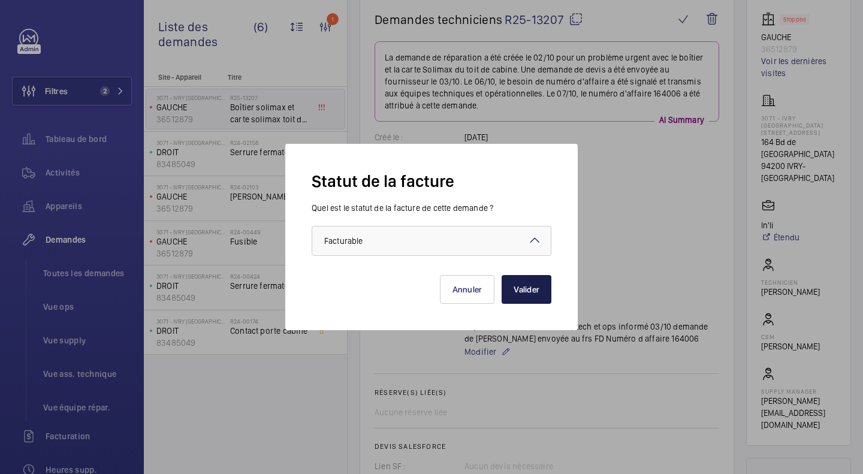
click at [538, 292] on button "Valider" at bounding box center [526, 289] width 50 height 29
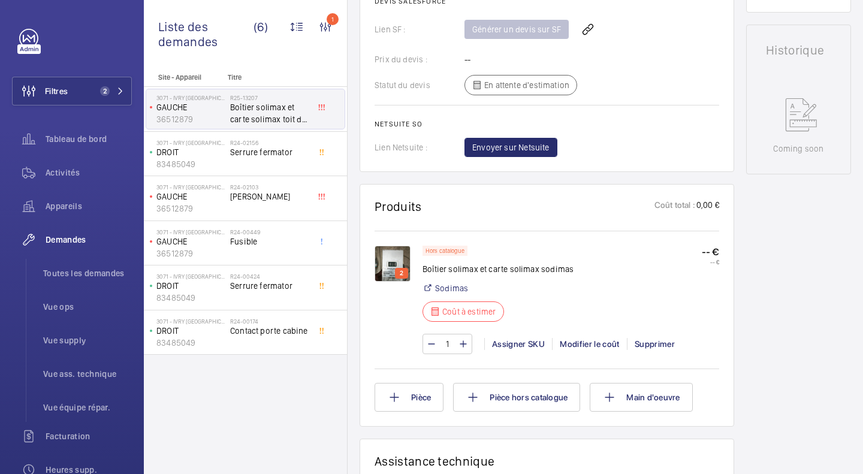
scroll to position [659, 0]
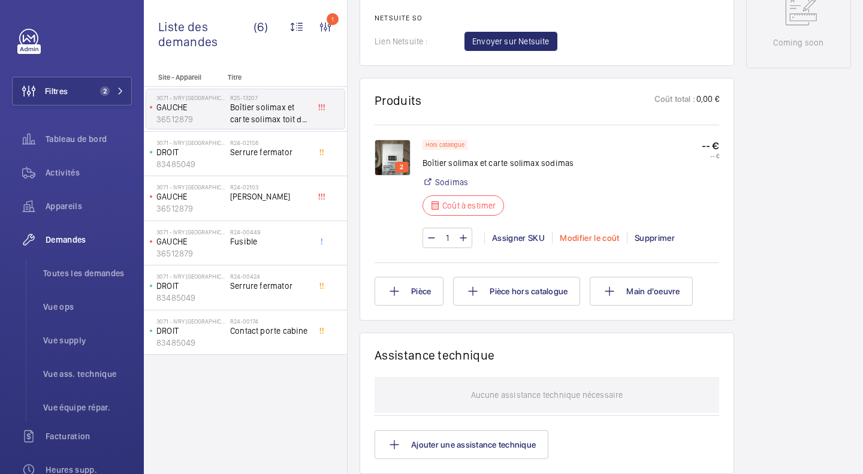
click at [591, 237] on div "Modifier le coût" at bounding box center [589, 238] width 75 height 12
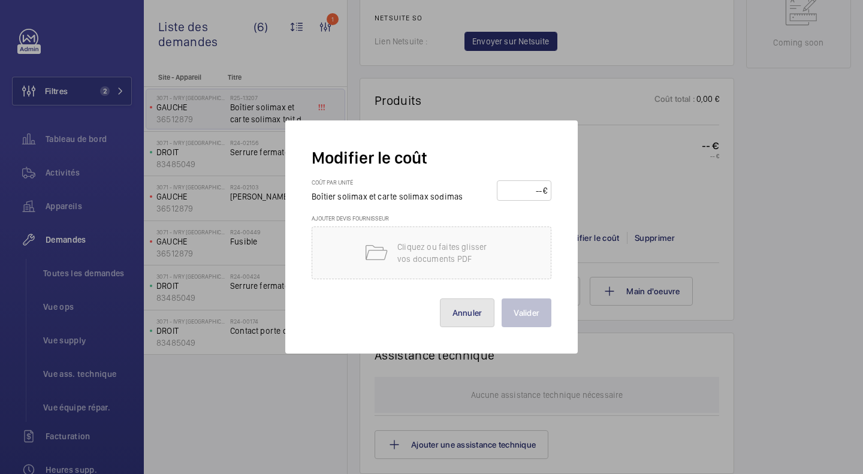
click at [465, 322] on button "Annuler" at bounding box center [467, 312] width 55 height 29
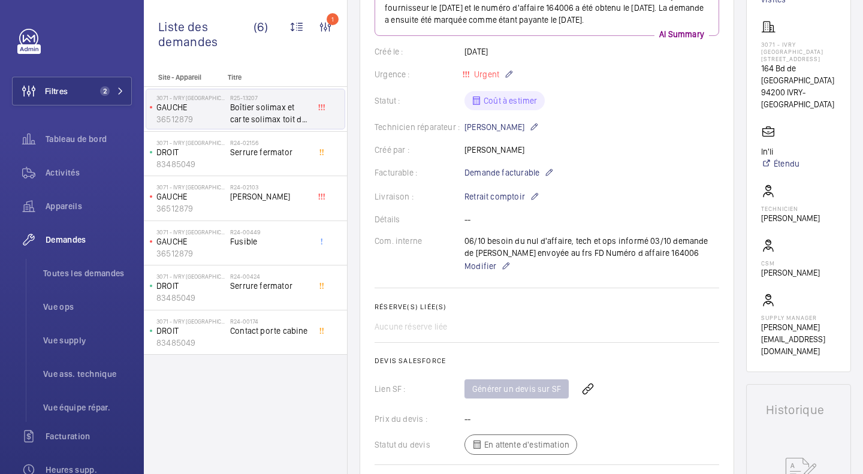
scroll to position [240, 0]
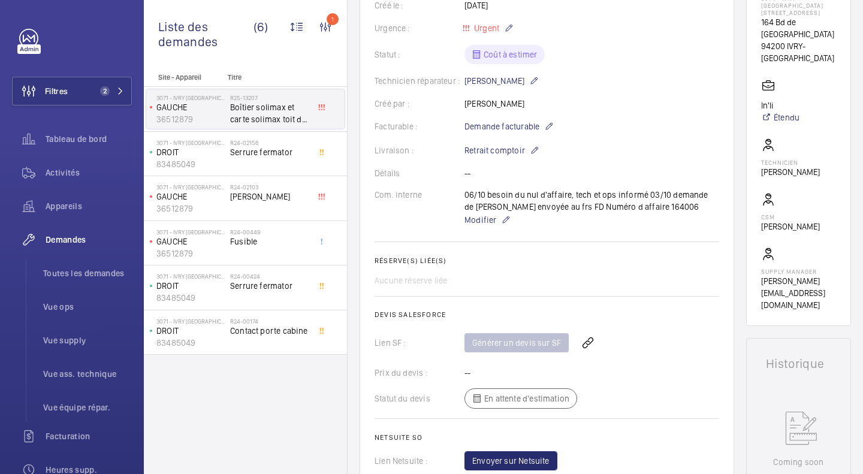
click at [516, 344] on div "Générer un devis sur SF" at bounding box center [591, 342] width 255 height 29
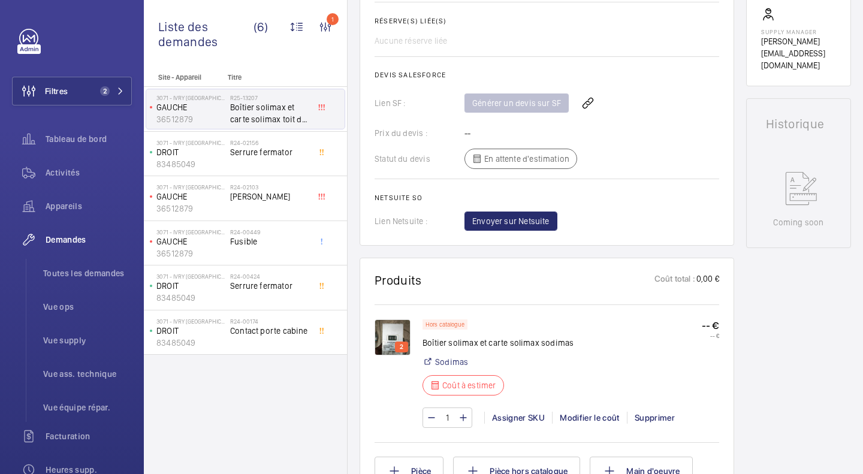
scroll to position [539, 0]
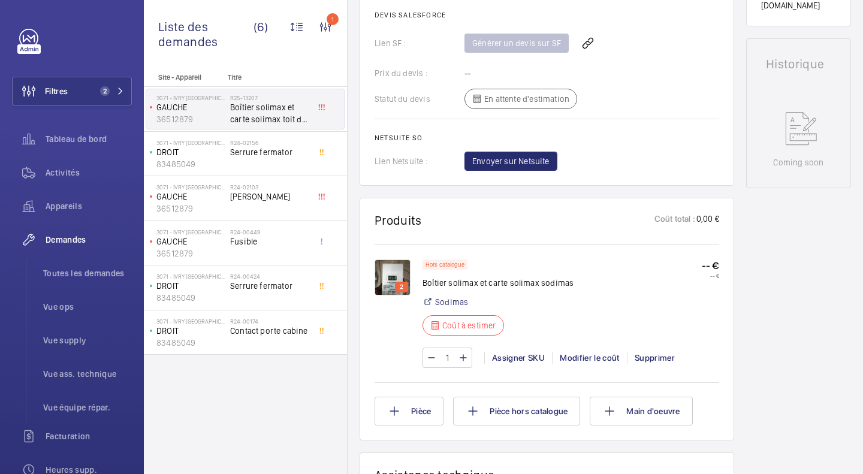
click at [603, 231] on wm-front-card-header "Produits Coût total : 0,00 €" at bounding box center [546, 227] width 344 height 29
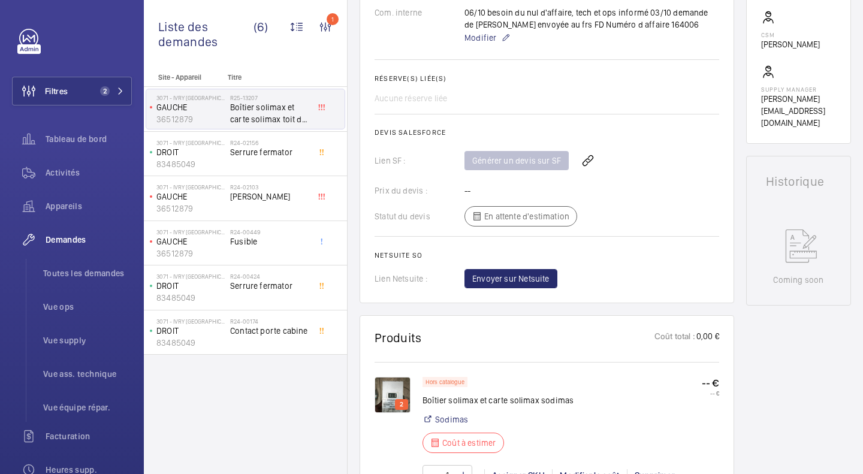
scroll to position [419, 0]
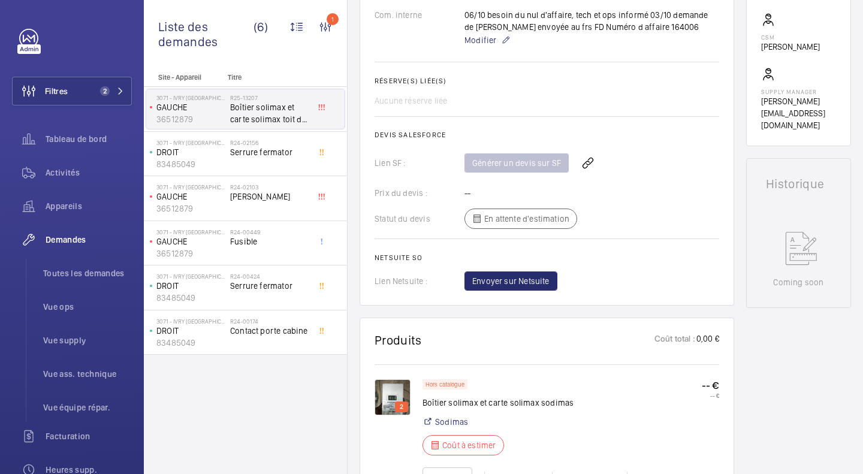
click at [505, 165] on div "Générer un devis sur SF" at bounding box center [591, 163] width 255 height 29
drag, startPoint x: 473, startPoint y: 166, endPoint x: 539, endPoint y: 165, distance: 65.9
click at [539, 165] on div "Générer un devis sur SF" at bounding box center [591, 163] width 255 height 29
click at [561, 177] on div "Générer un devis sur SF" at bounding box center [591, 163] width 255 height 29
click at [693, 111] on wm-front-card-body "La demande de réparation a été créée le 2 octobre 2025 pour un problème urgent …" at bounding box center [546, 16] width 344 height 549
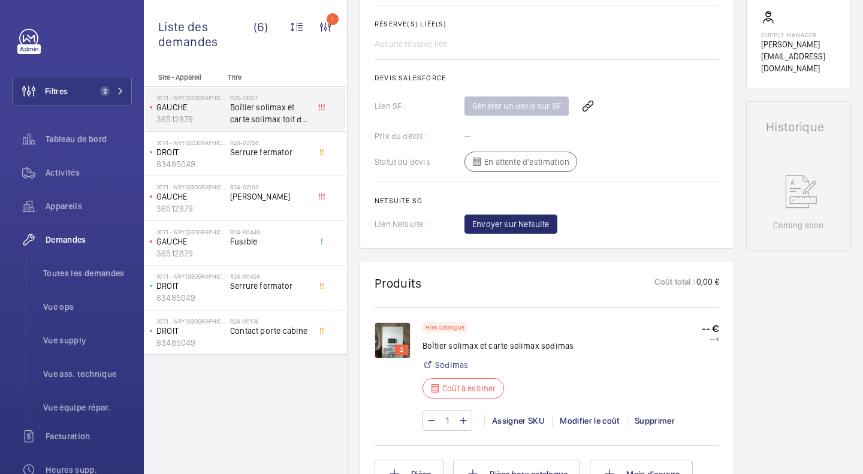
scroll to position [479, 0]
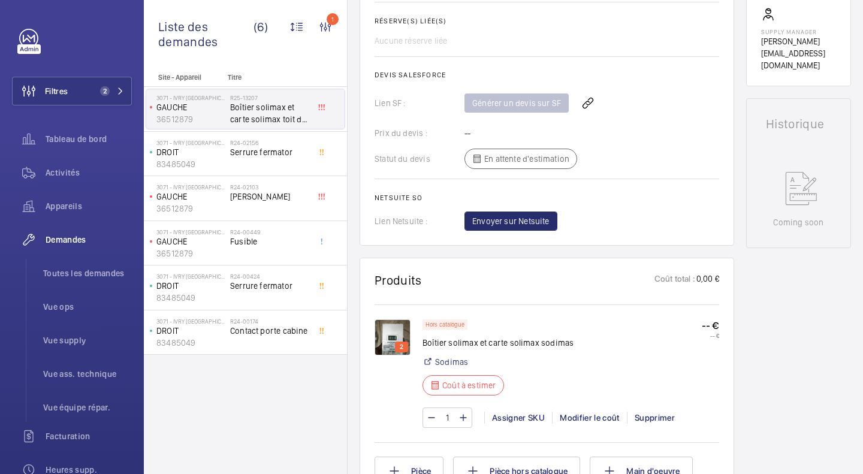
click at [811, 315] on div "Stopped GAUCHE 36512879 Voir les dernières visites 3071 - IVRY STALINGRAD 164 A…" at bounding box center [798, 291] width 105 height 1307
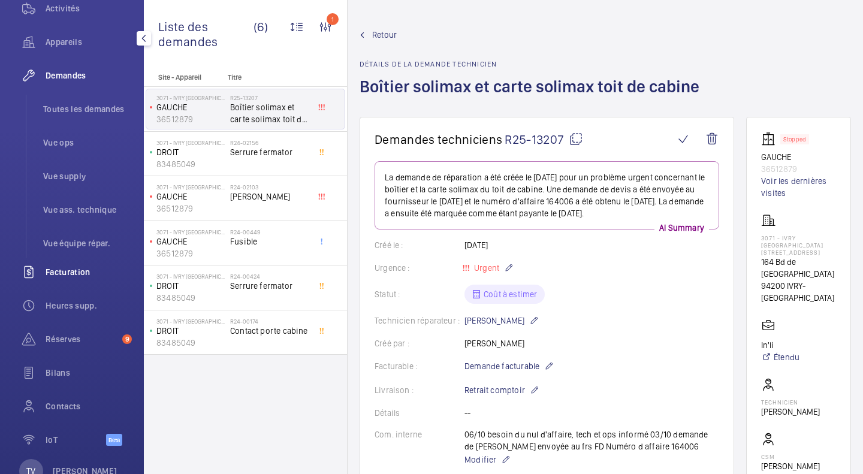
scroll to position [180, 0]
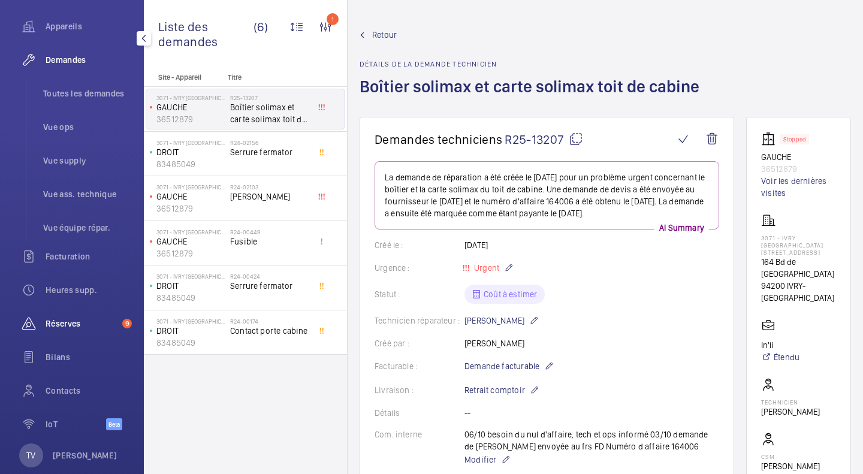
click at [64, 330] on div "Réserves 9" at bounding box center [72, 323] width 120 height 29
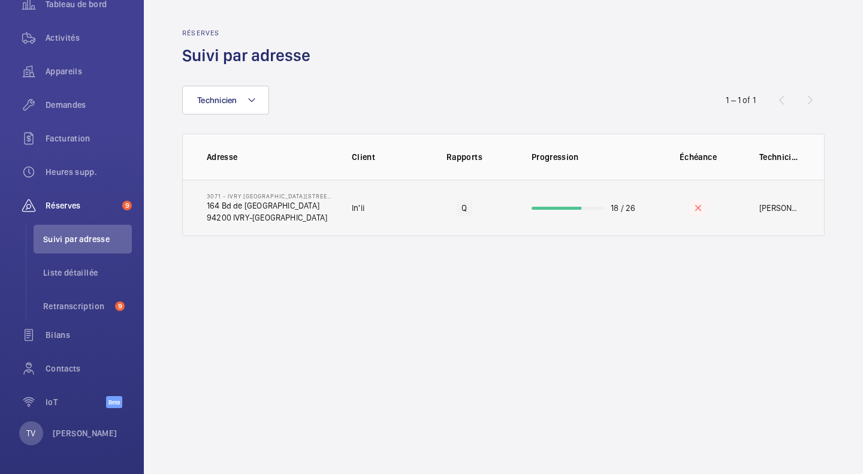
scroll to position [135, 0]
click at [319, 224] on td "3071 - IVRY STALINGRAD 164 Avenue de Stalingrad Duplex 164 Bd de Stalingrad 942…" at bounding box center [258, 208] width 150 height 56
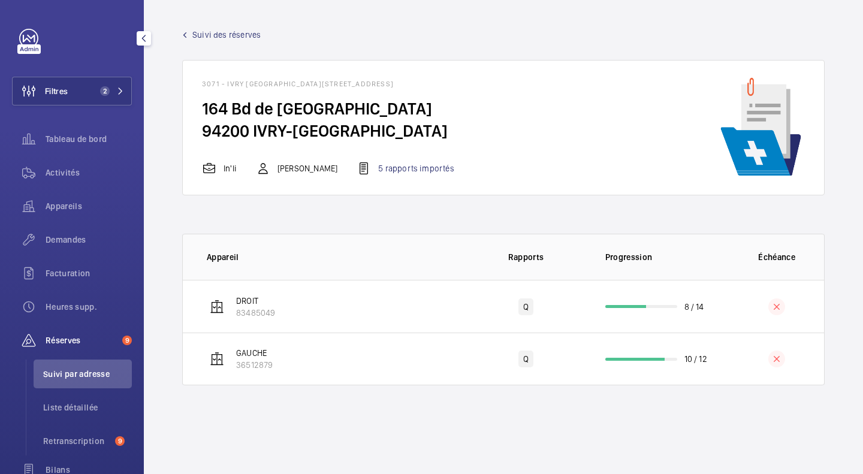
click at [88, 110] on div "Filtres 2 Tableau de bord Activités Appareils Demandes Facturation Heures supp.…" at bounding box center [72, 292] width 120 height 527
click at [100, 90] on span "2" at bounding box center [105, 91] width 10 height 10
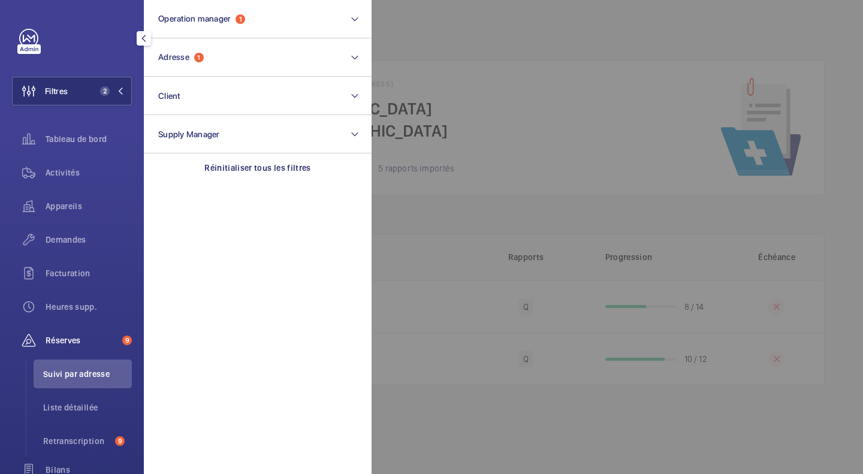
click at [506, 123] on div at bounding box center [802, 237] width 863 height 474
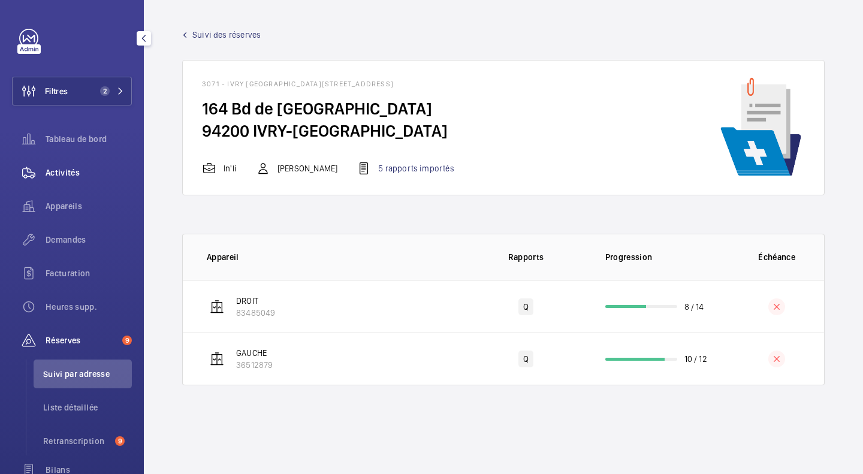
click at [71, 179] on div "Activités" at bounding box center [72, 172] width 120 height 29
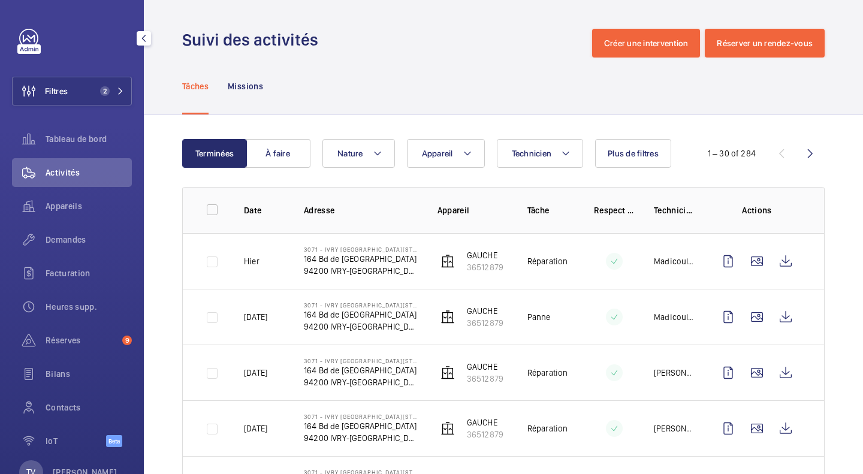
drag, startPoint x: 80, startPoint y: 237, endPoint x: 862, endPoint y: 267, distance: 782.4
click at [80, 237] on span "Demandes" at bounding box center [89, 240] width 86 height 12
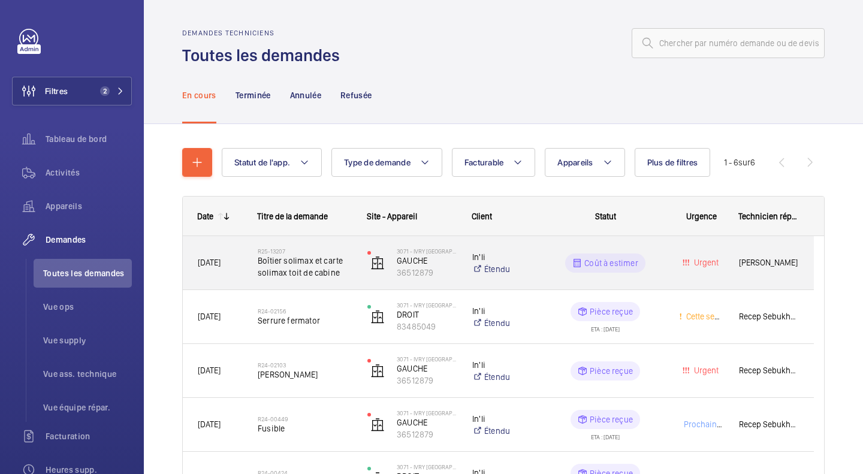
scroll to position [60, 0]
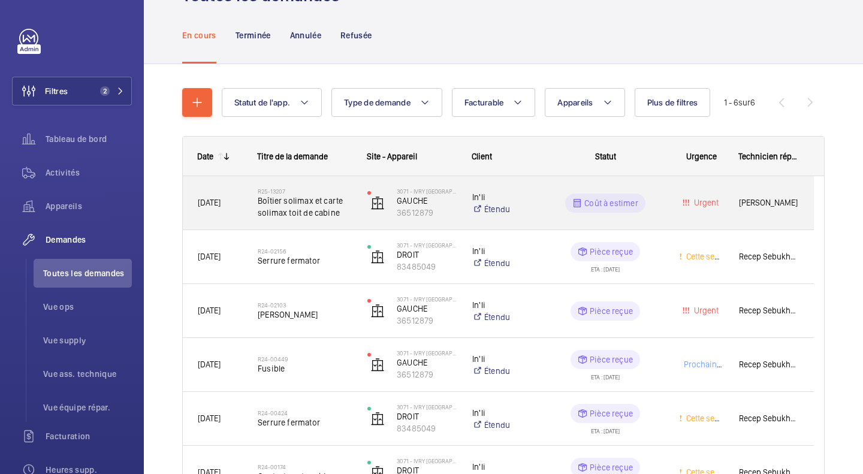
click at [642, 223] on div "Coût à estimer" at bounding box center [598, 203] width 131 height 43
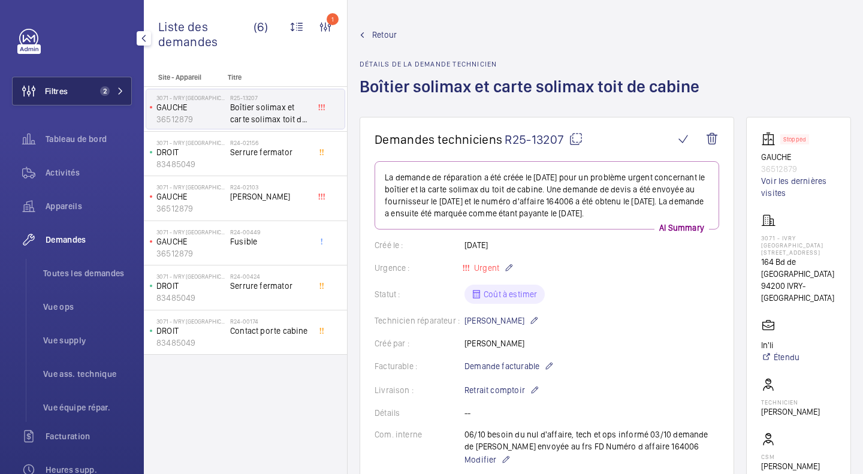
click at [94, 96] on button "Filtres 2" at bounding box center [72, 91] width 120 height 29
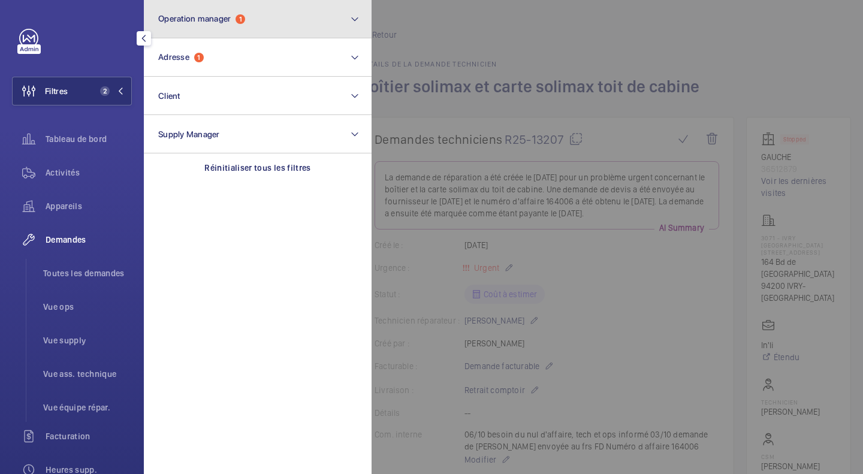
click at [253, 14] on button "Operation manager 1" at bounding box center [258, 19] width 228 height 38
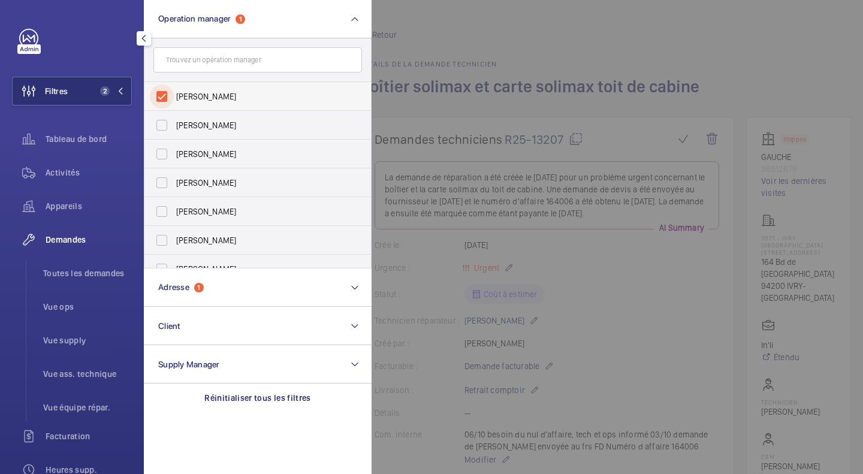
click at [166, 96] on input "[PERSON_NAME]" at bounding box center [162, 96] width 24 height 24
checkbox input "false"
click at [207, 66] on input "text" at bounding box center [257, 59] width 208 height 25
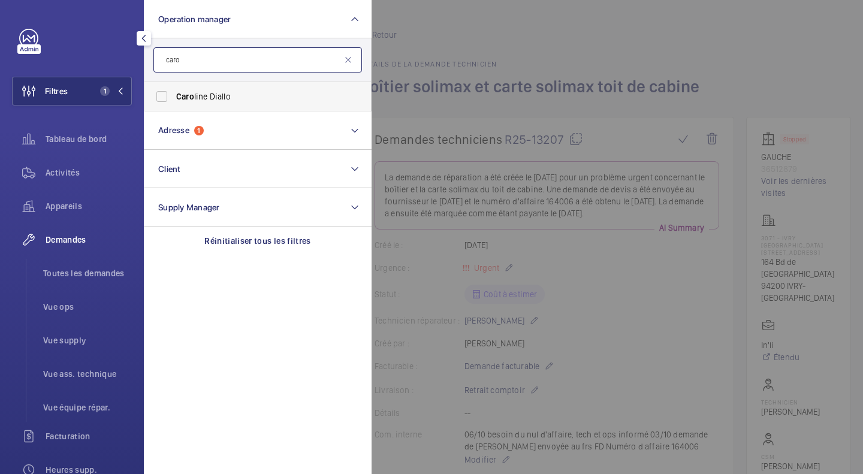
type input "caro"
click at [210, 93] on span "Caro line Diallo" at bounding box center [258, 96] width 165 height 12
click at [174, 93] on input "Caro line Diallo" at bounding box center [162, 96] width 24 height 24
checkbox input "true"
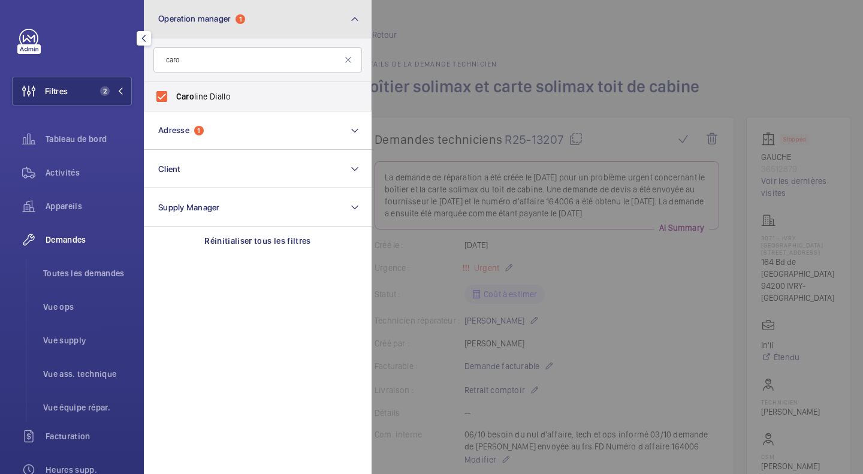
click at [337, 29] on button "Operation manager 1" at bounding box center [258, 19] width 228 height 38
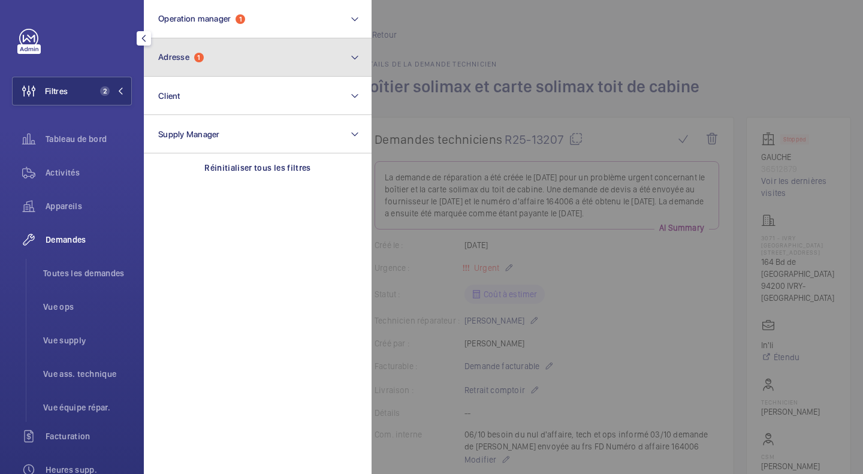
click at [316, 58] on button "Adresse 1" at bounding box center [258, 57] width 228 height 38
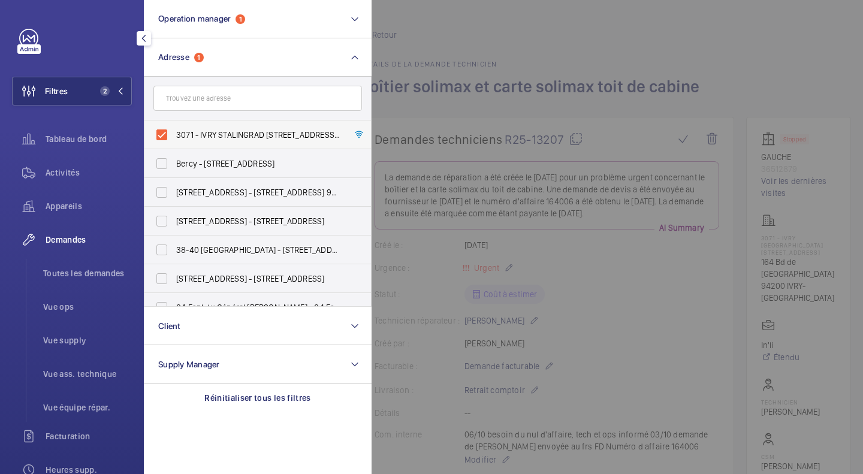
click at [199, 132] on span "3071 - IVRY STALINGRAD 164 Avenue de Stalingrad Duplex - 164 Bd de Stalingrad, …" at bounding box center [258, 135] width 165 height 12
click at [174, 132] on input "3071 - IVRY STALINGRAD 164 Avenue de Stalingrad Duplex - 164 Bd de Stalingrad, …" at bounding box center [162, 135] width 24 height 24
checkbox input "false"
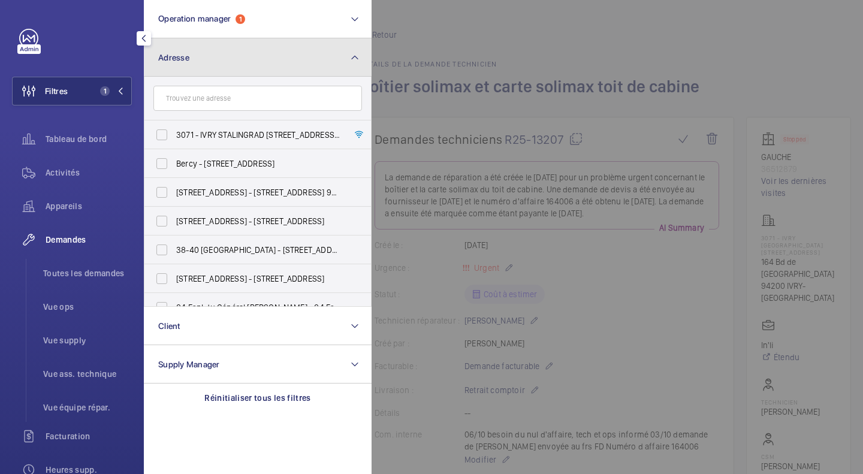
click at [302, 49] on button "Adresse" at bounding box center [258, 57] width 228 height 38
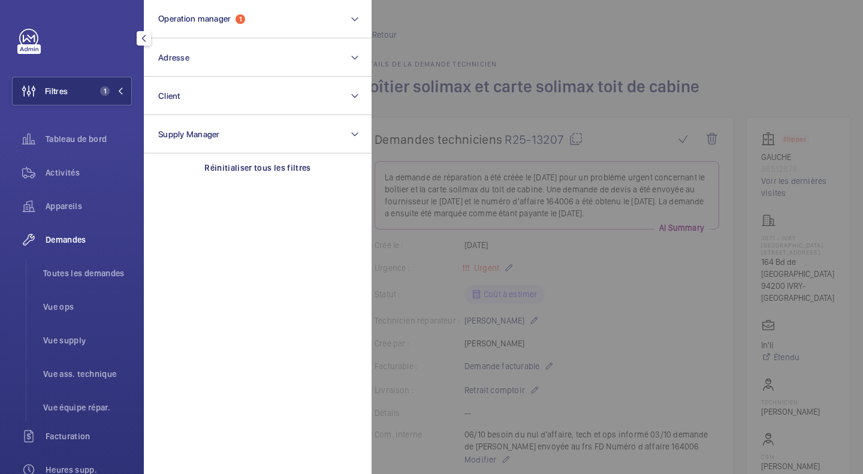
click at [468, 61] on div at bounding box center [802, 237] width 863 height 474
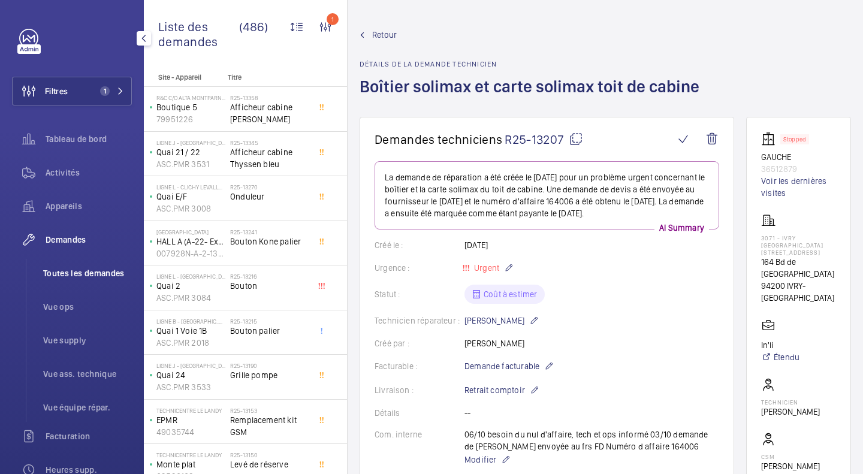
click at [87, 273] on span "Toutes les demandes" at bounding box center [87, 273] width 89 height 12
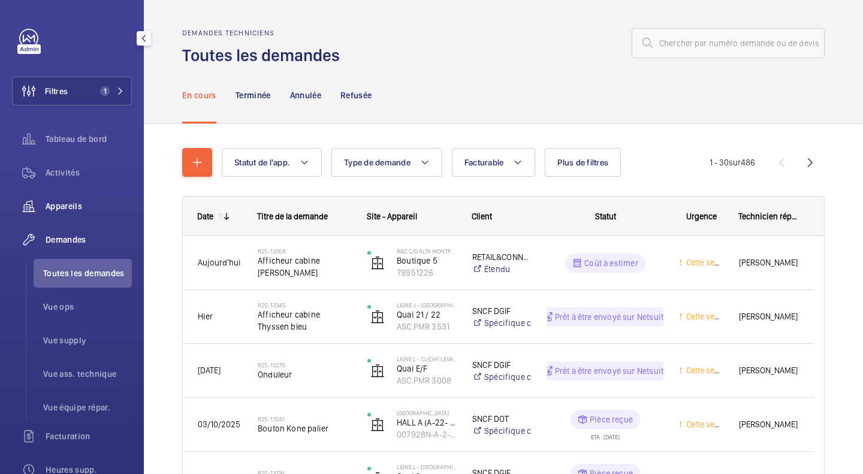
click at [72, 210] on span "Appareils" at bounding box center [89, 206] width 86 height 12
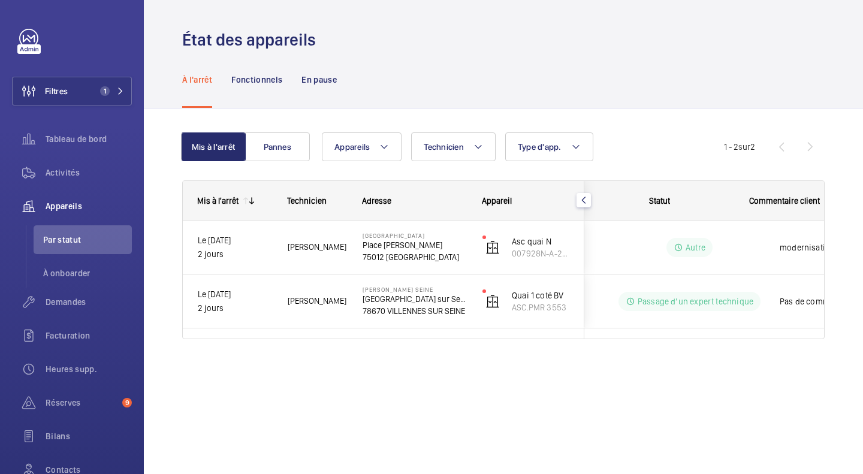
scroll to position [0, 50]
click at [581, 202] on mat-icon "button" at bounding box center [583, 200] width 14 height 10
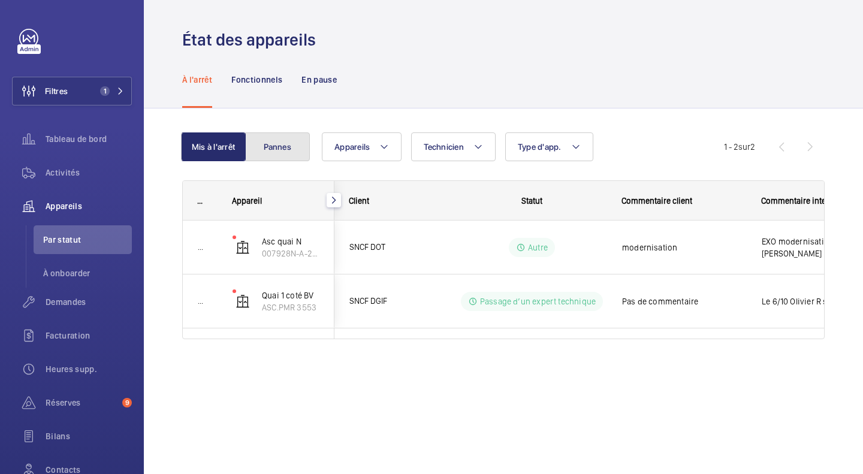
click at [271, 148] on button "Pannes" at bounding box center [277, 146] width 65 height 29
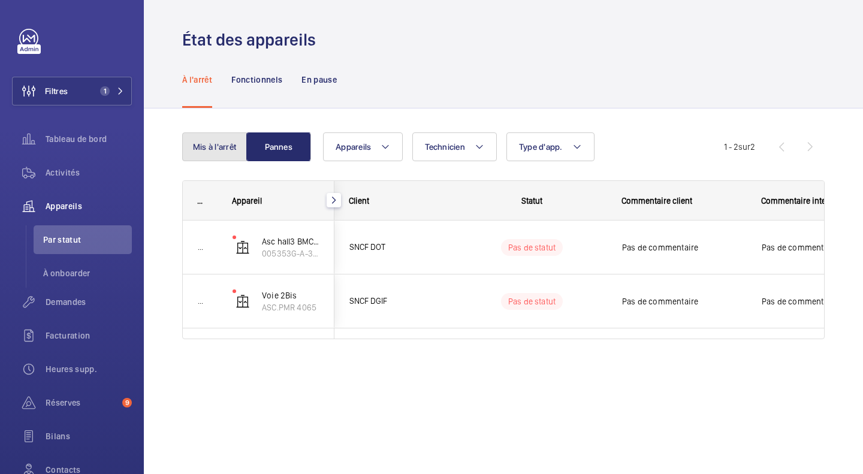
click at [221, 149] on button "Mis à l'arrêt" at bounding box center [214, 146] width 65 height 29
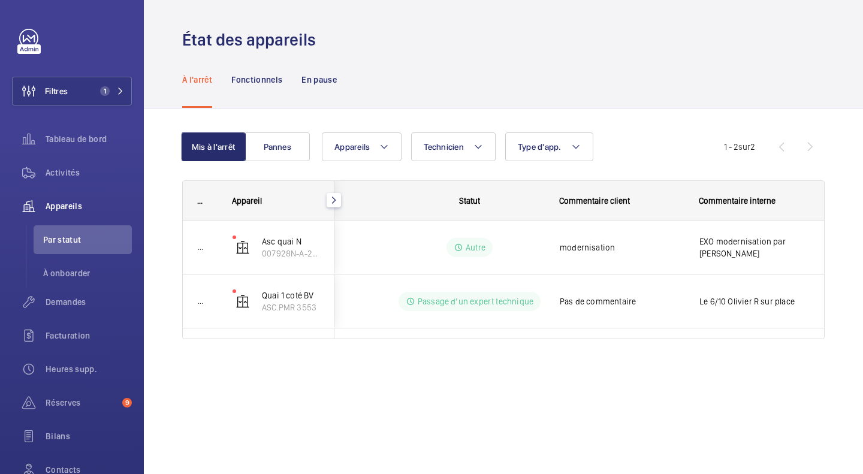
click at [578, 362] on div "Appareil ... Client" at bounding box center [503, 274] width 642 height 188
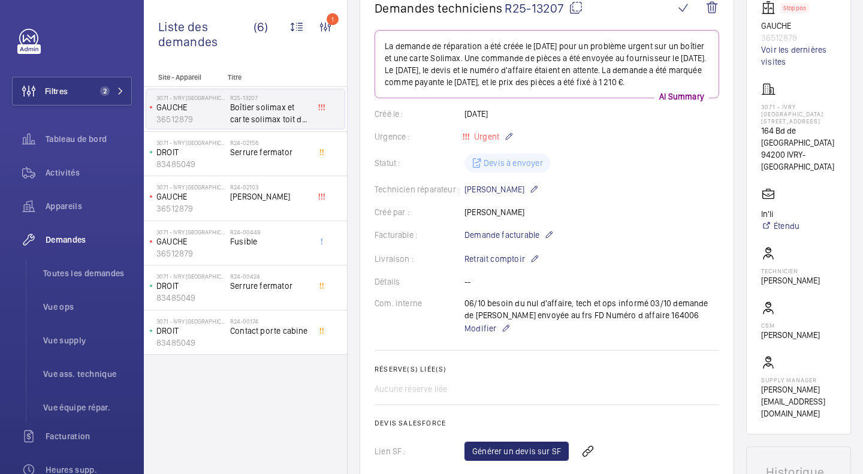
scroll to position [300, 0]
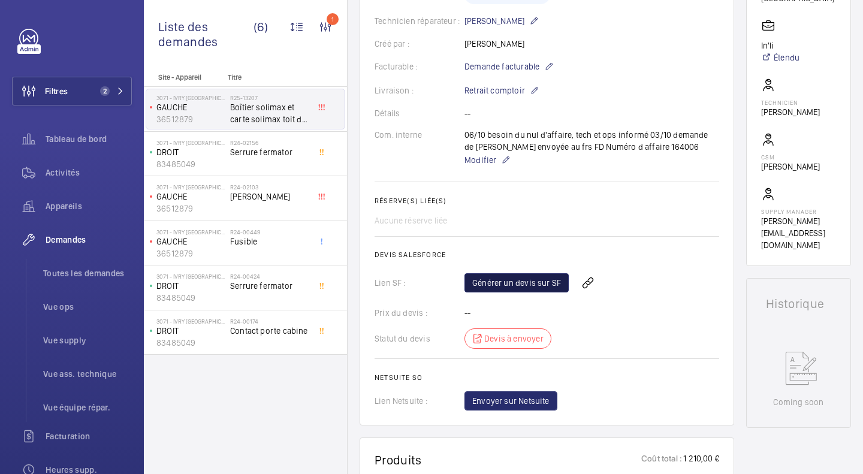
click at [513, 292] on link "Générer un devis sur SF" at bounding box center [516, 282] width 104 height 19
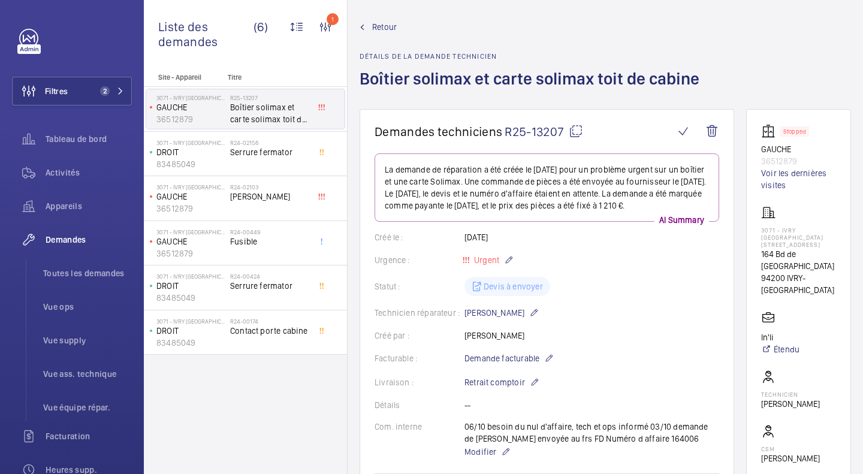
scroll to position [0, 0]
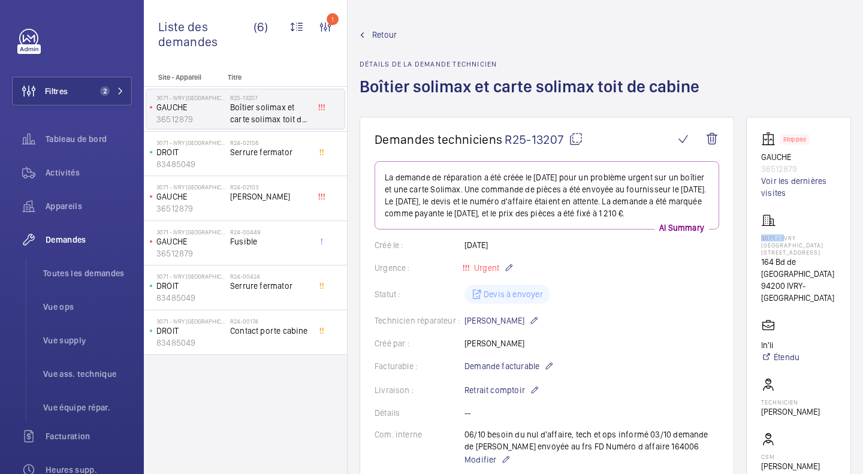
drag, startPoint x: 751, startPoint y: 235, endPoint x: 775, endPoint y: 239, distance: 24.2
click at [775, 239] on p "3071 - IVRY [GEOGRAPHIC_DATA][STREET_ADDRESS]" at bounding box center [798, 245] width 75 height 22
click at [751, 240] on wm-front-card "Stopped GAUCHE 36512879 Voir les dernières visites 3071 - IVRY STALINGRAD 164 A…" at bounding box center [798, 341] width 105 height 449
click at [761, 237] on p "3071 - IVRY [GEOGRAPHIC_DATA][STREET_ADDRESS]" at bounding box center [798, 245] width 75 height 22
drag, startPoint x: 751, startPoint y: 236, endPoint x: 818, endPoint y: 250, distance: 68.0
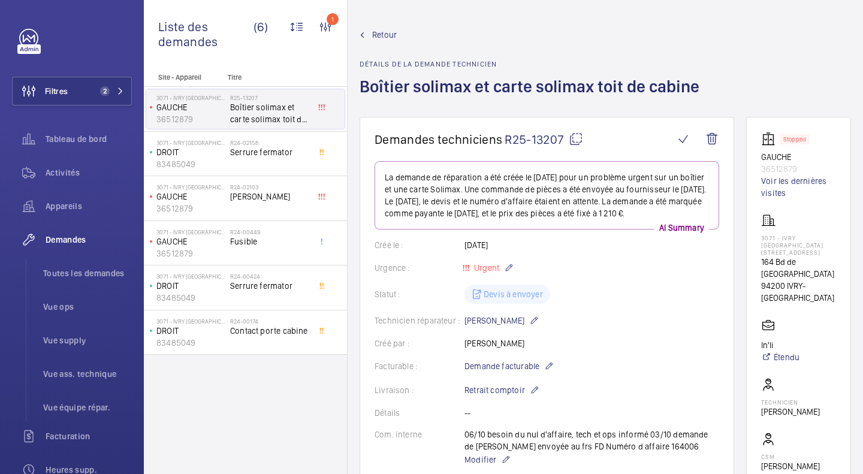
click at [818, 250] on p "3071 - IVRY [GEOGRAPHIC_DATA][STREET_ADDRESS]" at bounding box center [798, 245] width 75 height 22
copy p "3071 - IVRY [GEOGRAPHIC_DATA][STREET_ADDRESS]"
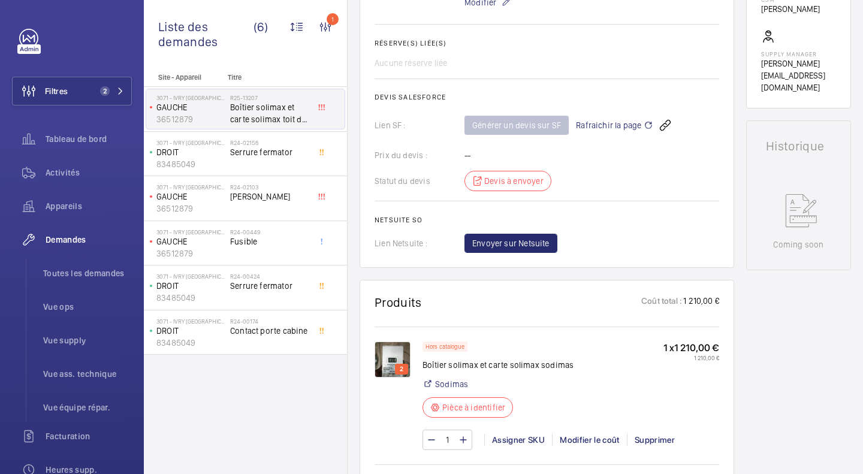
scroll to position [479, 0]
